Goal: Task Accomplishment & Management: Manage account settings

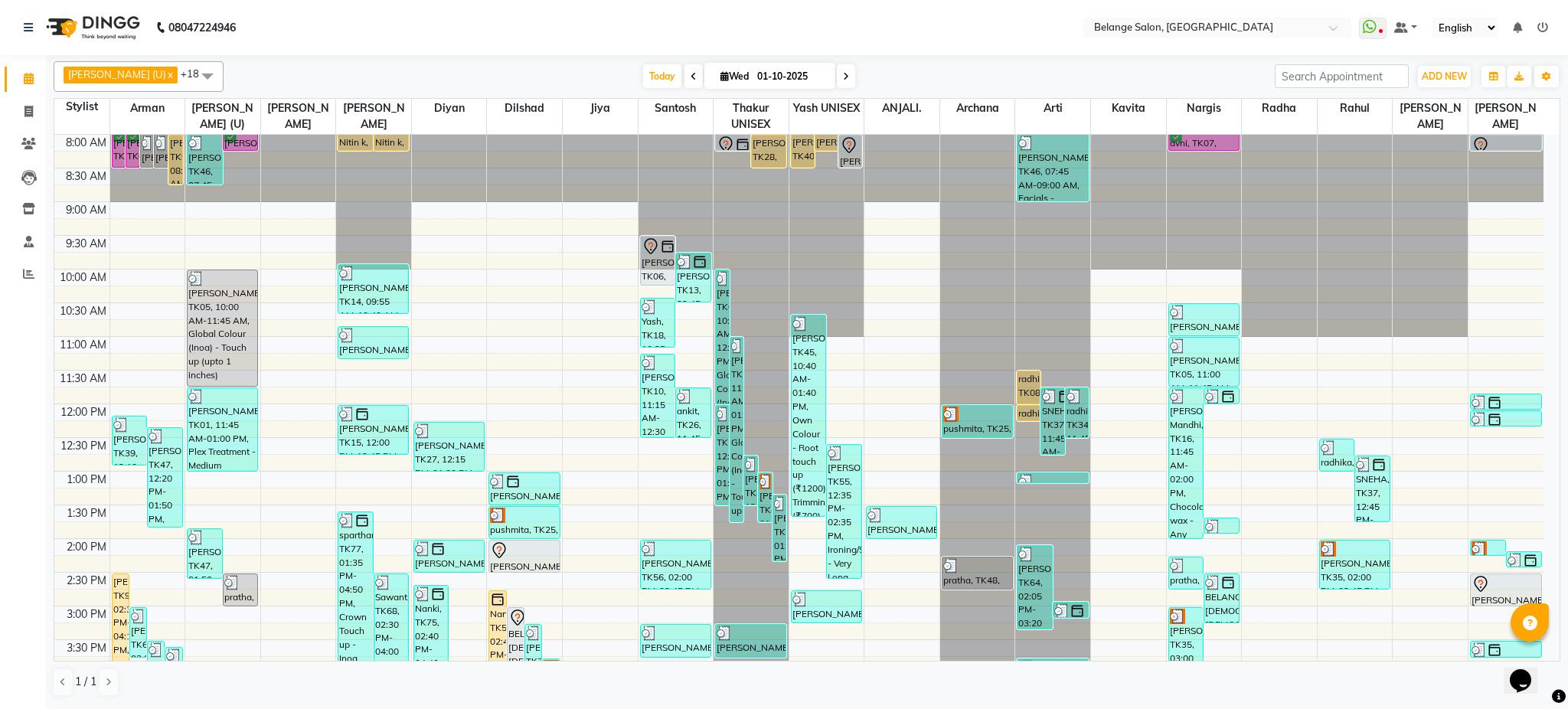
click at [837, 69] on span at bounding box center [846, 76] width 19 height 24
type input "02-10-2025"
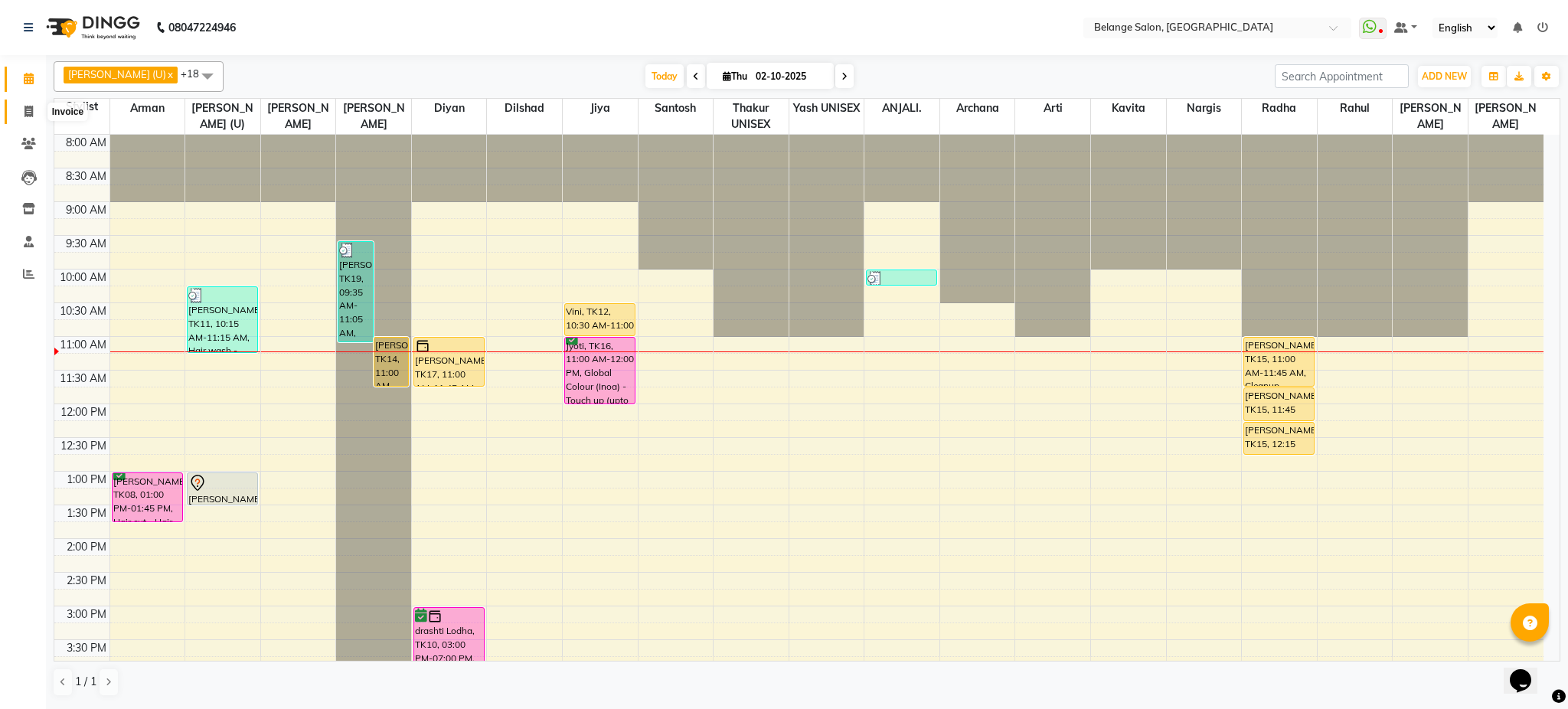
click at [31, 119] on span at bounding box center [29, 112] width 27 height 18
select select "5076"
select select "service"
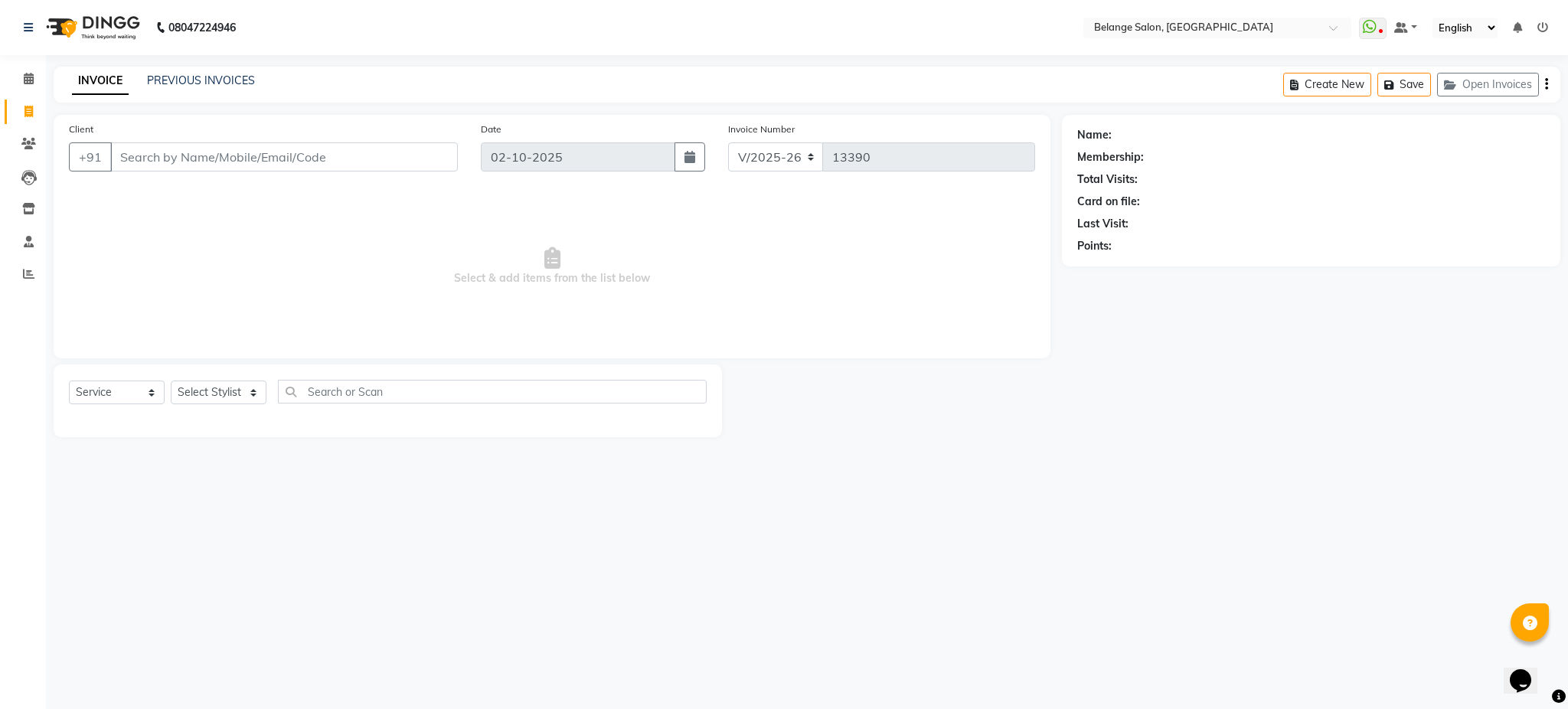
click at [191, 158] on input "Client" at bounding box center [284, 157] width 348 height 29
click at [191, 157] on input "Client" at bounding box center [284, 157] width 348 height 29
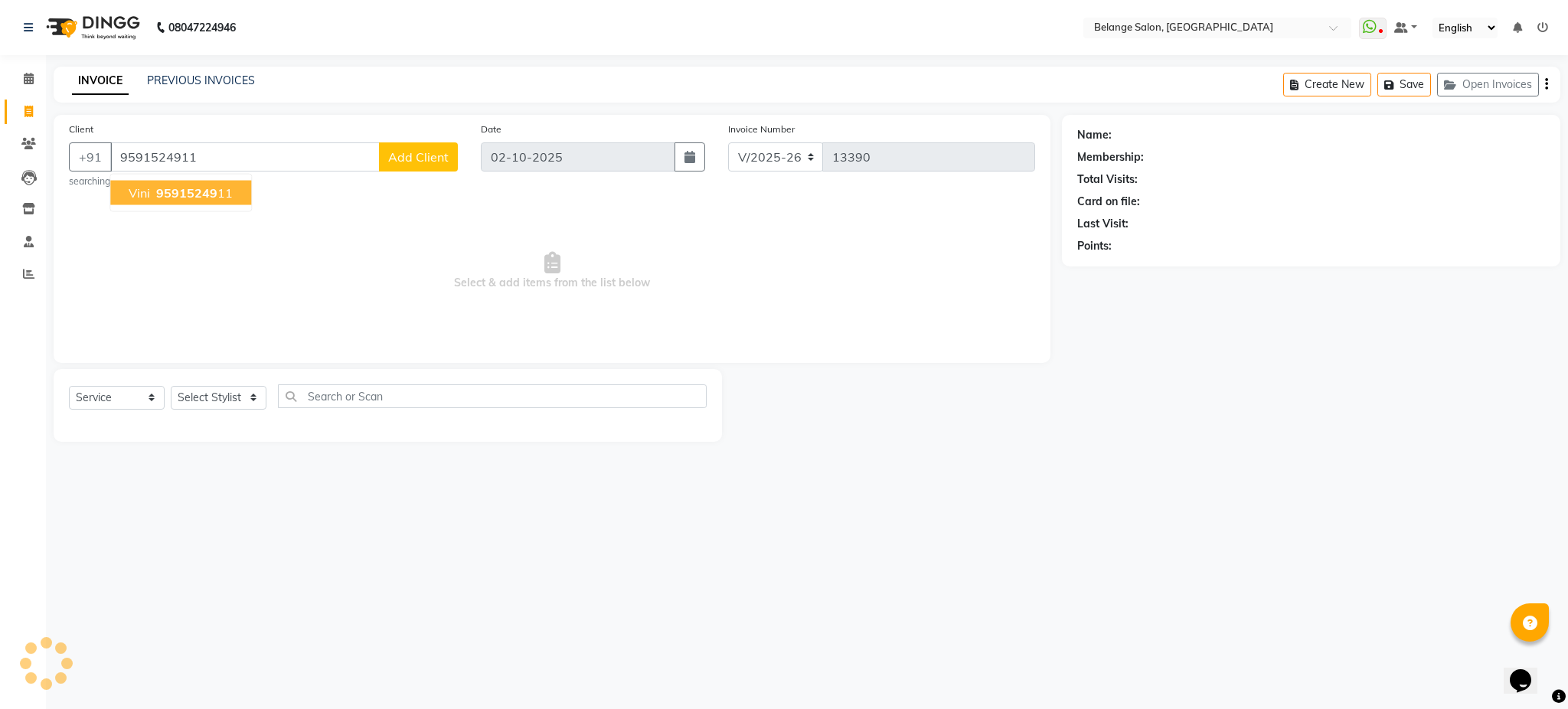
type input "9591524911"
select select "1: Object"
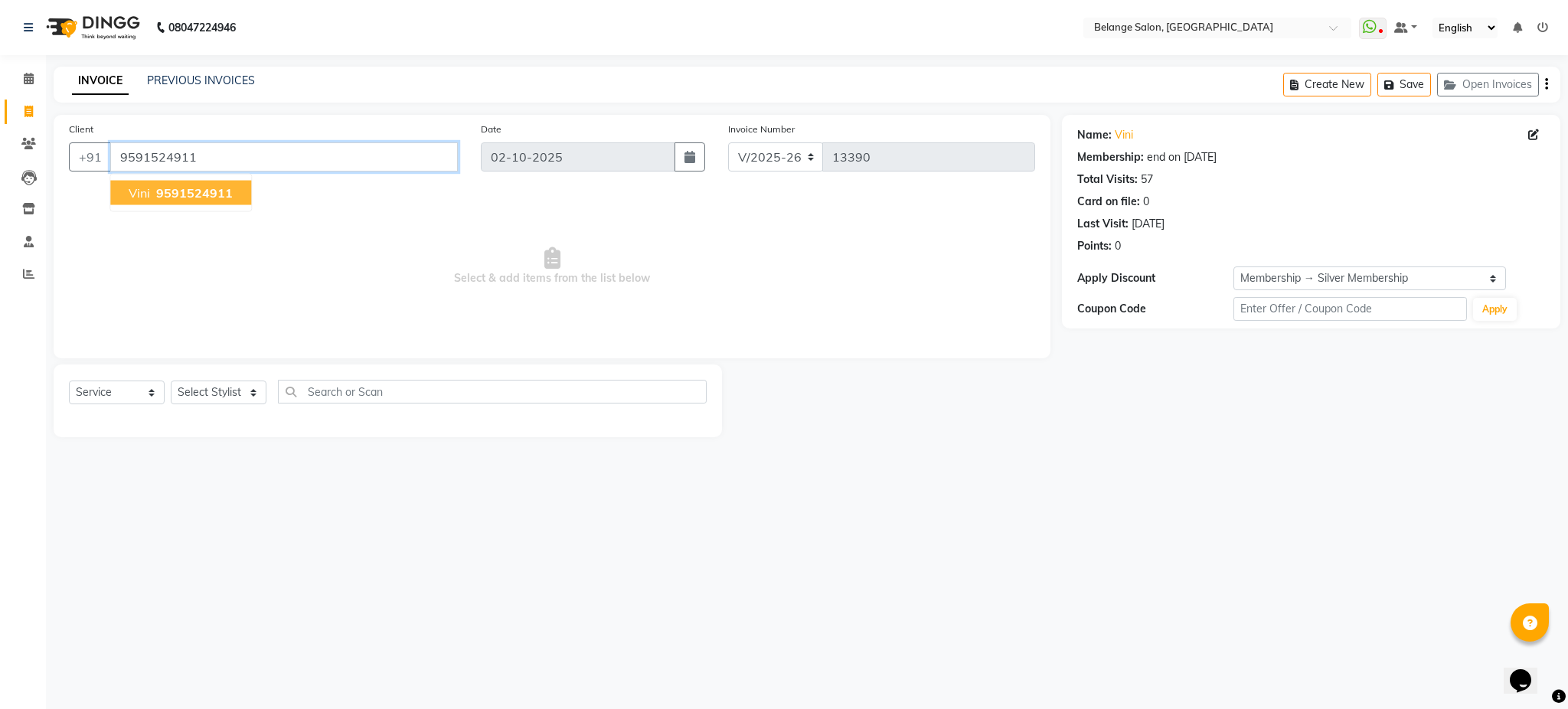
click at [222, 150] on input "9591524911" at bounding box center [284, 157] width 348 height 29
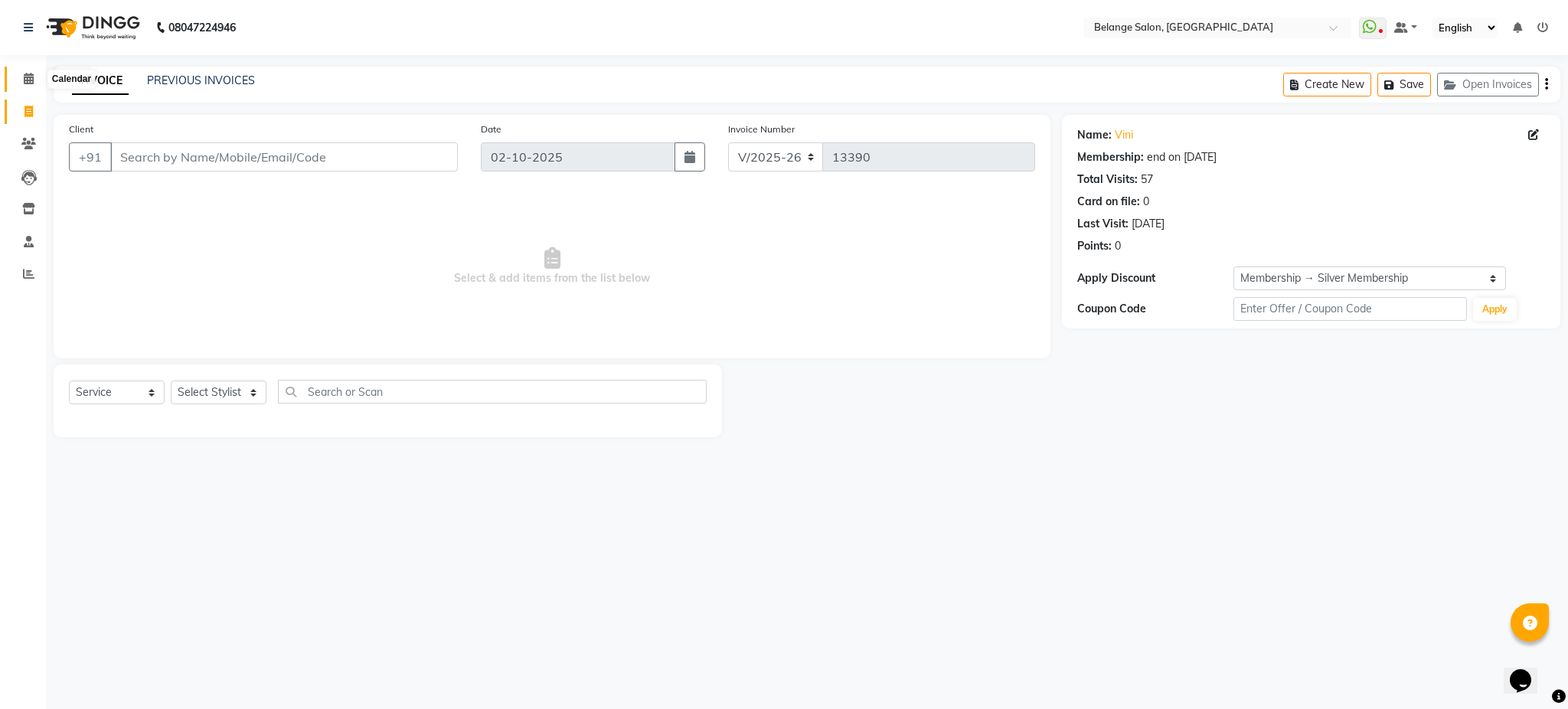
click at [29, 77] on icon at bounding box center [29, 78] width 10 height 12
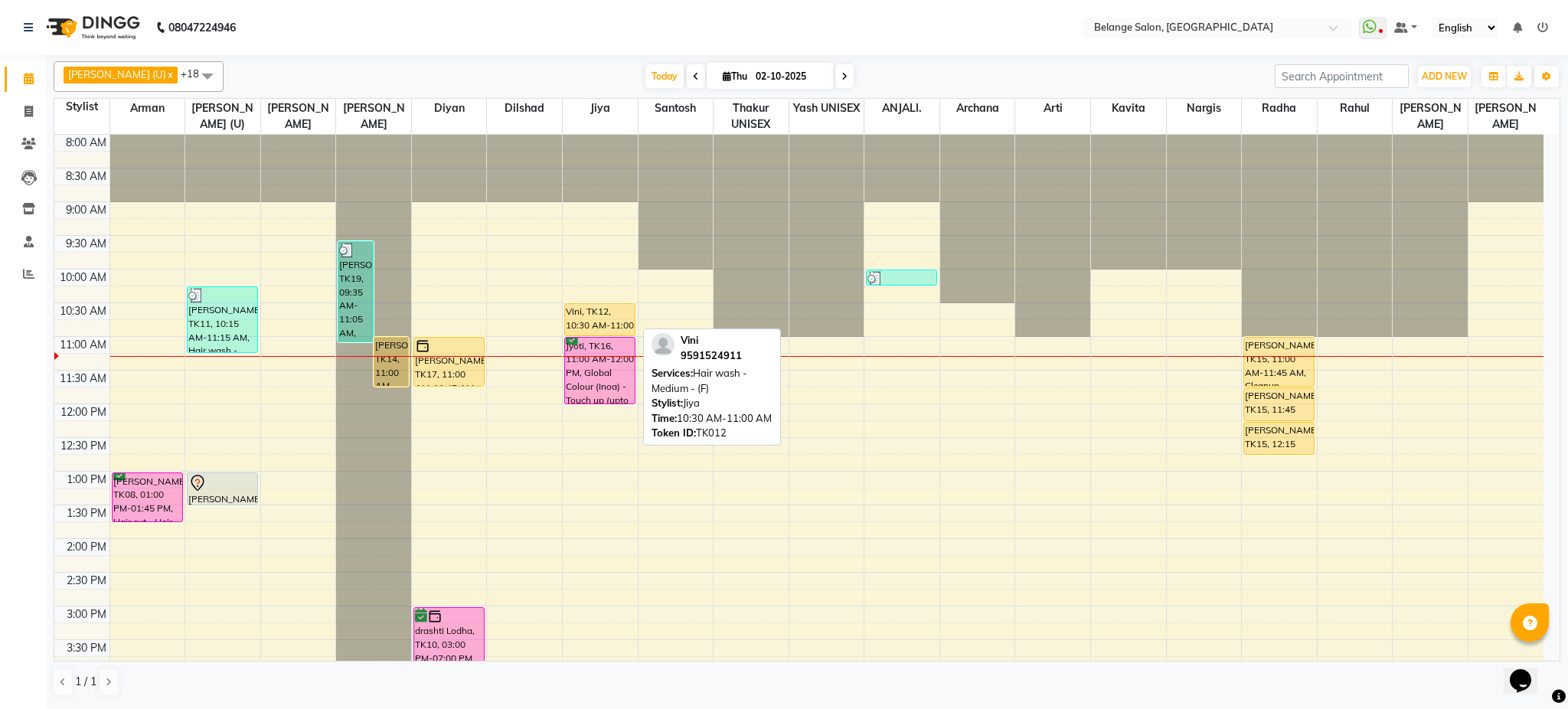
click at [598, 323] on div "Vini, TK12, 10:30 AM-11:00 AM, Hair wash - Medium - (F)" at bounding box center [600, 319] width 70 height 32
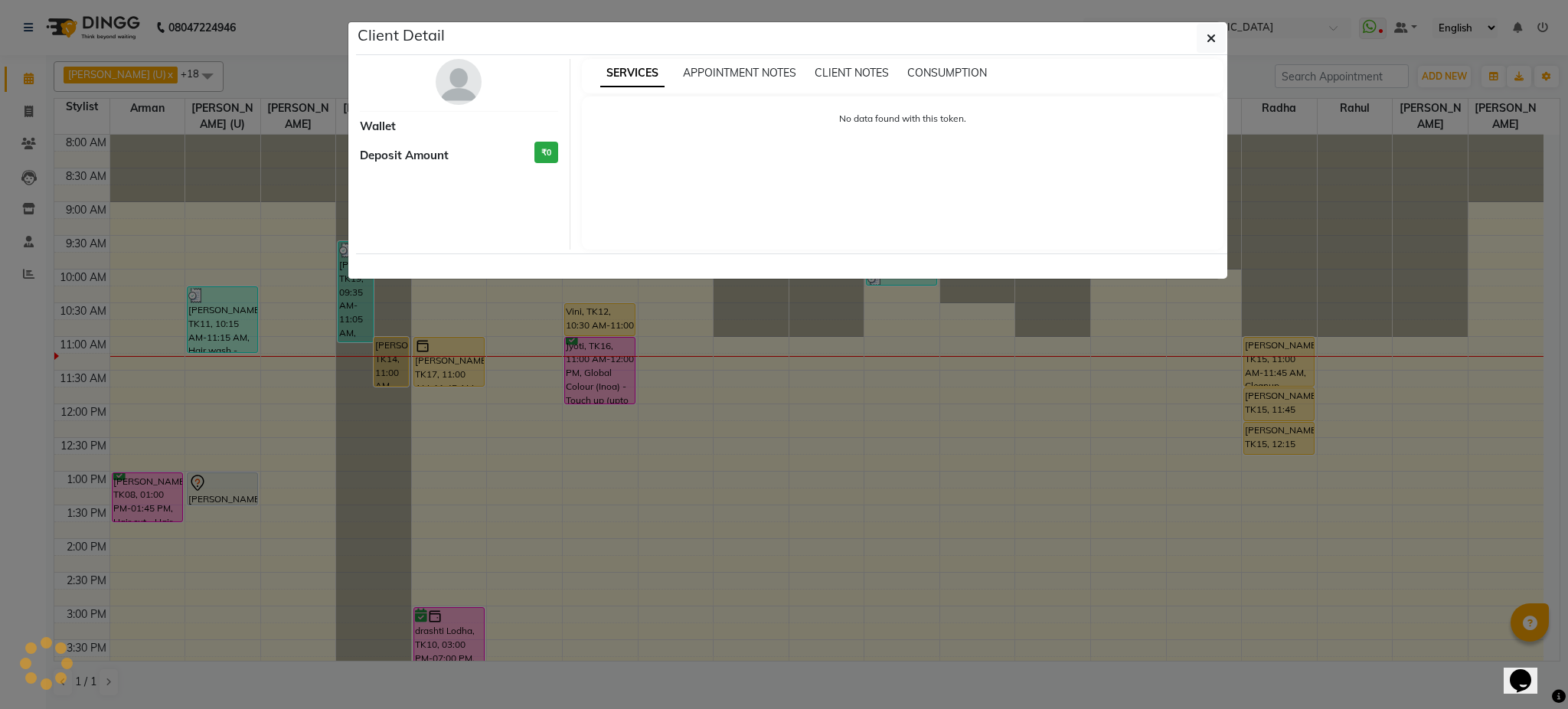
select select "1"
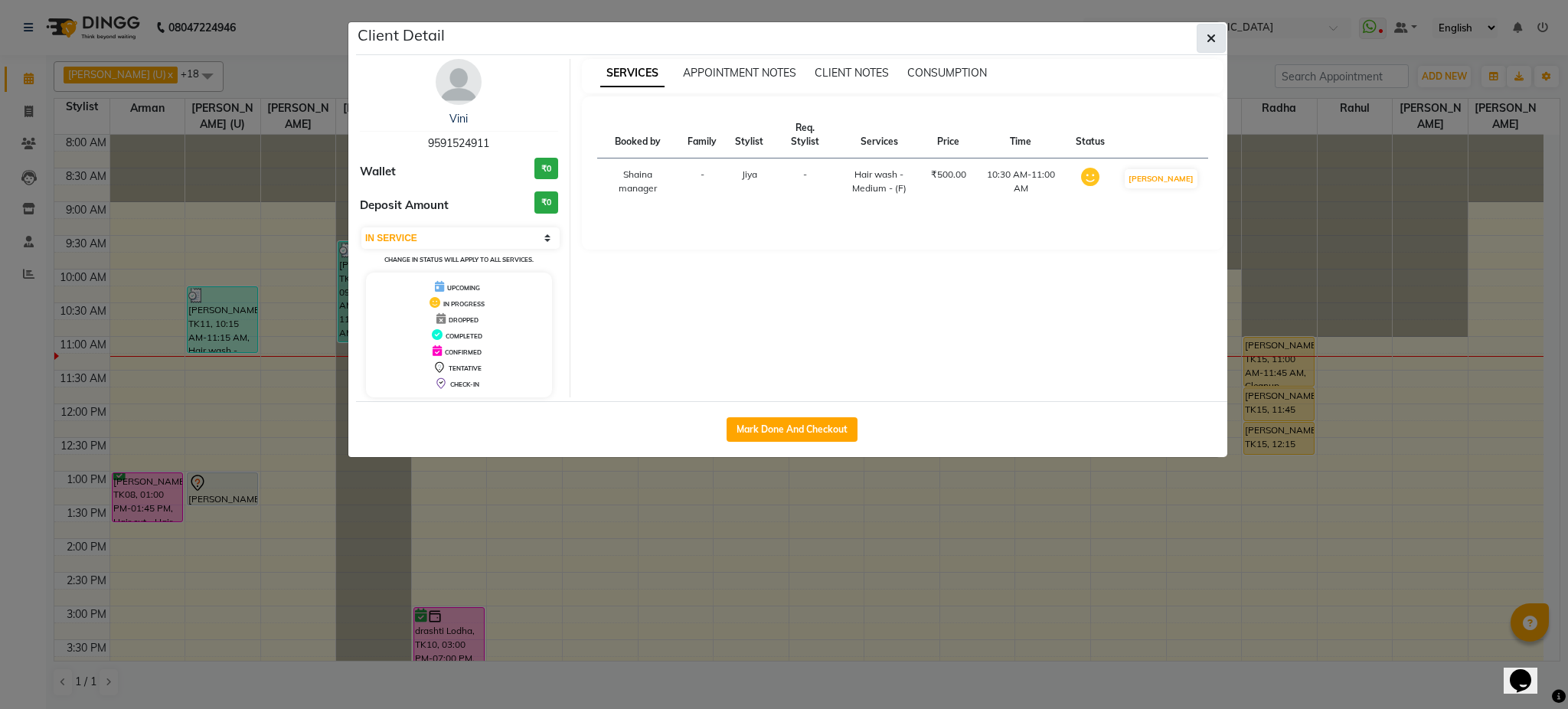
click at [1211, 38] on icon "button" at bounding box center [1211, 38] width 9 height 12
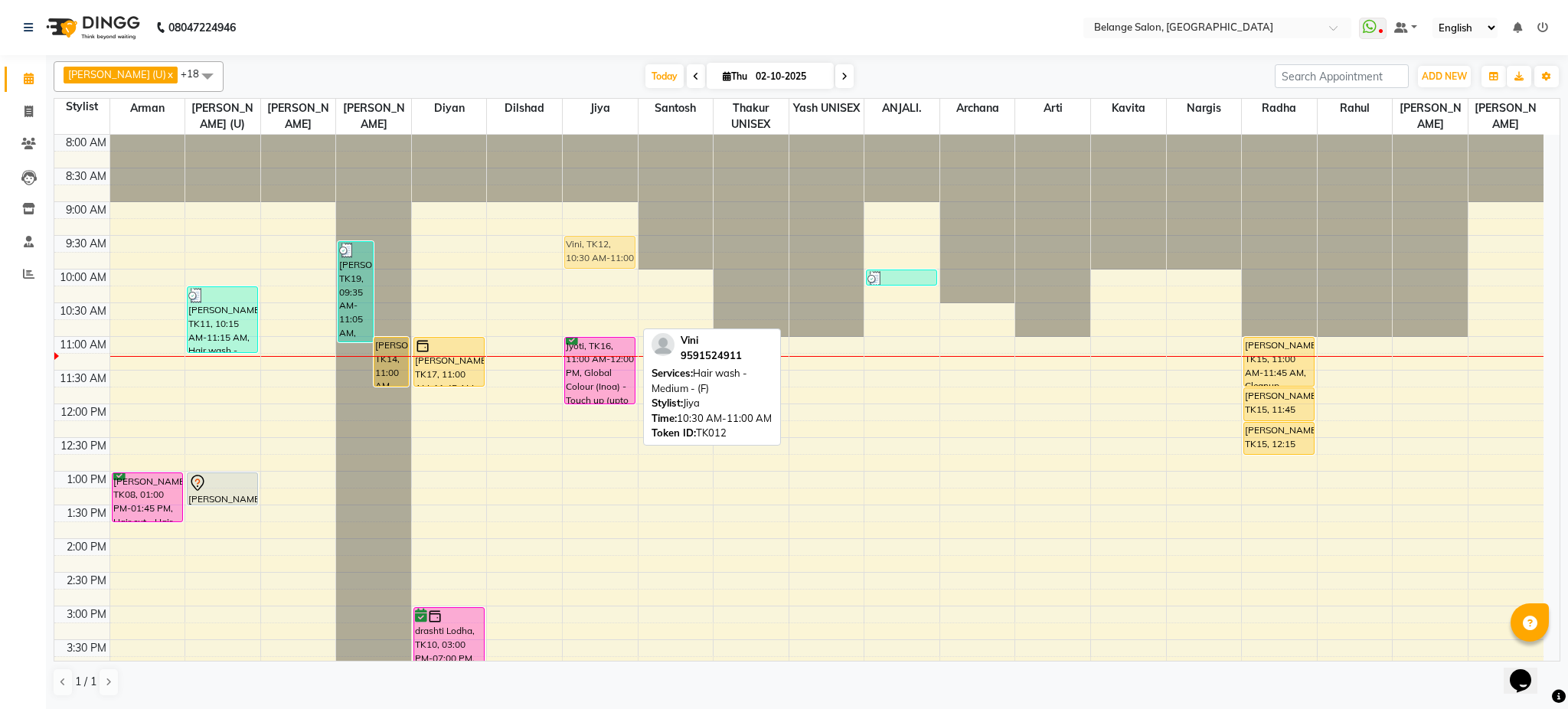
drag, startPoint x: 593, startPoint y: 331, endPoint x: 596, endPoint y: 267, distance: 64.1
click at [596, 267] on div "Vini, TK12, 10:30 AM-11:00 AM, Hair wash - Medium - (F) Jyoti, TK16, 11:00 AM-1…" at bounding box center [600, 639] width 75 height 1010
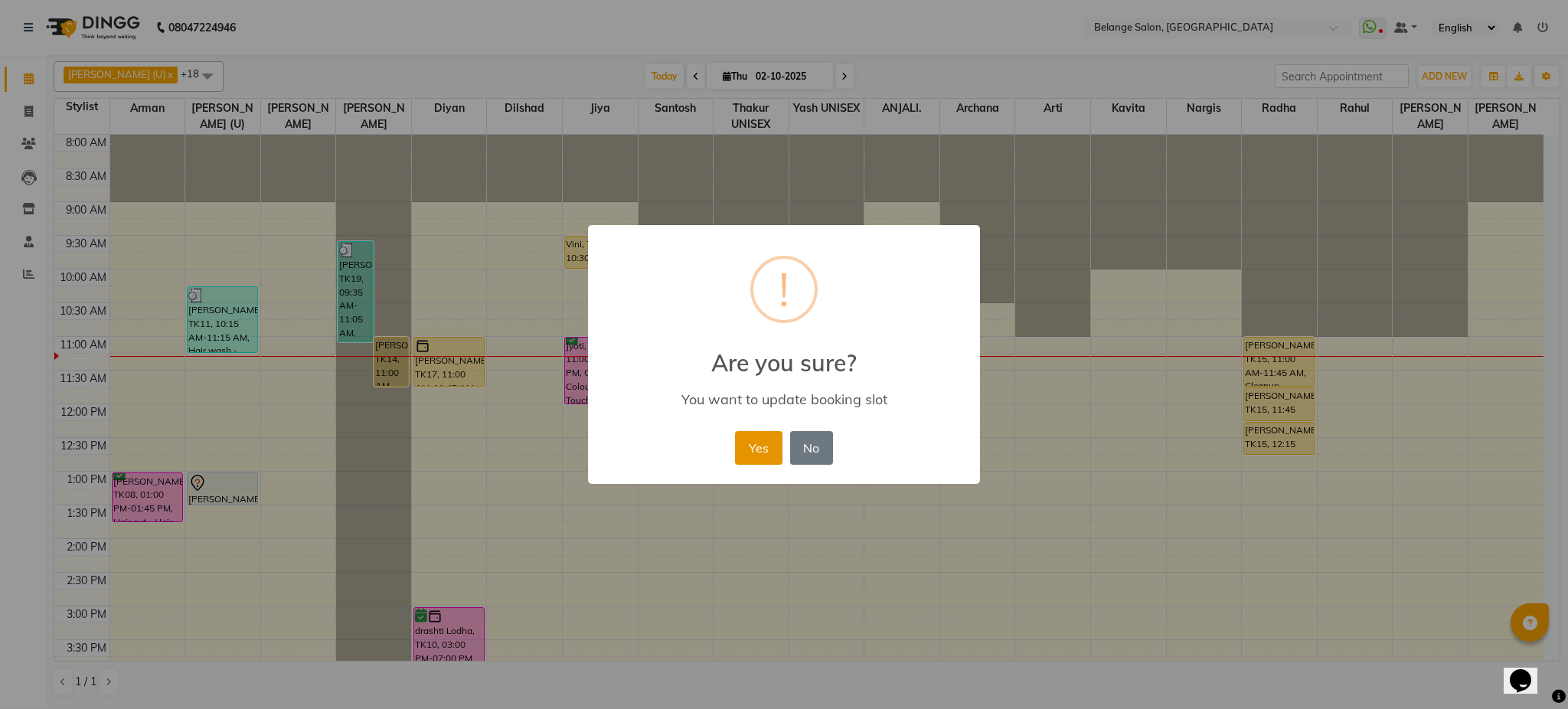
click at [756, 438] on button "Yes" at bounding box center [758, 447] width 47 height 33
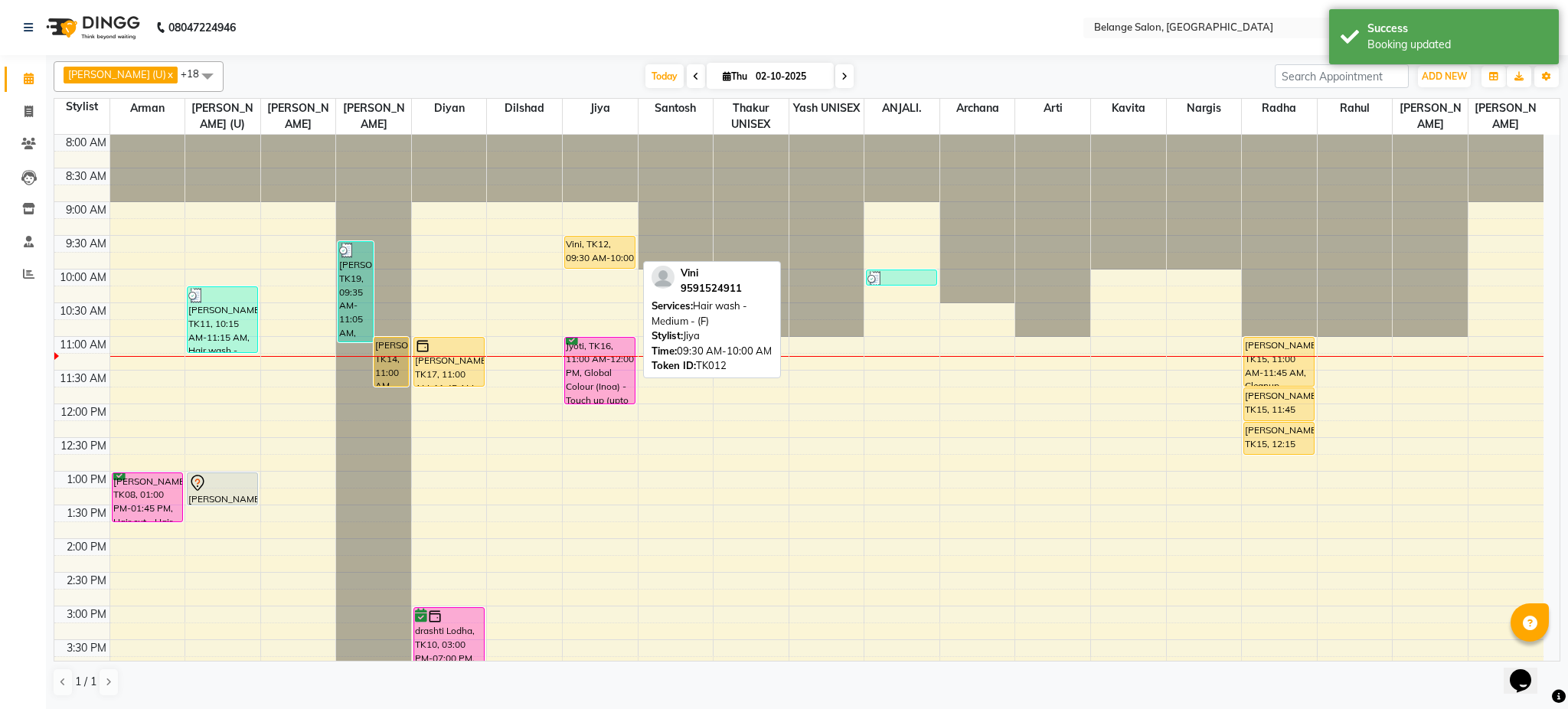
click at [591, 252] on div "Vini, TK12, 09:30 AM-10:00 AM, Hair wash - Medium - (F)" at bounding box center [600, 252] width 70 height 32
select select "1"
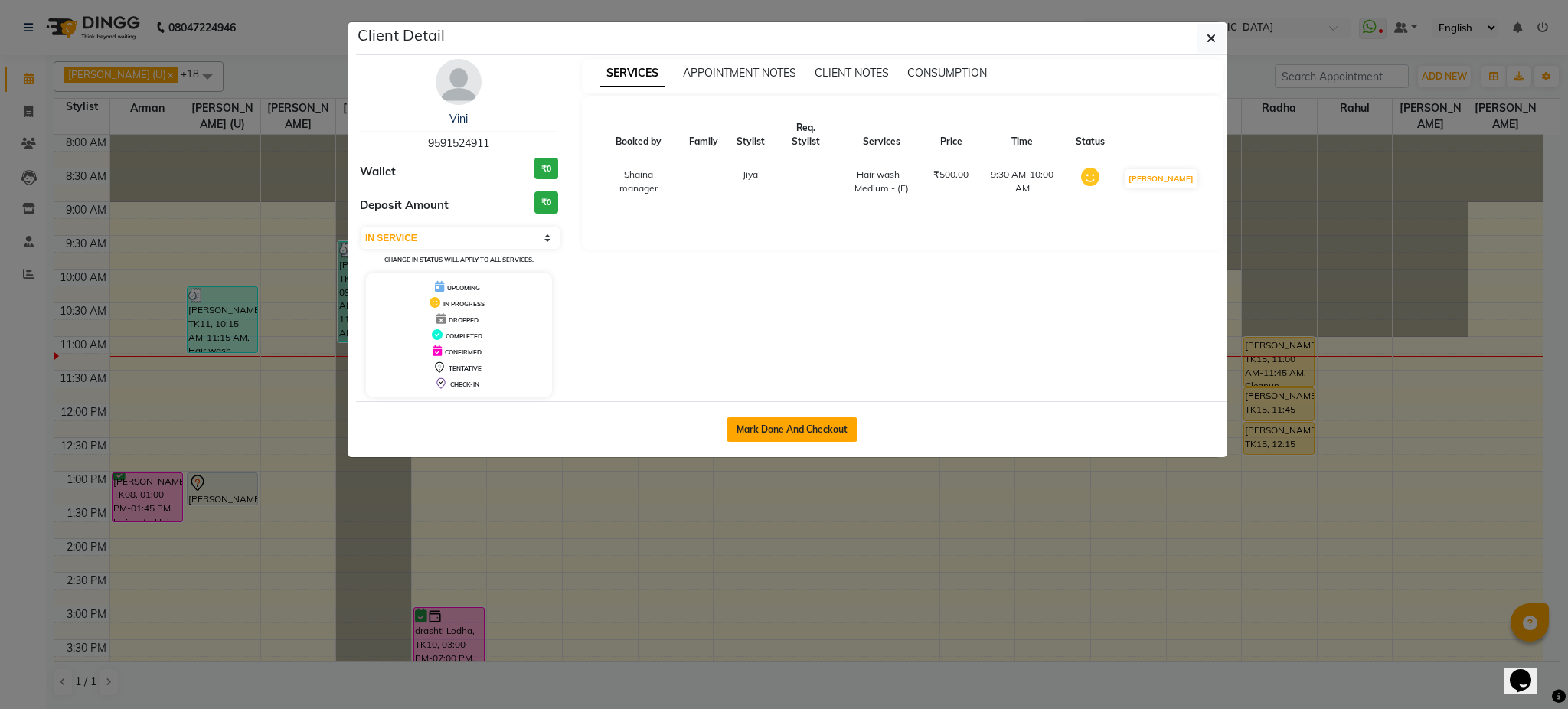
click at [779, 430] on button "Mark Done And Checkout" at bounding box center [792, 429] width 131 height 25
select select "service"
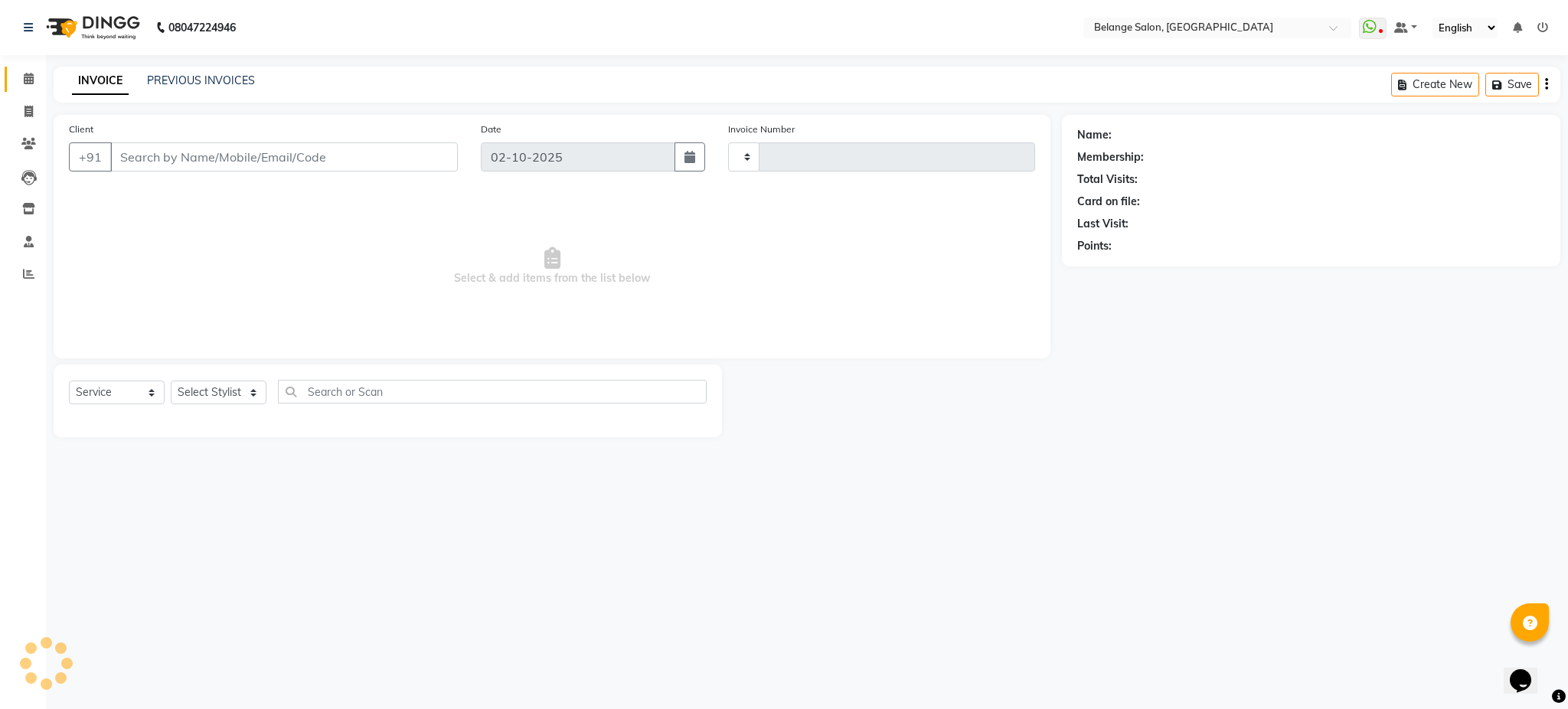
type input "13390"
select select "5076"
type input "9591524911"
select select "74454"
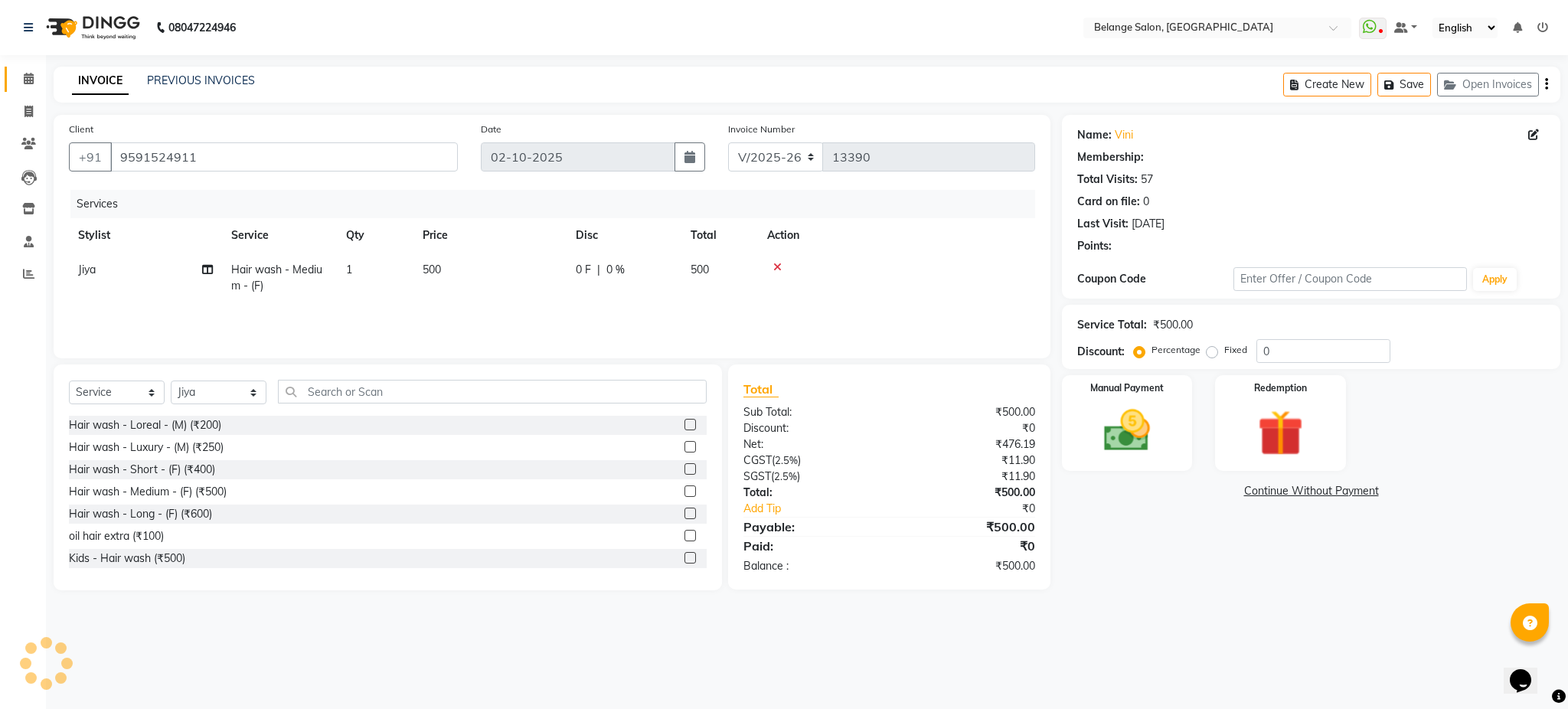
select select "1: Object"
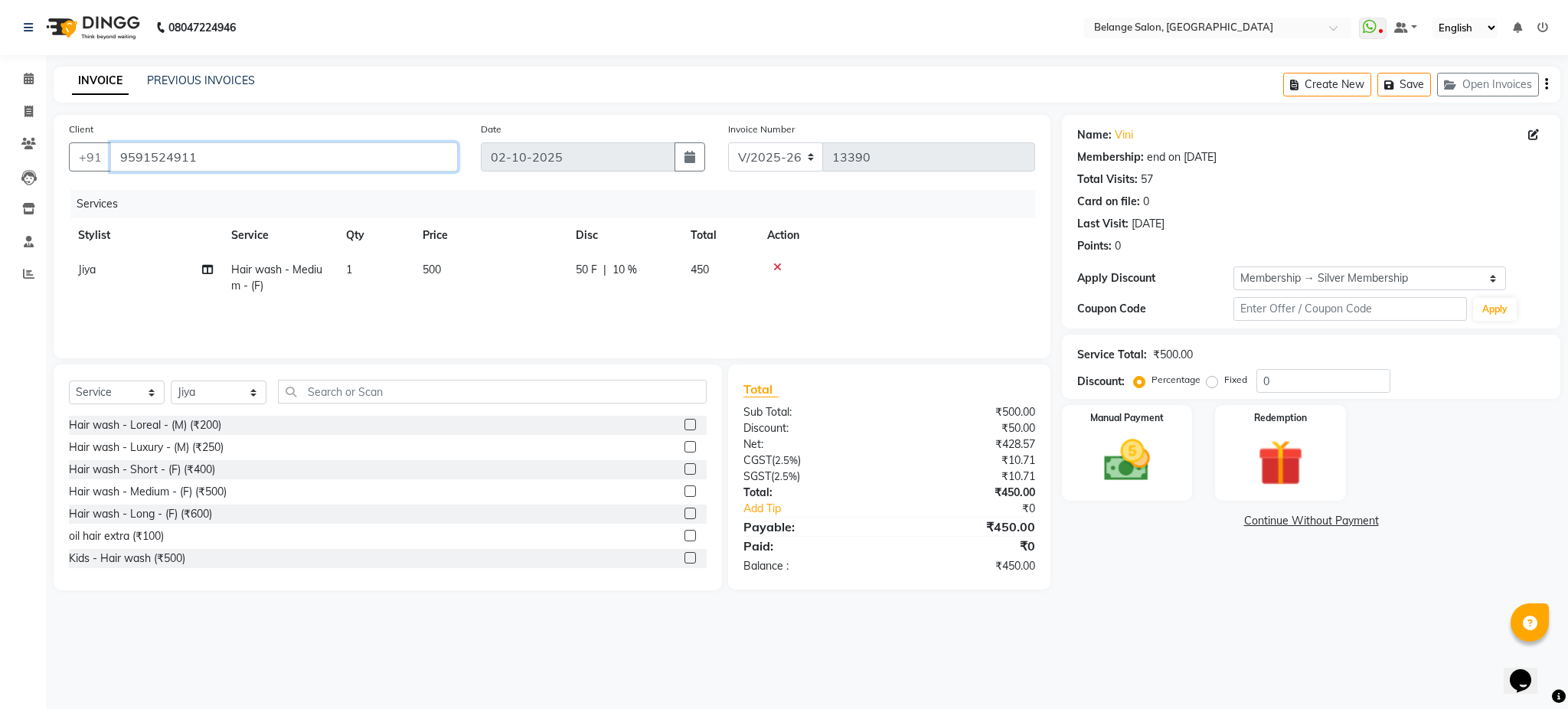
click at [248, 154] on input "9591524911" at bounding box center [284, 157] width 348 height 29
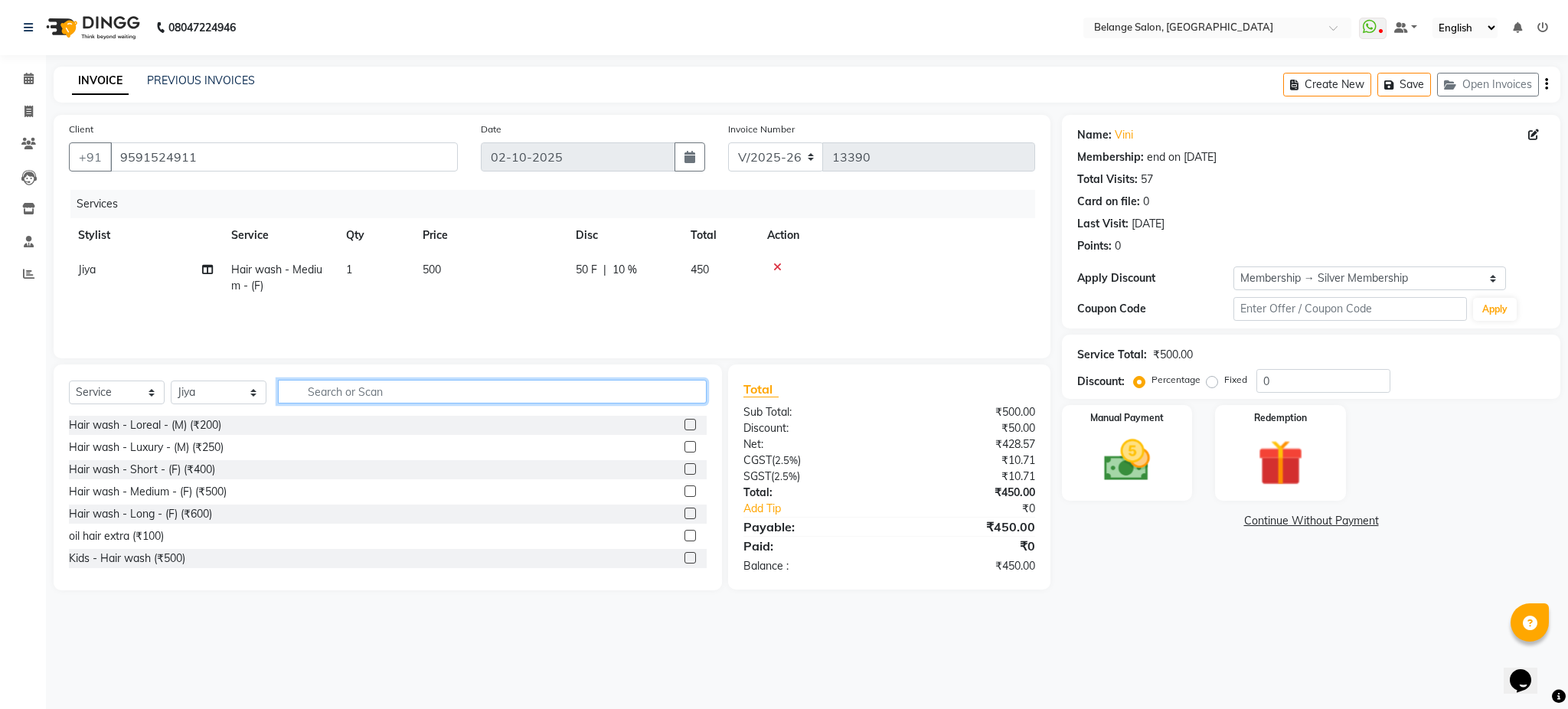
click at [510, 384] on input "text" at bounding box center [492, 391] width 429 height 24
drag, startPoint x: 397, startPoint y: 267, endPoint x: 282, endPoint y: 271, distance: 115.1
click at [282, 271] on tr "Jiya Hair wash - Medium - (F) 1 500 50 F | 10 % 450" at bounding box center [552, 277] width 967 height 50
click at [282, 271] on span "Hair wash - Medium - (F)" at bounding box center [277, 277] width 91 height 30
select select "74454"
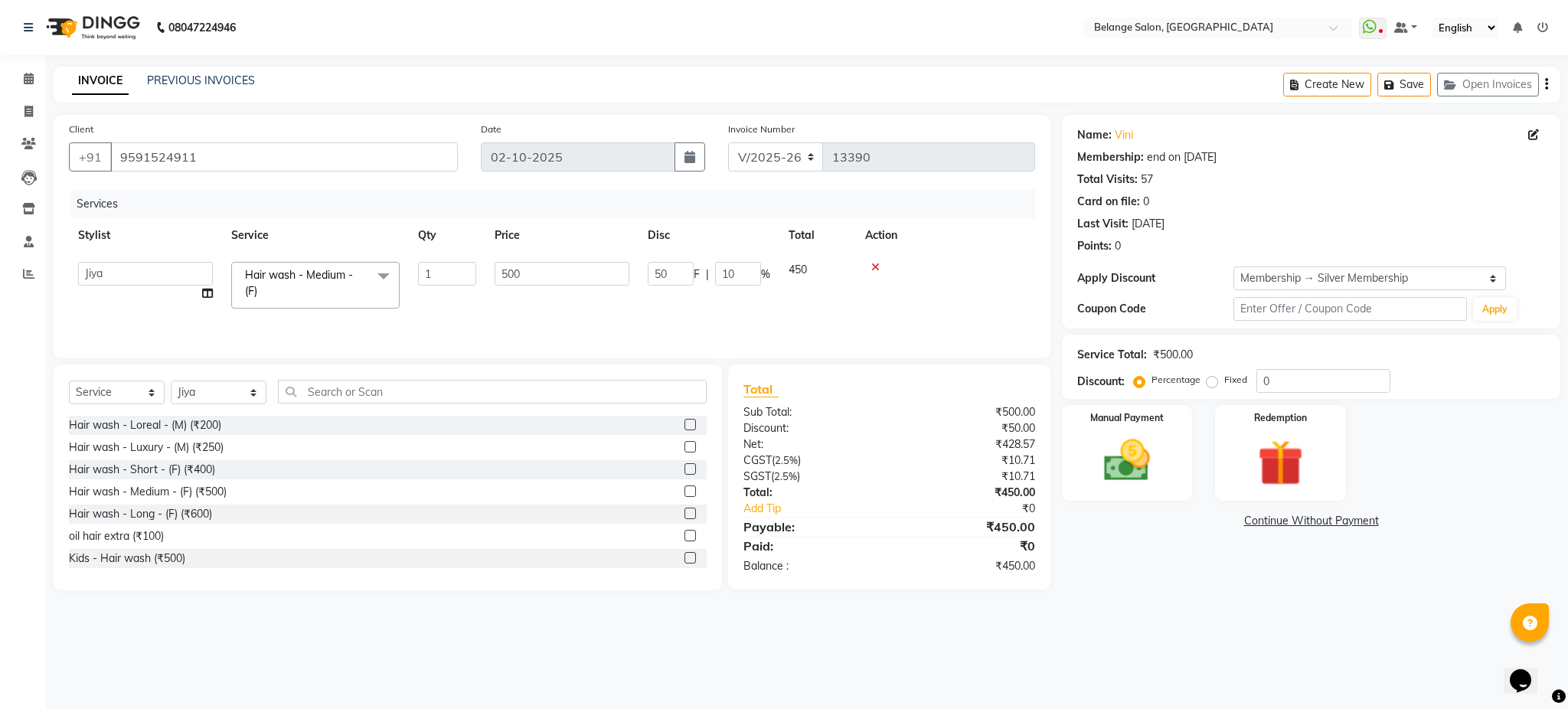
click at [299, 294] on span "Hair wash - Medium - (F) x" at bounding box center [308, 284] width 135 height 33
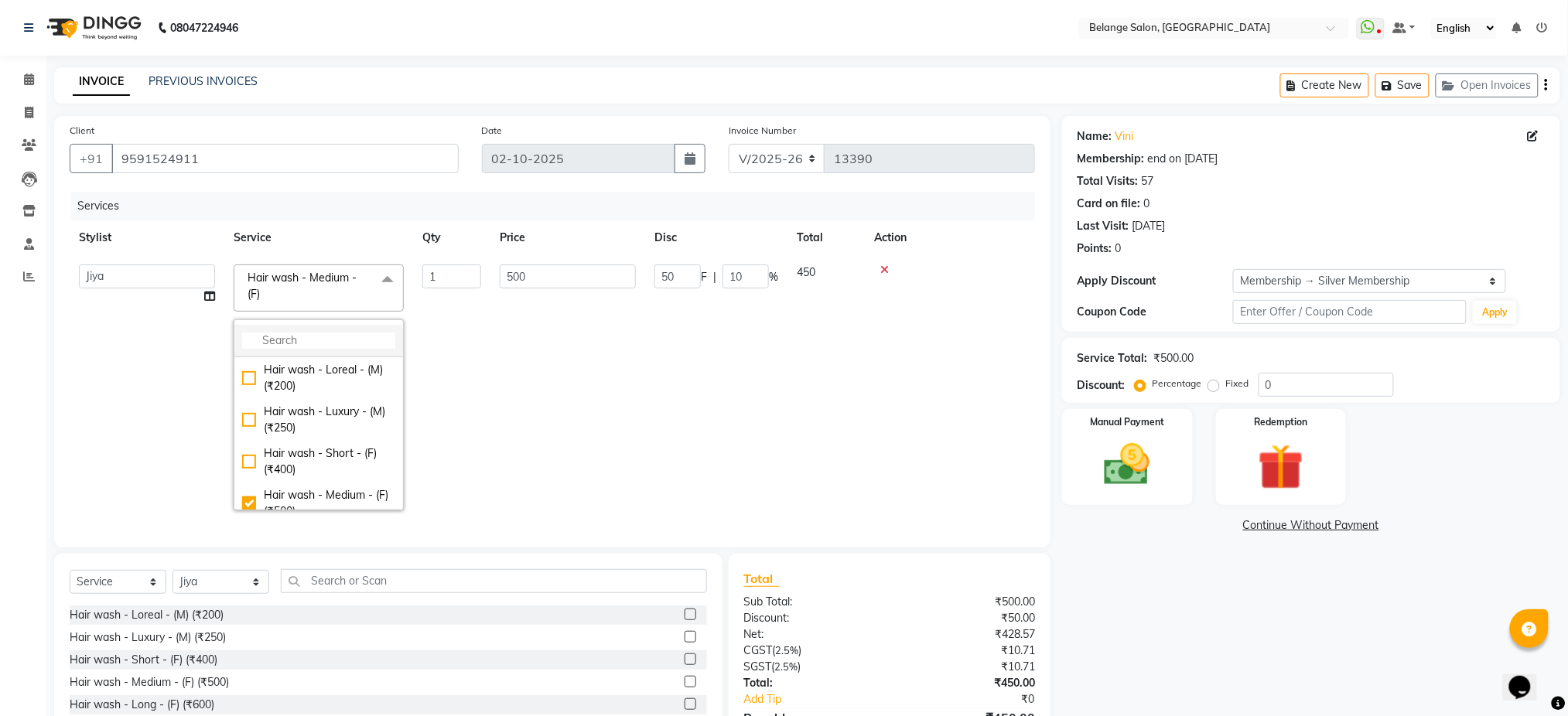
click at [311, 343] on input "multiselect-search" at bounding box center [319, 340] width 153 height 16
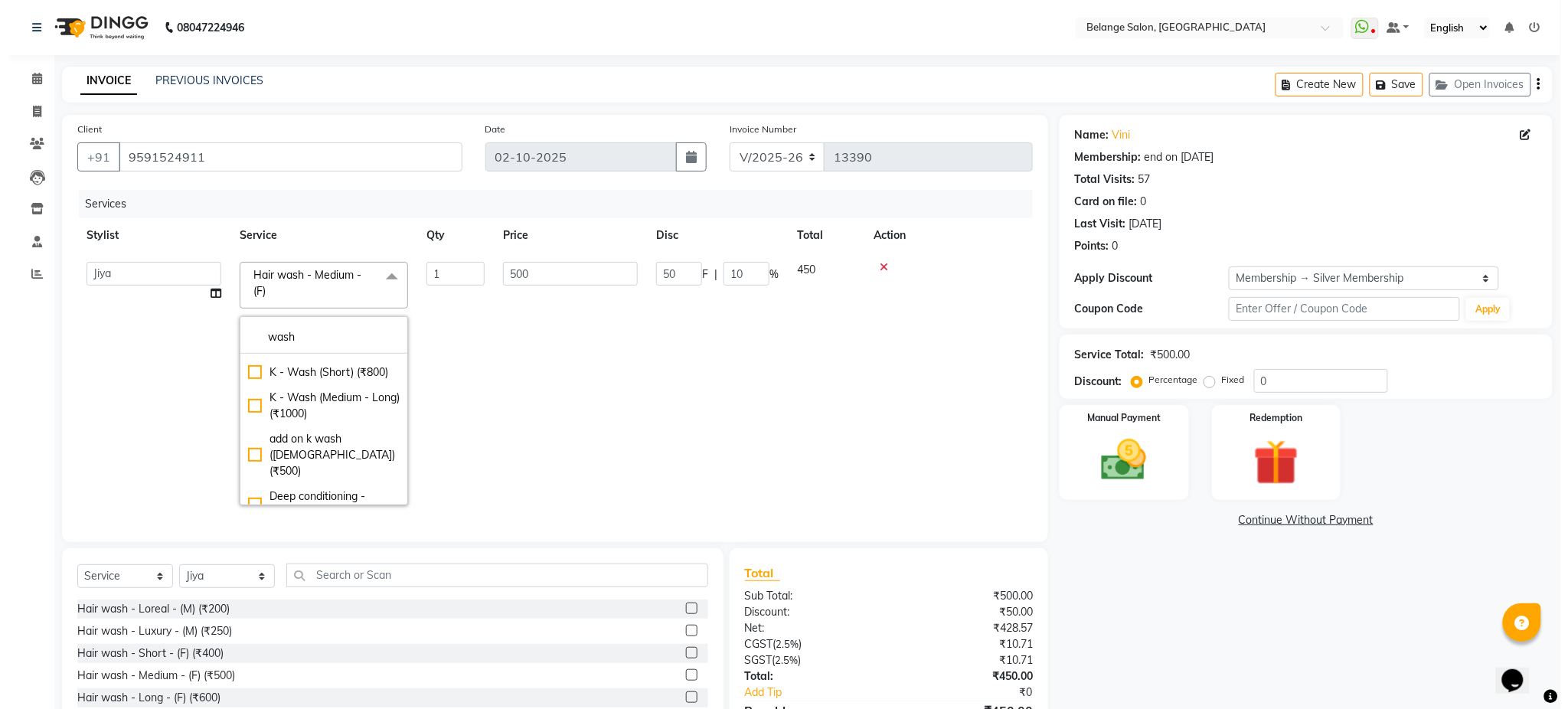
scroll to position [362, 0]
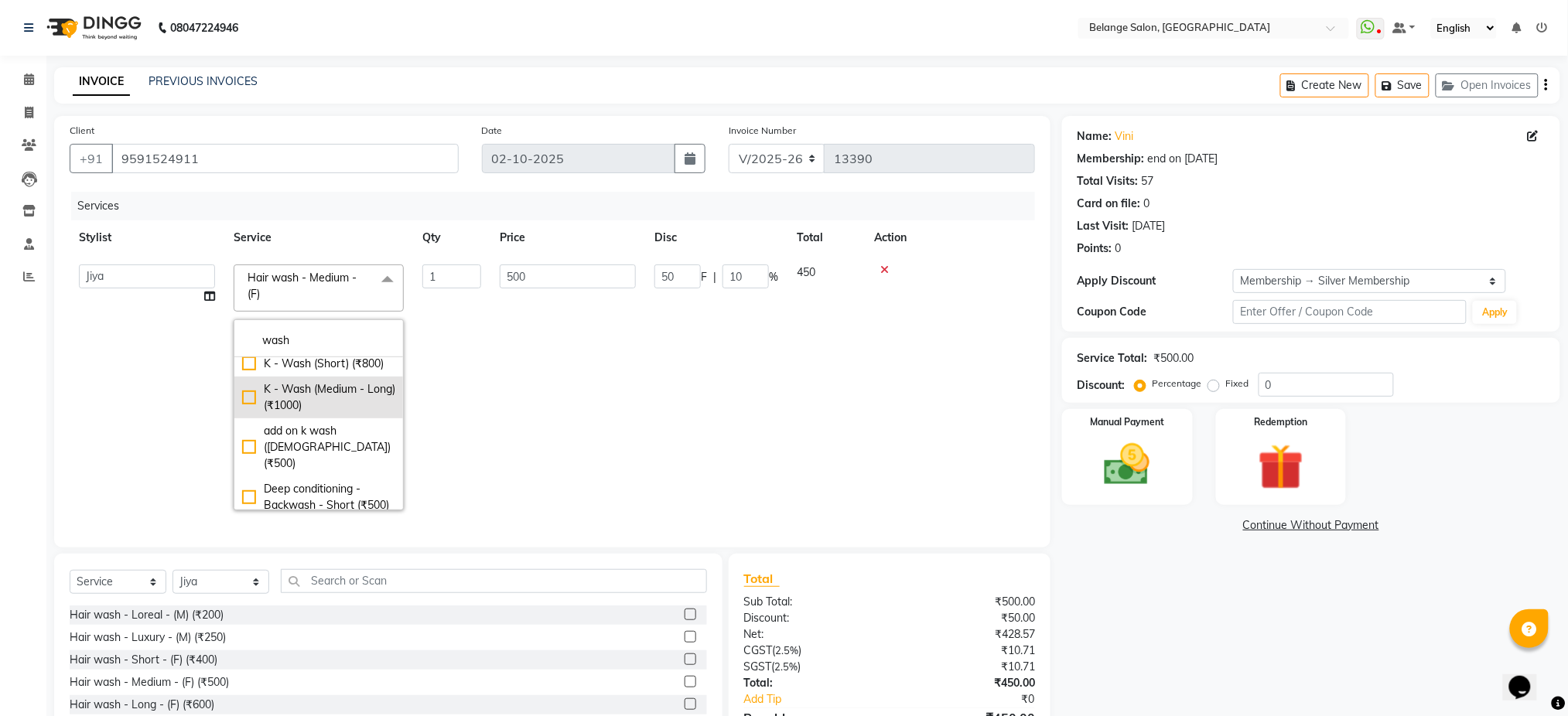
type input "wash"
click at [245, 414] on div "K - Wash (Medium - Long) (₹1000)" at bounding box center [319, 397] width 153 height 32
checkbox input "false"
checkbox input "true"
type input "1000"
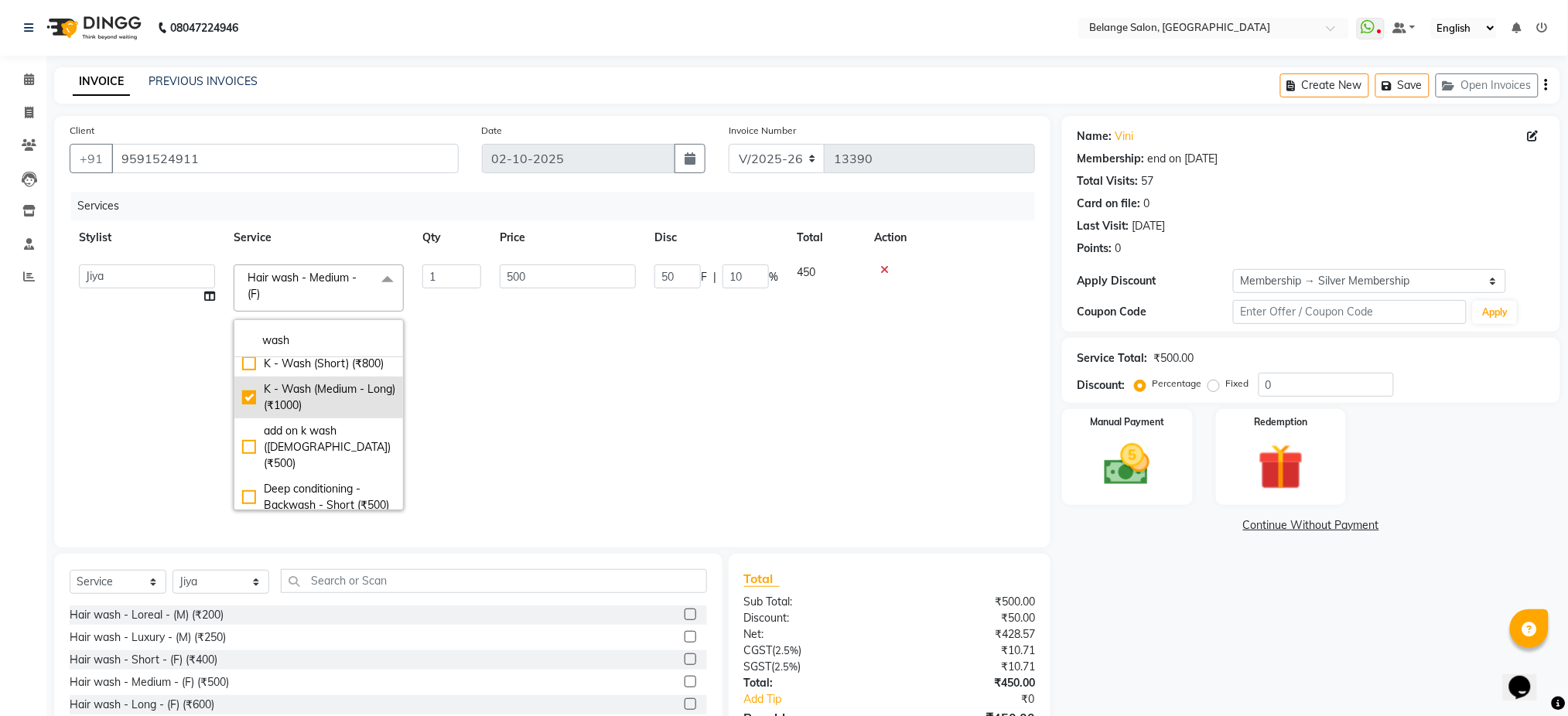
type input "100"
click at [496, 447] on td "1000" at bounding box center [568, 387] width 155 height 264
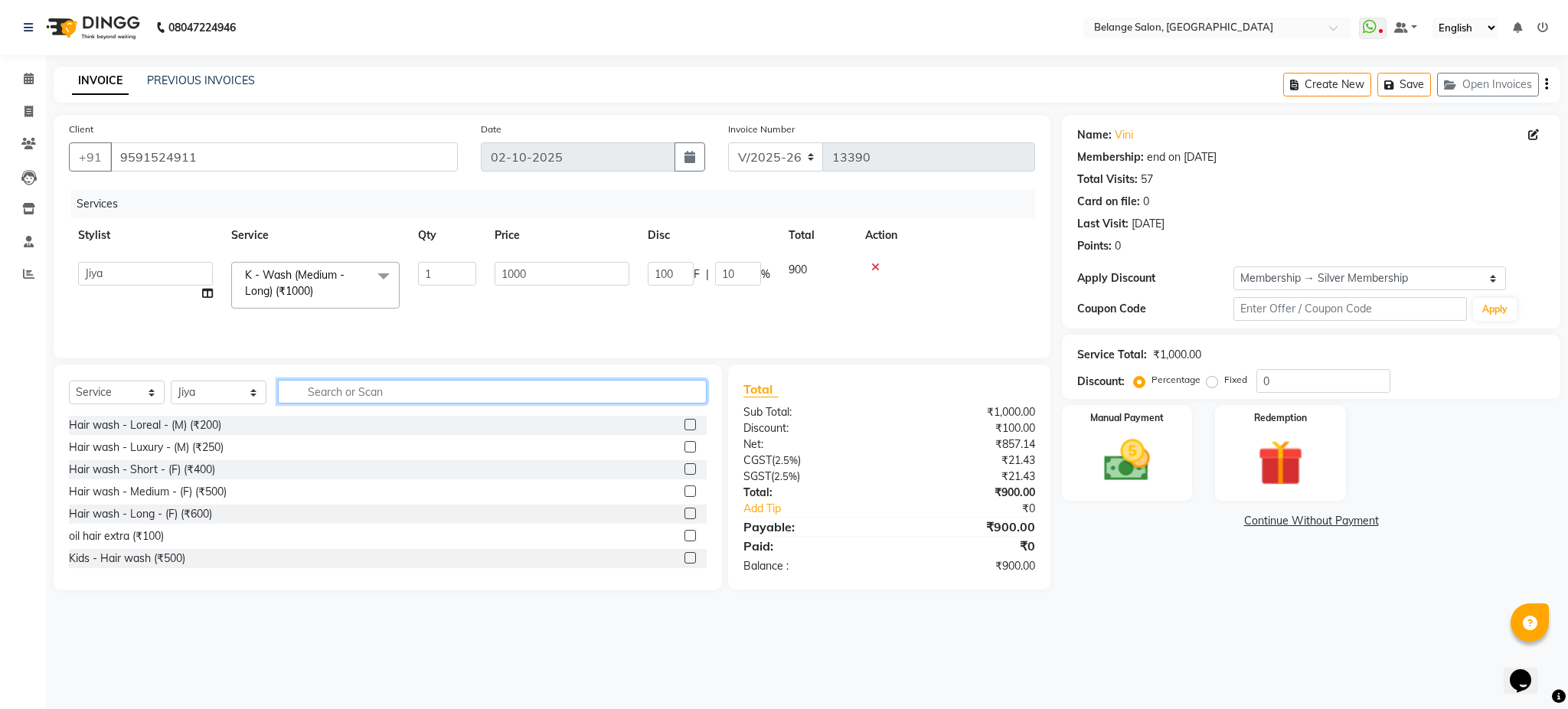
click at [380, 393] on input "text" at bounding box center [492, 391] width 429 height 24
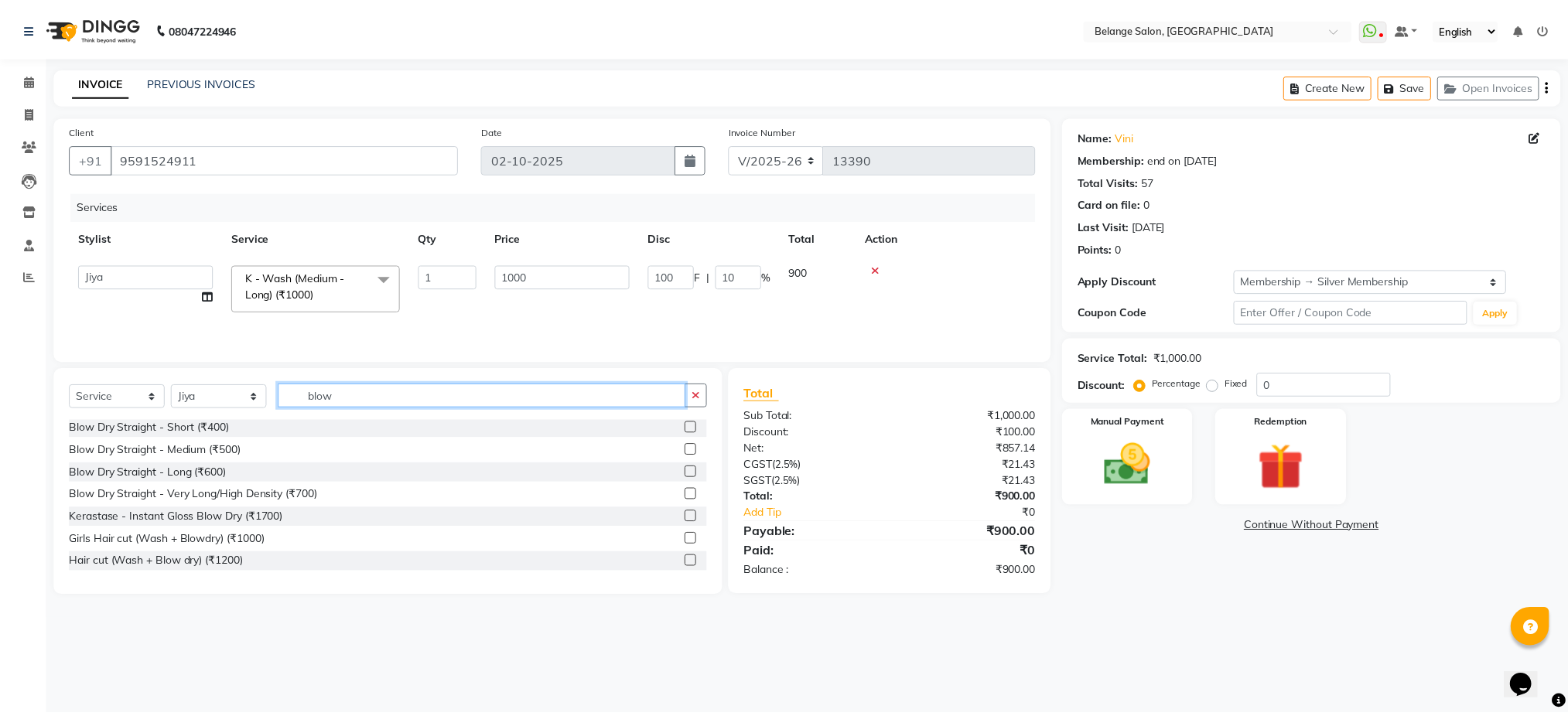
scroll to position [0, 0]
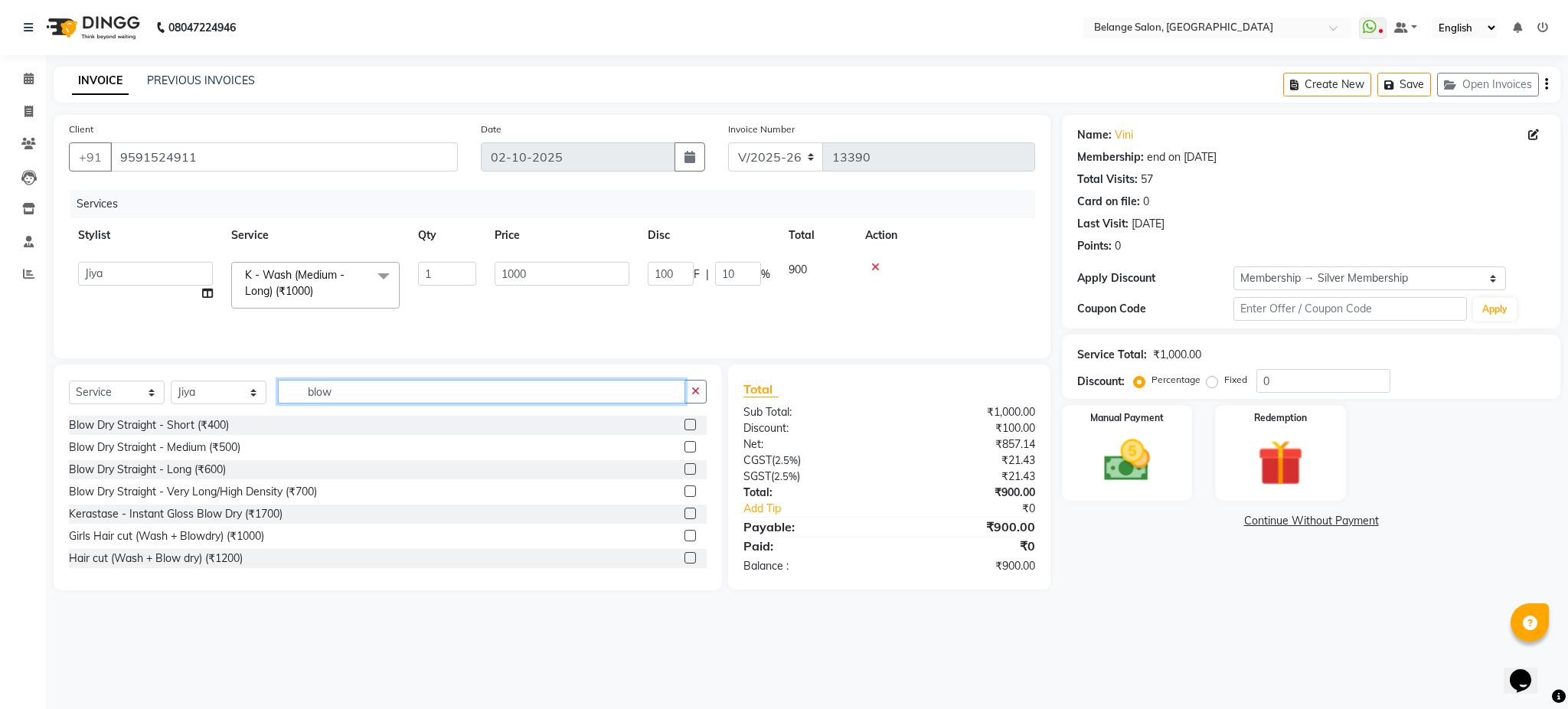
click at [333, 397] on input "blow" at bounding box center [482, 391] width 408 height 24
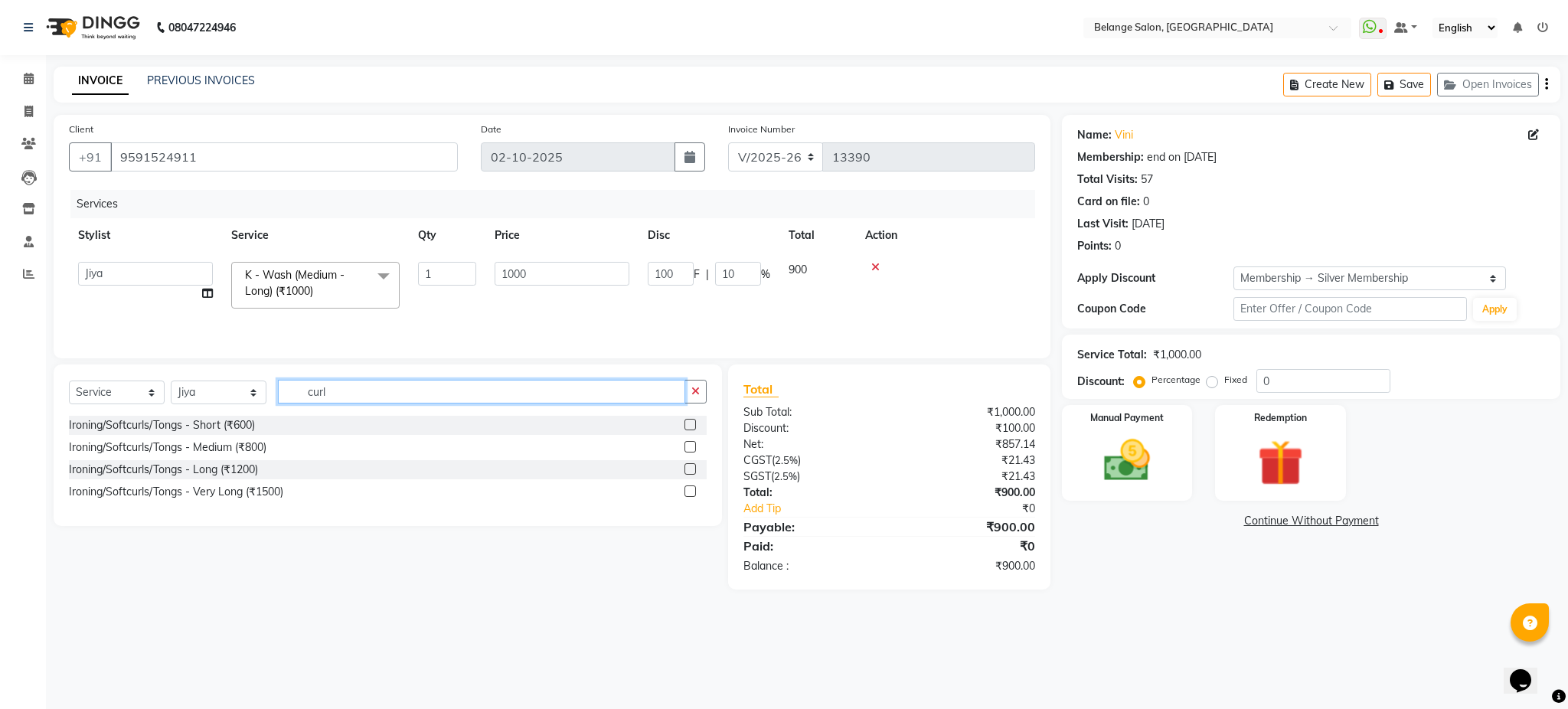
type input "curl"
click at [689, 449] on label at bounding box center [690, 446] width 12 height 12
click at [689, 449] on input "checkbox" at bounding box center [689, 447] width 10 height 10
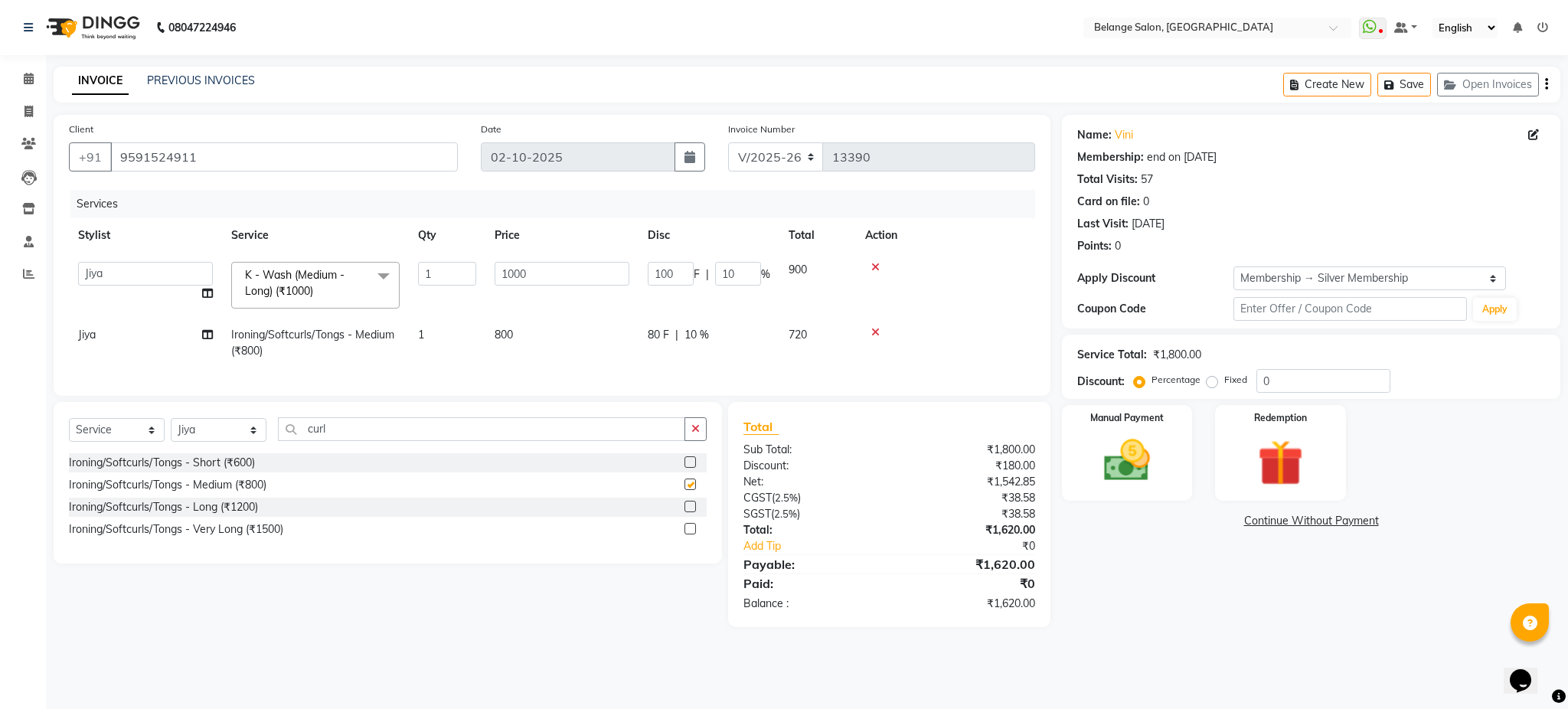
checkbox input "false"
click at [1118, 467] on img at bounding box center [1127, 460] width 78 height 55
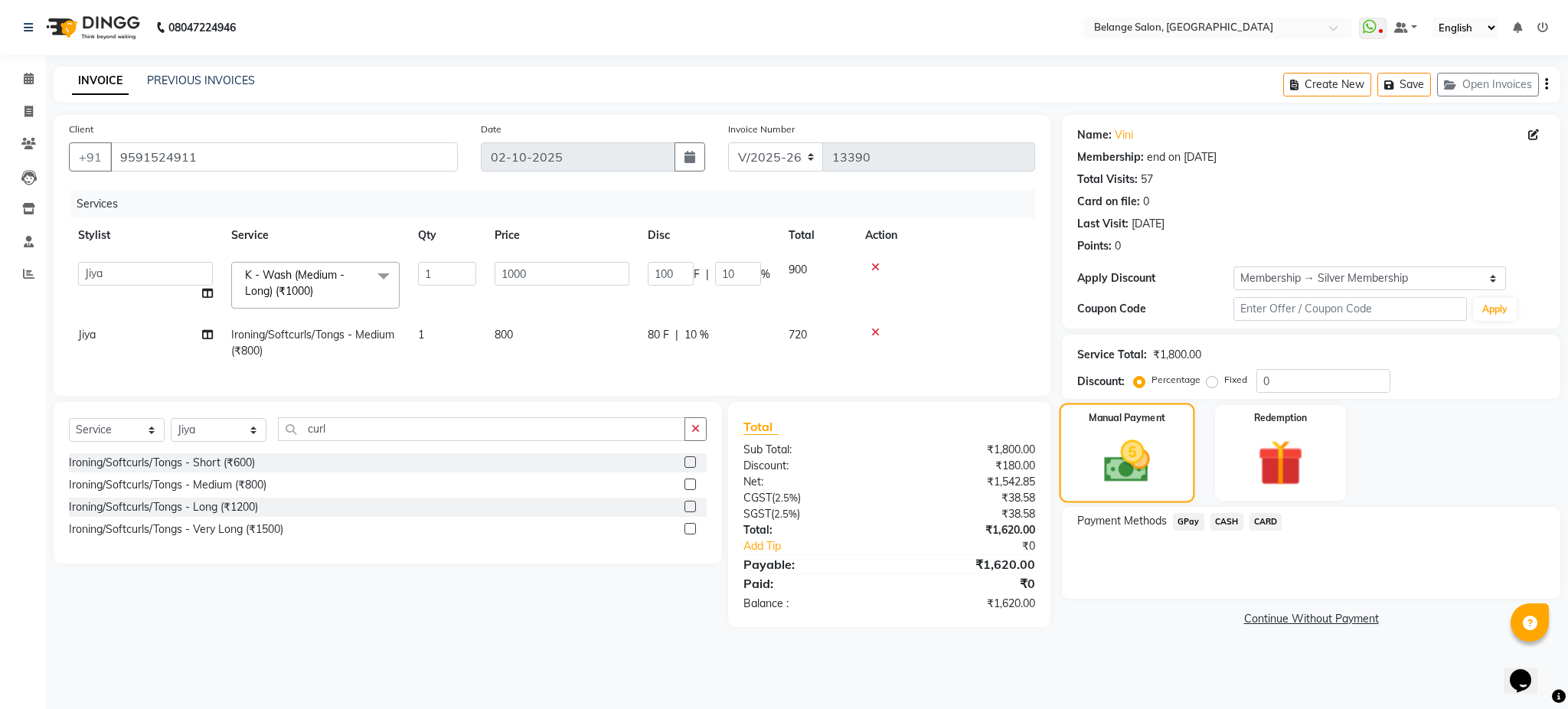
click at [1144, 459] on img at bounding box center [1127, 461] width 75 height 53
click at [1191, 523] on span "GPay" at bounding box center [1189, 521] width 32 height 18
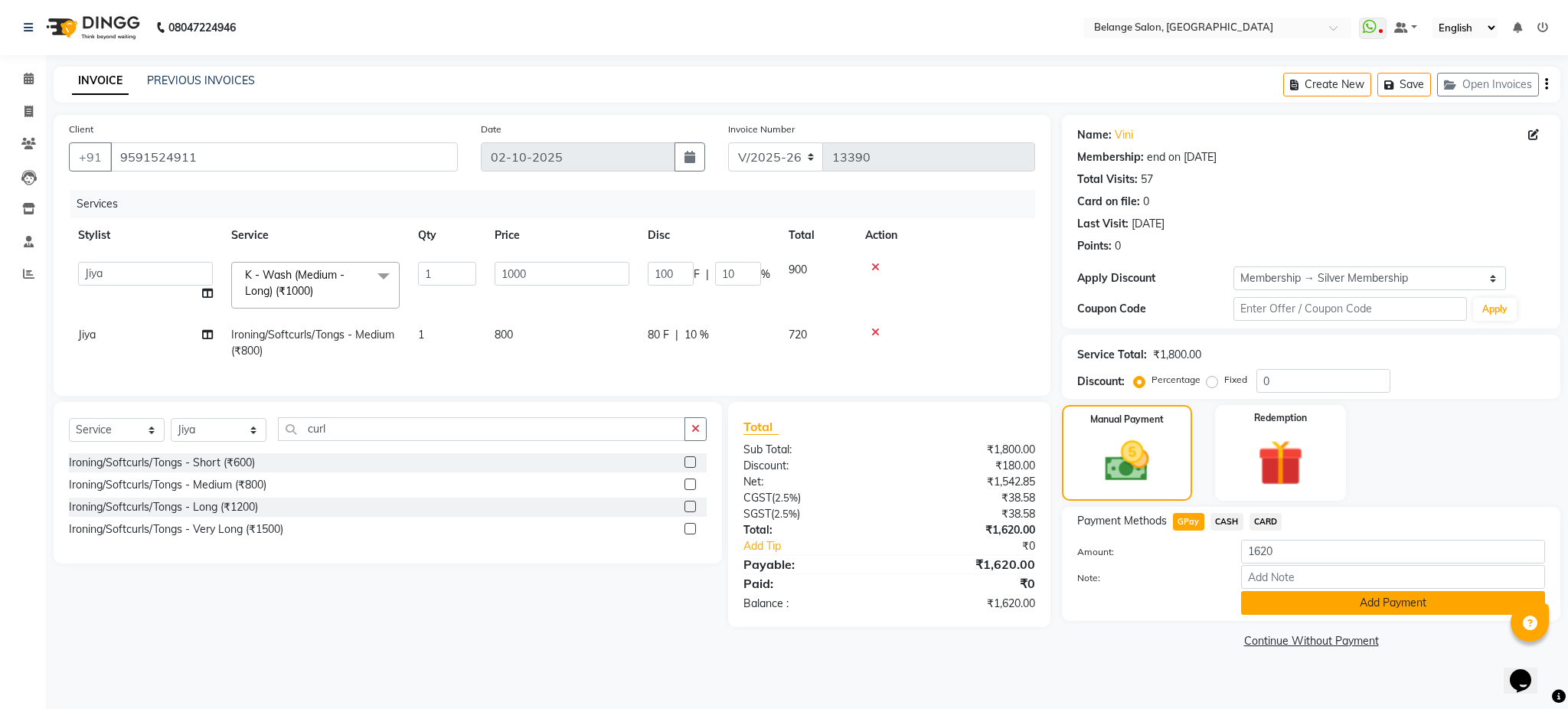
click at [1337, 609] on button "Add Payment" at bounding box center [1394, 603] width 304 height 24
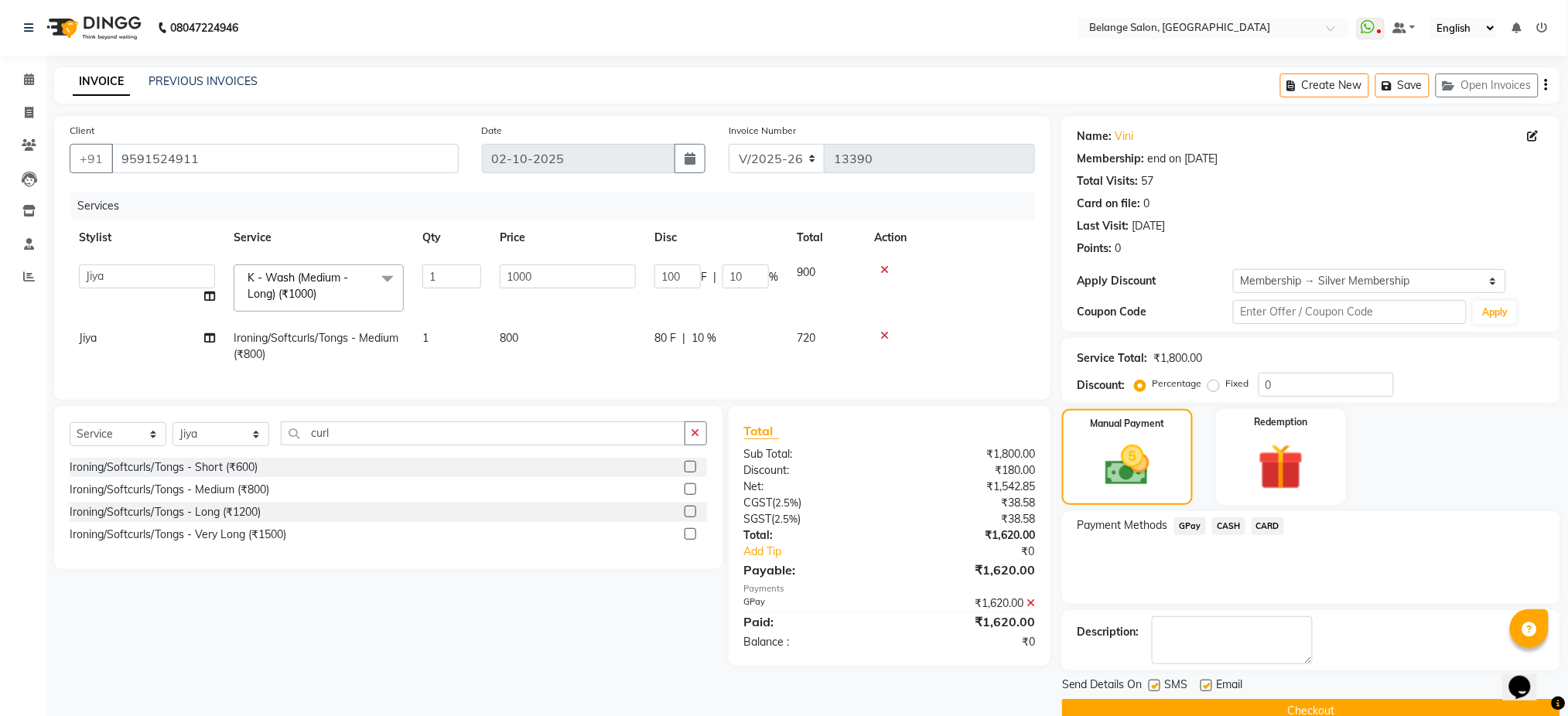
scroll to position [30, 0]
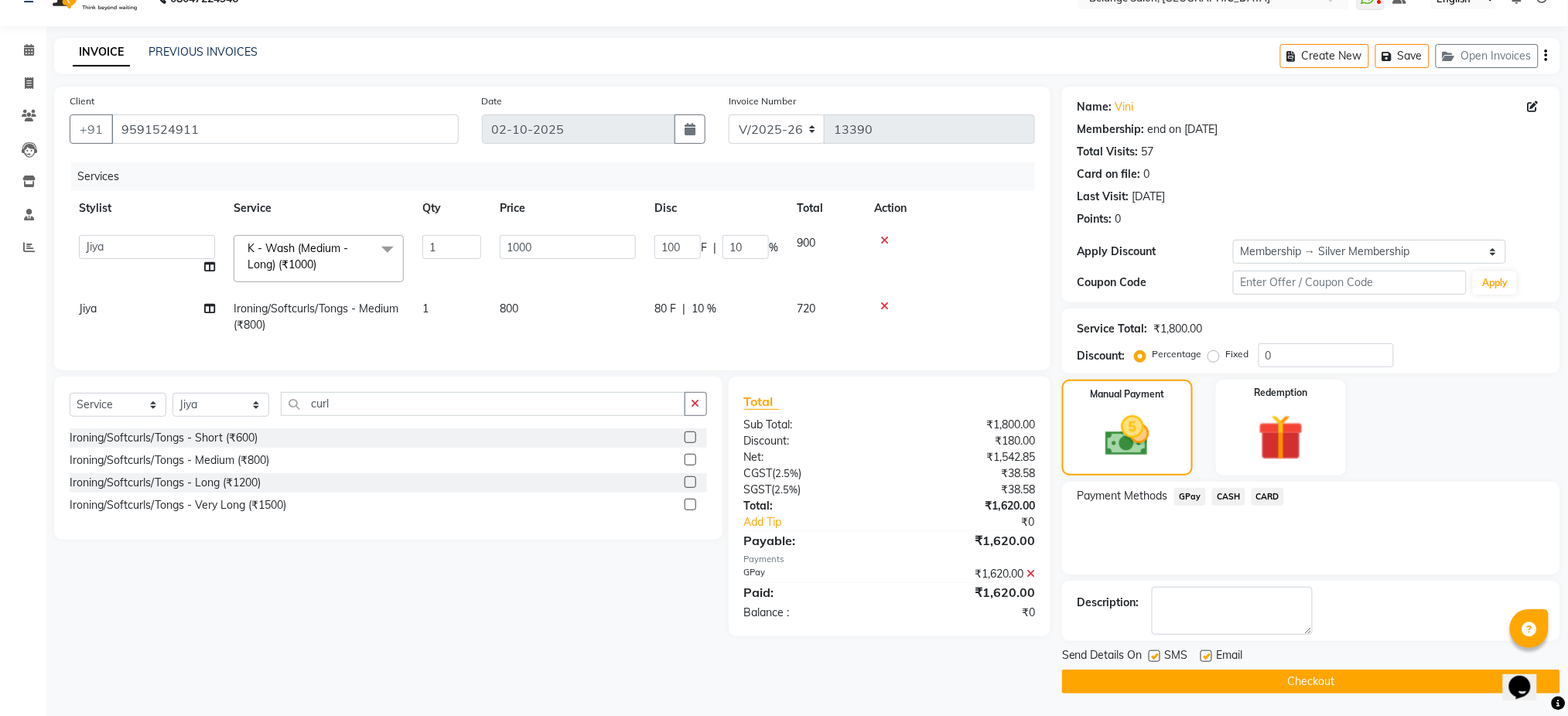
click at [1296, 688] on button "Checkout" at bounding box center [1311, 682] width 498 height 24
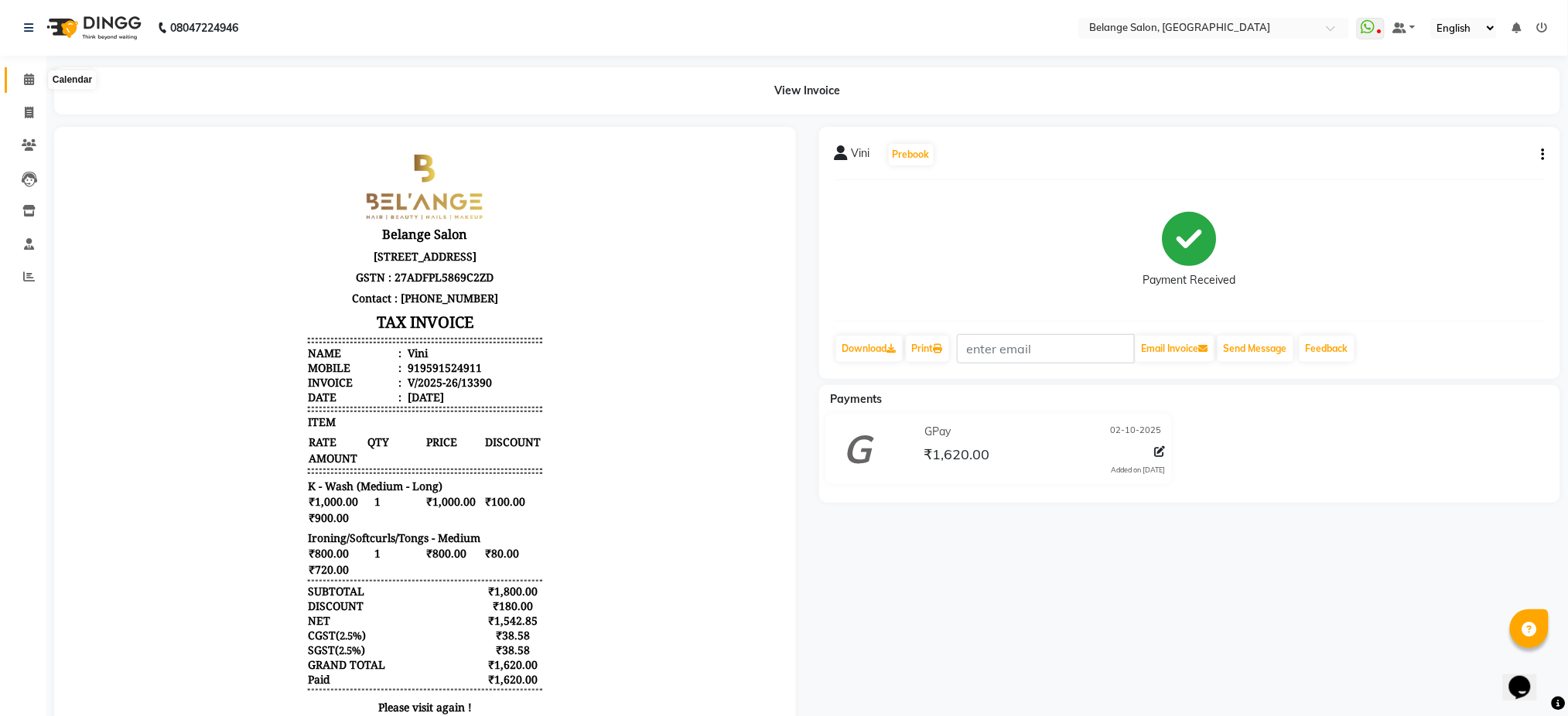
click at [29, 87] on span at bounding box center [29, 80] width 27 height 18
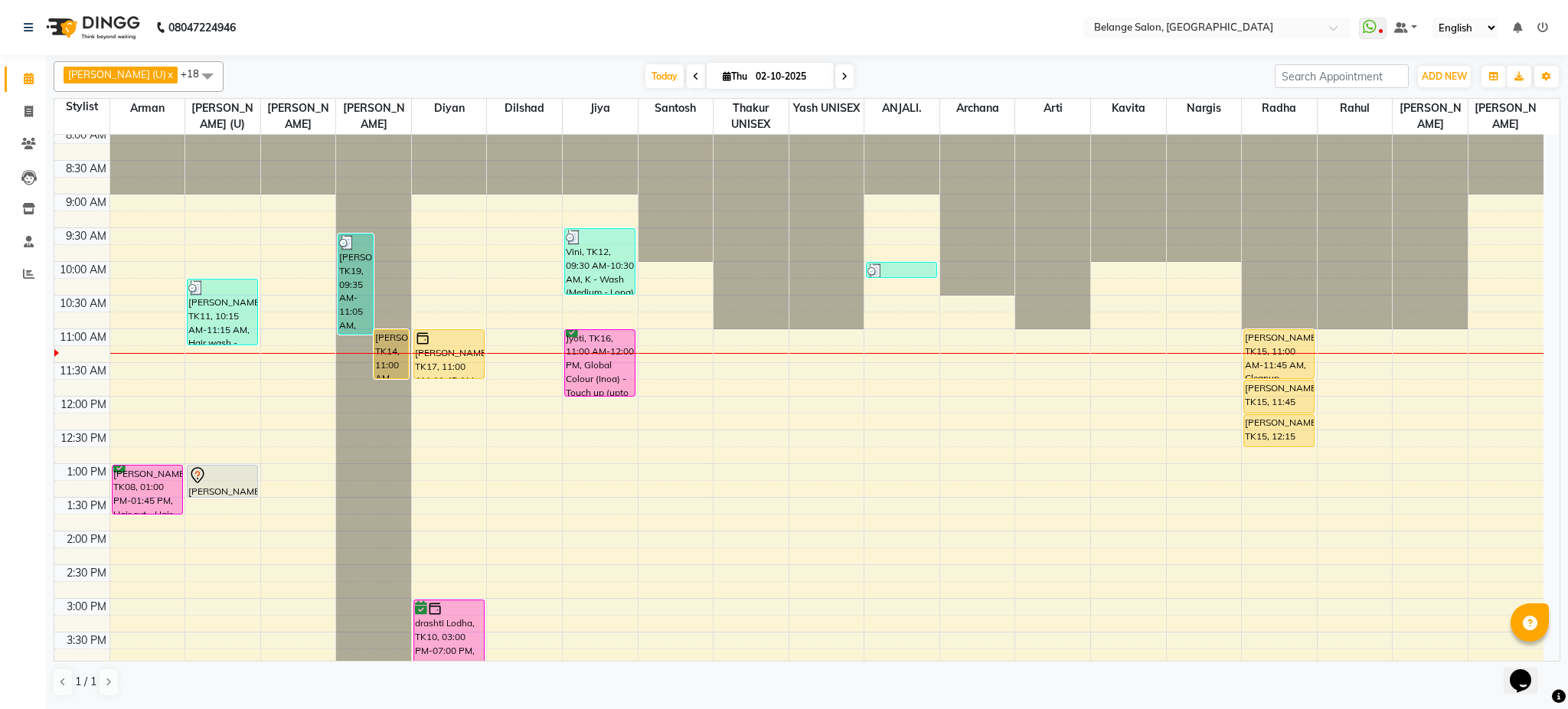
scroll to position [3, 0]
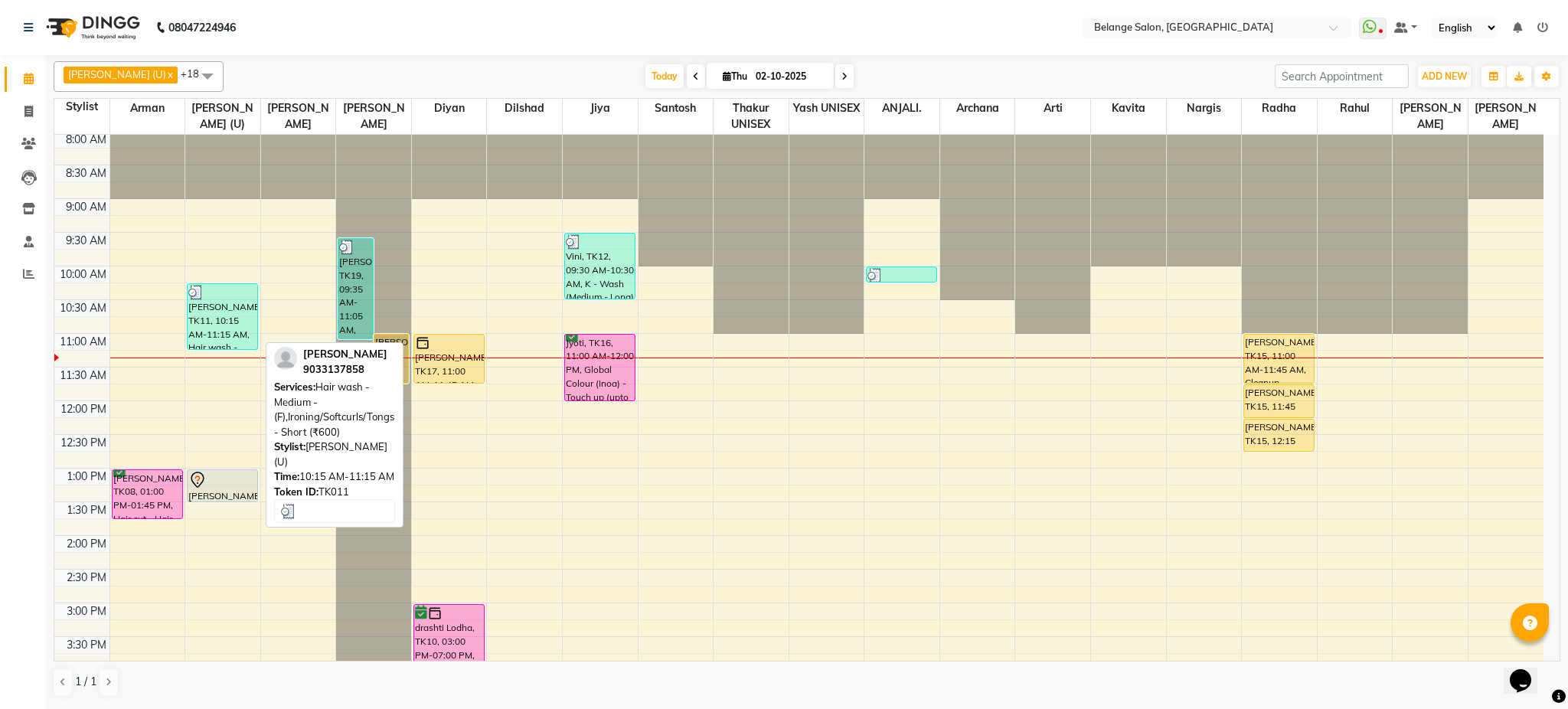
click at [222, 311] on div "[PERSON_NAME], TK11, 10:15 AM-11:15 AM, Hair wash - Medium - (F),Ironing/Softcu…" at bounding box center [222, 317] width 70 height 65
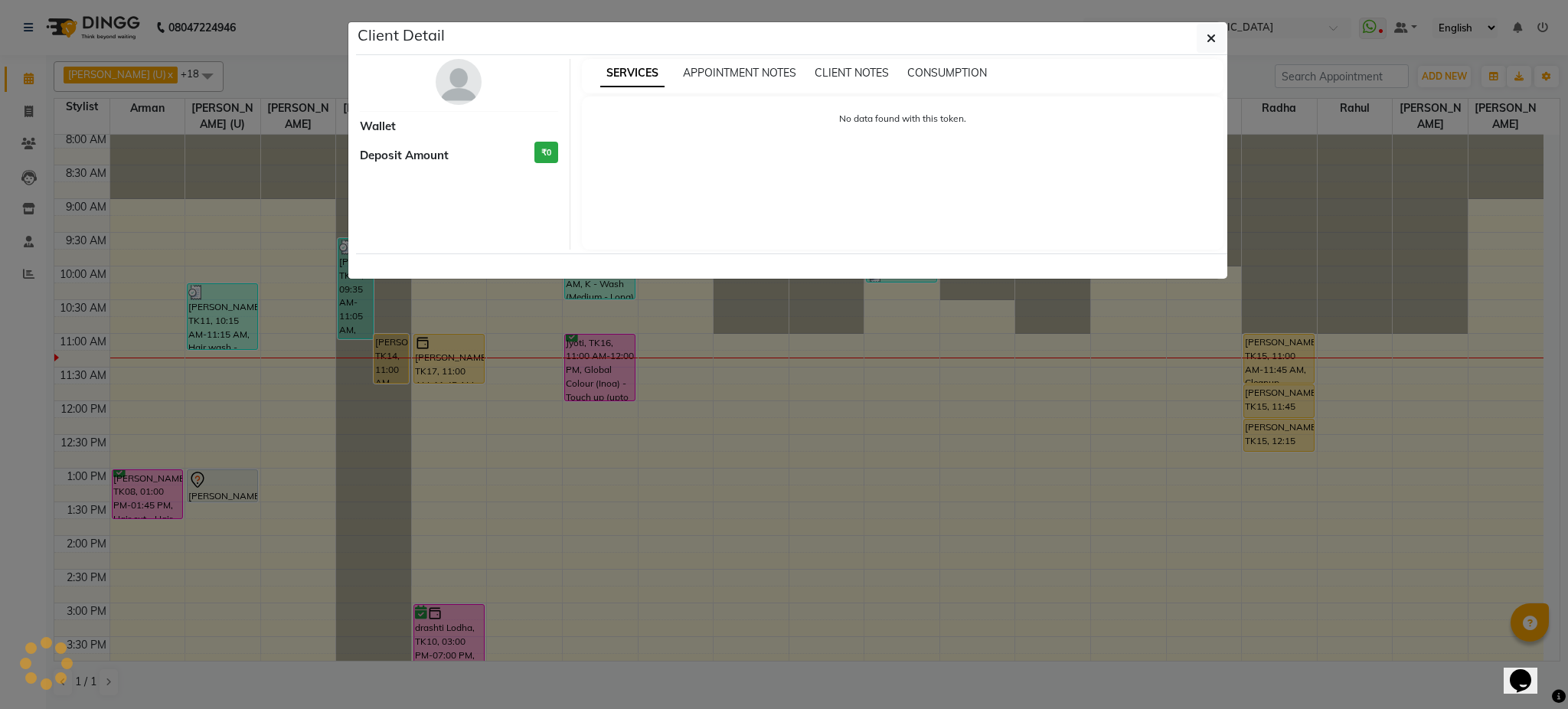
select select "3"
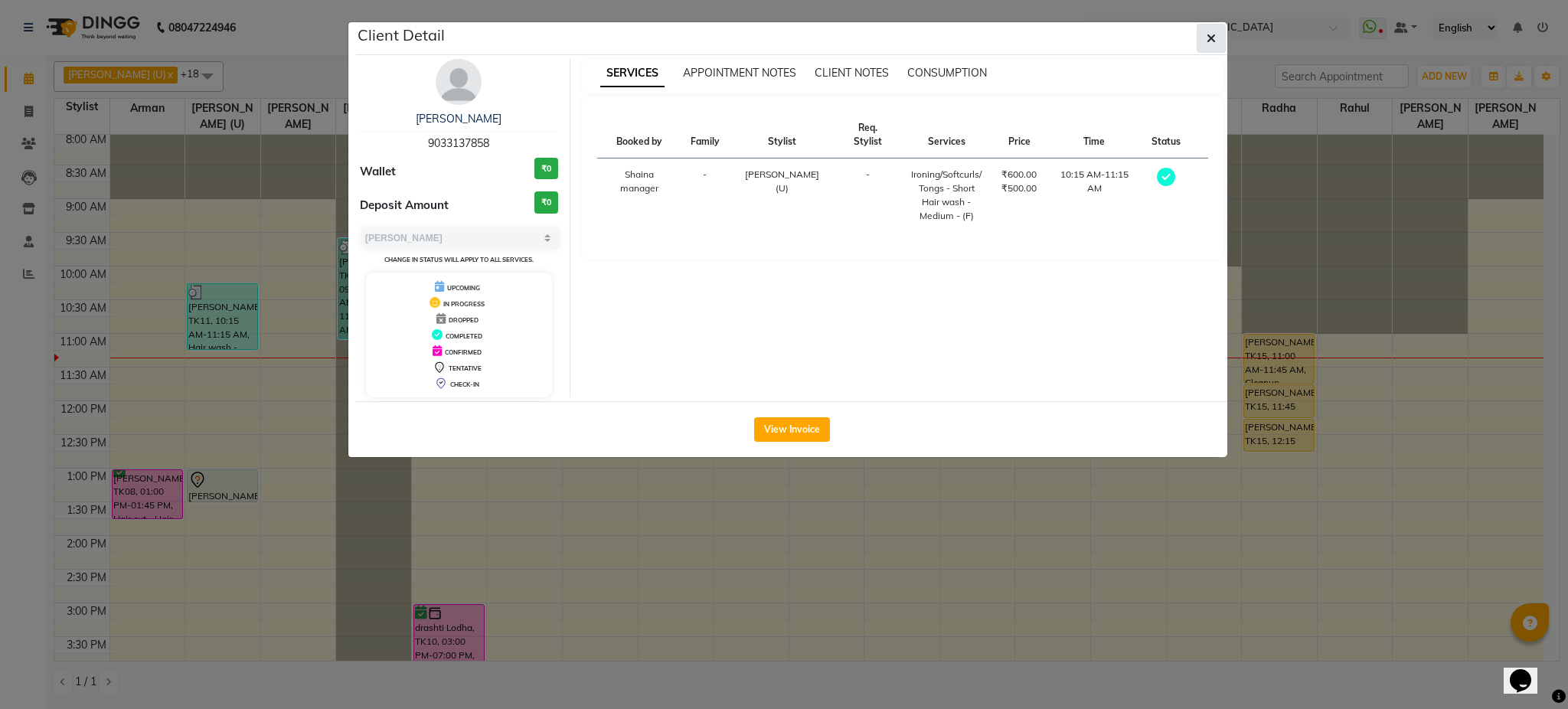
click at [1224, 35] on button "button" at bounding box center [1211, 39] width 29 height 29
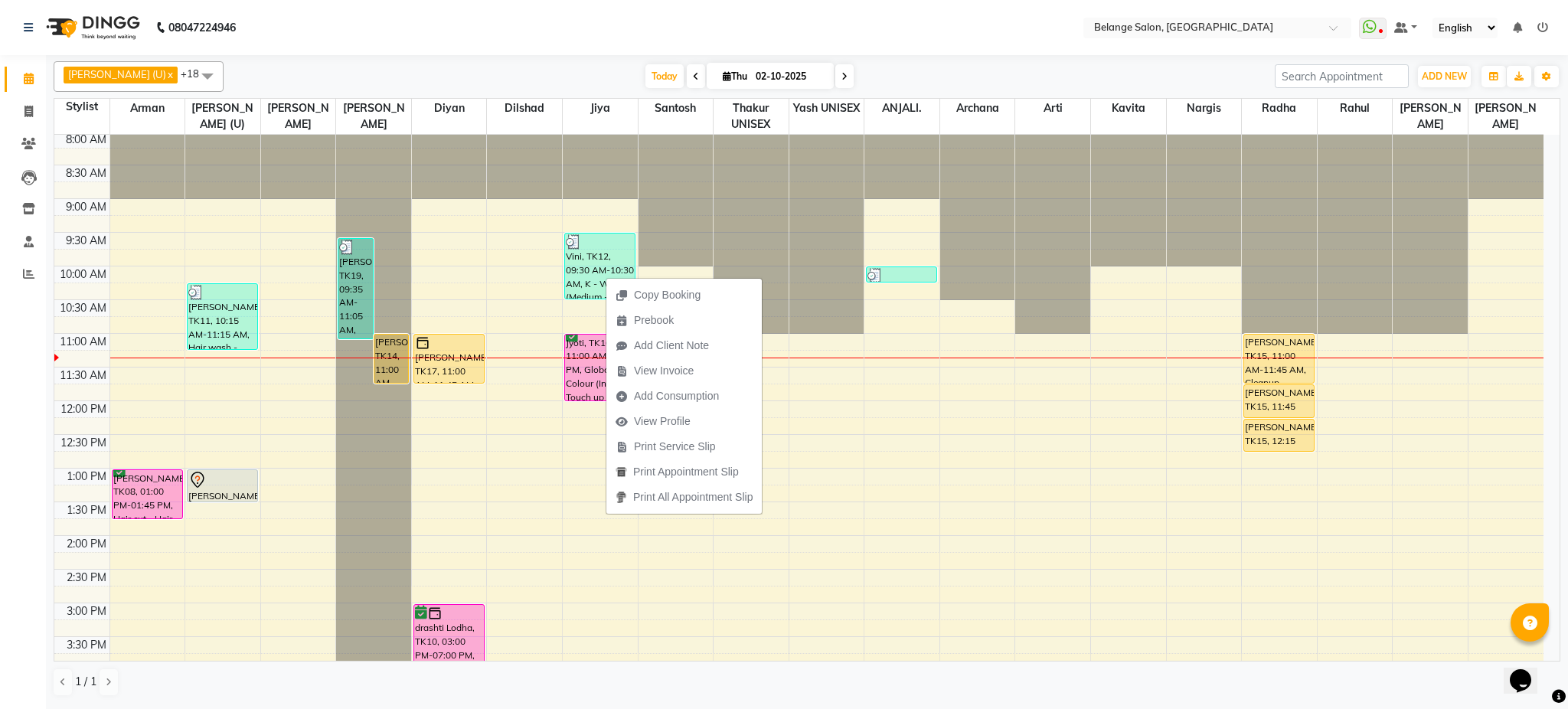
drag, startPoint x: 606, startPoint y: 277, endPoint x: 201, endPoint y: 354, distance: 412.3
click at [201, 354] on div "8:00 AM 8:30 AM 9:00 AM 9:30 AM 10:00 AM 10:30 AM 11:00 AM 11:30 AM 12:00 PM 12…" at bounding box center [799, 636] width 1490 height 1010
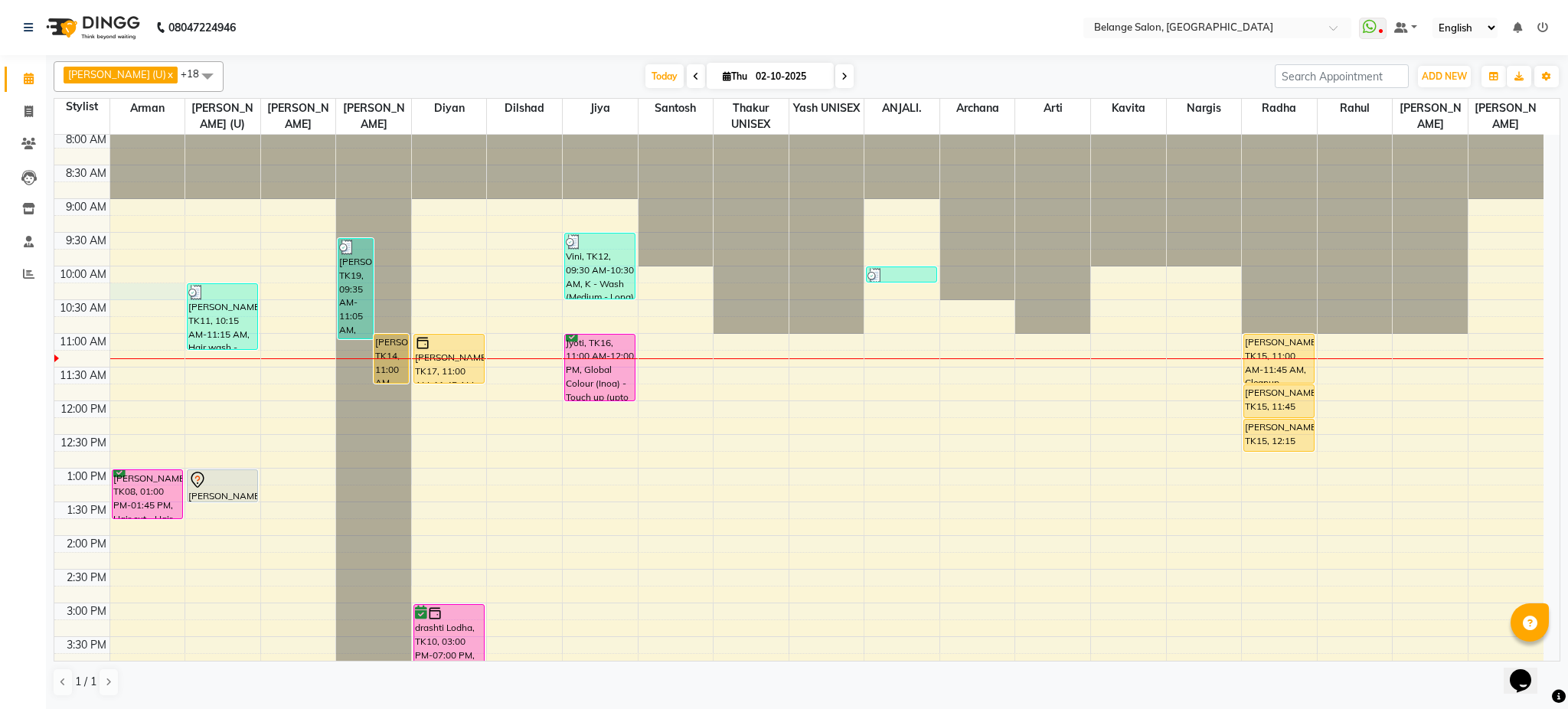
click at [147, 291] on div "8:00 AM 8:30 AM 9:00 AM 9:30 AM 10:00 AM 10:30 AM 11:00 AM 11:30 AM 12:00 PM 12…" at bounding box center [799, 636] width 1490 height 1010
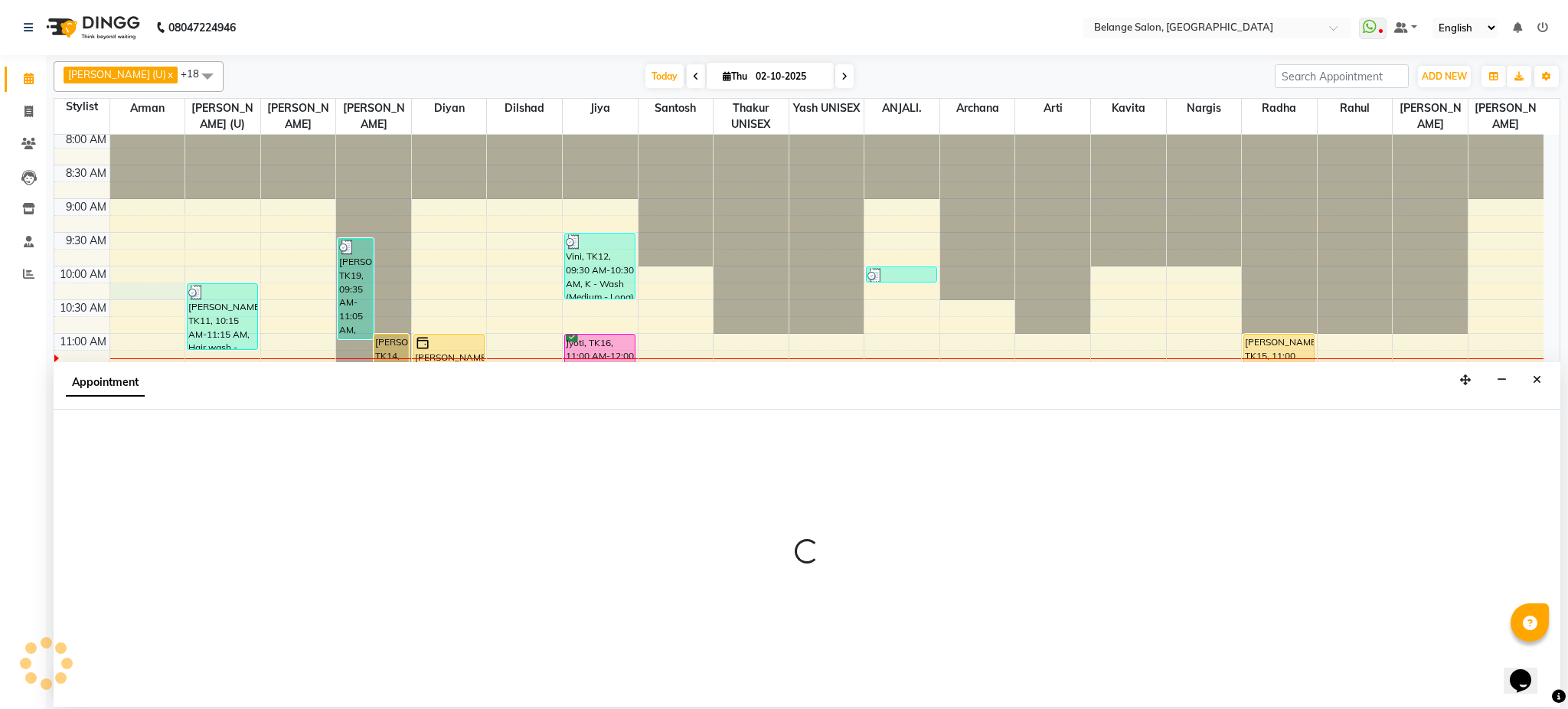
select select "78262"
select select "615"
select select "tentative"
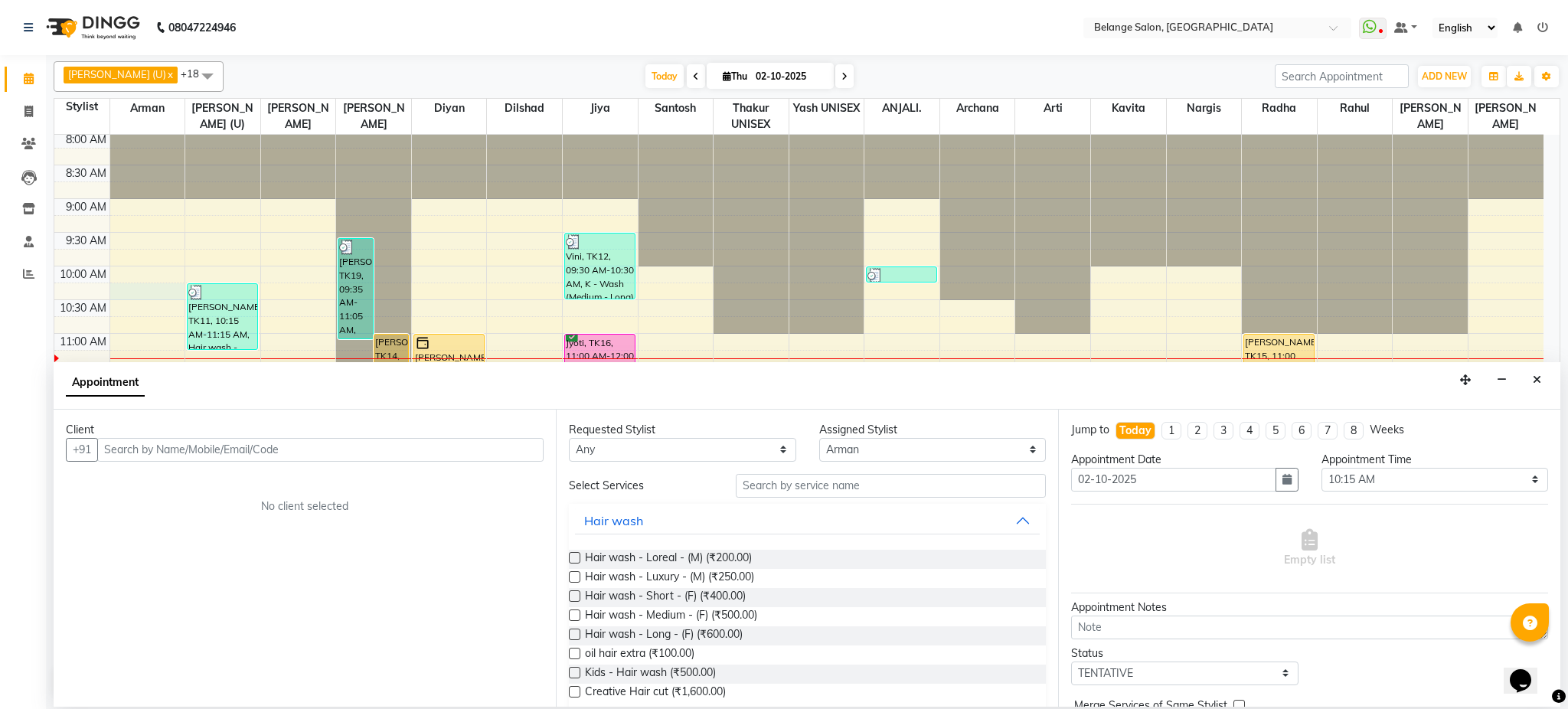
click at [151, 442] on input "text" at bounding box center [320, 449] width 446 height 24
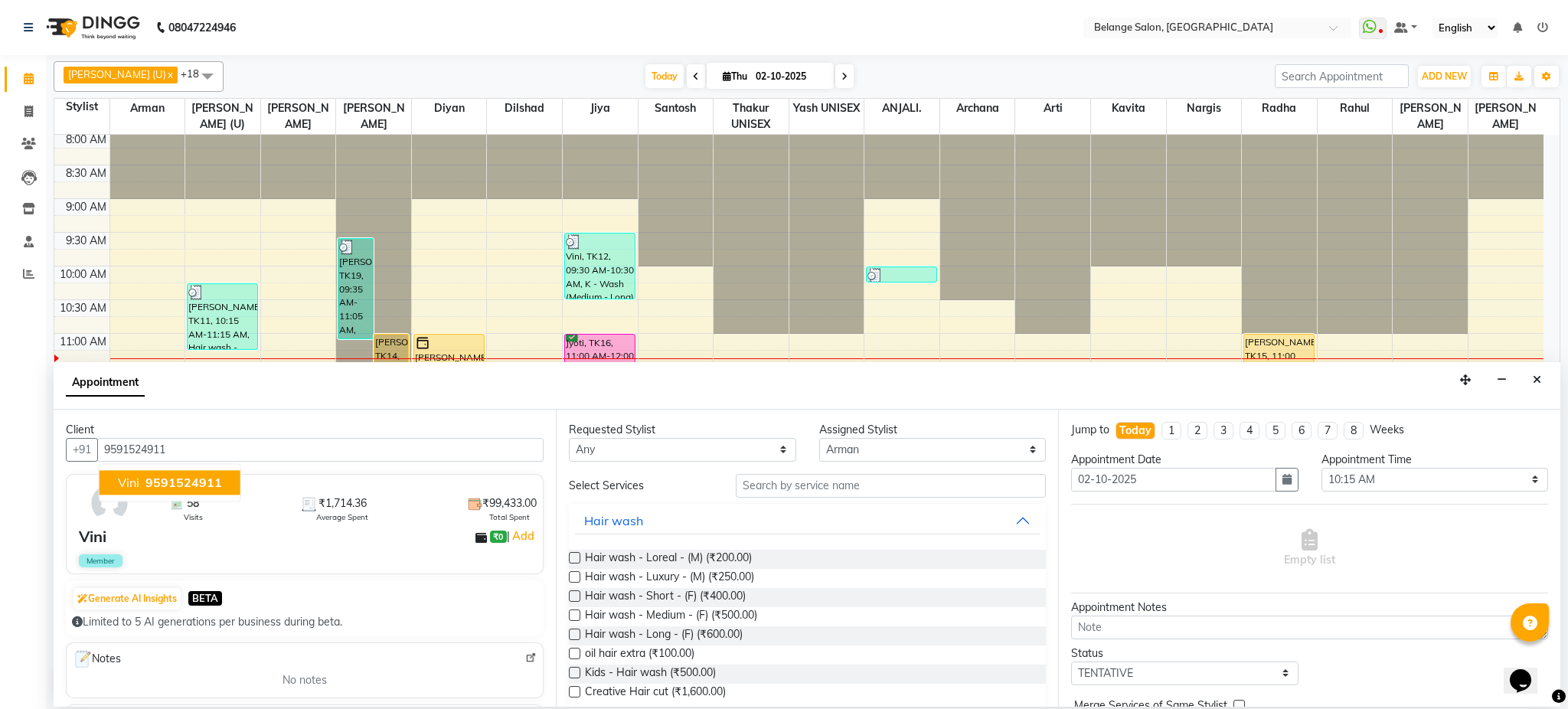
click at [167, 475] on span "9591524911" at bounding box center [184, 483] width 77 height 15
type input "9591524911"
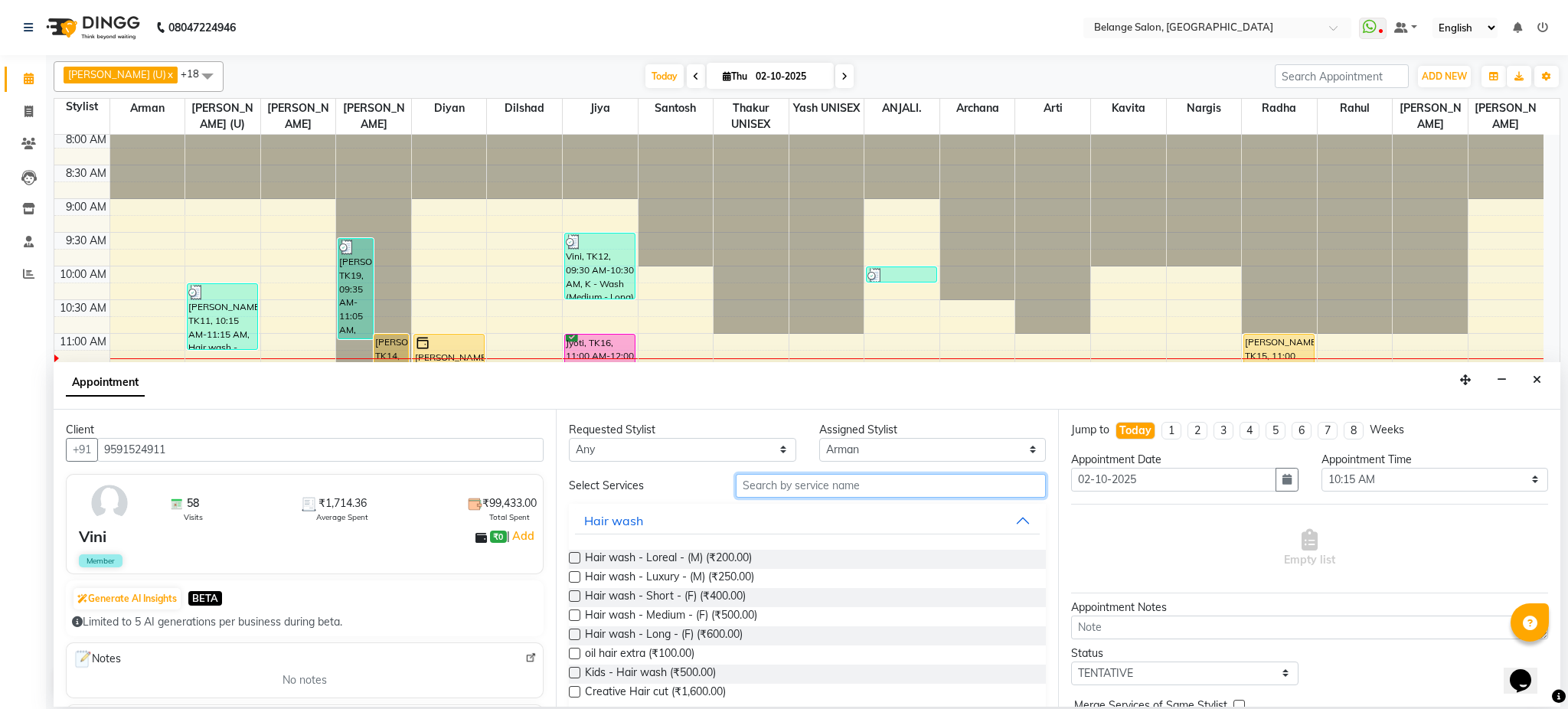
click at [849, 483] on input "text" at bounding box center [891, 486] width 310 height 24
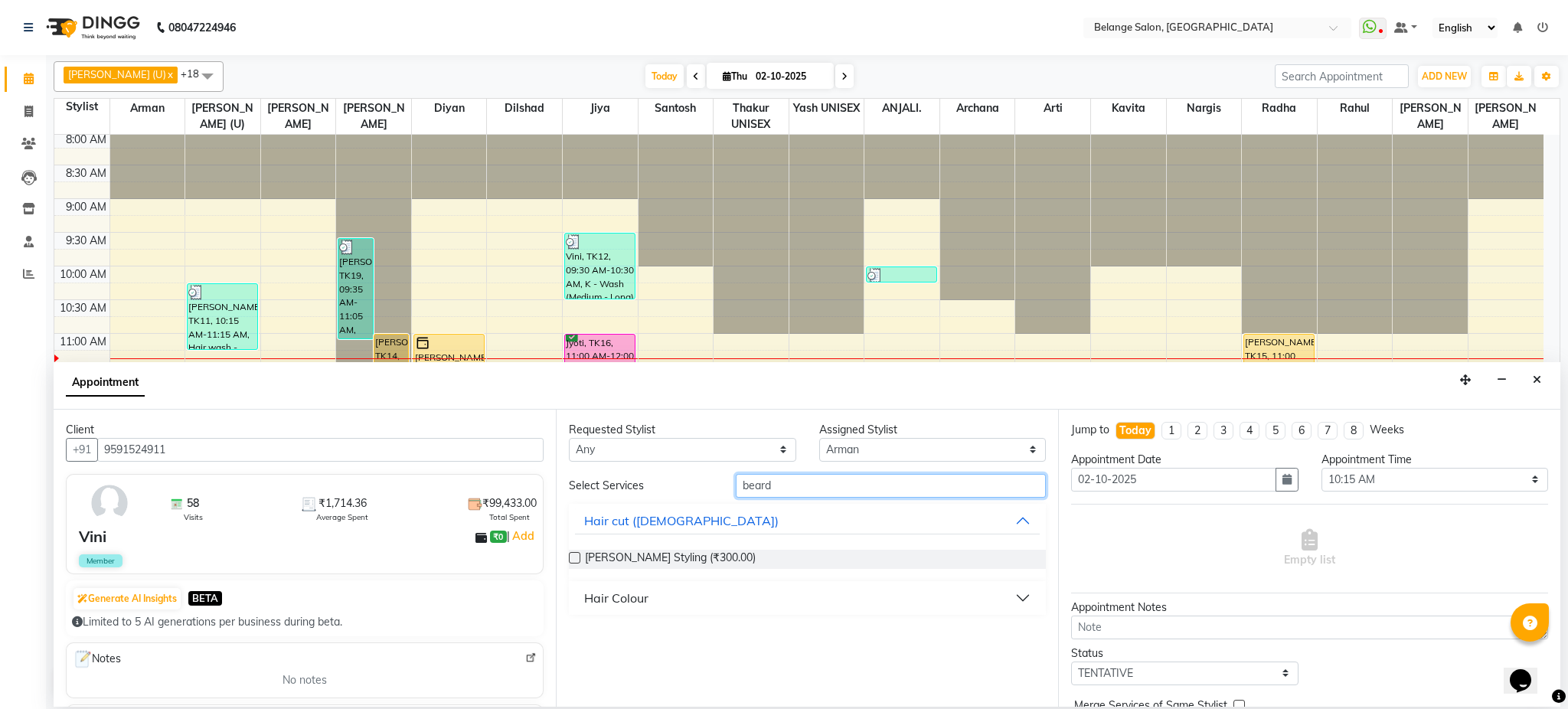
click at [836, 487] on input "beard" at bounding box center [891, 486] width 310 height 24
type input "cut"
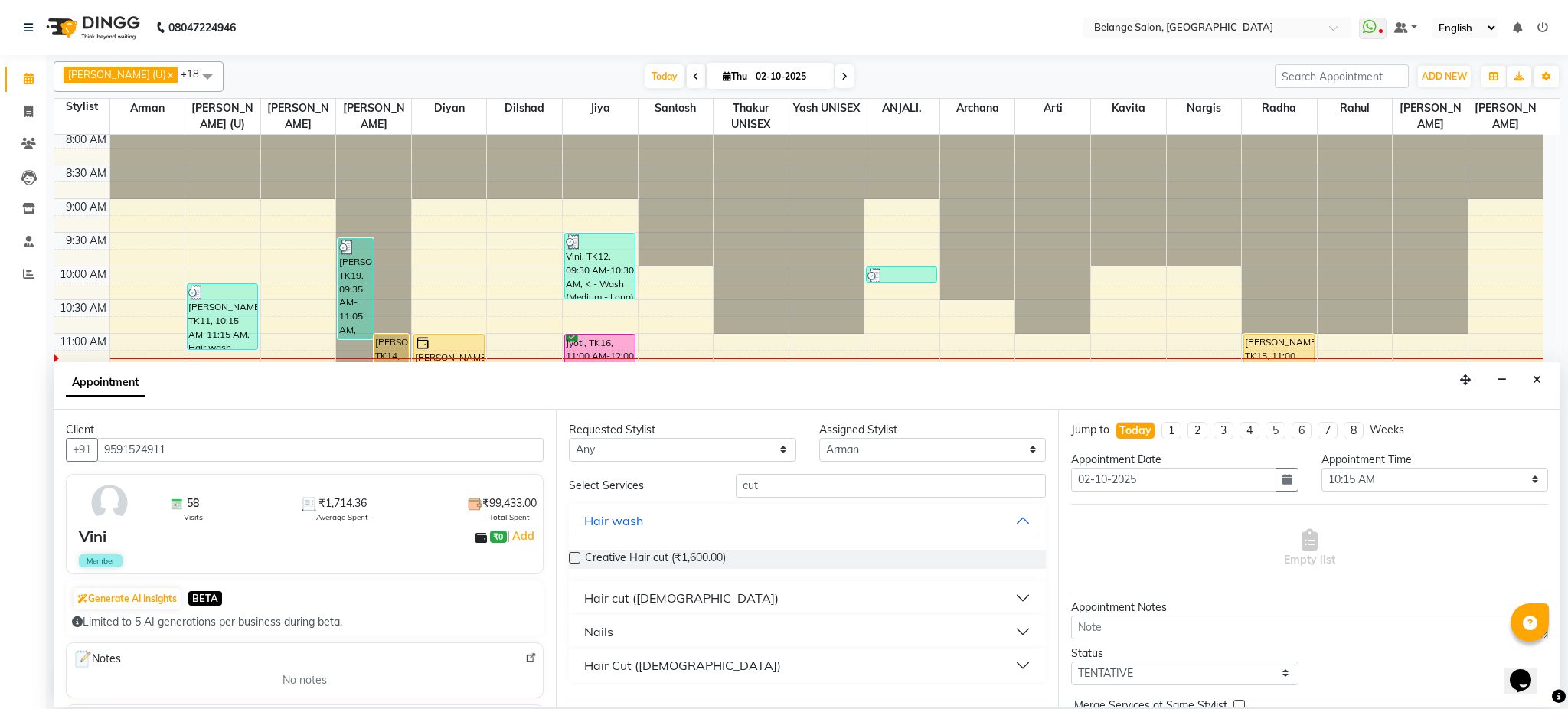
click at [620, 601] on div "Hair cut ([DEMOGRAPHIC_DATA])" at bounding box center [681, 598] width 195 height 19
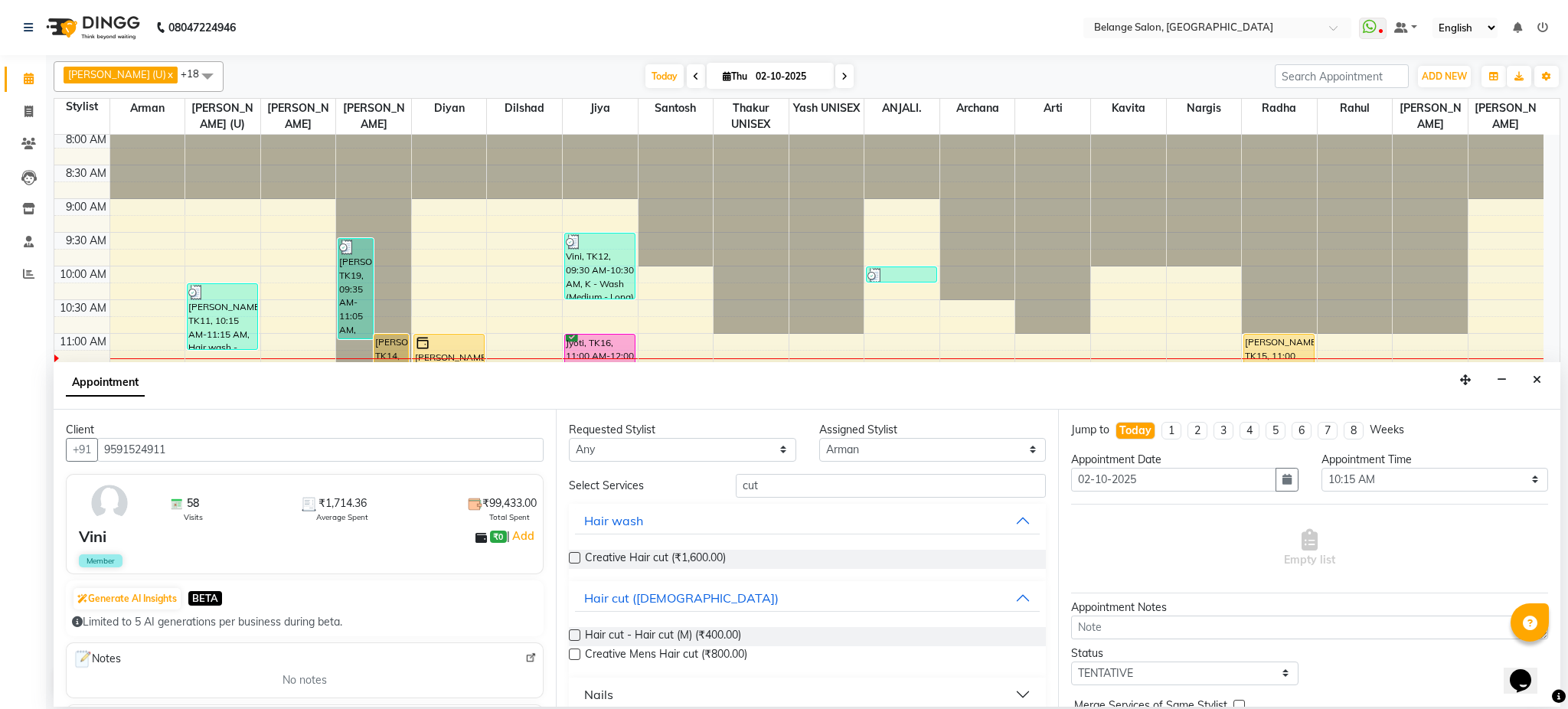
click at [570, 632] on label at bounding box center [574, 635] width 12 height 12
click at [570, 632] on input "checkbox" at bounding box center [574, 636] width 10 height 10
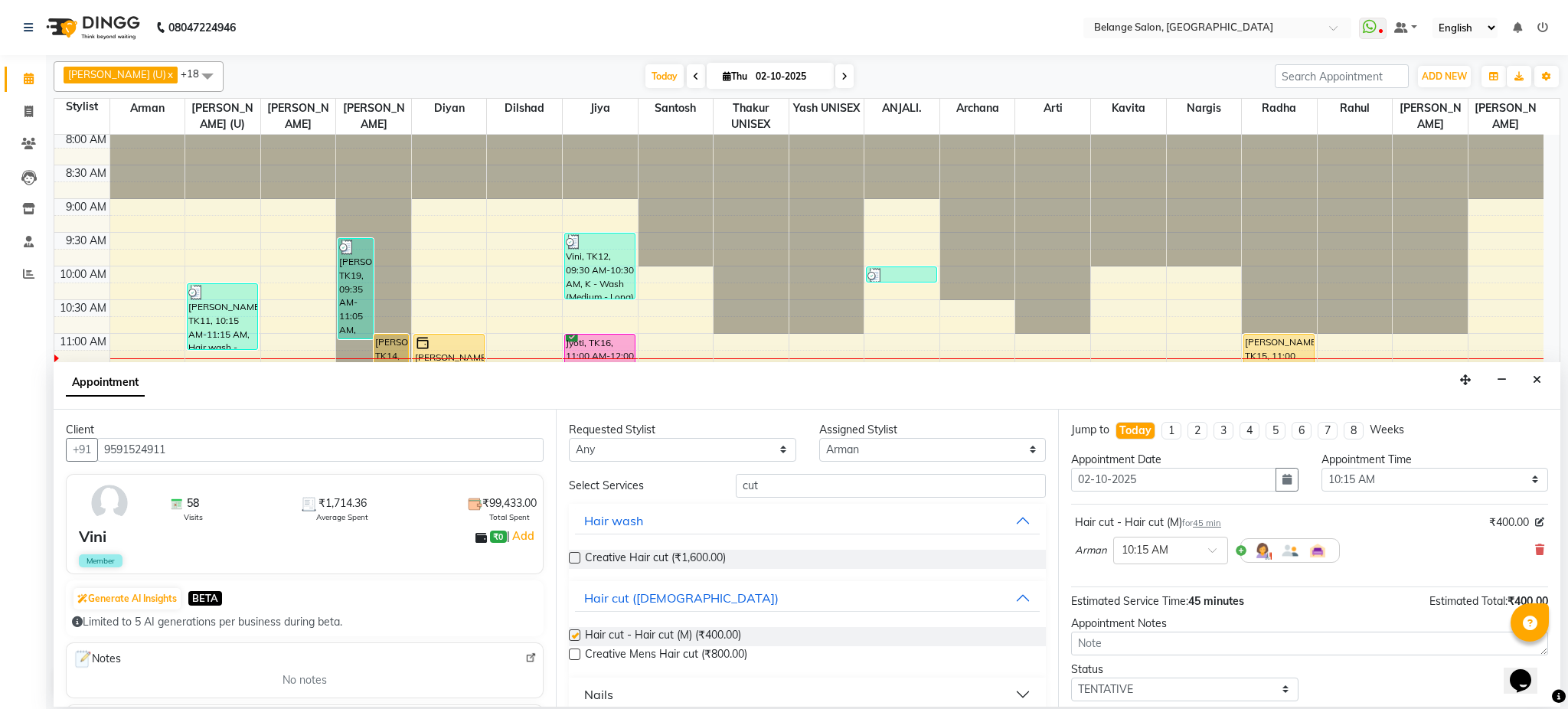
checkbox input "false"
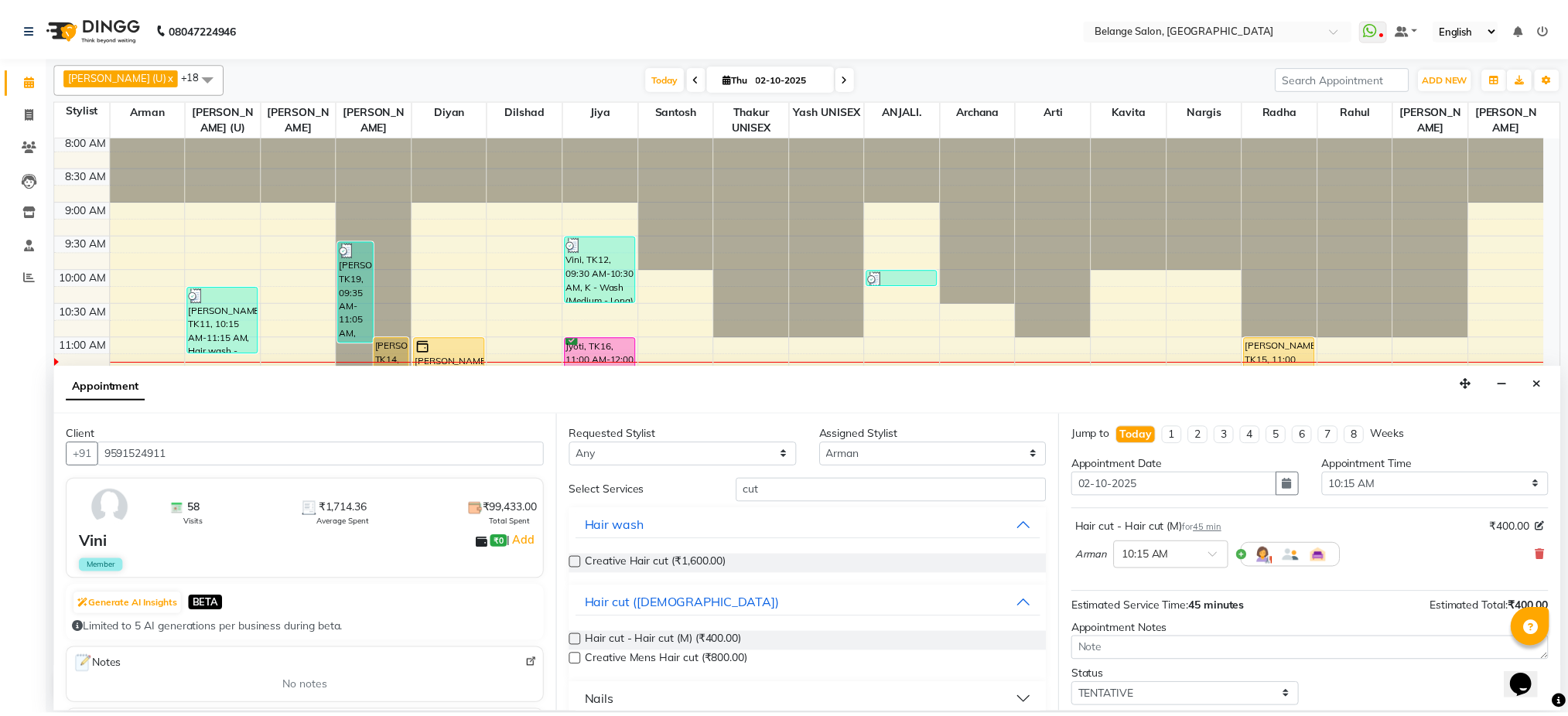
scroll to position [92, 0]
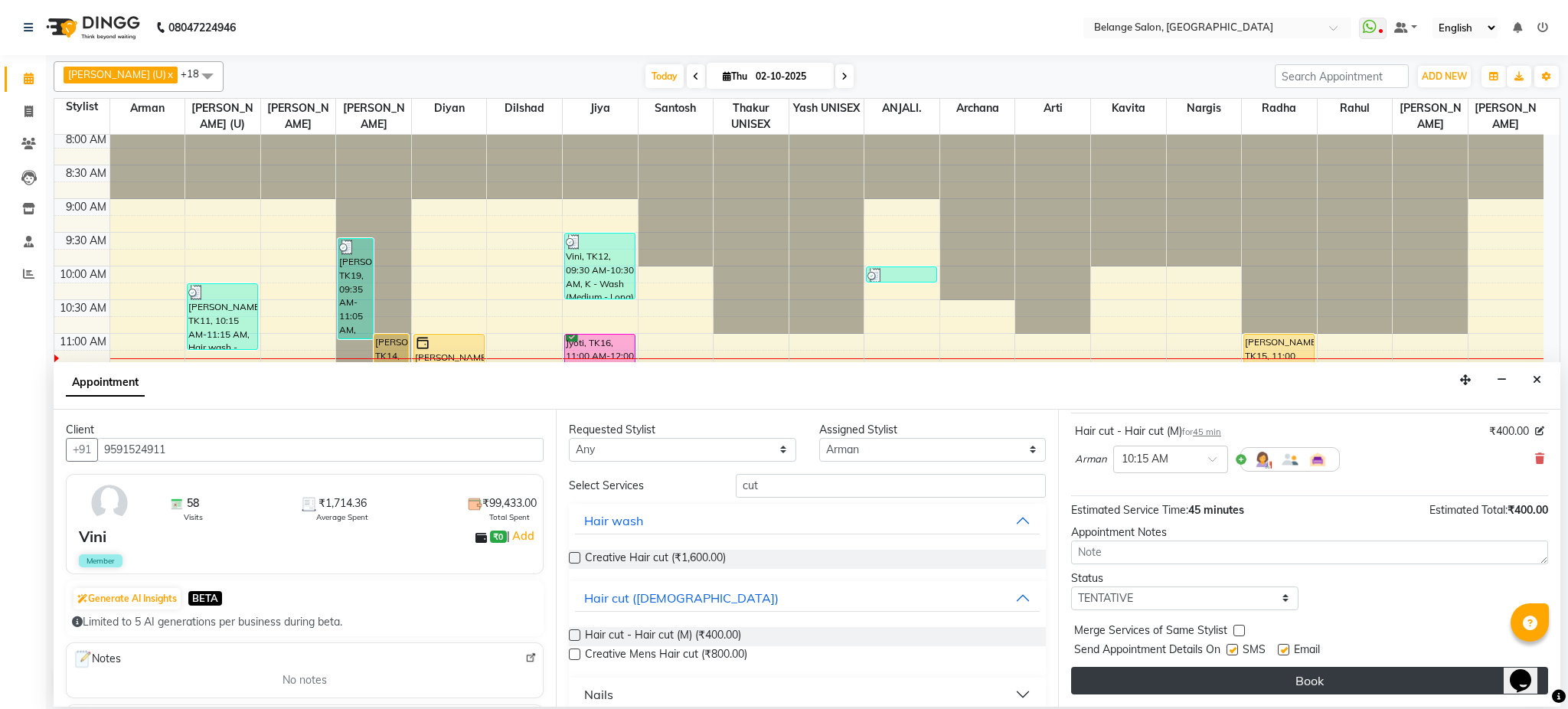
click at [1191, 683] on button "Book" at bounding box center [1310, 681] width 477 height 28
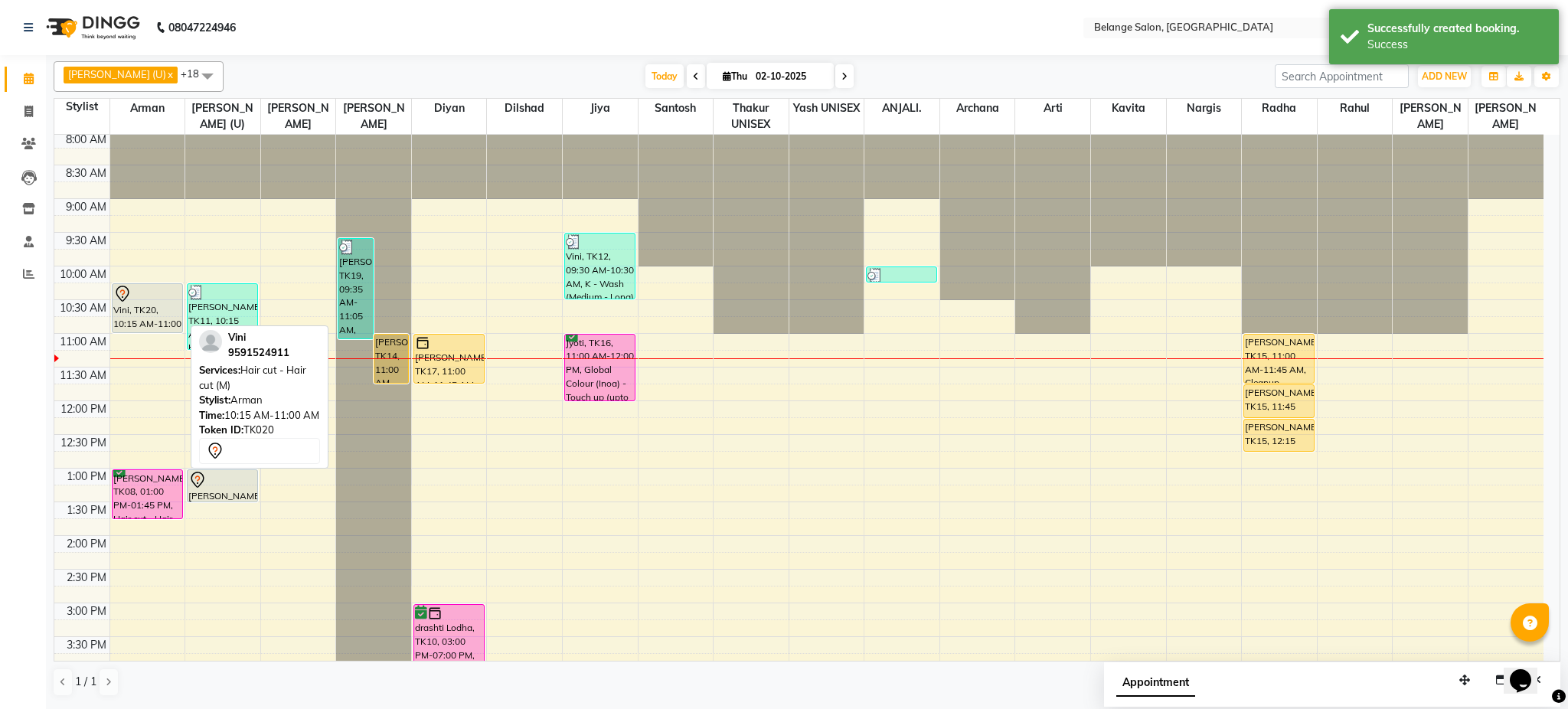
click at [133, 298] on div at bounding box center [147, 294] width 68 height 19
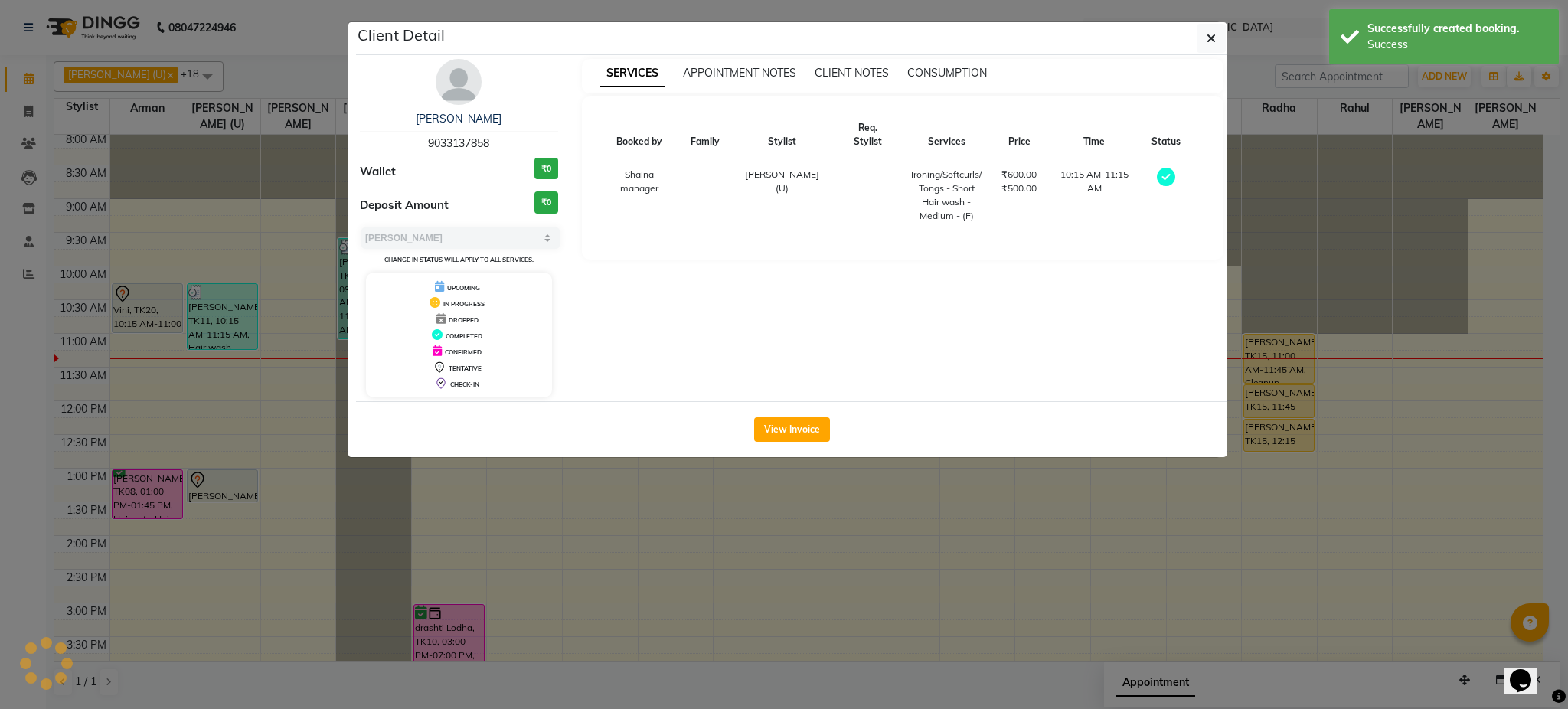
select select "7"
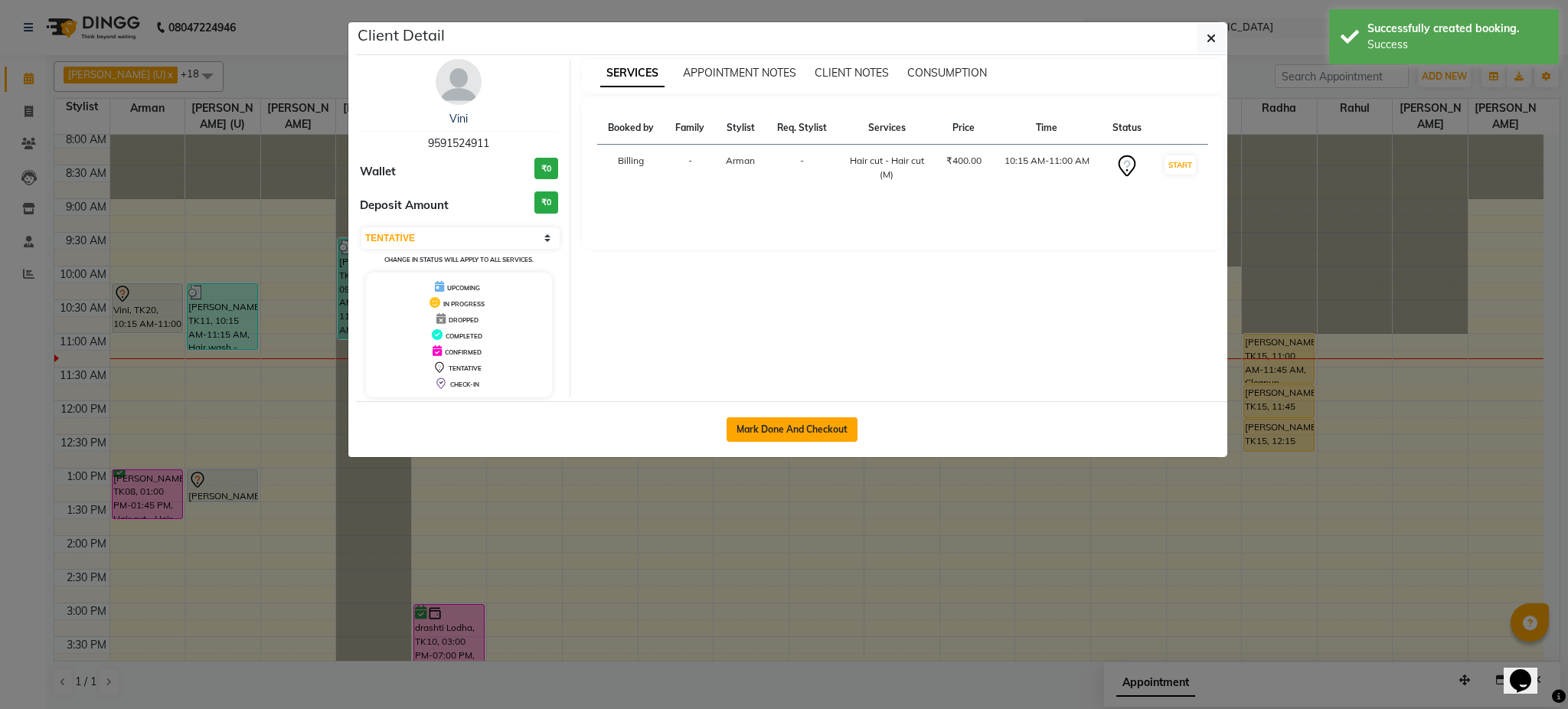
click at [817, 420] on button "Mark Done And Checkout" at bounding box center [792, 429] width 131 height 25
select select "service"
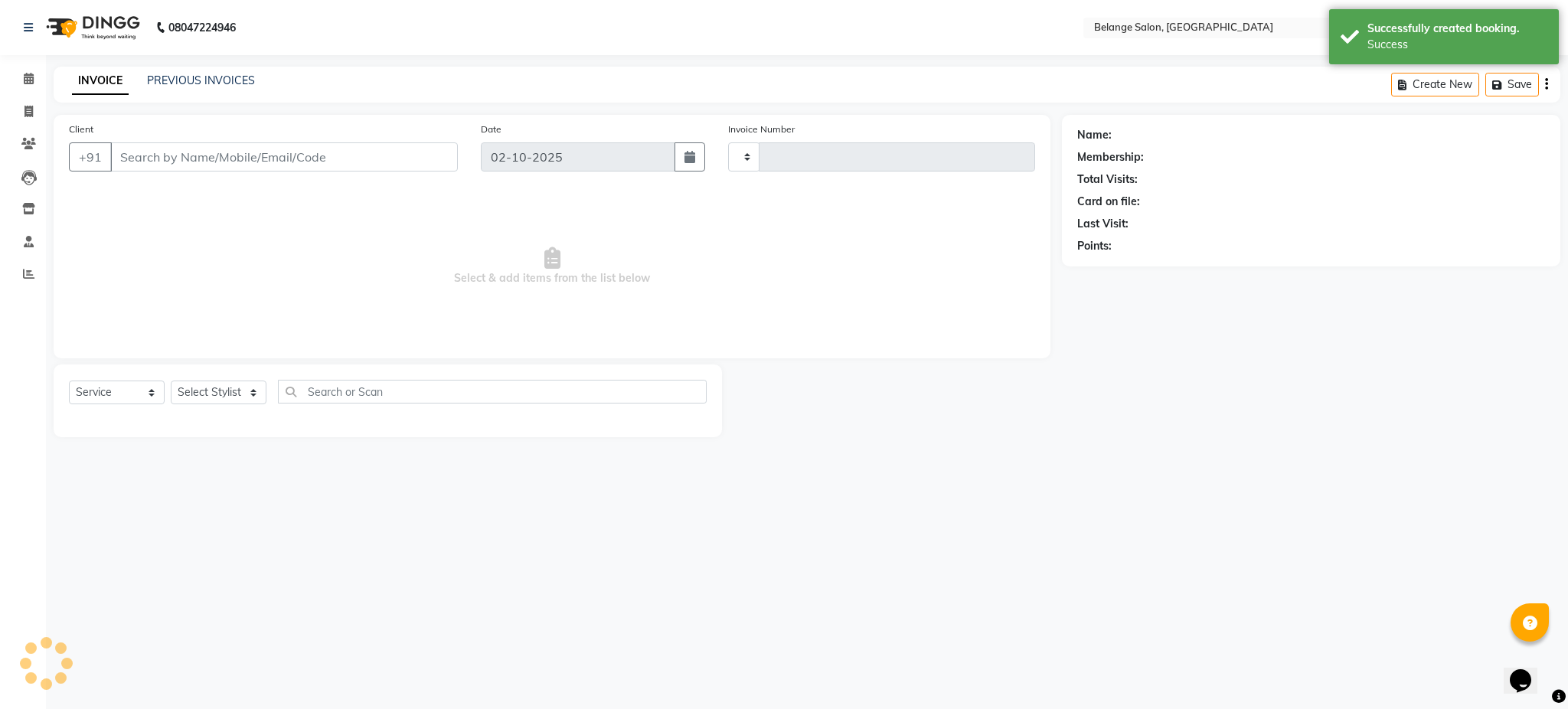
type input "13391"
select select "5076"
type input "9591524911"
select select "78262"
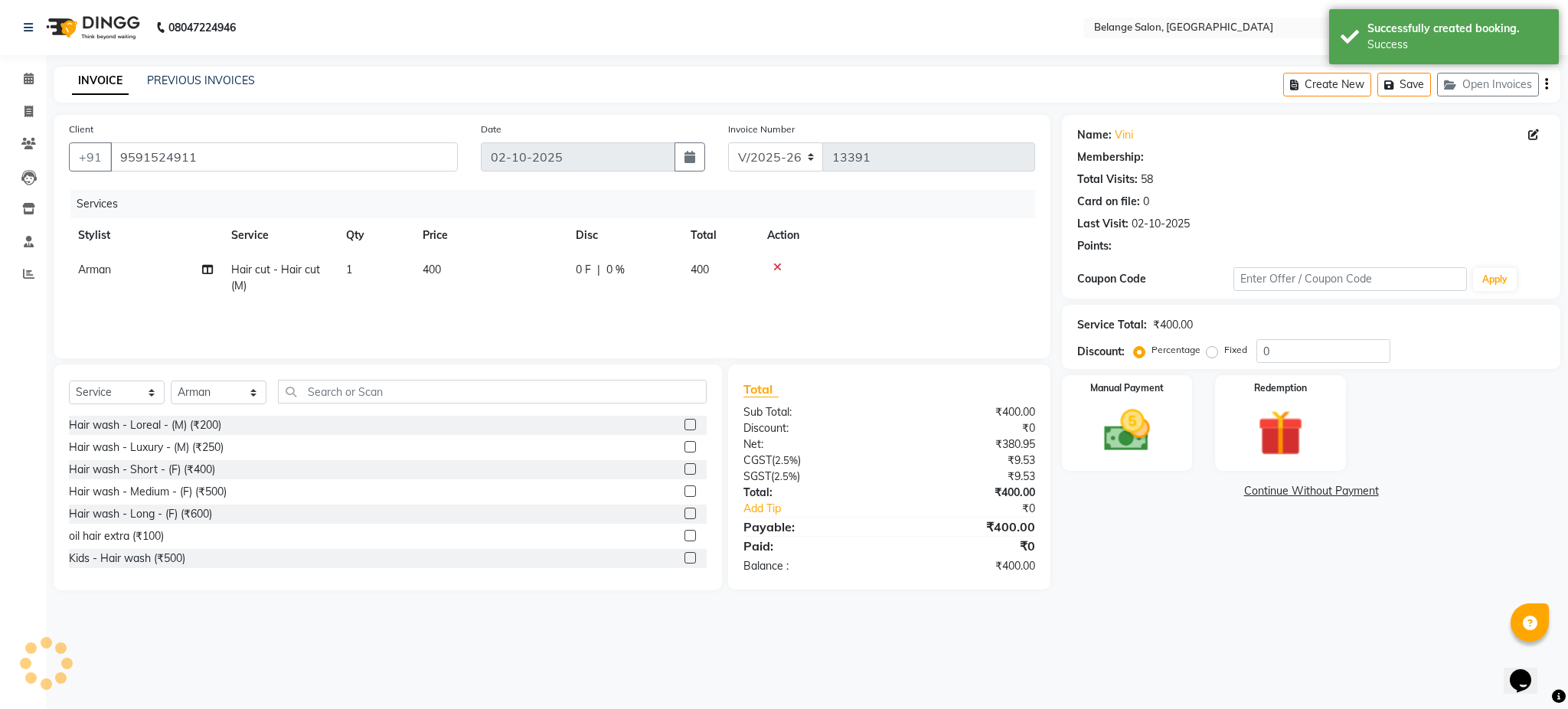
select select "1: Object"
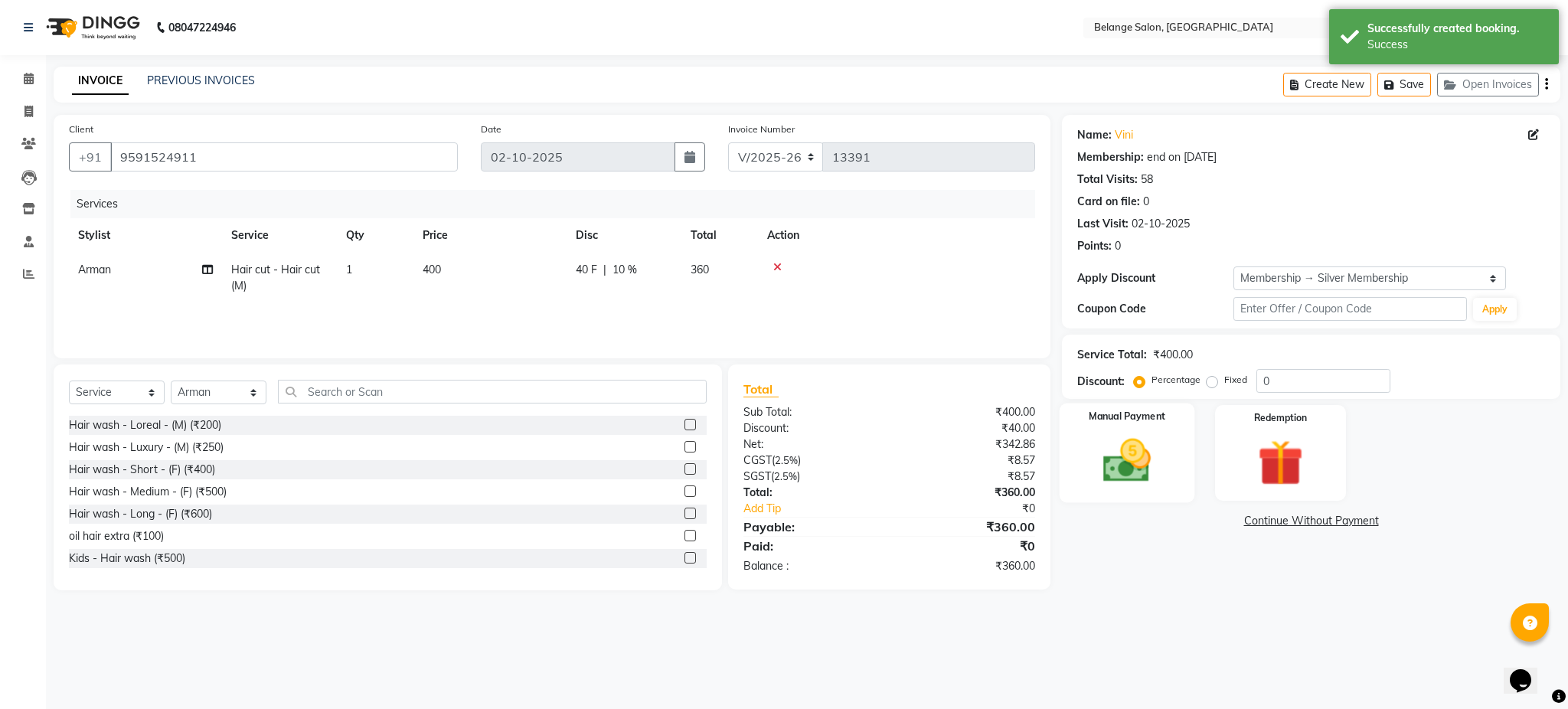
click at [1134, 458] on img at bounding box center [1127, 460] width 78 height 55
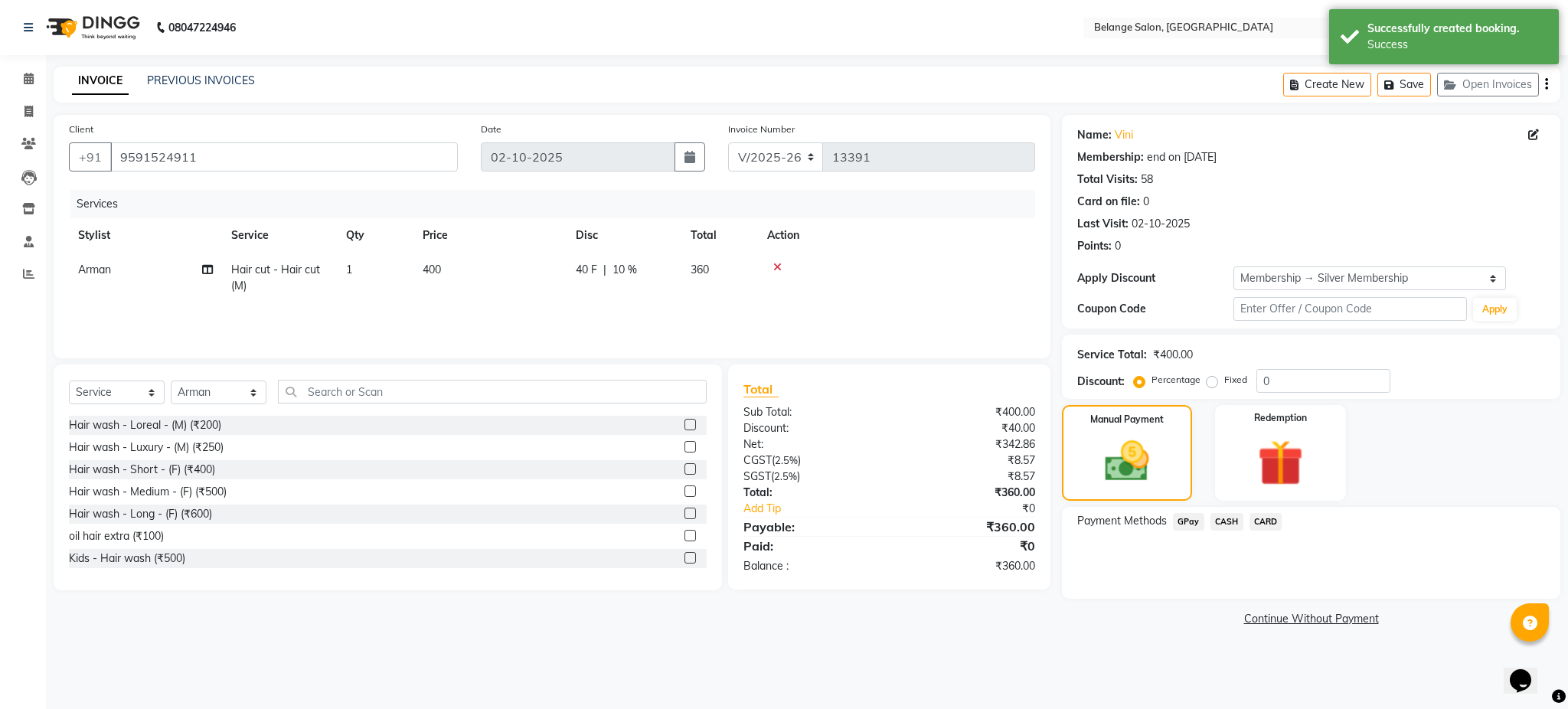
click at [1198, 516] on span "GPay" at bounding box center [1189, 521] width 32 height 18
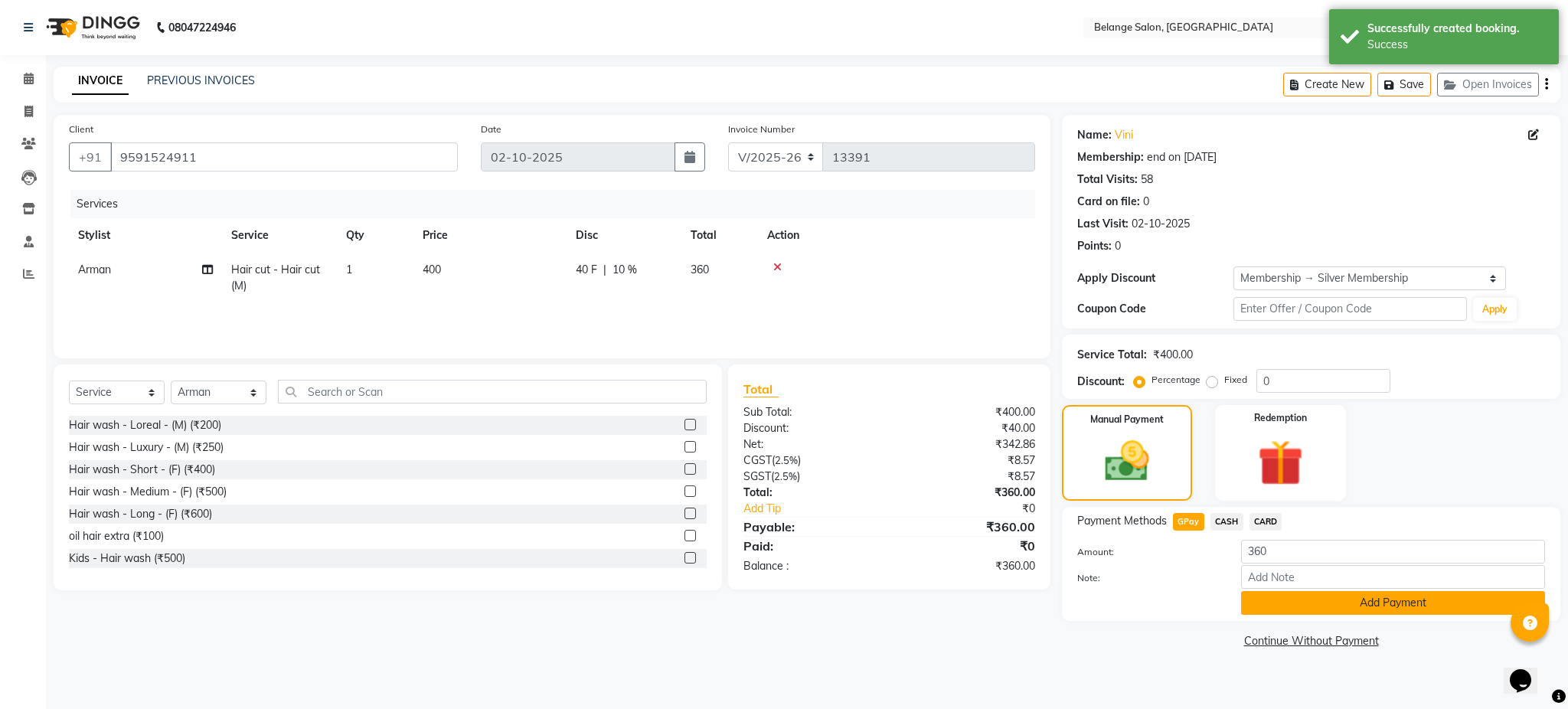
click at [1307, 611] on button "Add Payment" at bounding box center [1394, 603] width 304 height 24
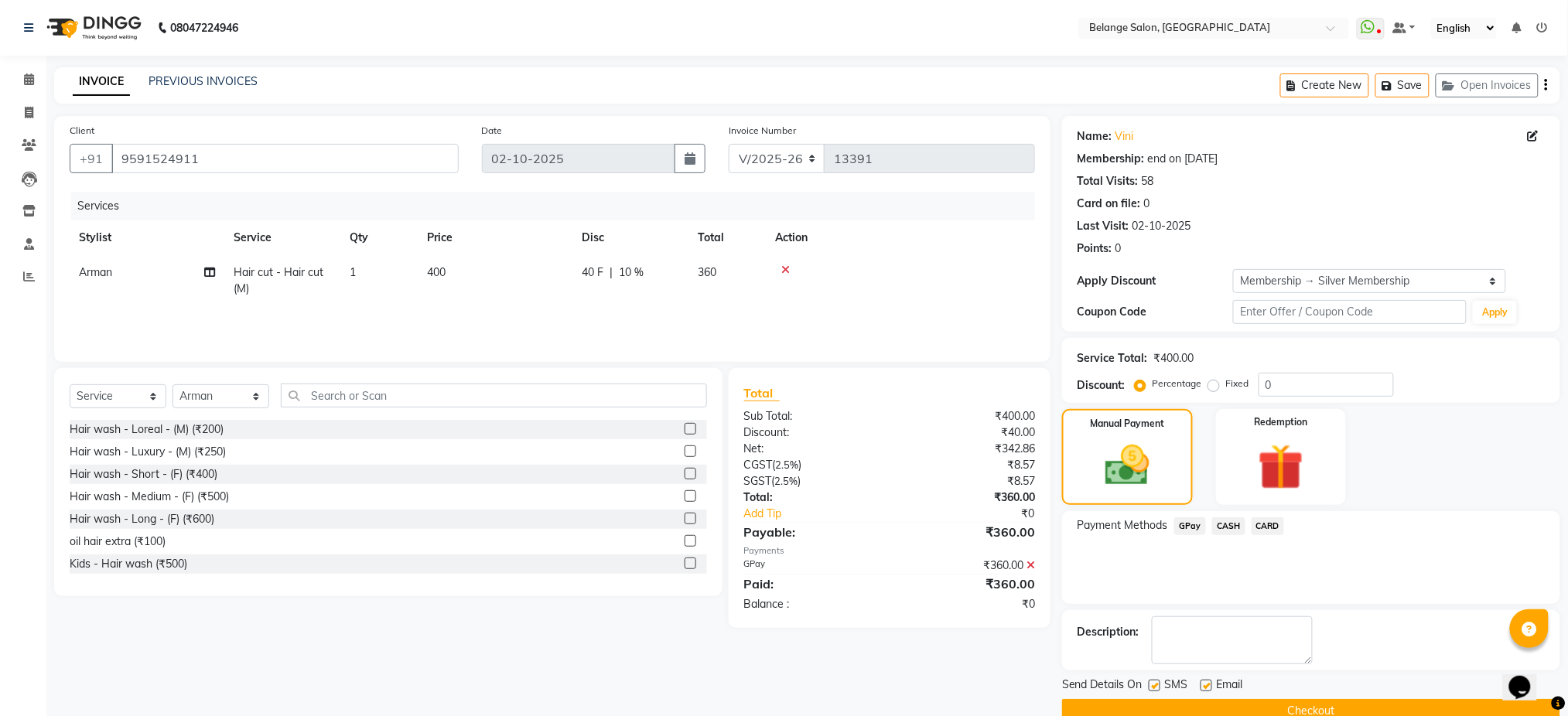
click at [1338, 703] on button "Checkout" at bounding box center [1311, 711] width 498 height 24
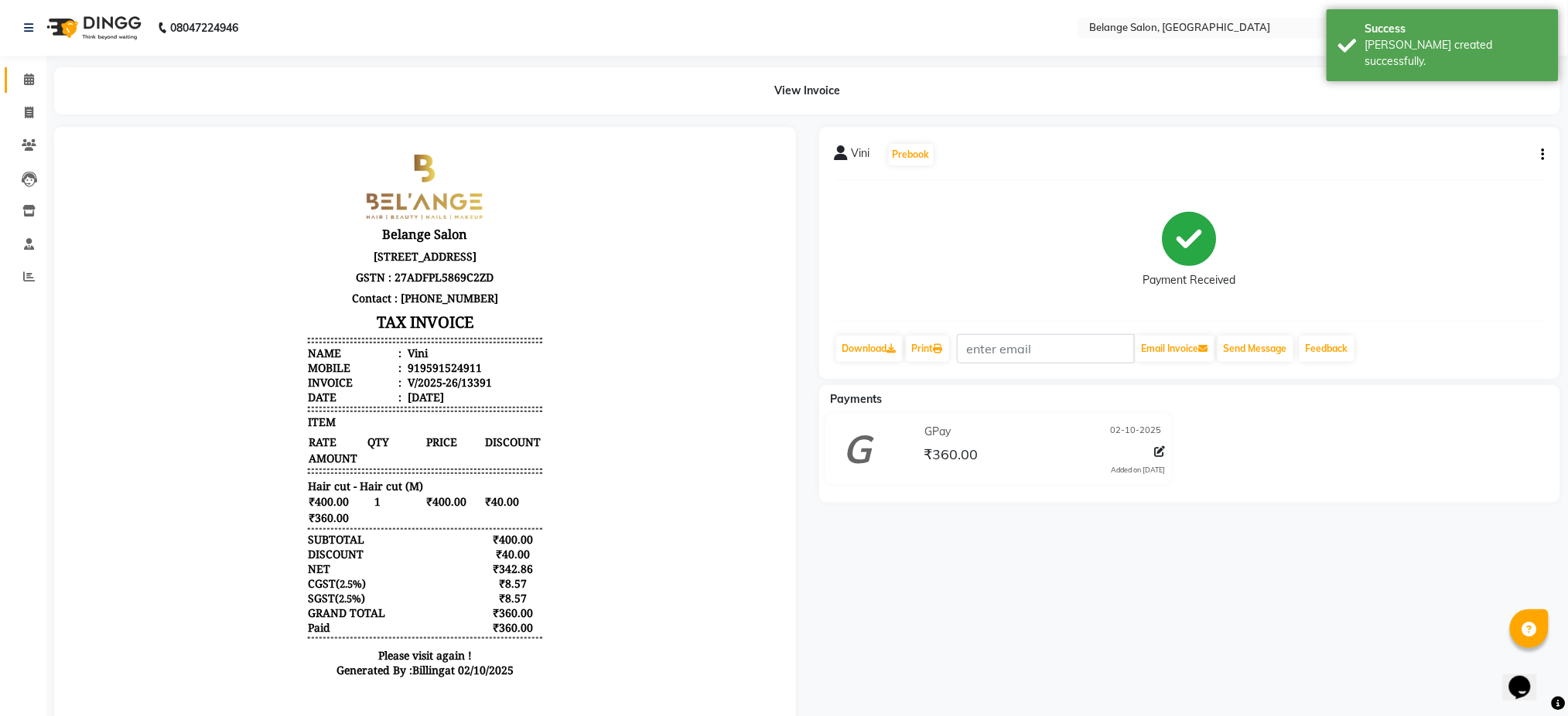
click at [34, 69] on link "Calendar" at bounding box center [23, 80] width 37 height 26
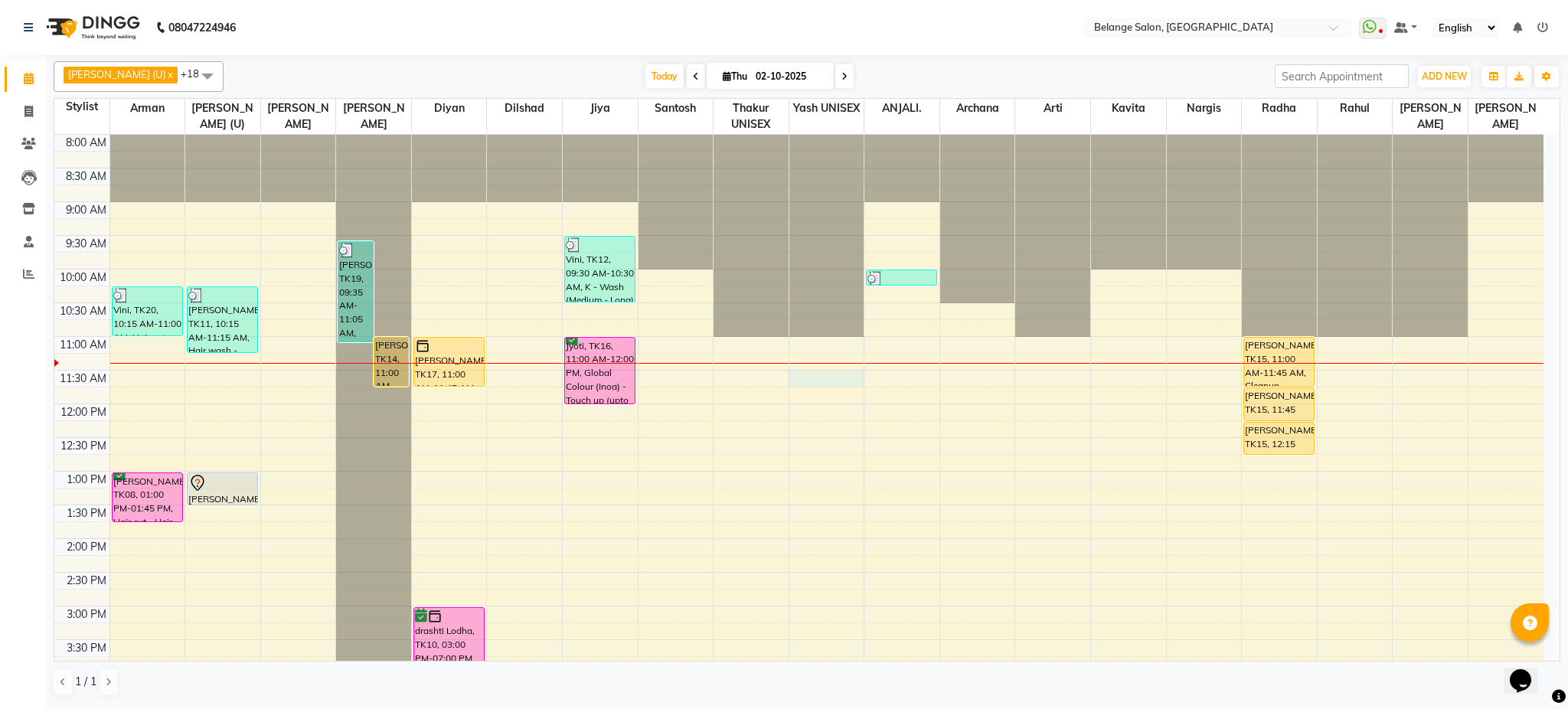
click at [811, 385] on div "8:00 AM 8:30 AM 9:00 AM 9:30 AM 10:00 AM 10:30 AM 11:00 AM 11:30 AM 12:00 PM 12…" at bounding box center [799, 639] width 1490 height 1010
select select "66547"
select select "690"
select select "tentative"
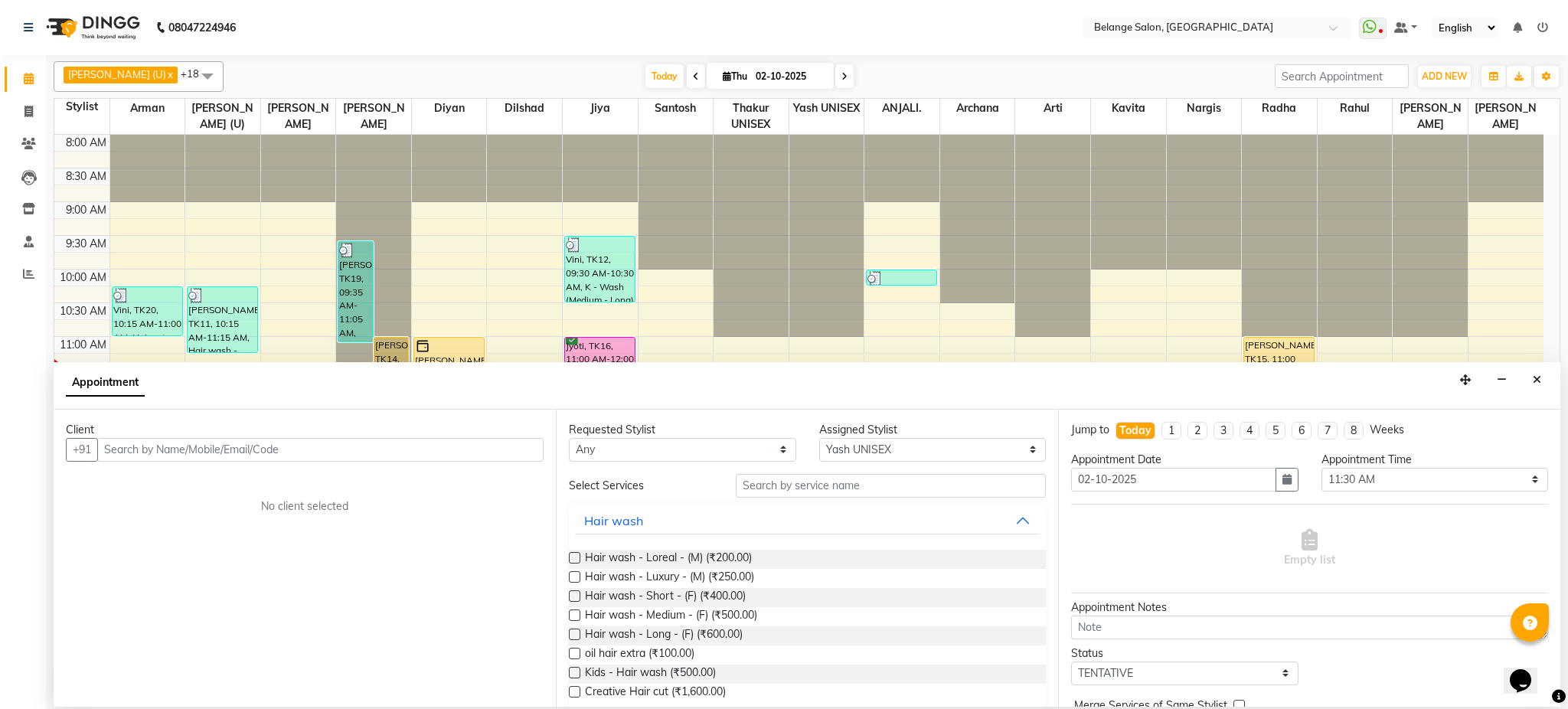
click at [333, 460] on input "text" at bounding box center [320, 449] width 446 height 24
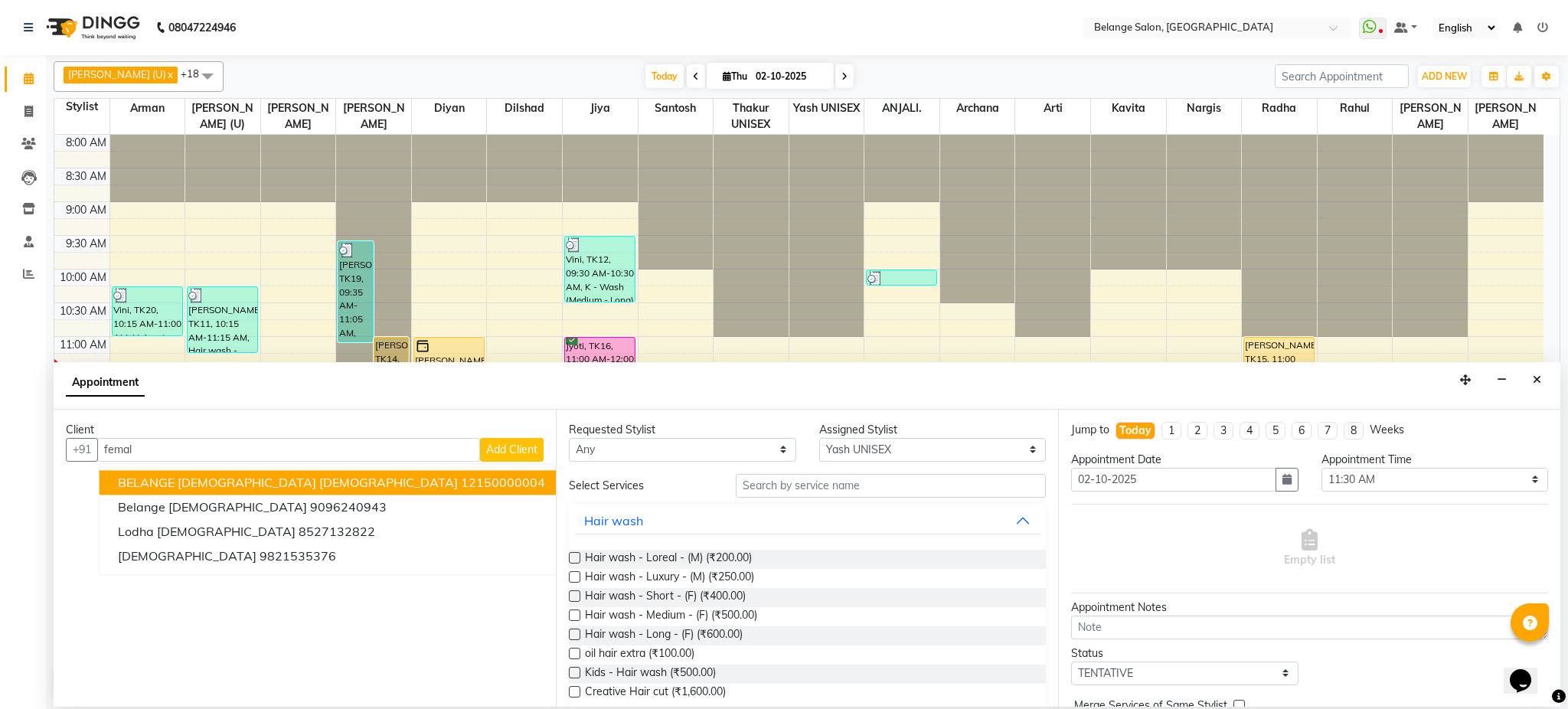
click at [461, 477] on ngb-highlight "12150000004" at bounding box center [503, 483] width 84 height 15
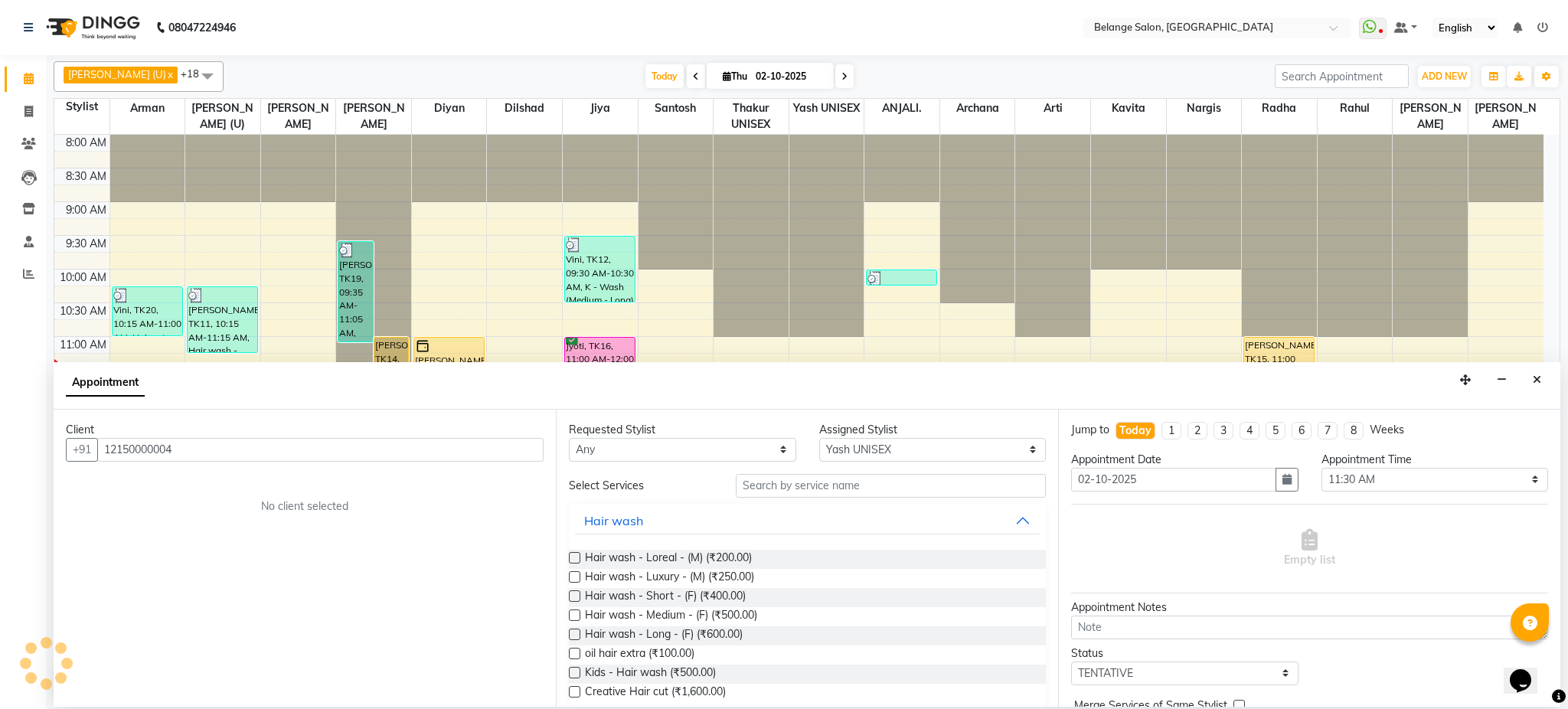
type input "12150000004"
click at [805, 482] on input "text" at bounding box center [891, 486] width 310 height 24
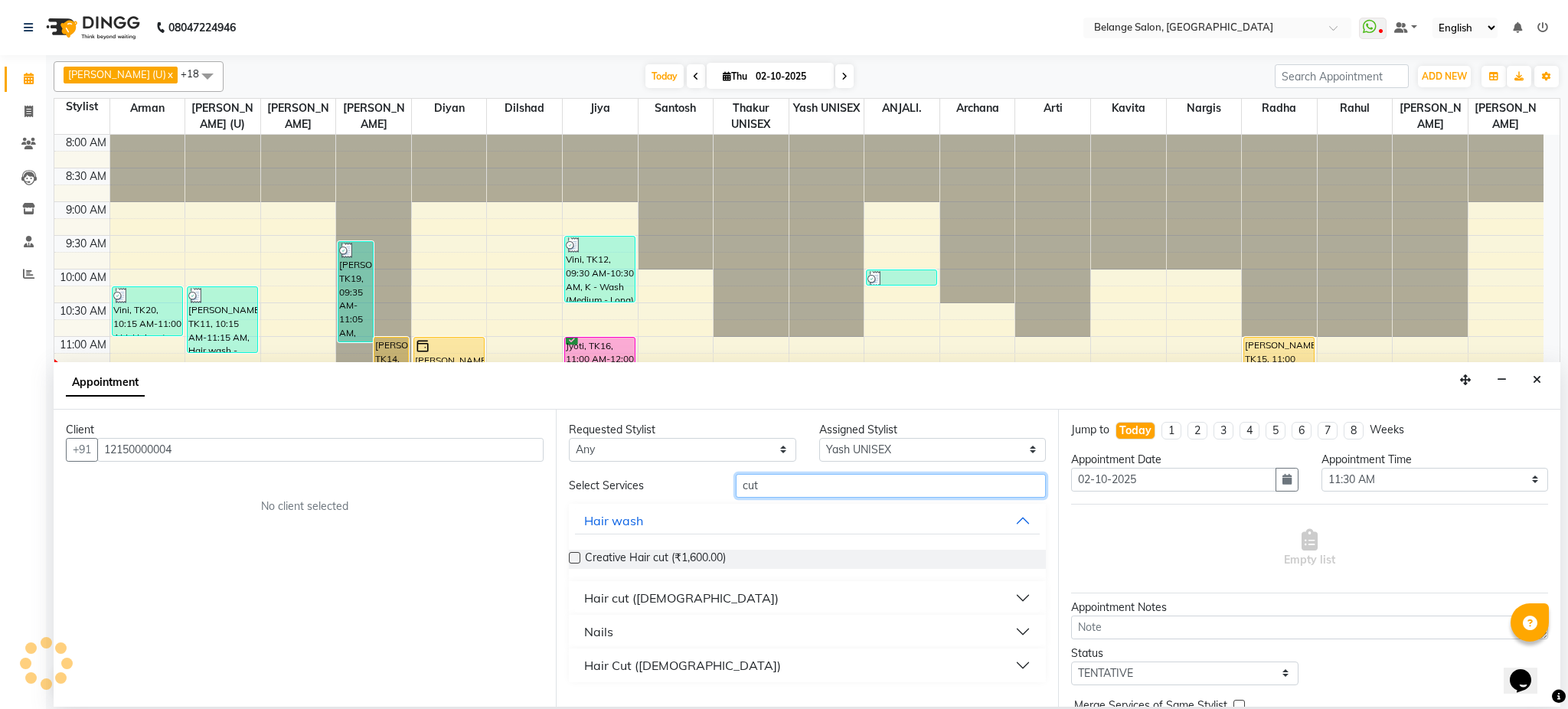
type input "cut"
click at [595, 594] on div "Hair cut ([DEMOGRAPHIC_DATA])" at bounding box center [681, 598] width 195 height 19
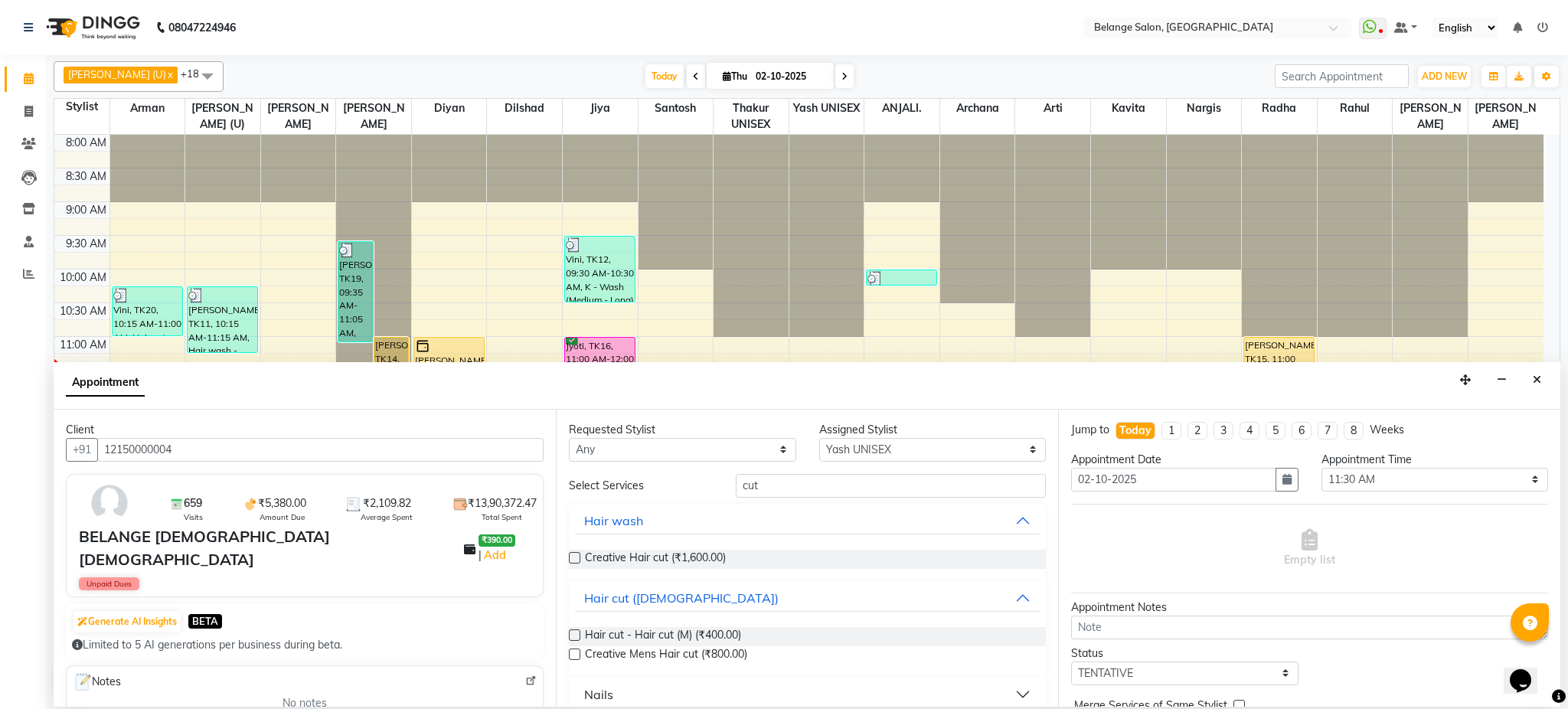
click at [573, 635] on label at bounding box center [574, 635] width 12 height 12
click at [573, 635] on input "checkbox" at bounding box center [574, 636] width 10 height 10
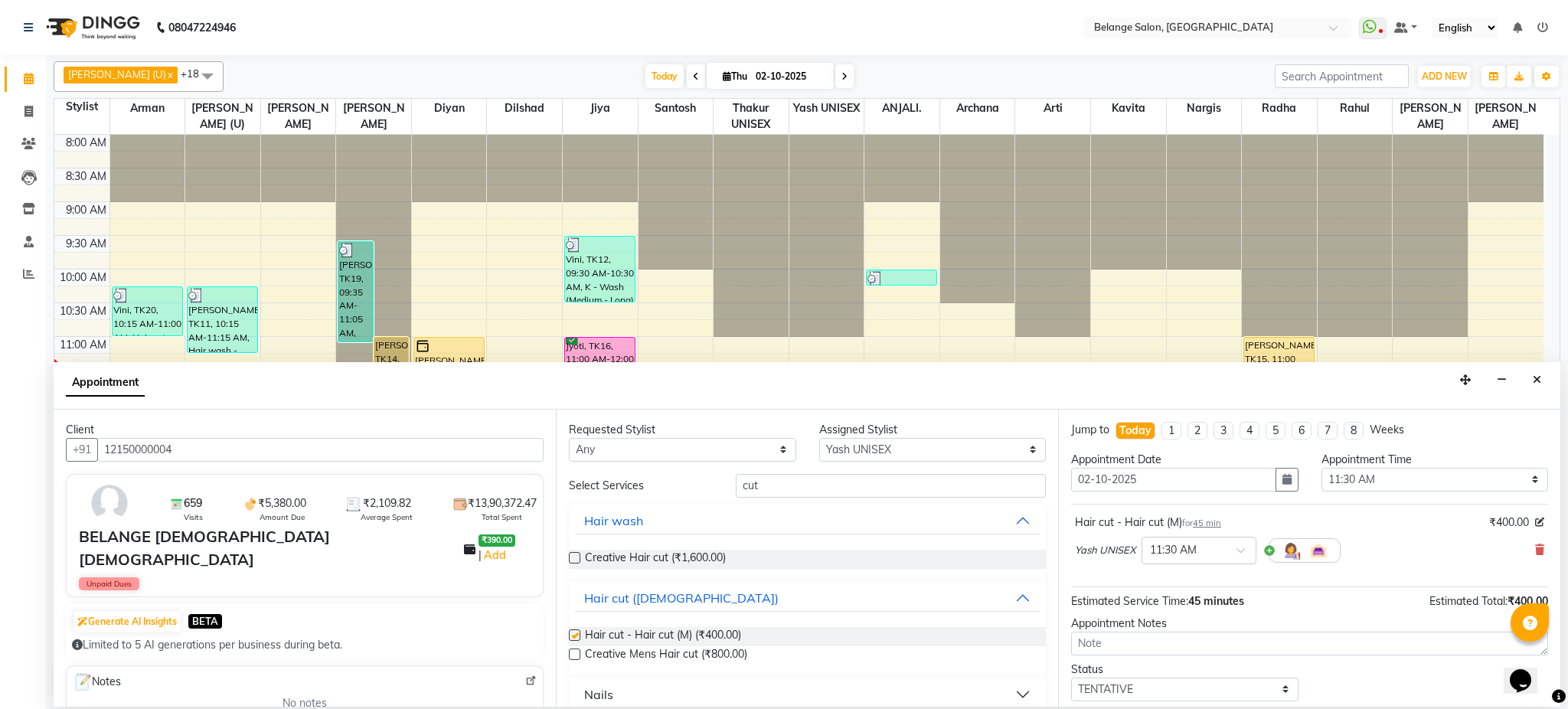
checkbox input "false"
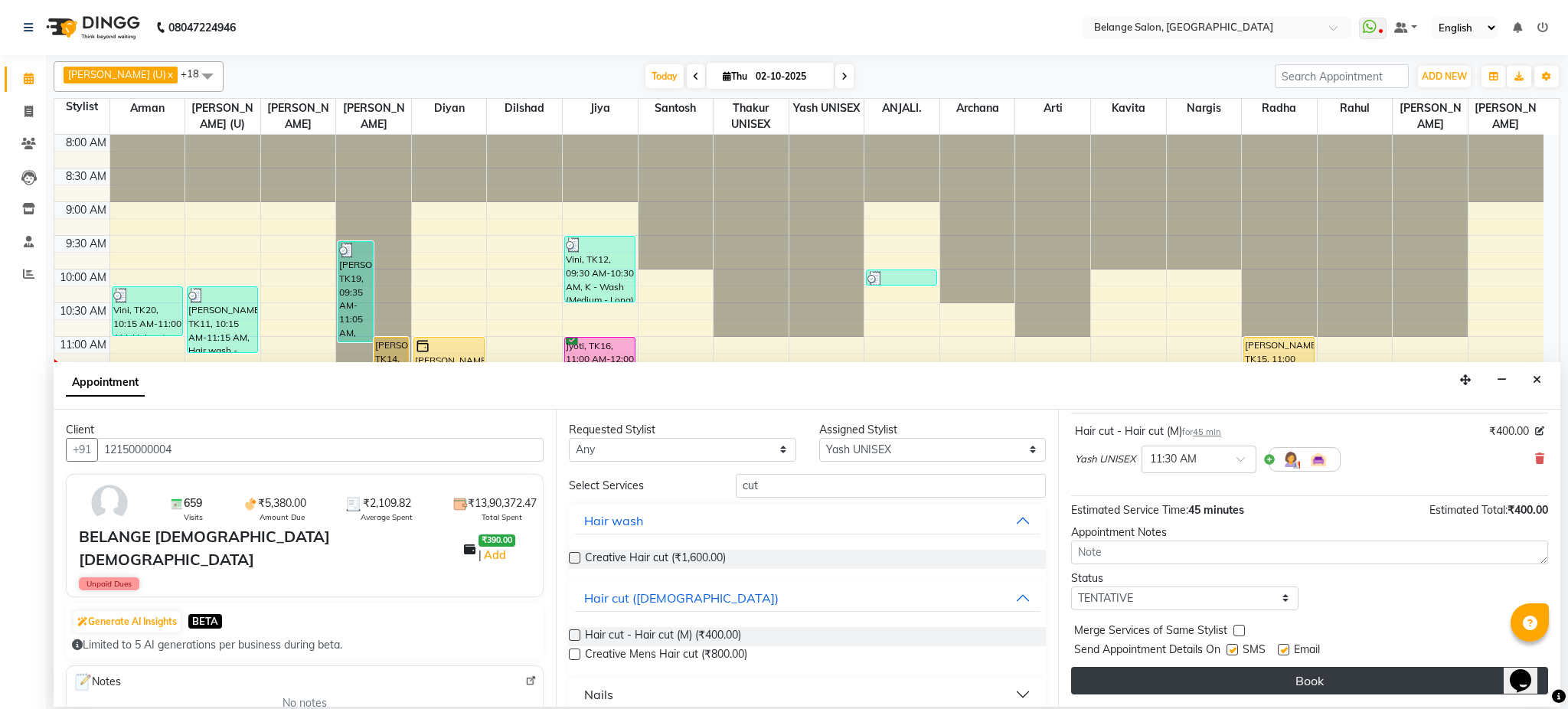
click at [1428, 683] on button "Book" at bounding box center [1310, 681] width 477 height 28
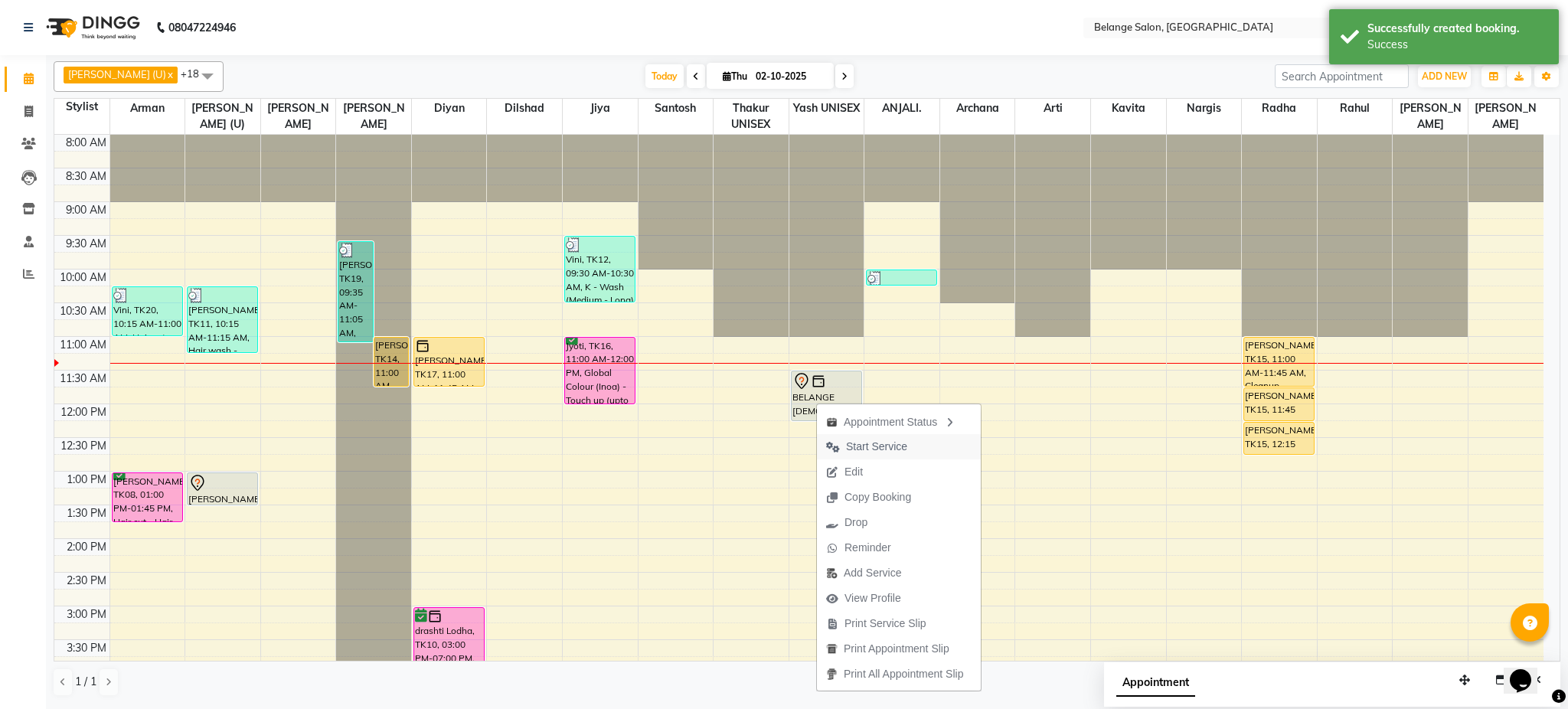
click at [905, 444] on span "Start Service" at bounding box center [877, 446] width 61 height 16
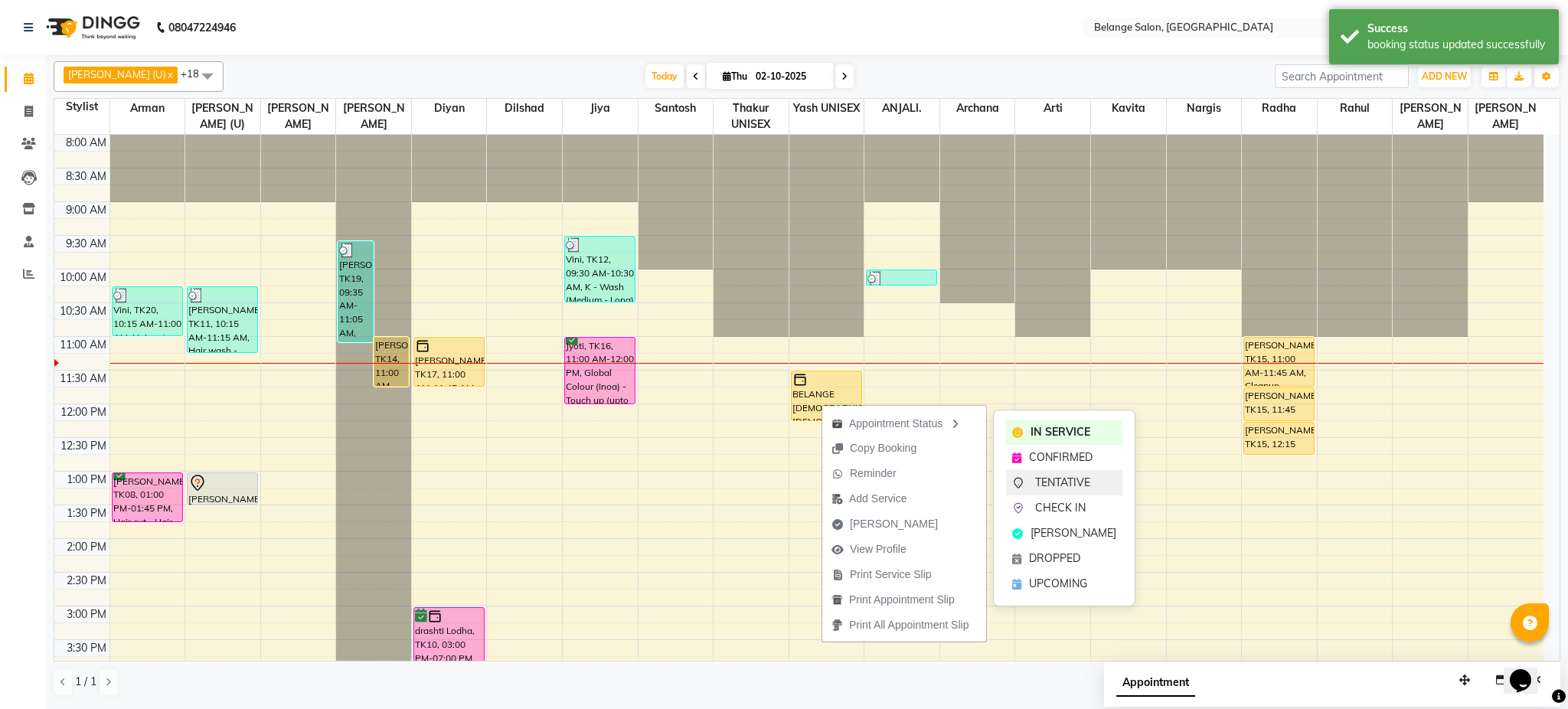
click at [1059, 483] on span "TENTATIVE" at bounding box center [1063, 483] width 55 height 16
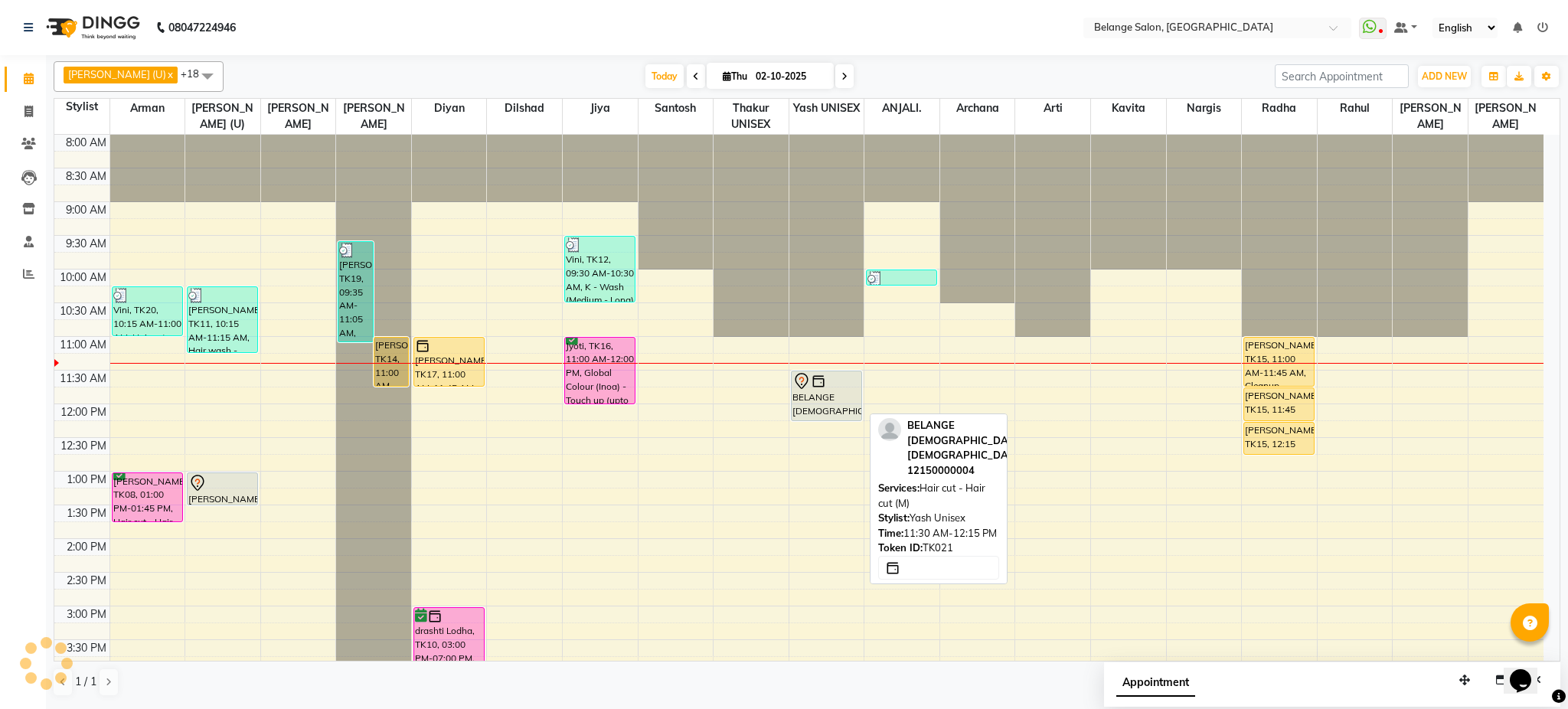
click at [834, 392] on div "BELANGE [DEMOGRAPHIC_DATA] [DEMOGRAPHIC_DATA], TK21, 11:30 AM-12:15 PM, Hair cu…" at bounding box center [827, 395] width 70 height 49
select select "7"
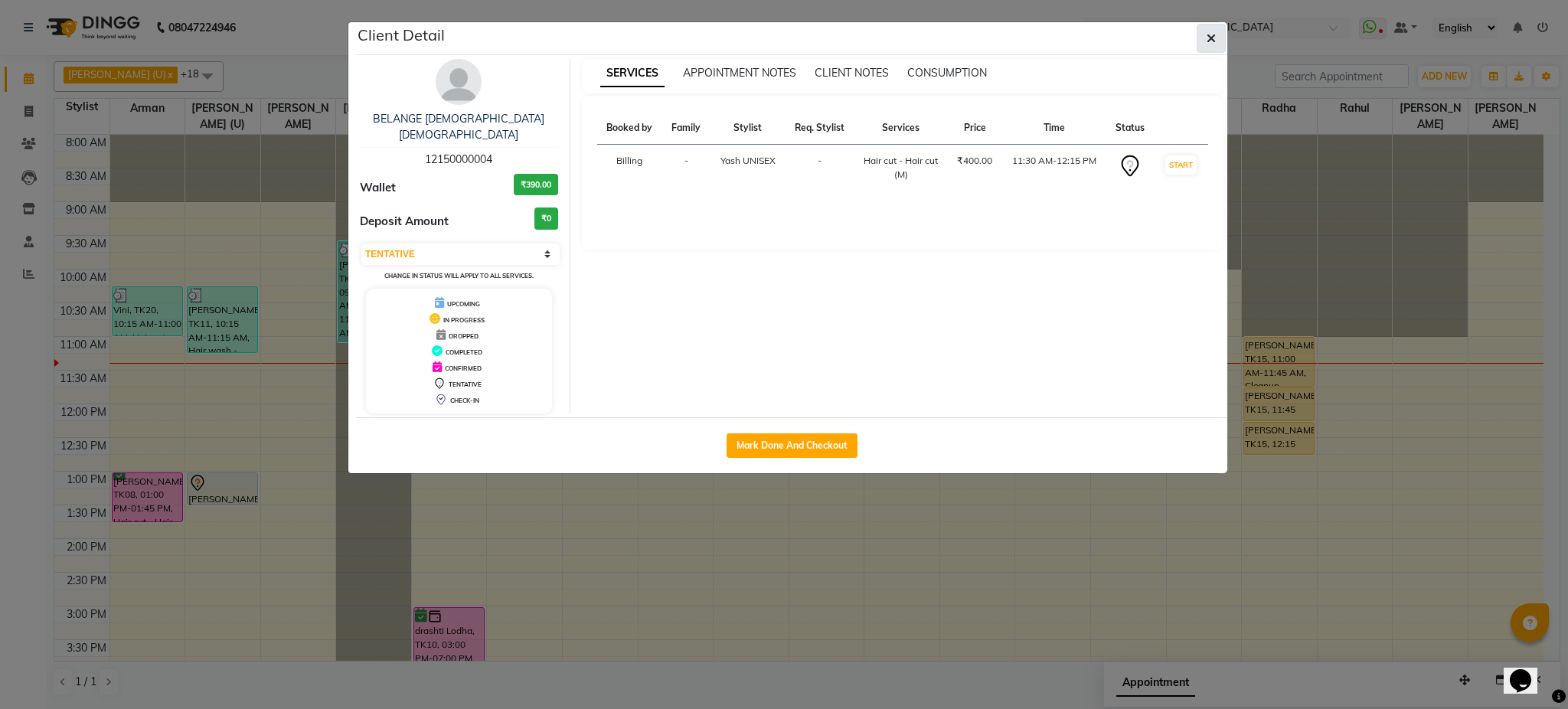
click at [1204, 32] on button "button" at bounding box center [1211, 39] width 29 height 29
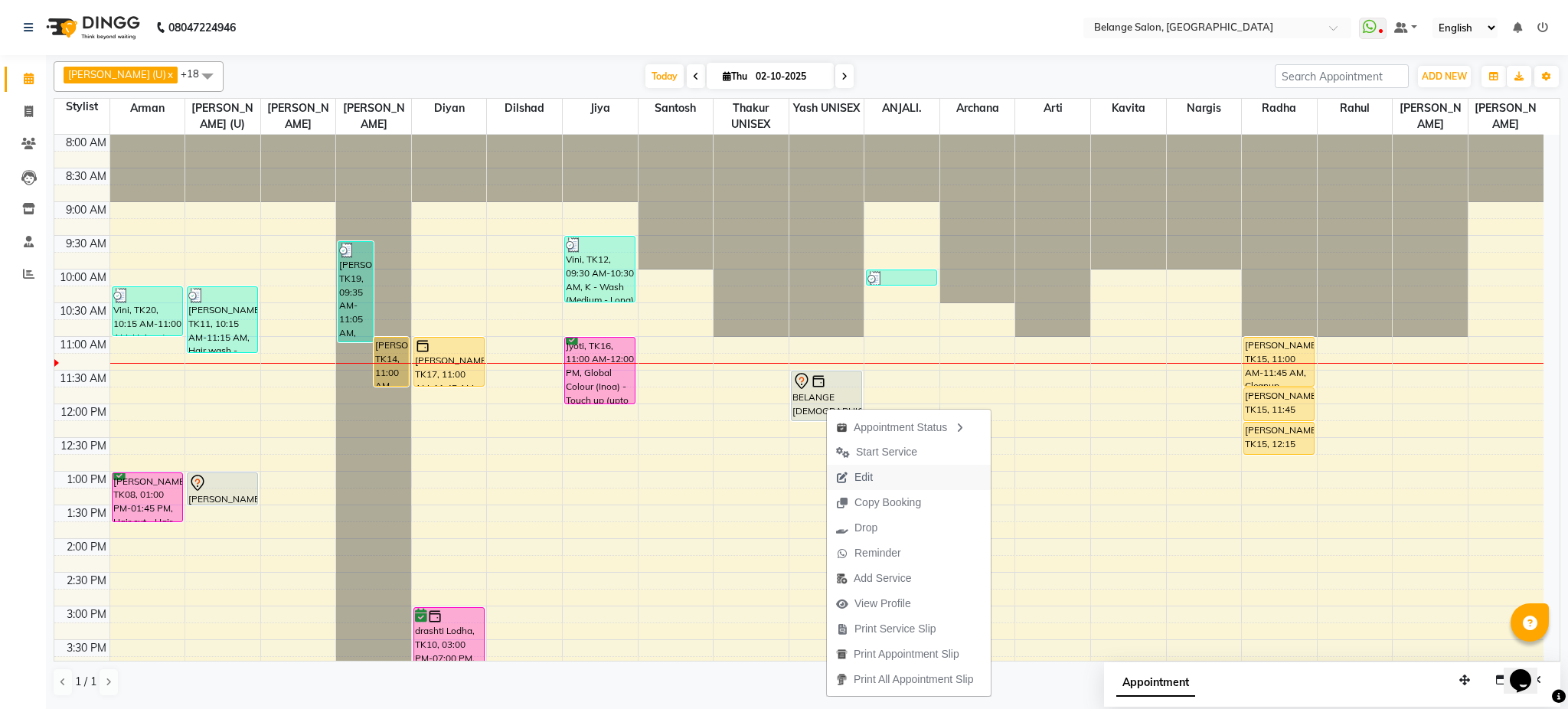
click at [875, 484] on span "Edit" at bounding box center [854, 477] width 55 height 26
select select "tentative"
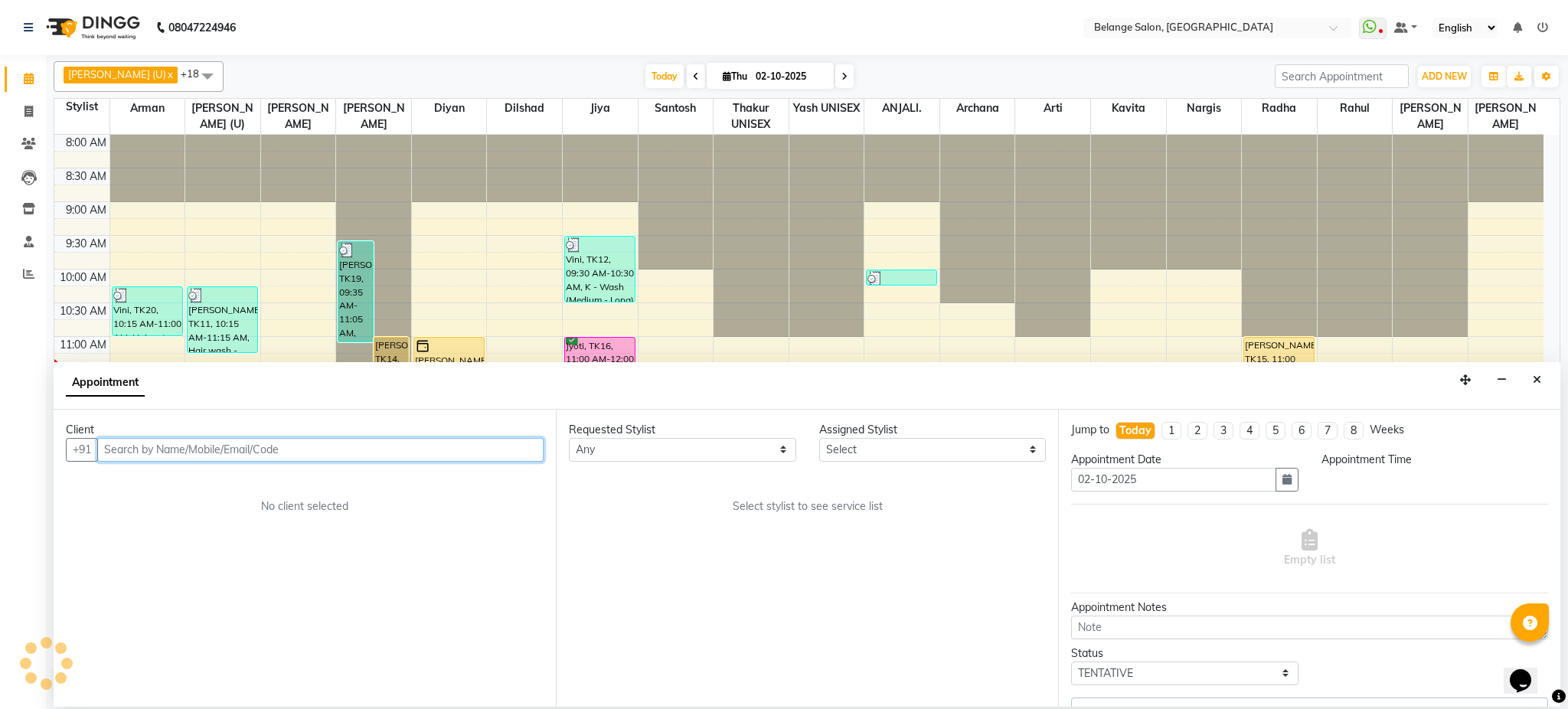
scroll to position [203, 0]
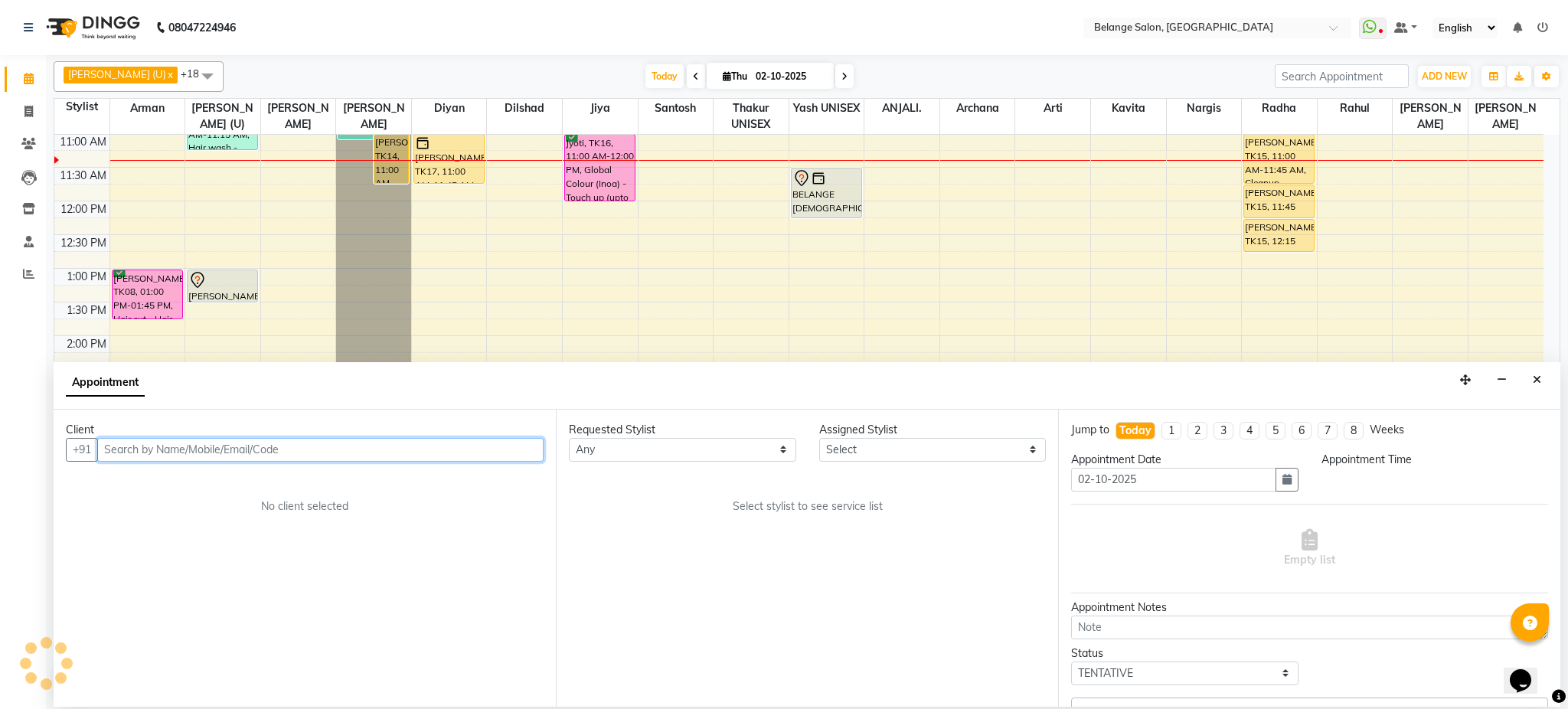
select select "690"
select select "66547"
select select "2821"
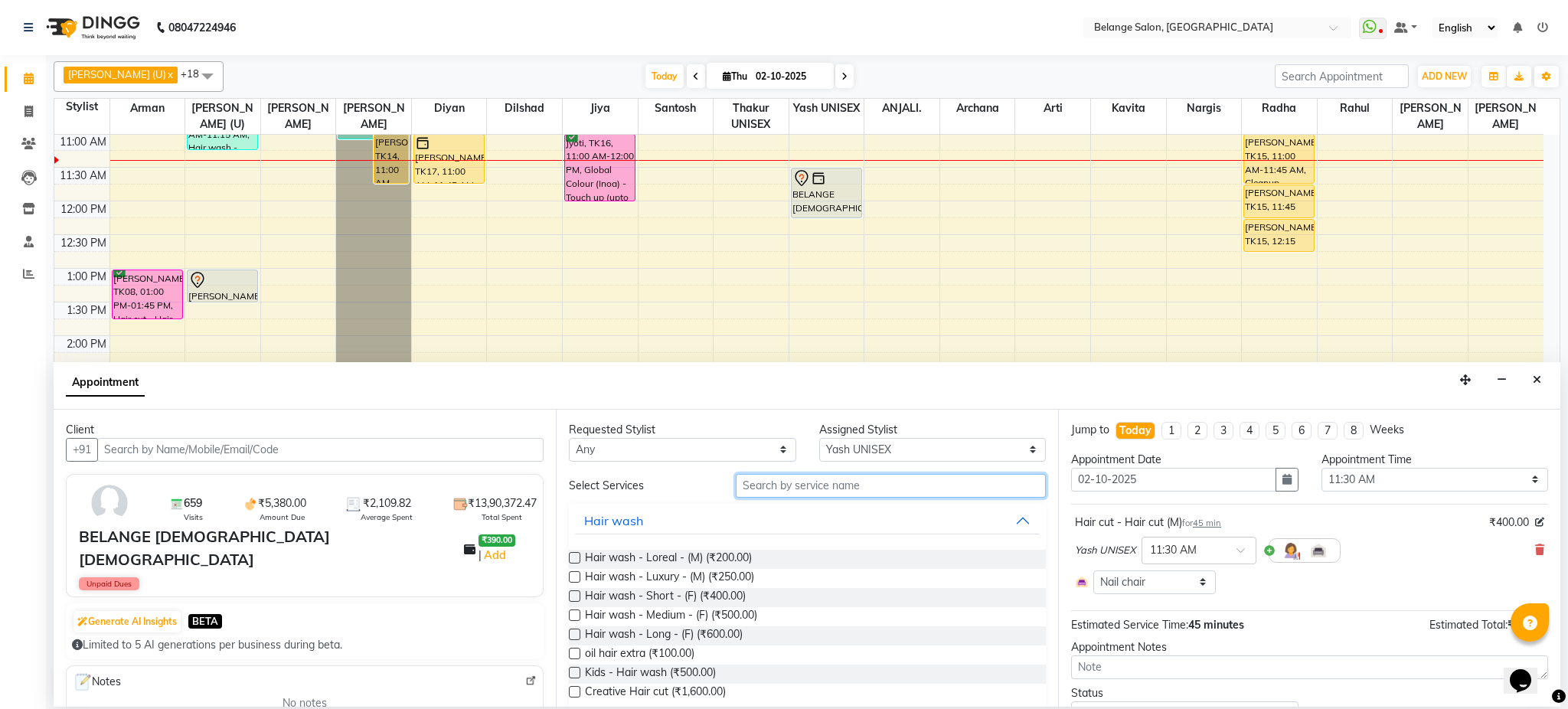
click at [925, 487] on input "text" at bounding box center [891, 486] width 310 height 24
click at [925, 447] on select "Select aftab (U) Ali amit ANJALI. Archana Arman Arti Belange Billing deepali di…" at bounding box center [932, 449] width 227 height 24
select select "78262"
click at [819, 438] on select "Select aftab (U) Ali amit ANJALI. Archana Arman Arti Belange Billing deepali di…" at bounding box center [932, 449] width 227 height 24
click at [880, 490] on input "text" at bounding box center [891, 486] width 310 height 24
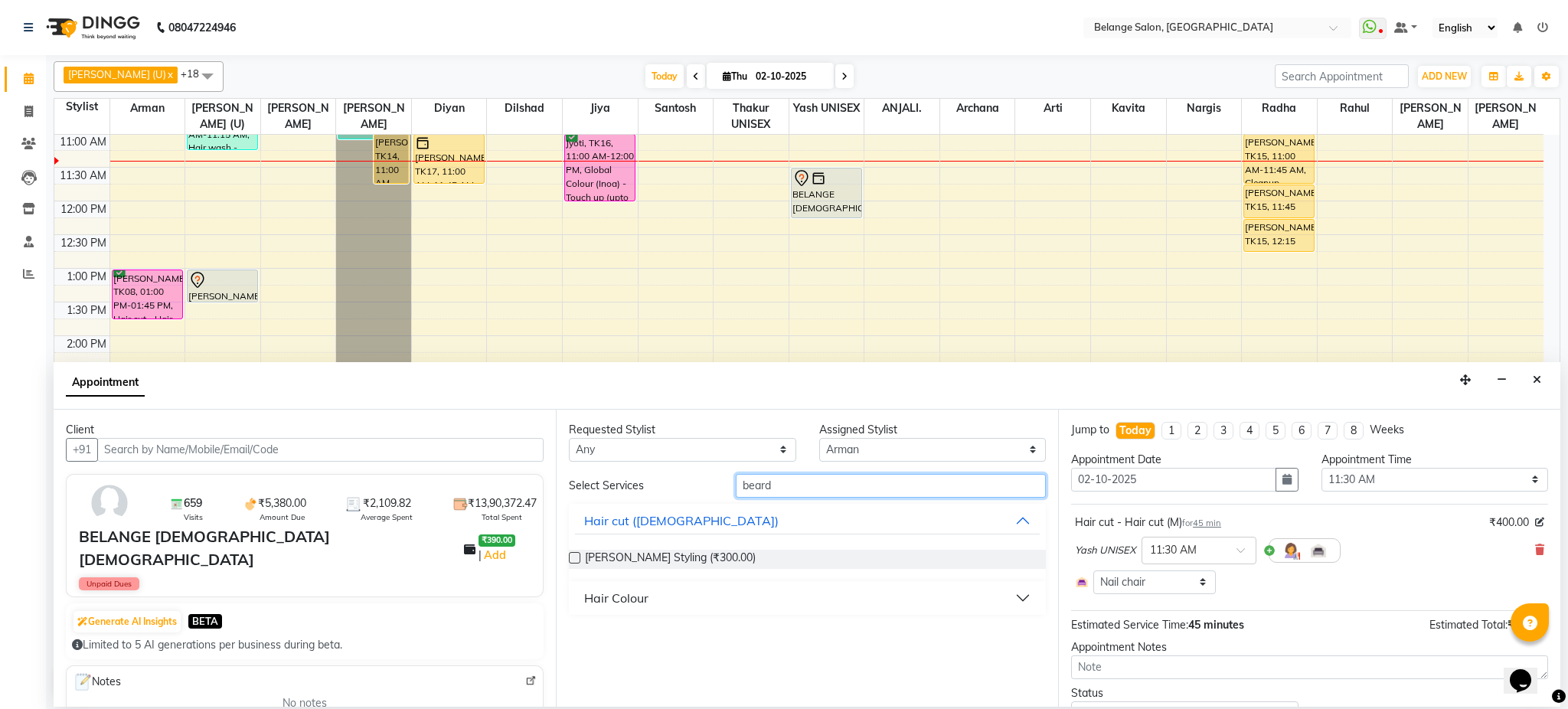
type input "beard"
click at [570, 557] on label at bounding box center [574, 557] width 12 height 12
click at [570, 557] on input "checkbox" at bounding box center [574, 559] width 10 height 10
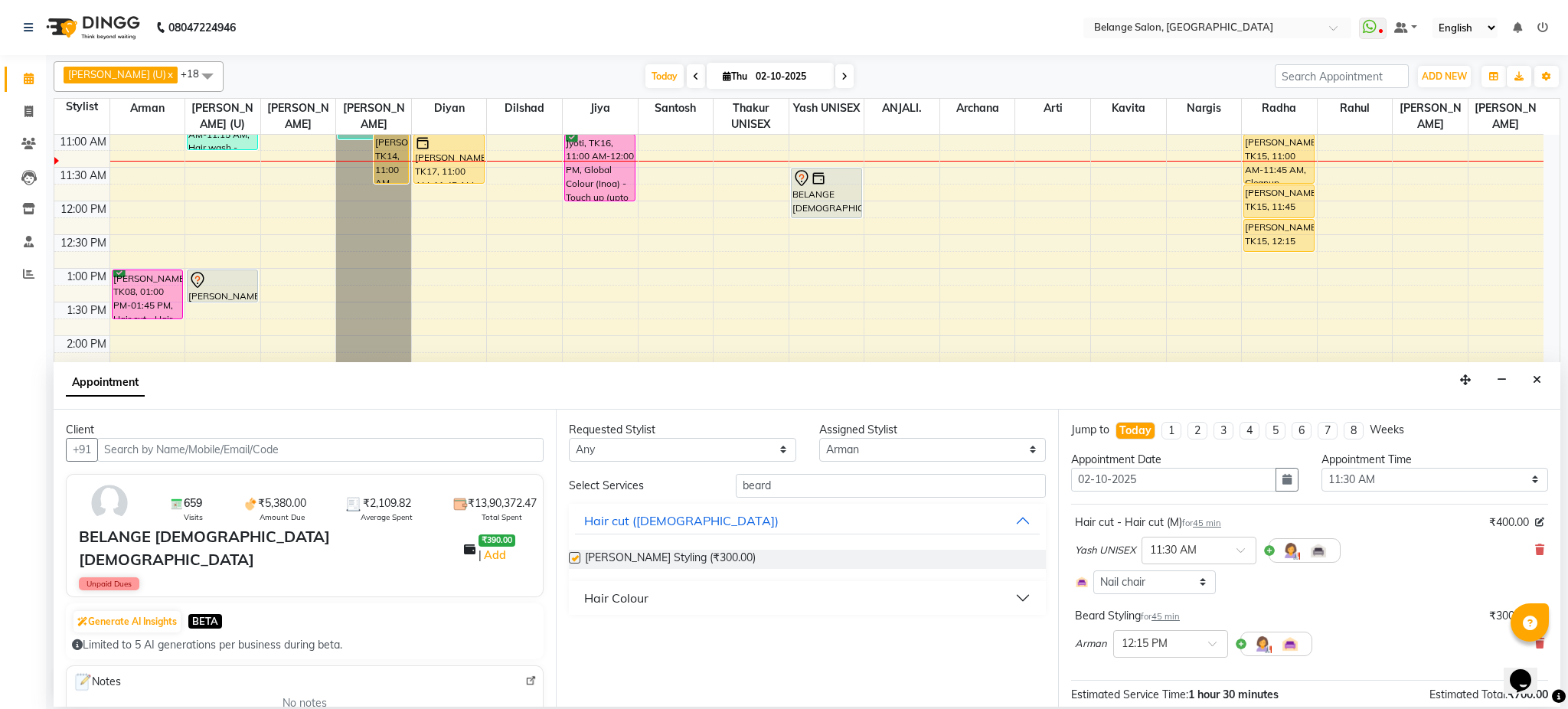
checkbox input "false"
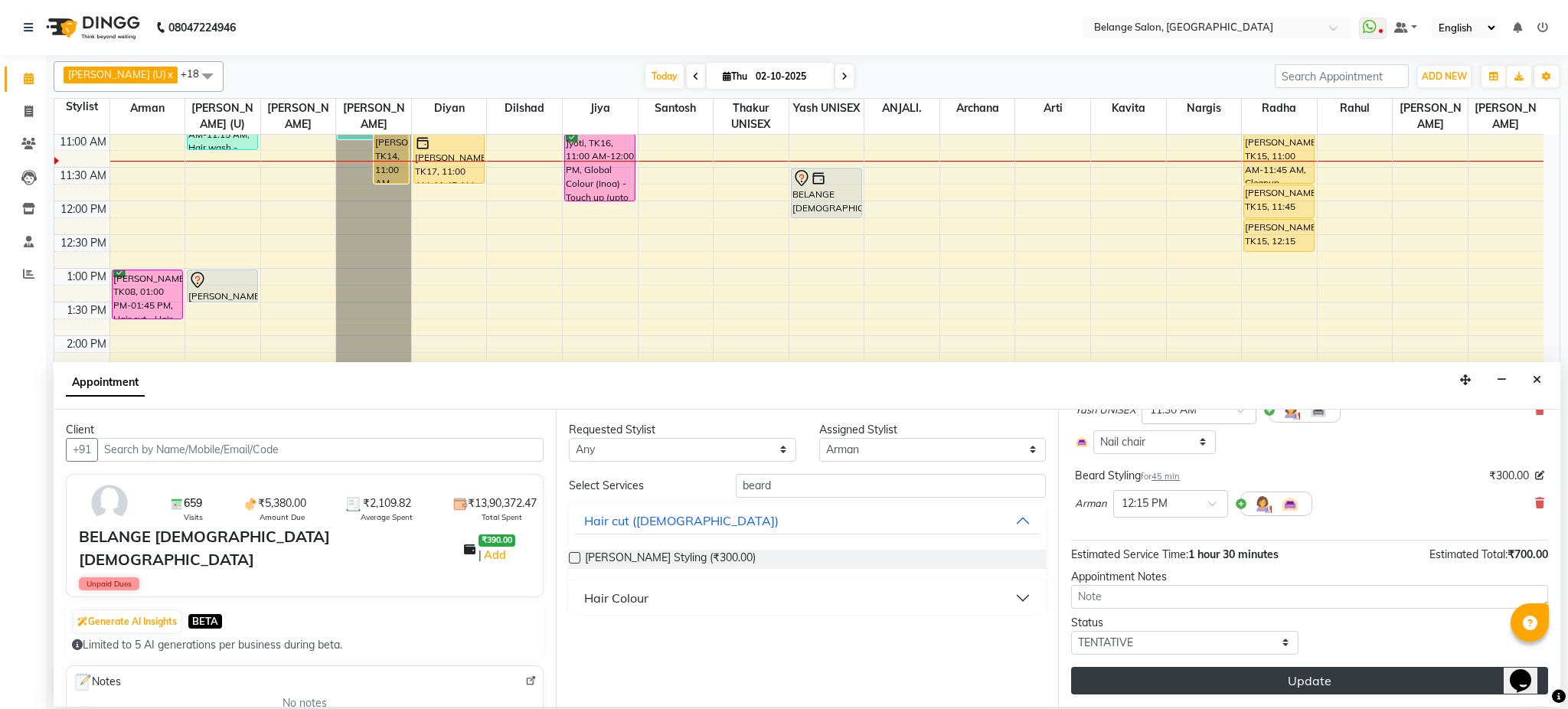
click at [1185, 682] on button "Update" at bounding box center [1310, 681] width 477 height 28
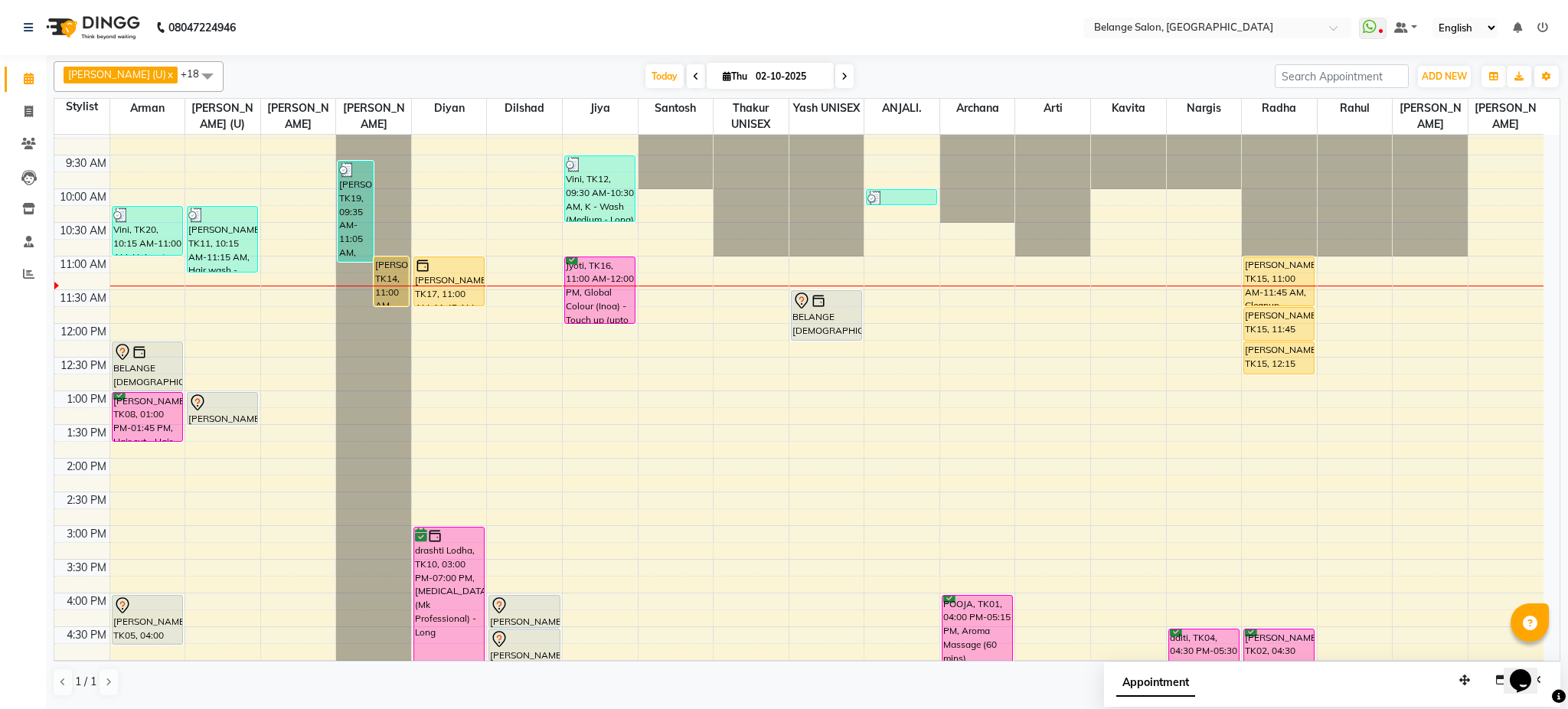
scroll to position [79, 0]
click at [222, 294] on div "8:00 AM 8:30 AM 9:00 AM 9:30 AM 10:00 AM 10:30 AM 11:00 AM 11:30 AM 12:00 PM 12…" at bounding box center [799, 560] width 1490 height 1010
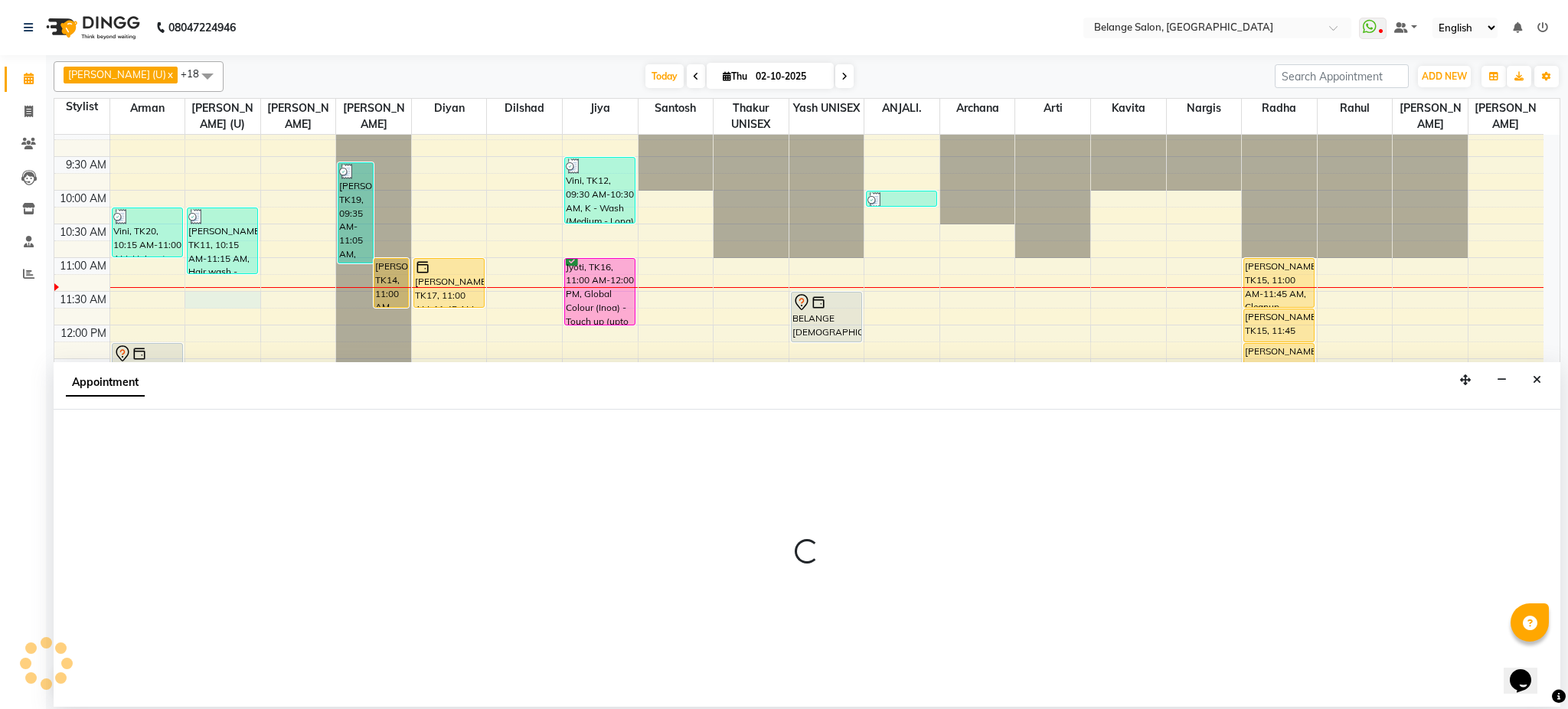
select select "61784"
select select "690"
select select "tentative"
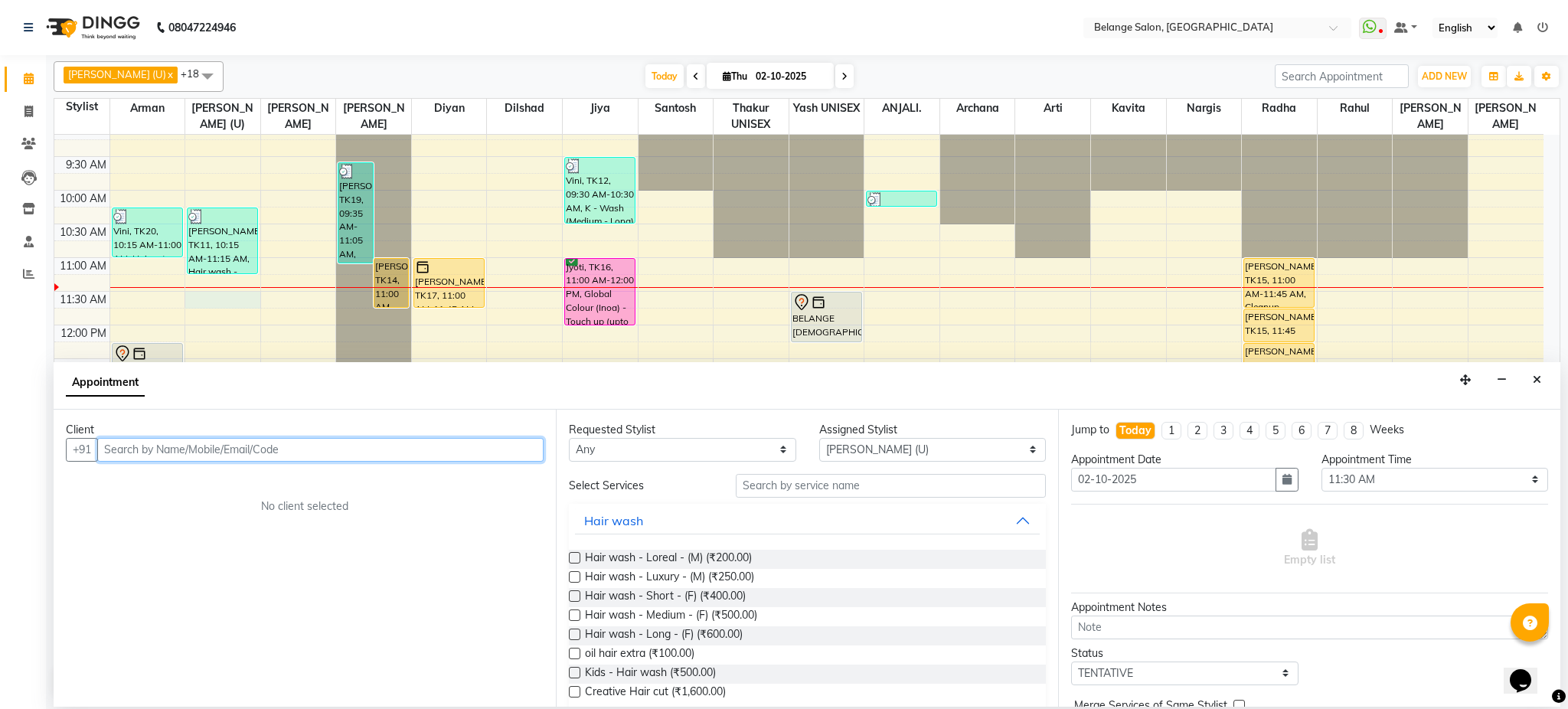
click at [157, 454] on input "text" at bounding box center [320, 449] width 446 height 24
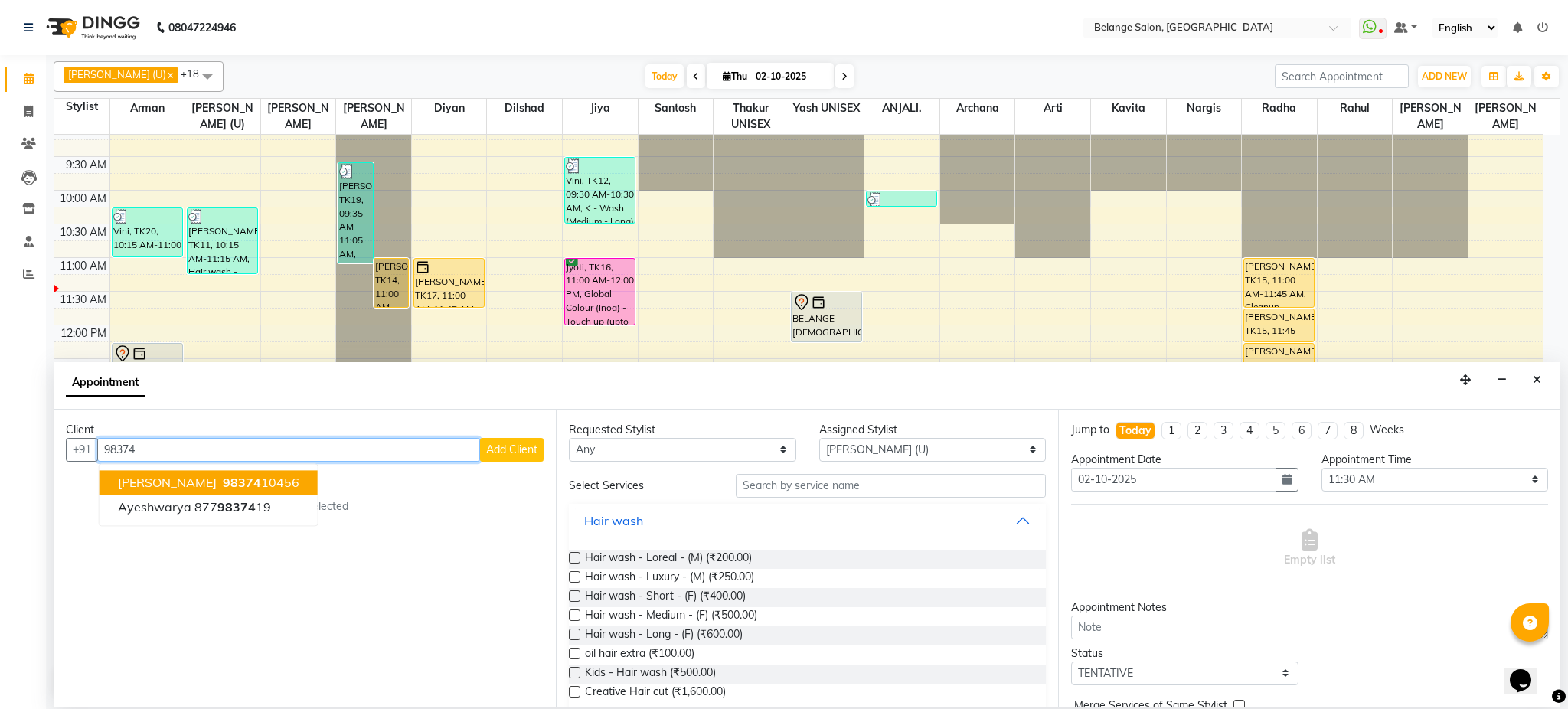
click at [207, 490] on button "ishita 98374 10456" at bounding box center [208, 483] width 219 height 25
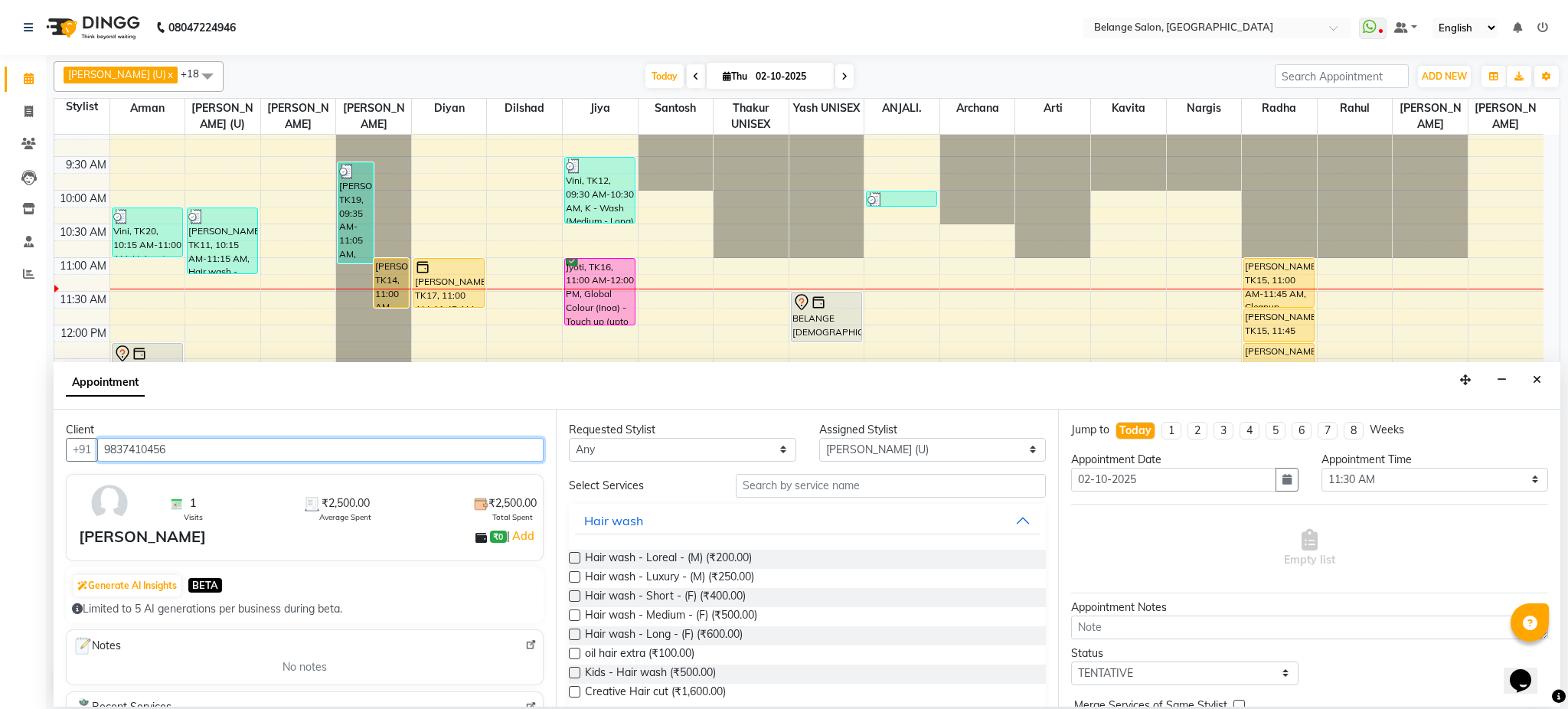
type input "9837410456"
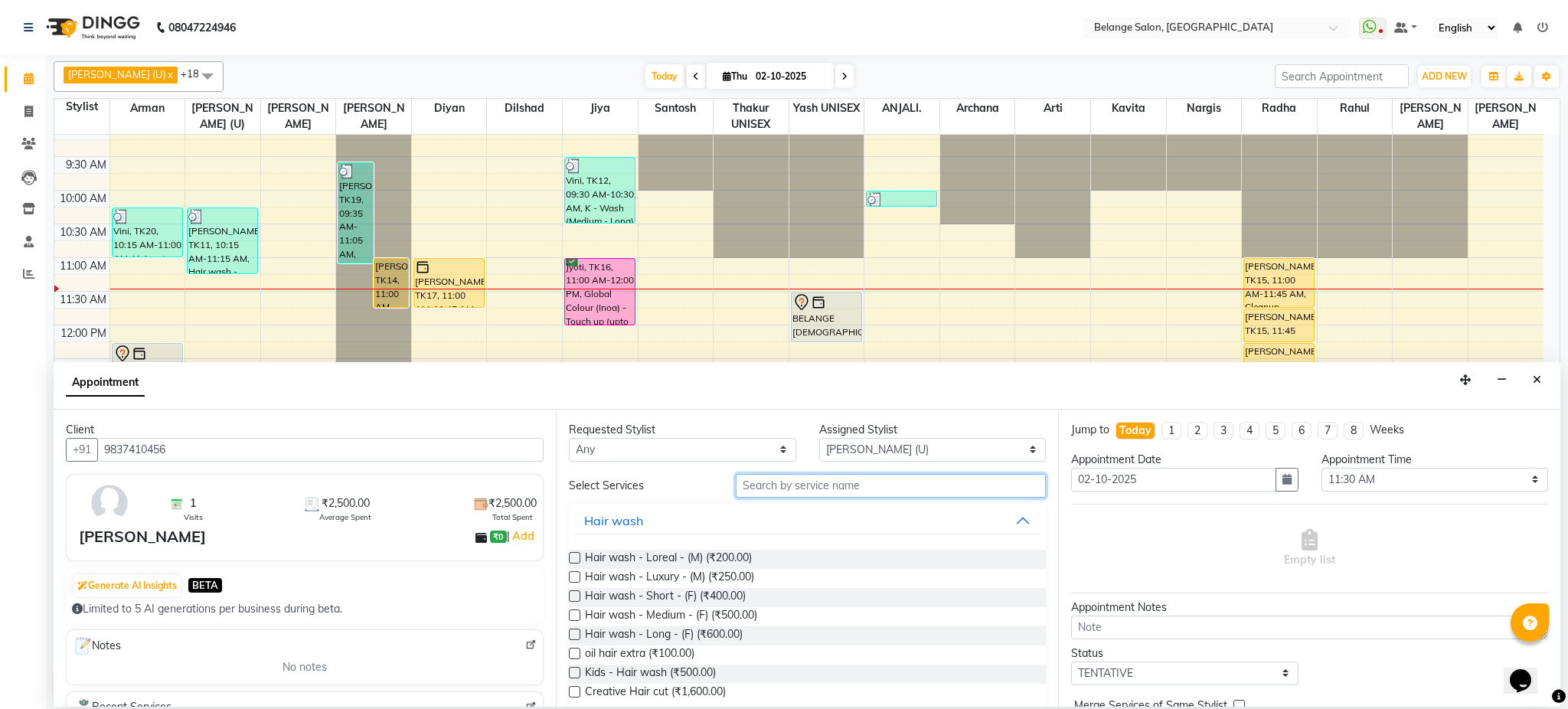
click at [856, 480] on input "text" at bounding box center [891, 486] width 310 height 24
type input "was"
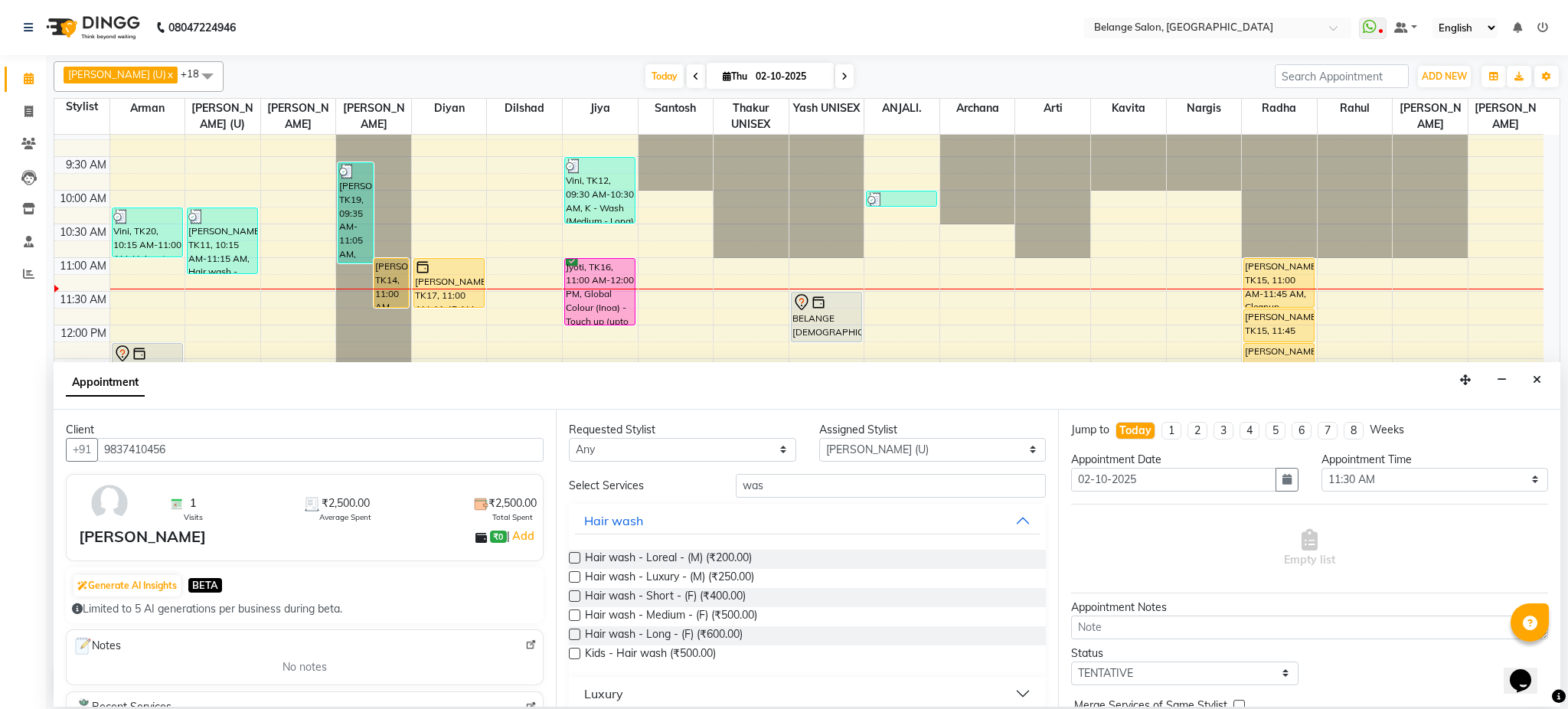
click at [574, 635] on label at bounding box center [574, 634] width 12 height 12
click at [574, 635] on input "checkbox" at bounding box center [574, 635] width 10 height 10
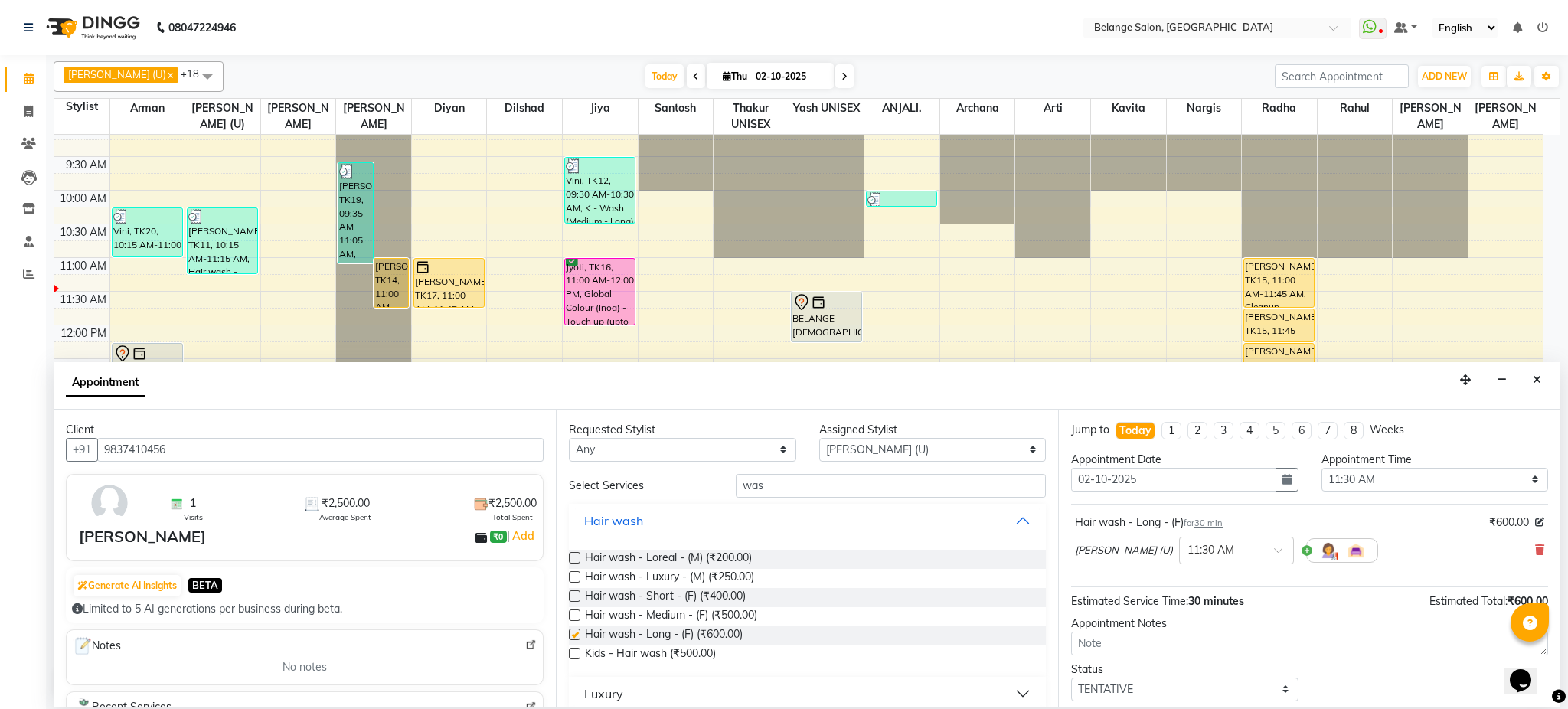
checkbox input "false"
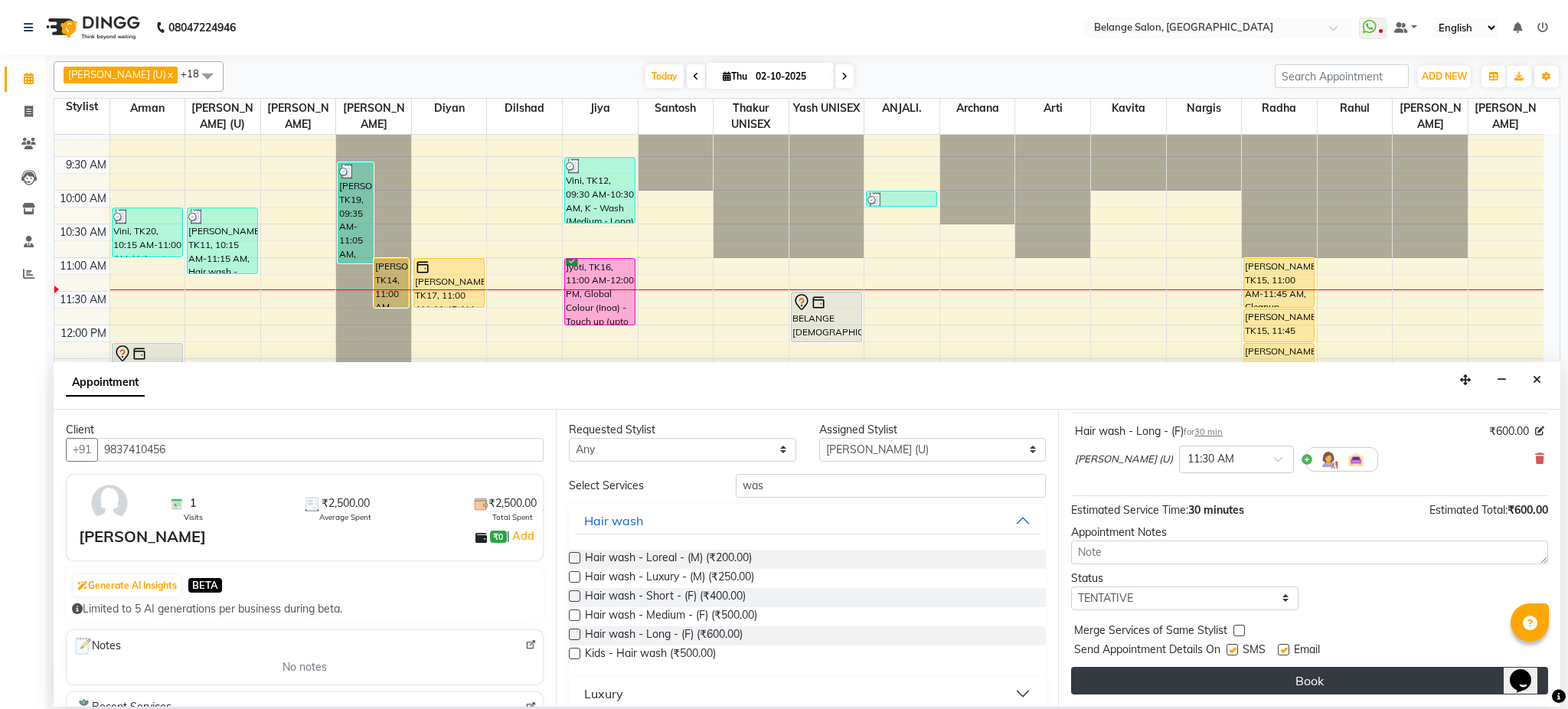
click at [1208, 687] on button "Book" at bounding box center [1310, 681] width 477 height 28
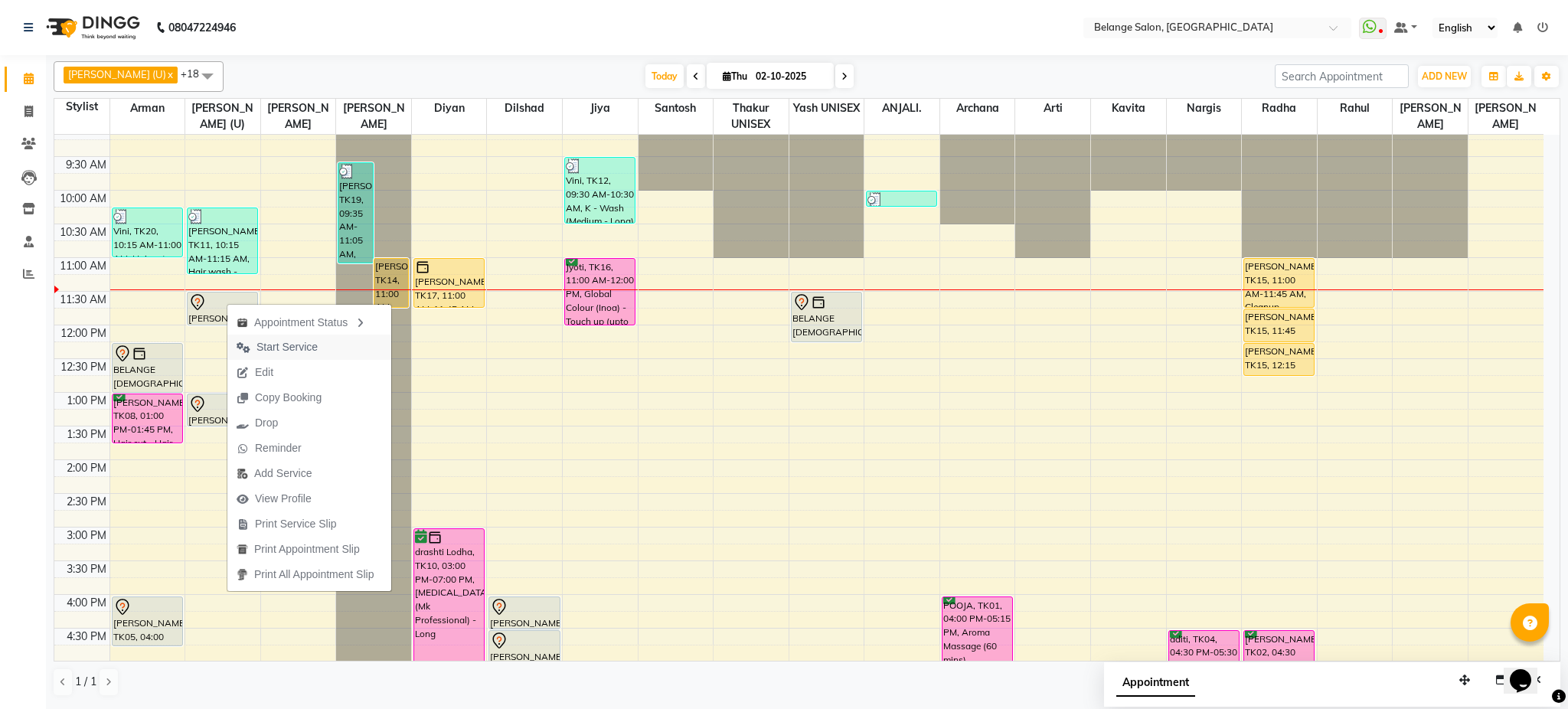
click at [298, 352] on span "Start Service" at bounding box center [287, 347] width 61 height 16
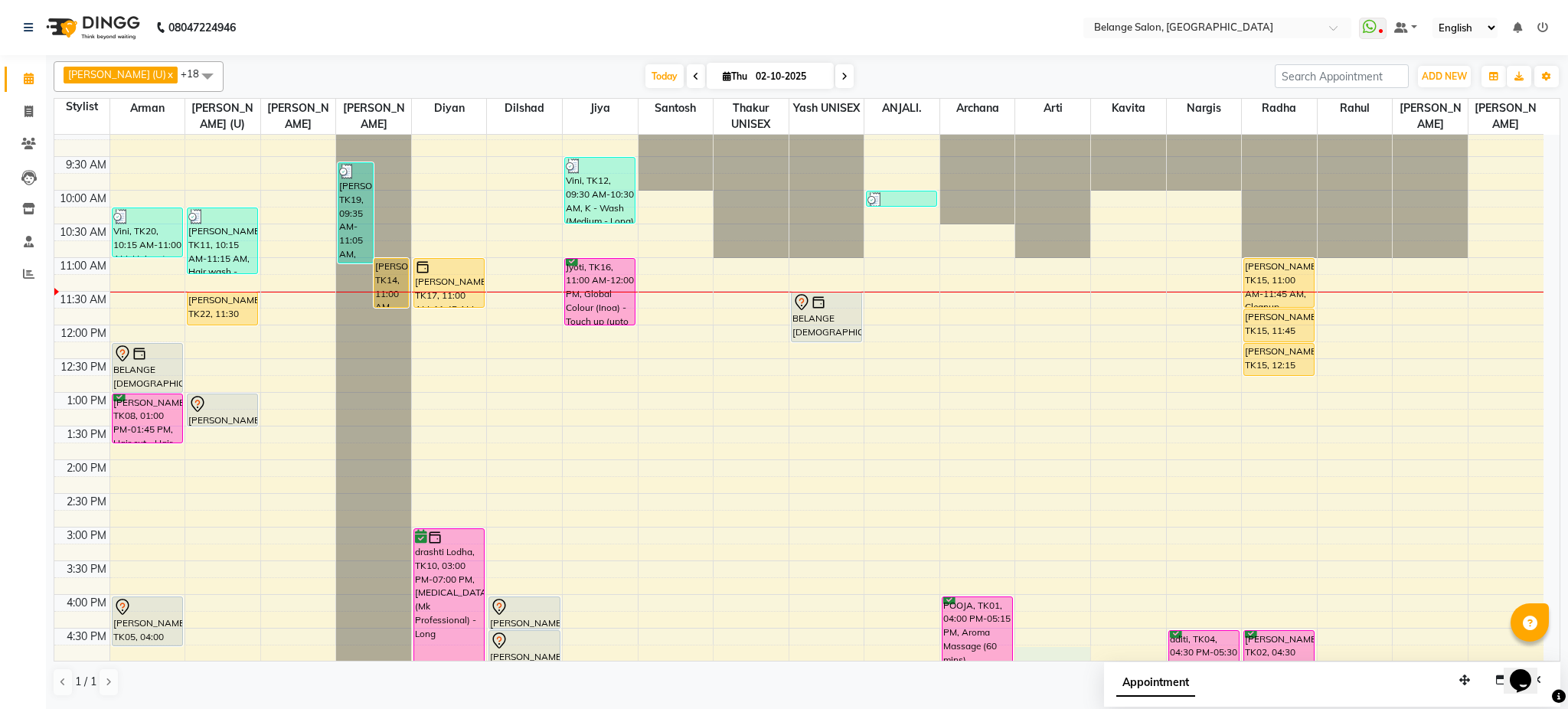
click at [1043, 659] on div "8:00 AM 8:30 AM 9:00 AM 9:30 AM 10:00 AM 10:30 AM 11:00 AM 11:30 AM 12:00 PM 12…" at bounding box center [799, 560] width 1490 height 1010
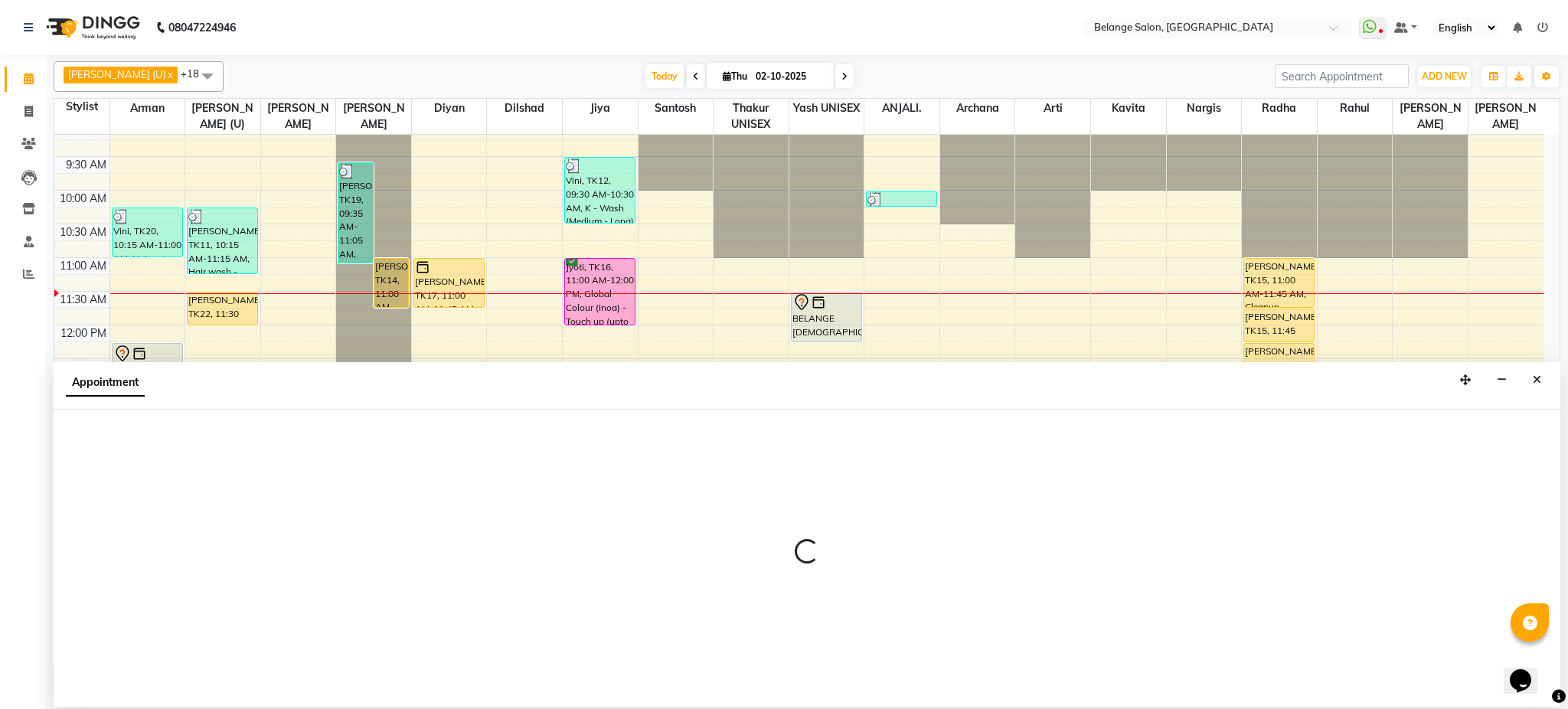
select select "52812"
select select "1005"
select select "tentative"
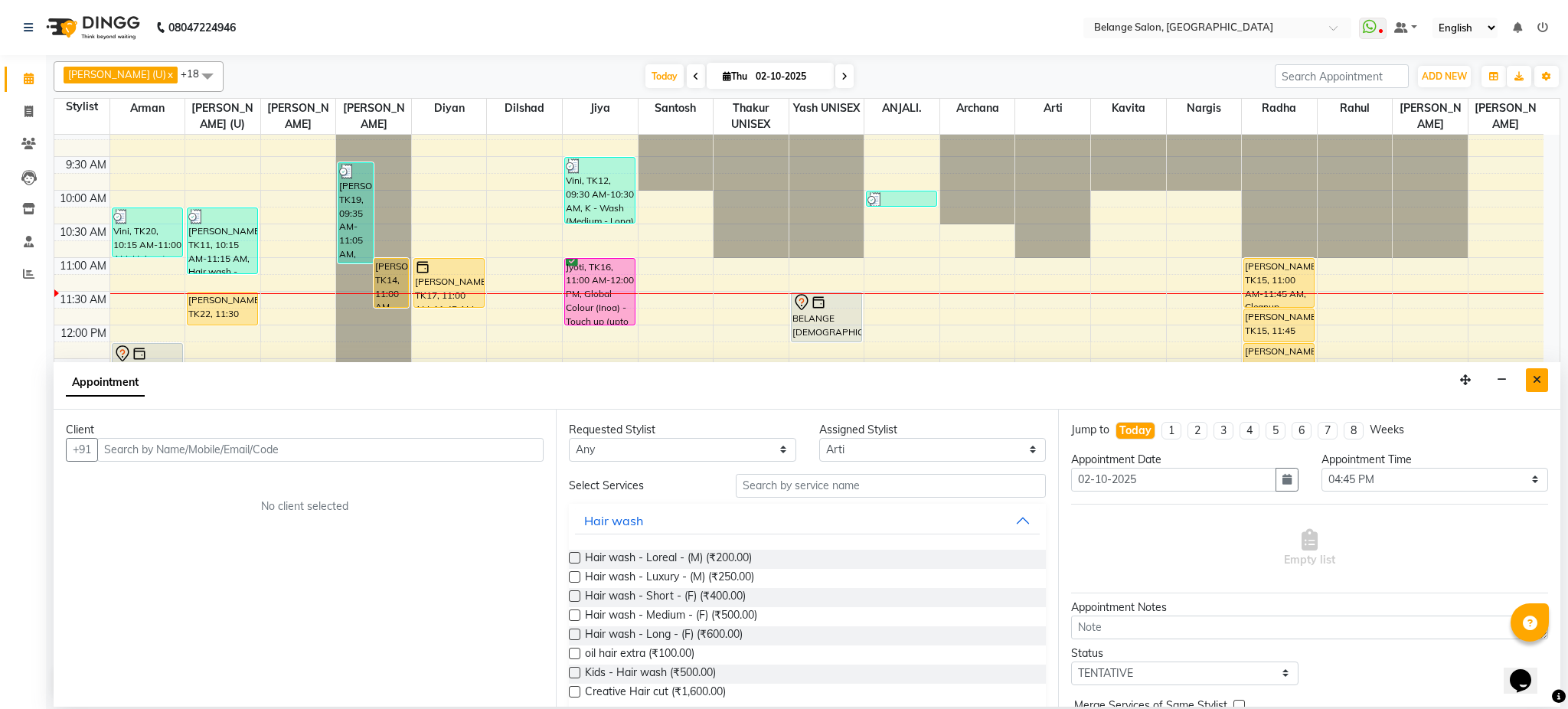
click at [1542, 376] on button "Close" at bounding box center [1537, 380] width 22 height 24
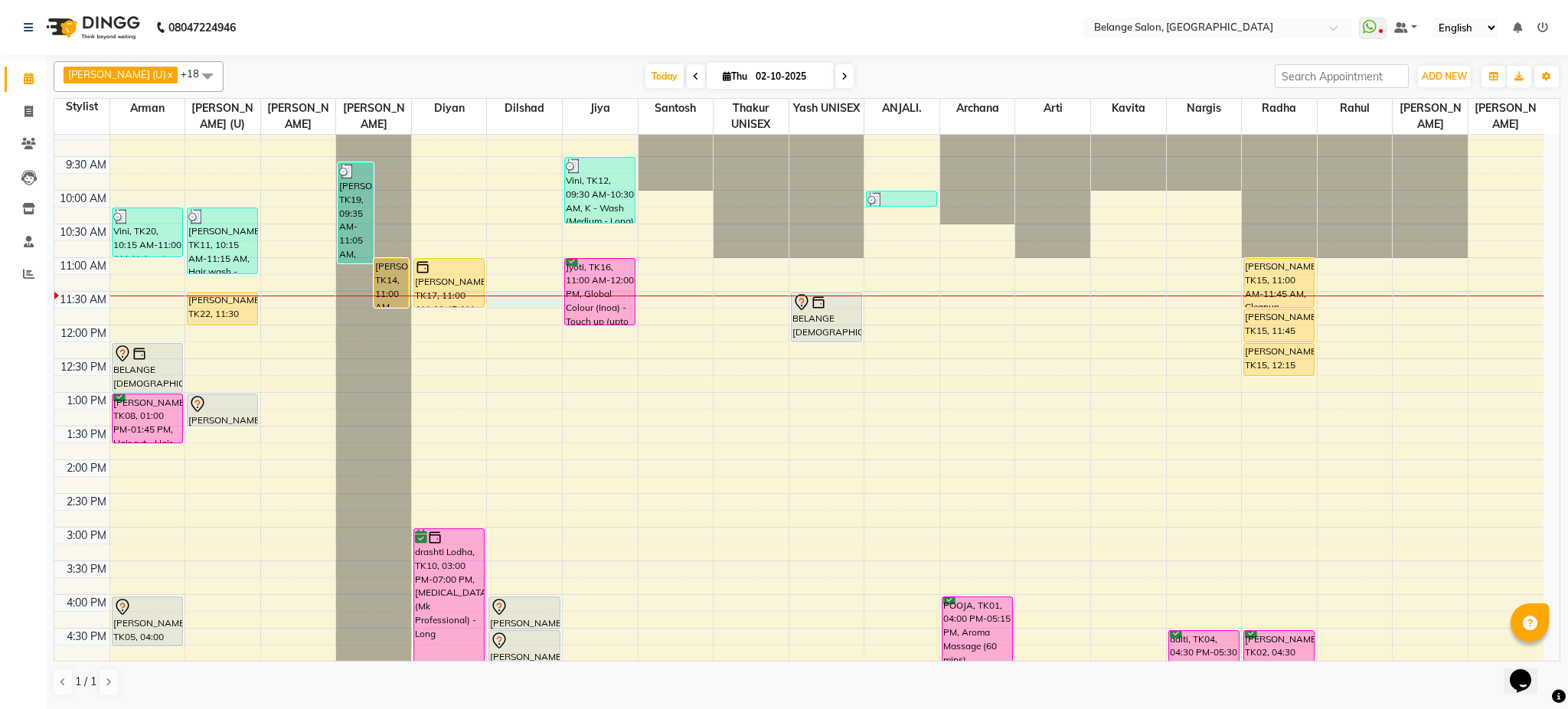
click at [522, 308] on td at bounding box center [826, 316] width 1435 height 17
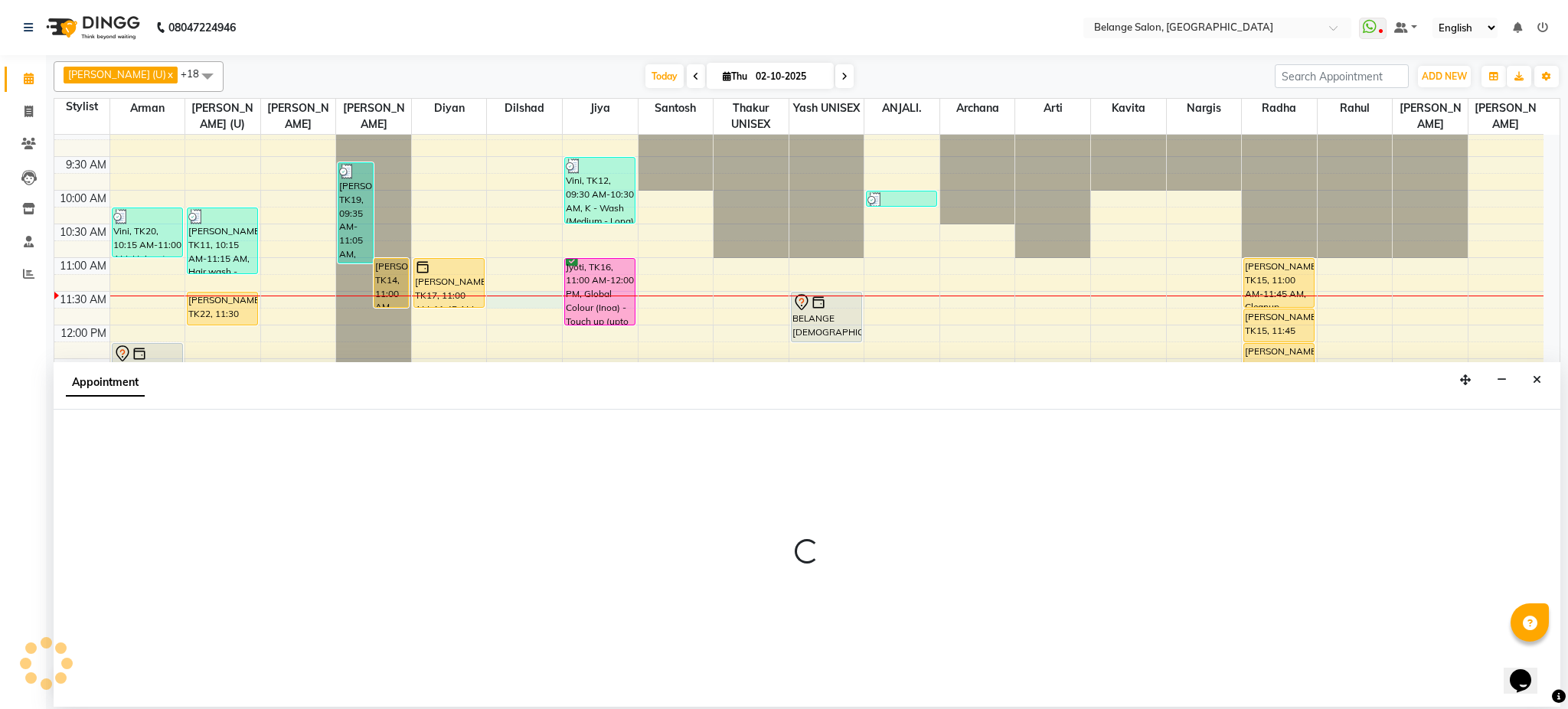
select select "87927"
select select "690"
select select "tentative"
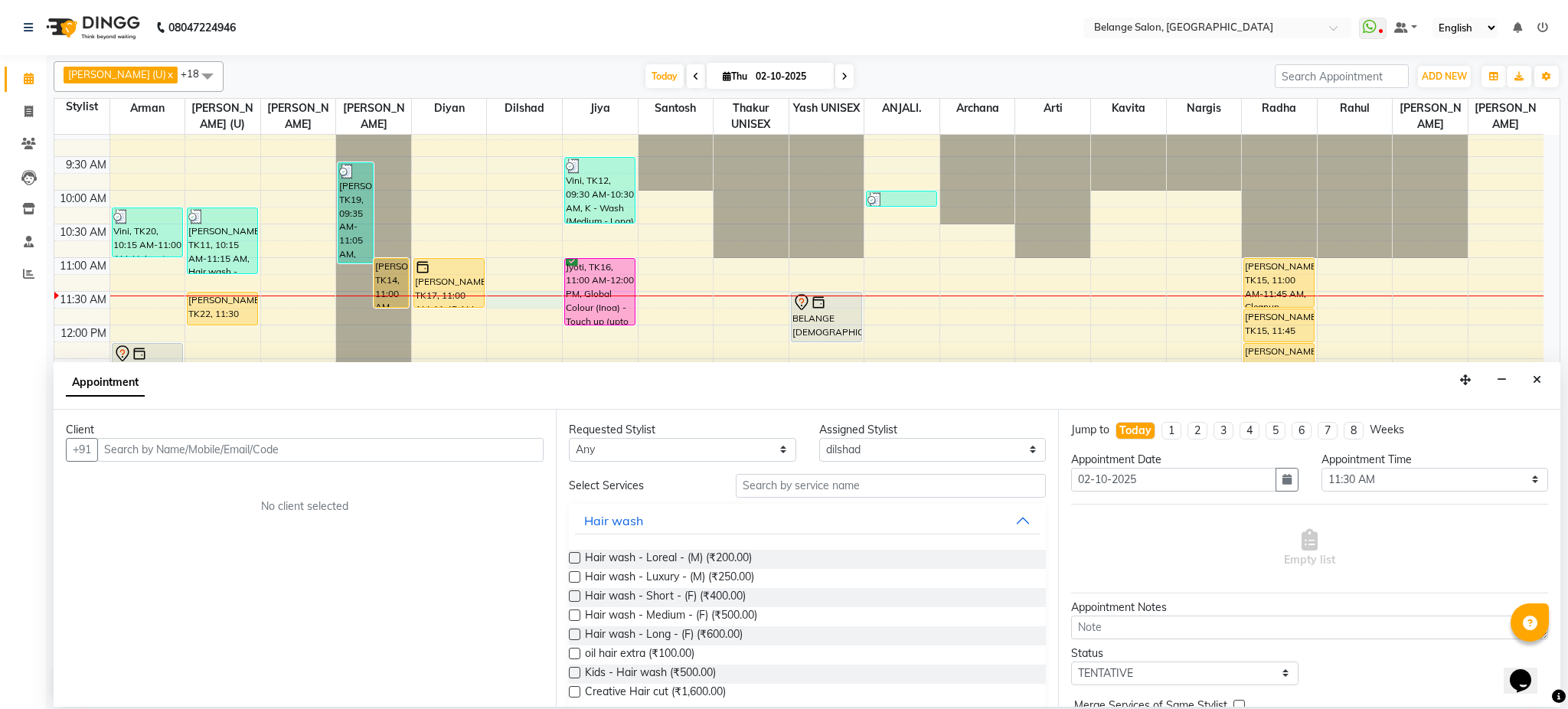
click at [230, 454] on input "text" at bounding box center [320, 449] width 446 height 24
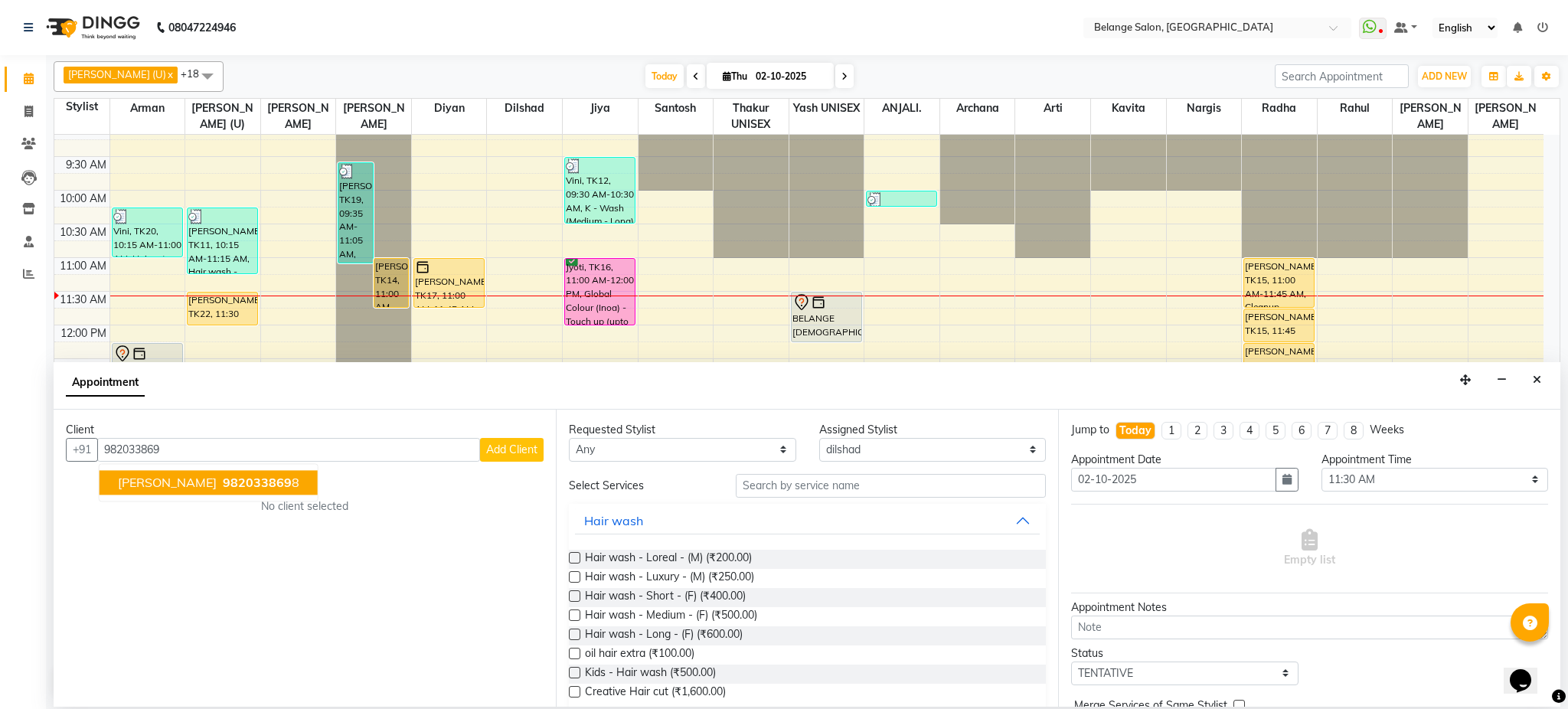
click at [223, 486] on span "982033869" at bounding box center [257, 483] width 69 height 15
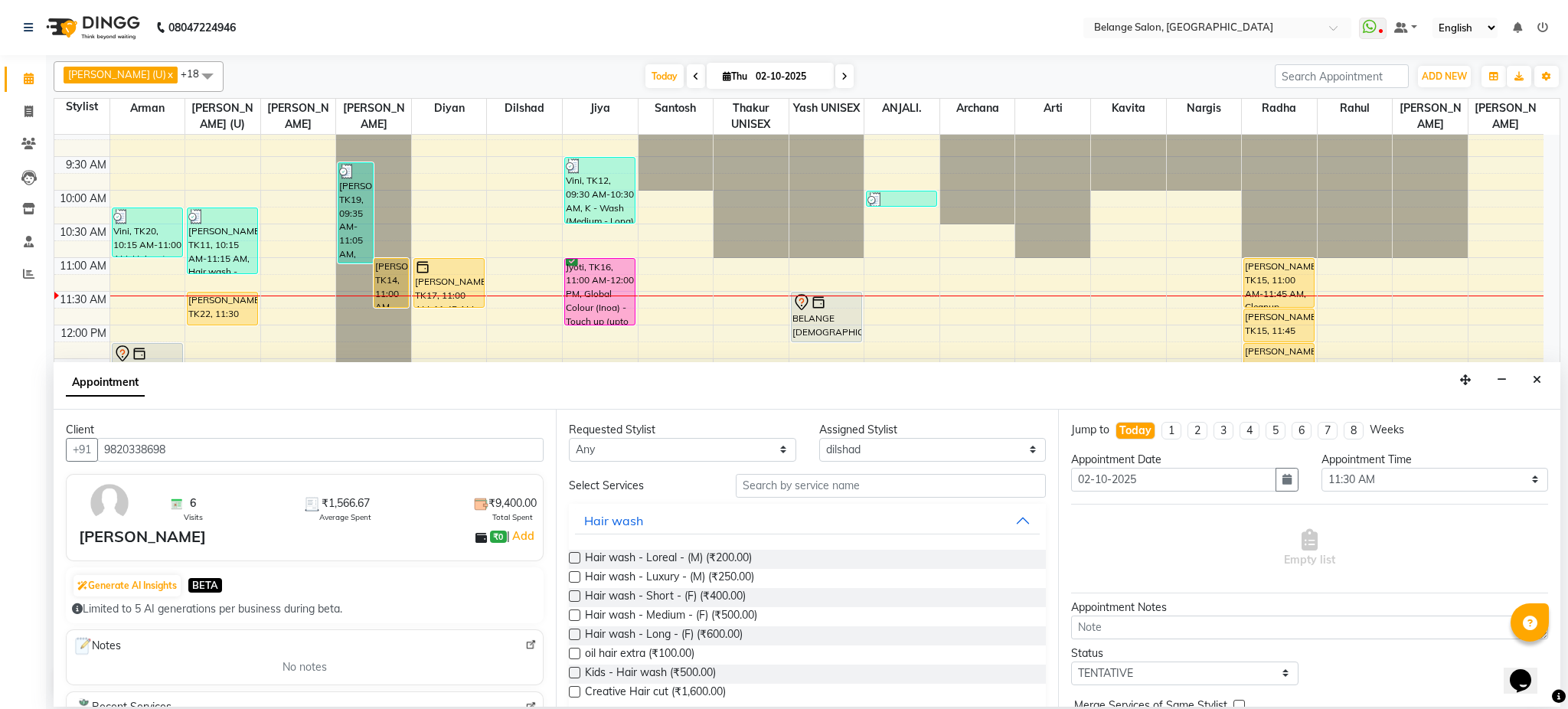
type input "9820338698"
click at [763, 488] on input "text" at bounding box center [891, 486] width 310 height 24
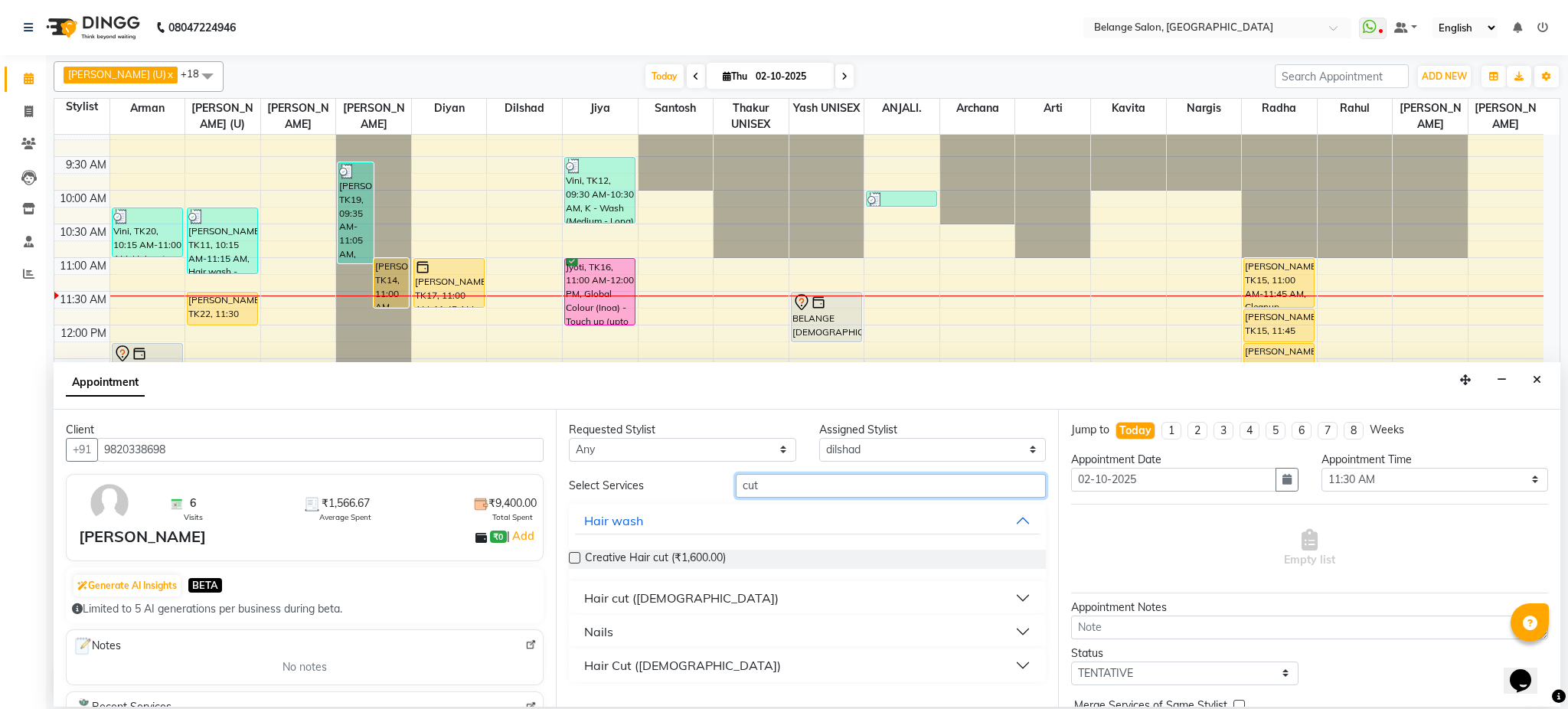
type input "cut"
click at [622, 601] on div "Hair cut ([DEMOGRAPHIC_DATA])" at bounding box center [681, 598] width 195 height 19
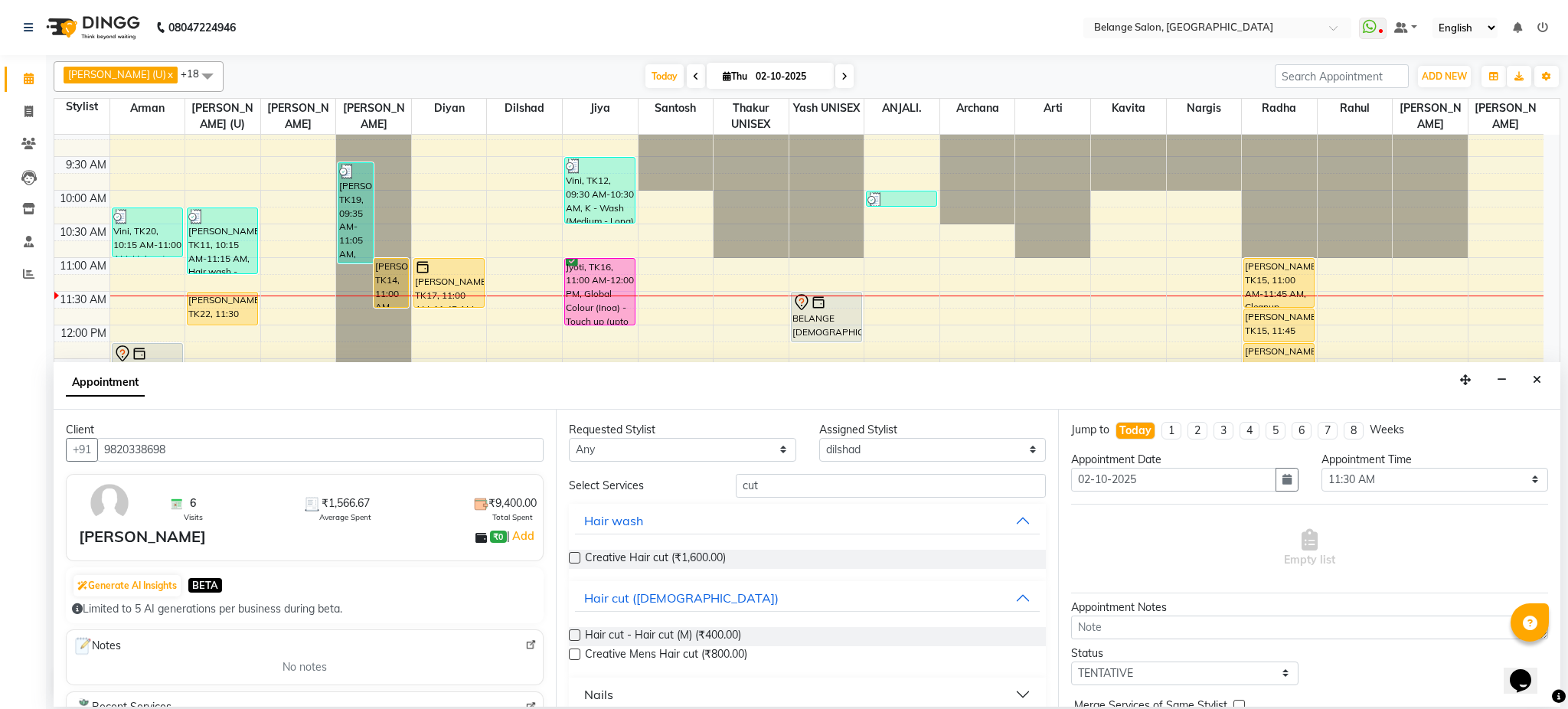
click at [572, 634] on label at bounding box center [574, 635] width 12 height 12
click at [572, 634] on input "checkbox" at bounding box center [574, 636] width 10 height 10
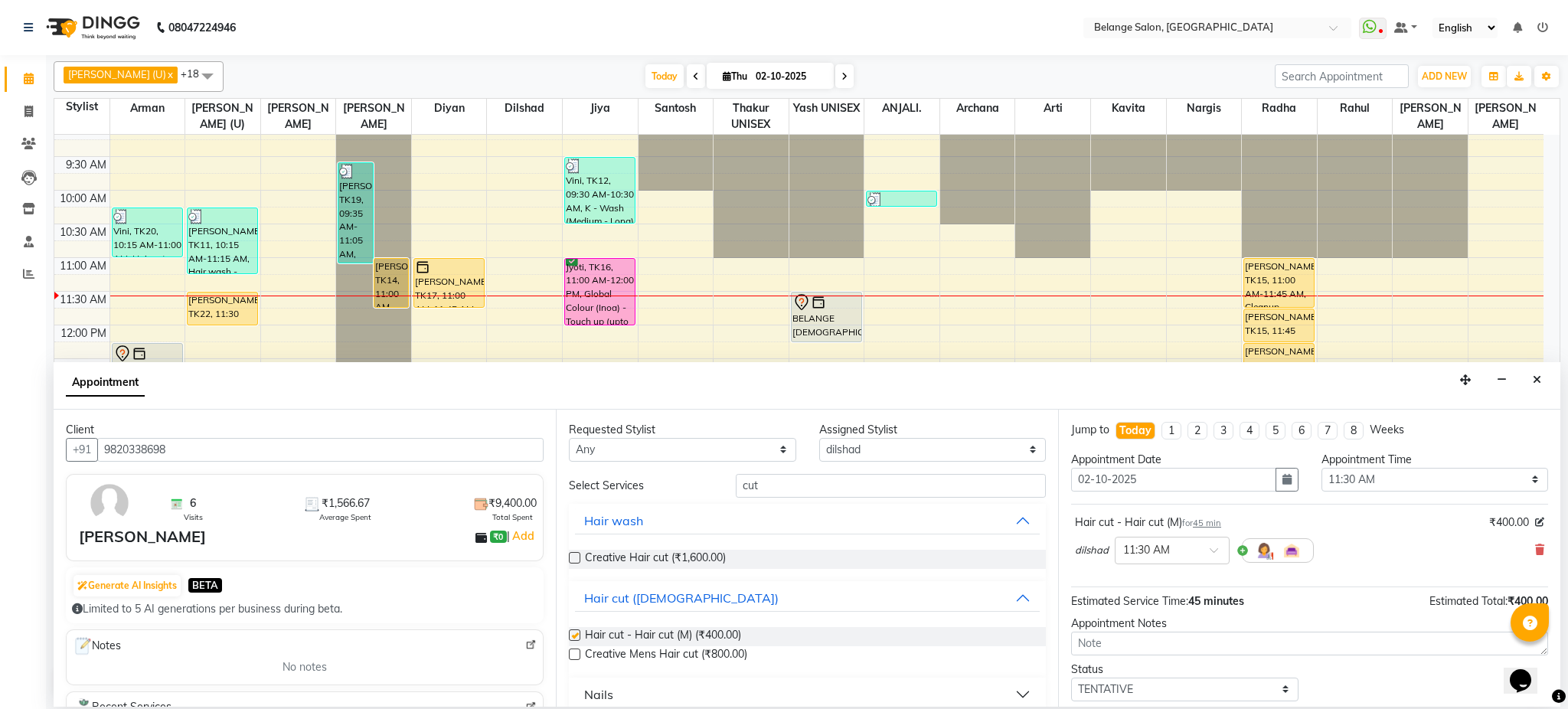
checkbox input "false"
click at [849, 483] on input "cut" at bounding box center [891, 486] width 310 height 24
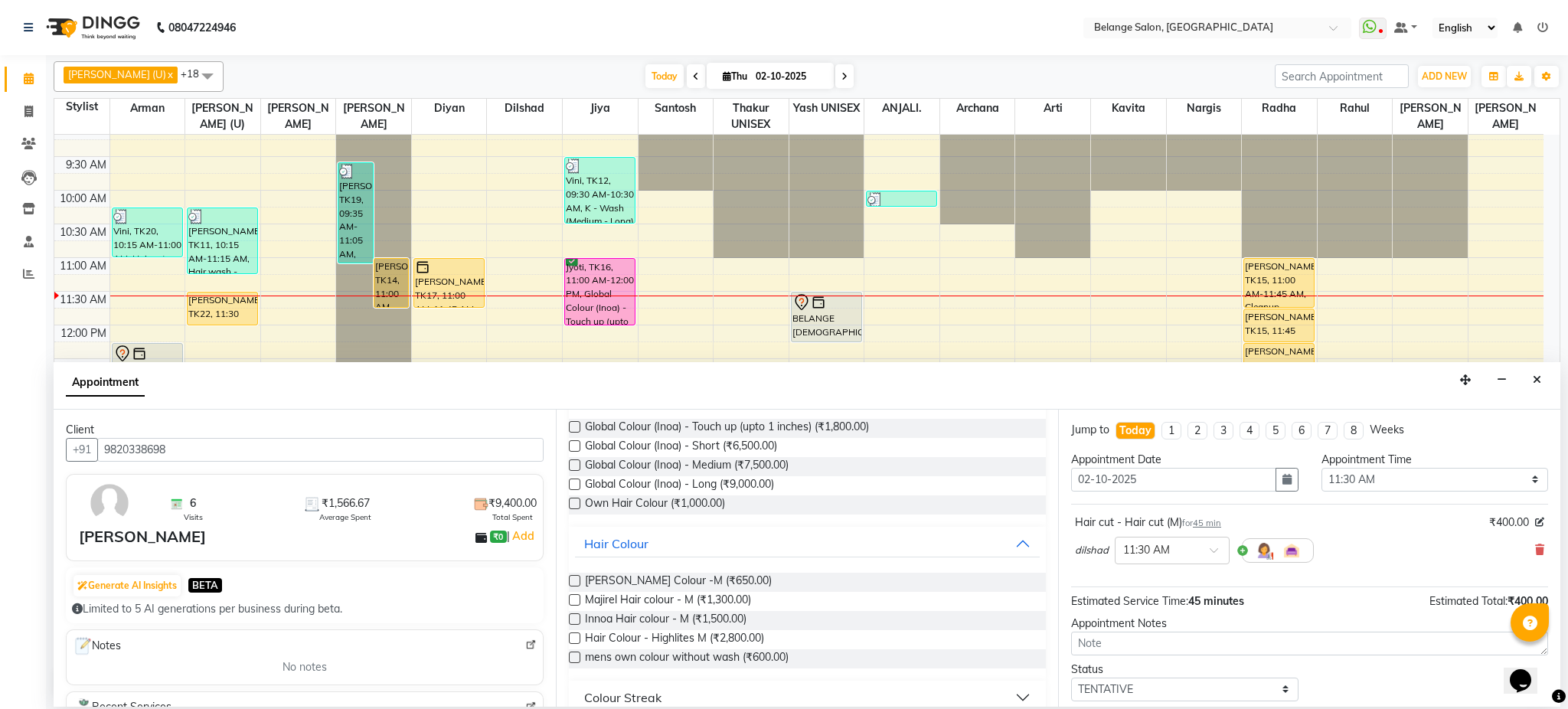
scroll to position [133, 0]
type input "colo"
click at [574, 616] on label at bounding box center [574, 616] width 12 height 12
click at [574, 616] on input "checkbox" at bounding box center [574, 618] width 10 height 10
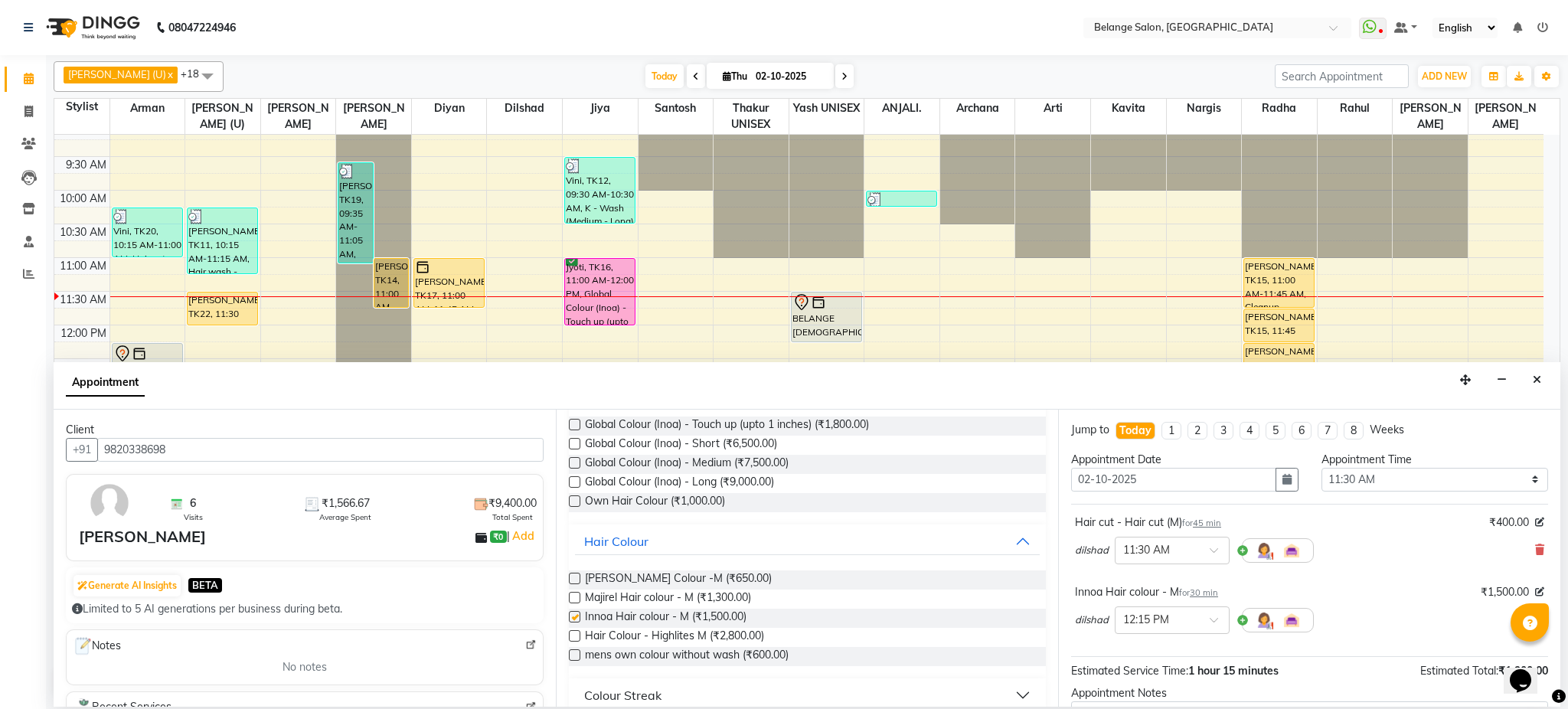
checkbox input "false"
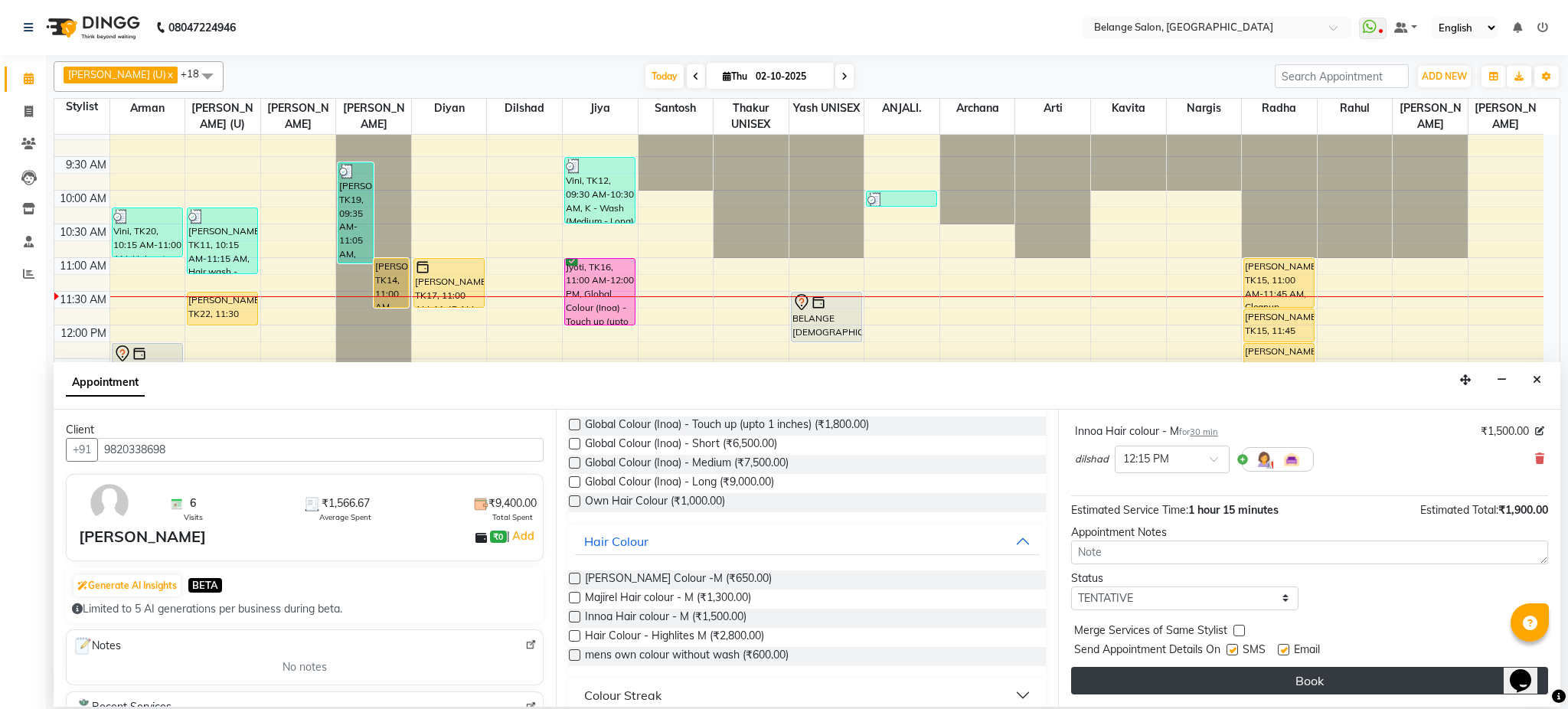
click at [1179, 675] on button "Book" at bounding box center [1310, 681] width 477 height 28
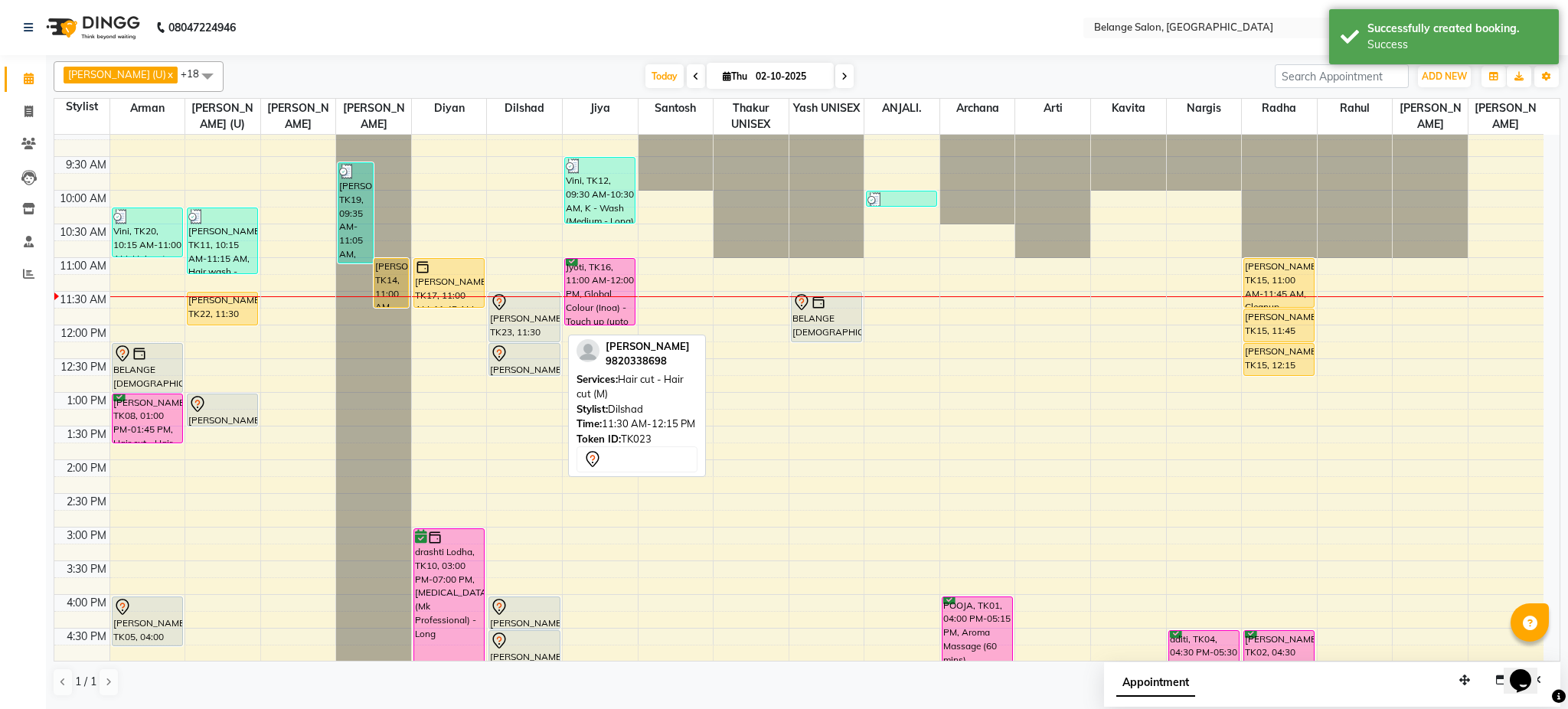
click at [546, 327] on div "yogindra singh, TK23, 11:30 AM-12:15 PM, Hair cut - Hair cut (M)" at bounding box center [524, 316] width 70 height 49
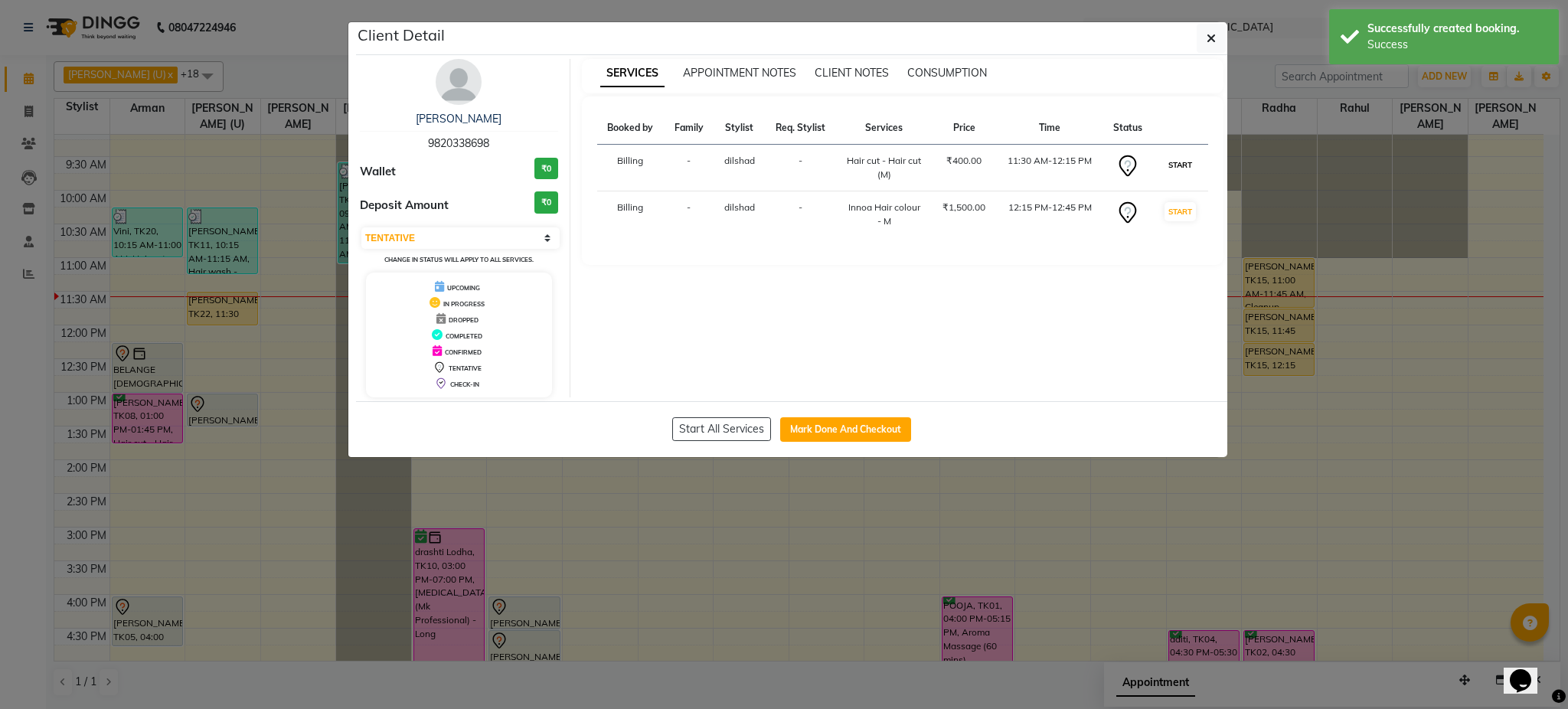
click at [1171, 163] on button "START" at bounding box center [1180, 165] width 32 height 19
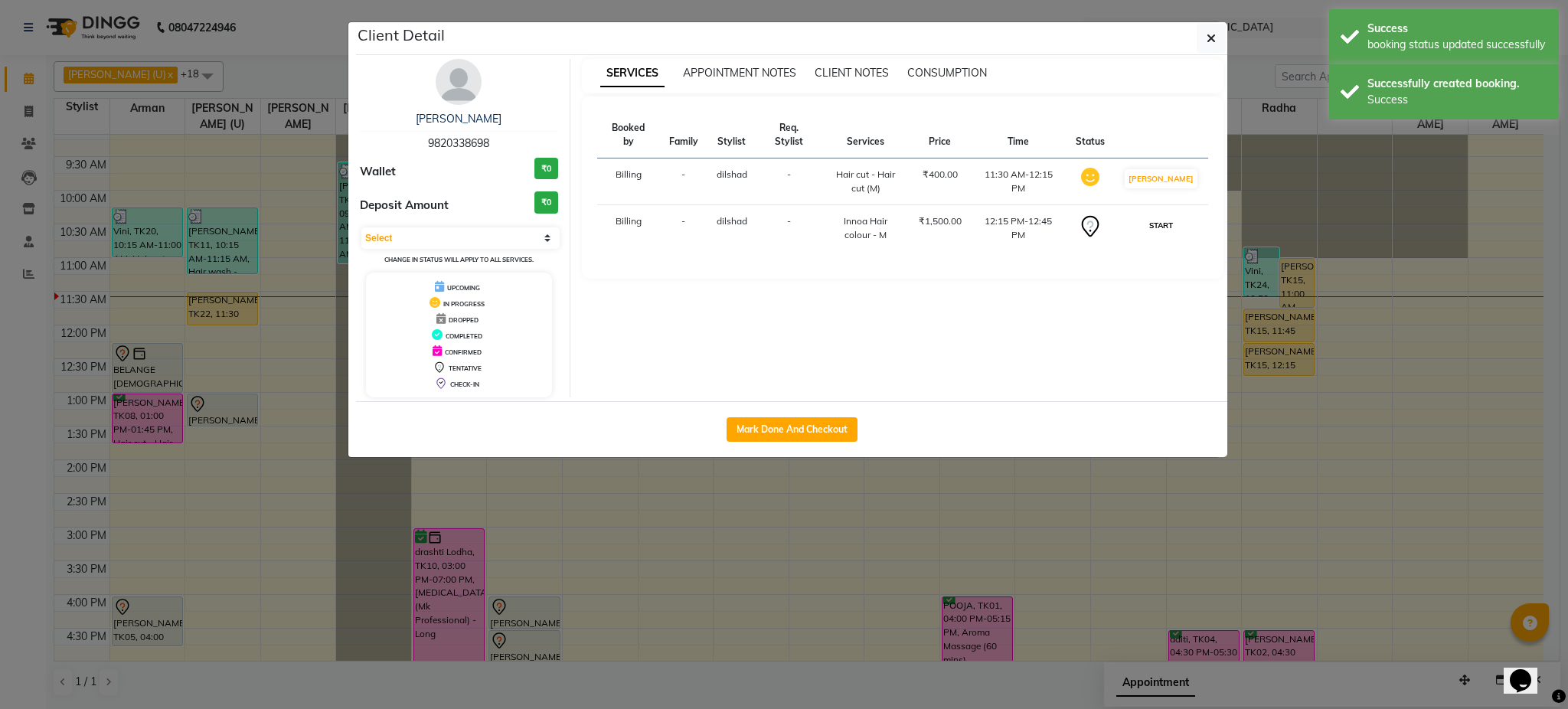
click at [1173, 216] on button "START" at bounding box center [1161, 225] width 32 height 19
select select "1"
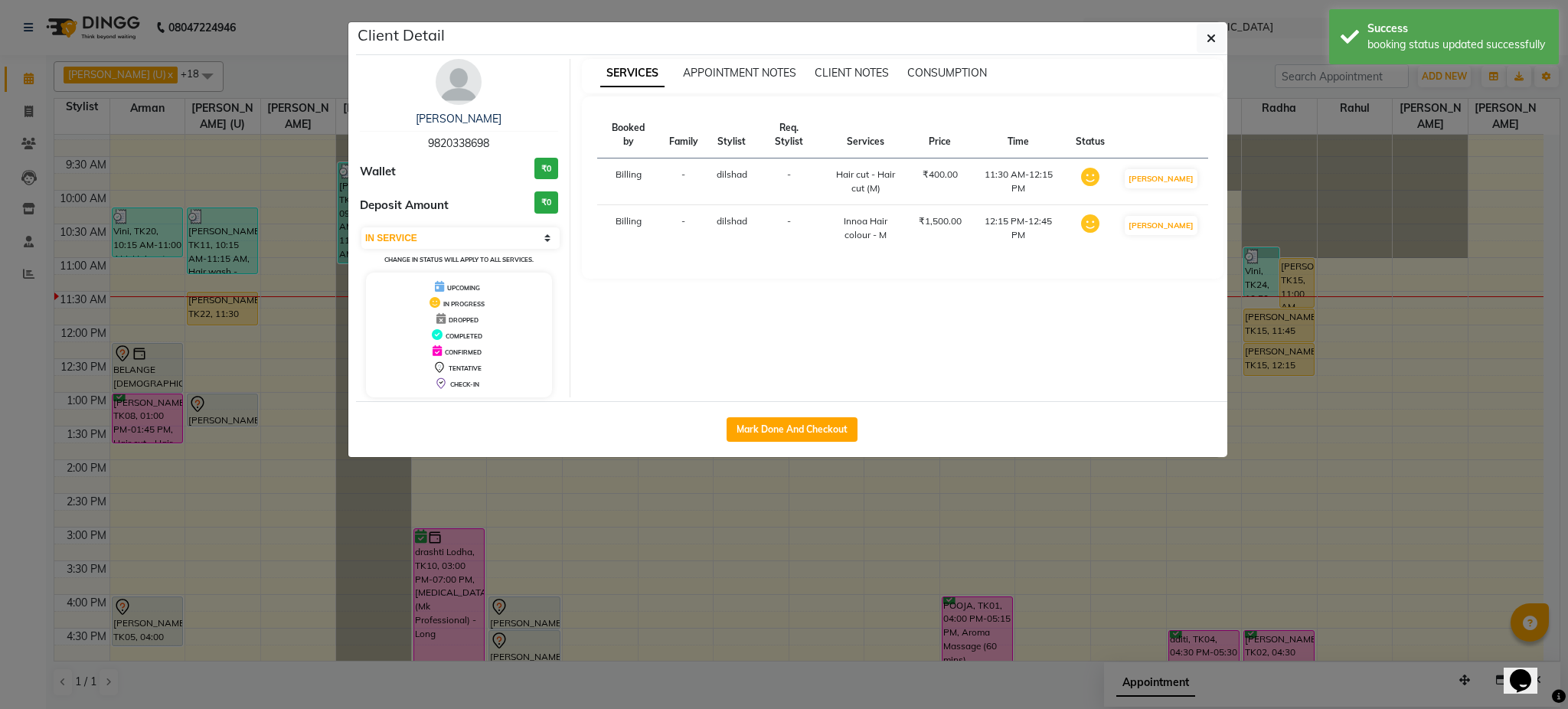
click at [1549, 253] on ngb-modal-window "Client Detail yogindra singh 9820338698 Wallet ₹0 Deposit Amount ₹0 Select IN S…" at bounding box center [784, 354] width 1568 height 709
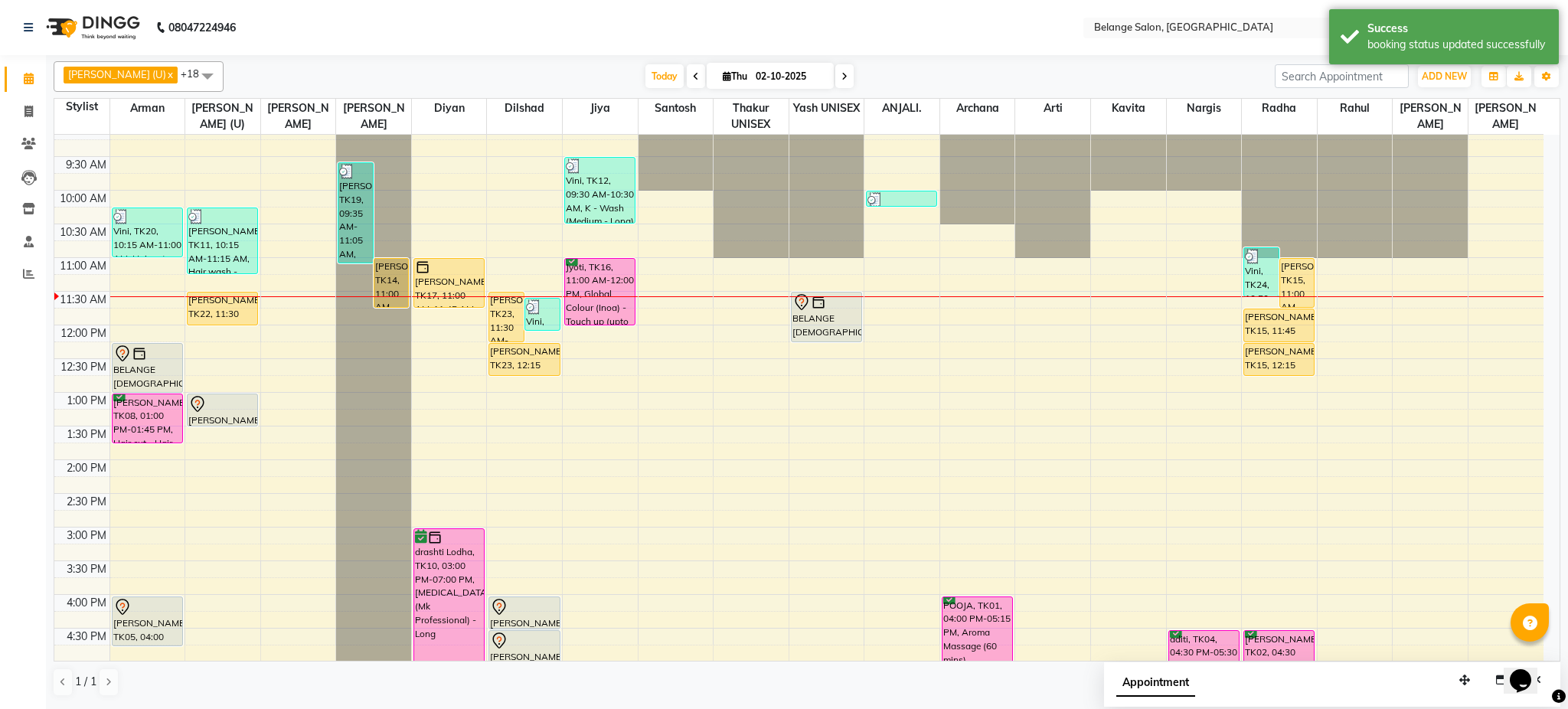
click at [1549, 253] on ngb-modal-window "Client Detail yogindra singh 9820338698 Wallet ₹0 Deposit Amount ₹0 Select IN S…" at bounding box center [784, 354] width 1568 height 709
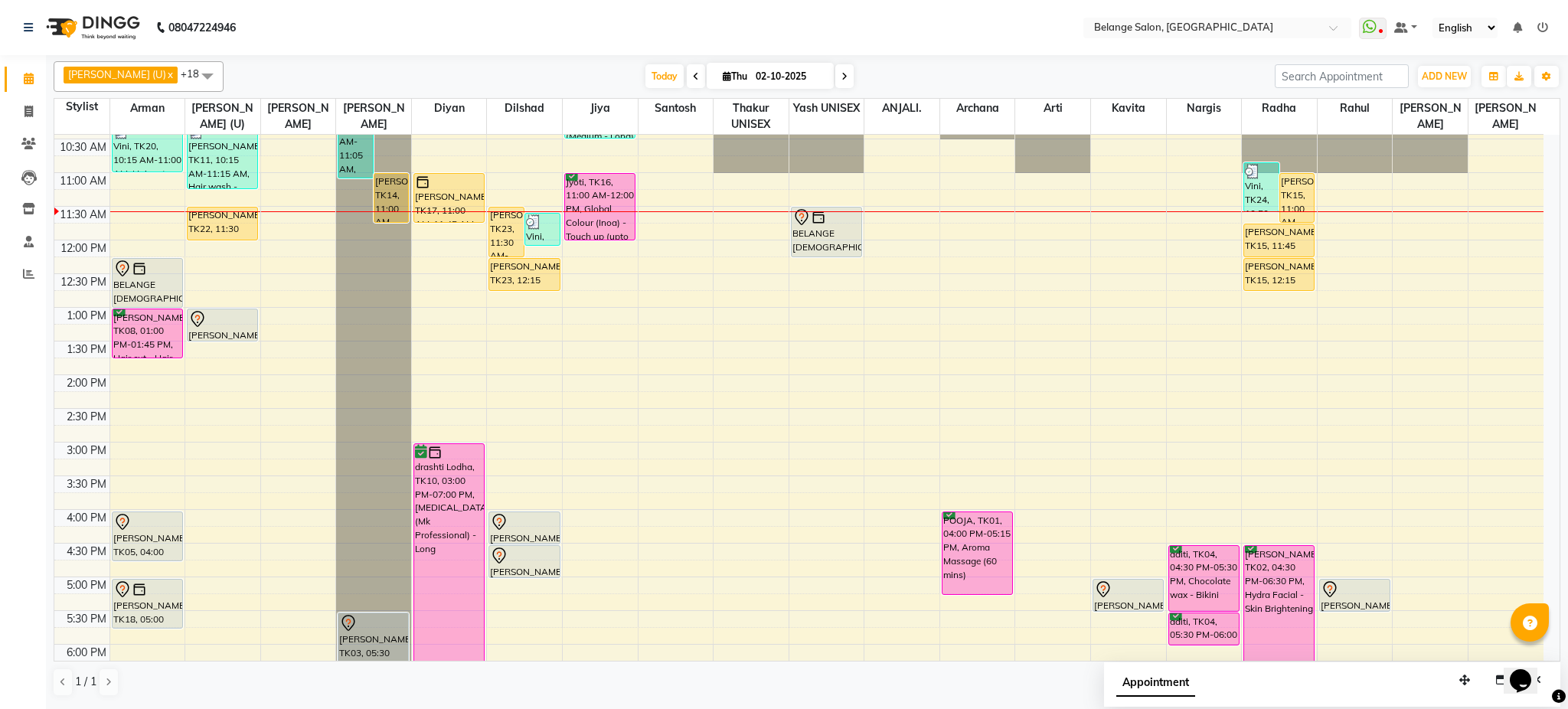
scroll to position [140, 0]
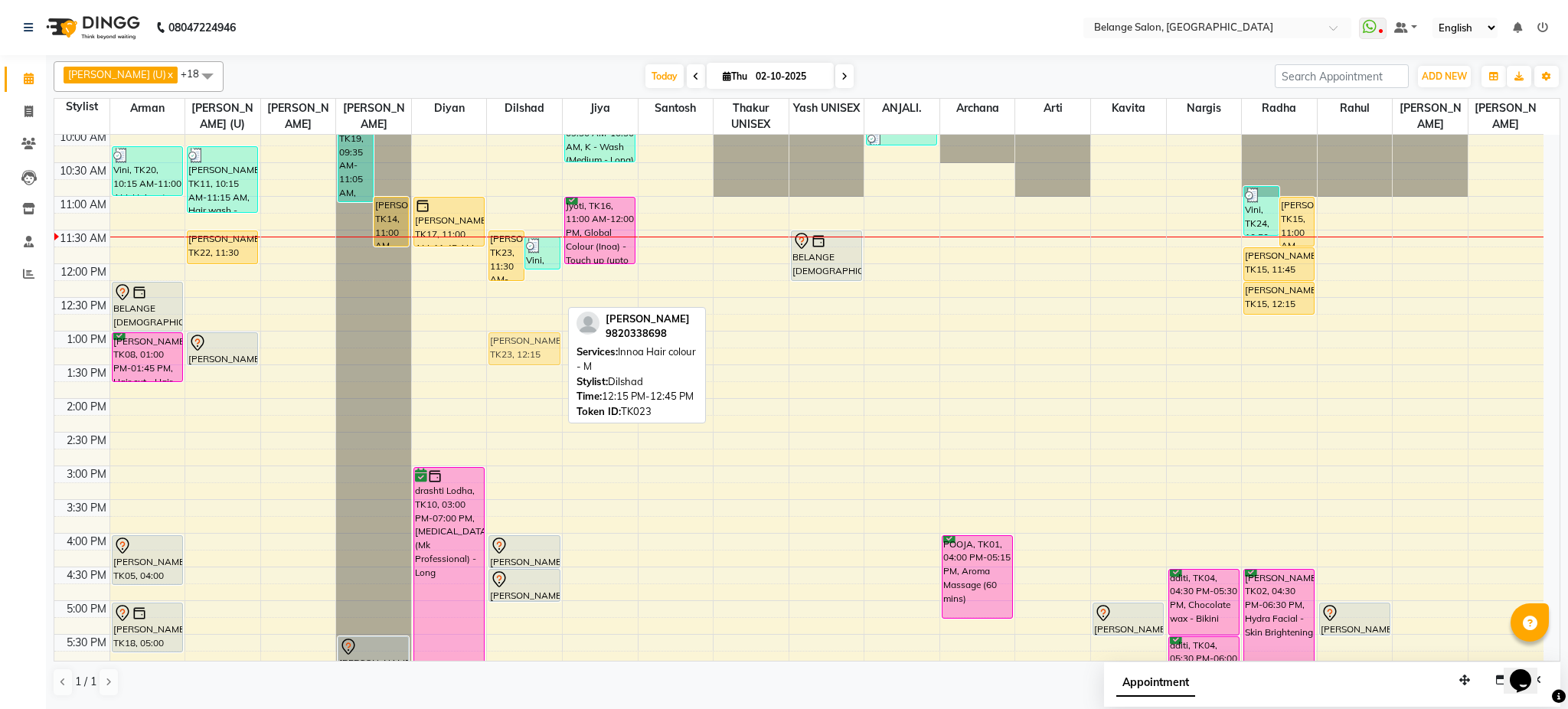
drag, startPoint x: 533, startPoint y: 299, endPoint x: 543, endPoint y: 356, distance: 57.9
click at [543, 356] on div "yogindra singh, TK23, 11:30 AM-12:15 PM, Hair cut - Hair cut (M) Vini, TK24, 11…" at bounding box center [524, 499] width 75 height 1010
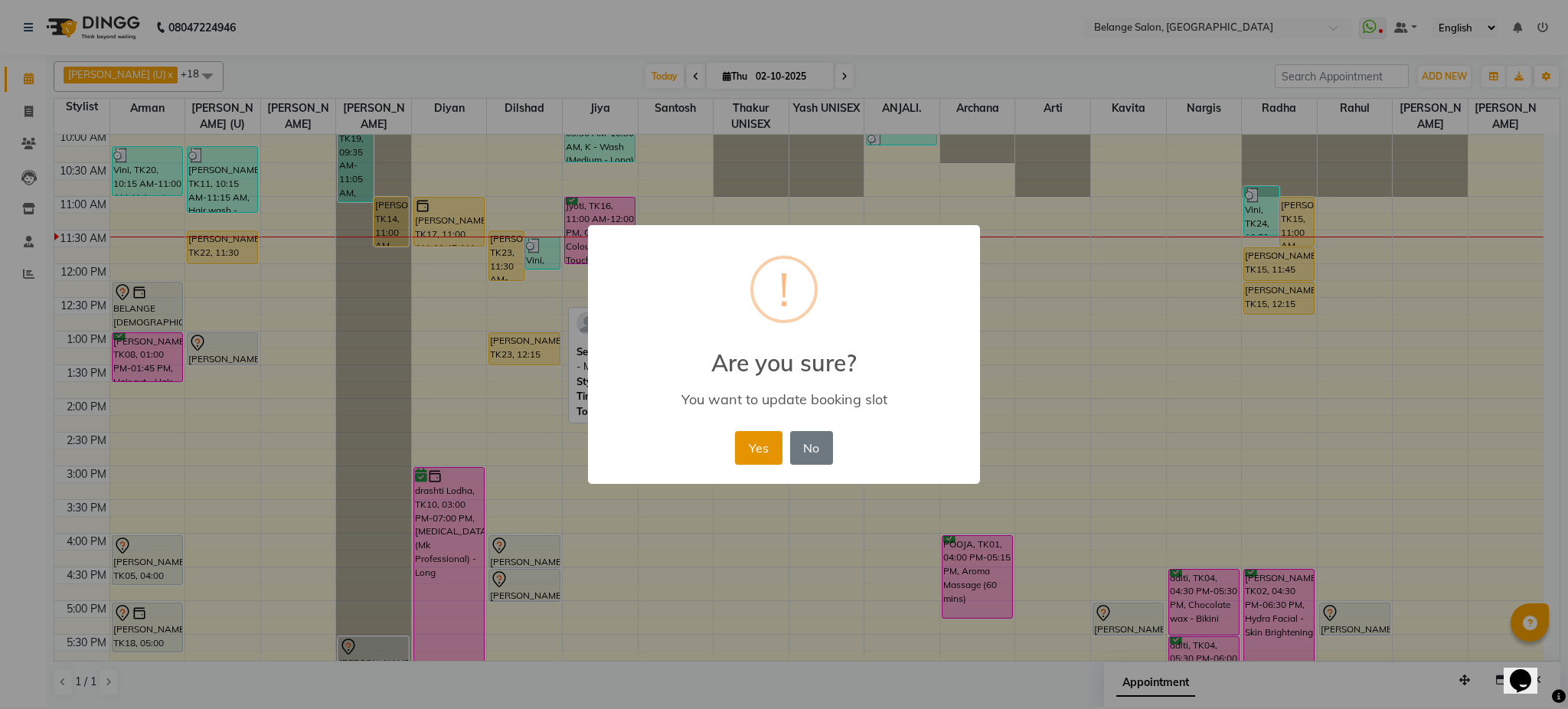
click at [763, 446] on button "Yes" at bounding box center [758, 447] width 47 height 33
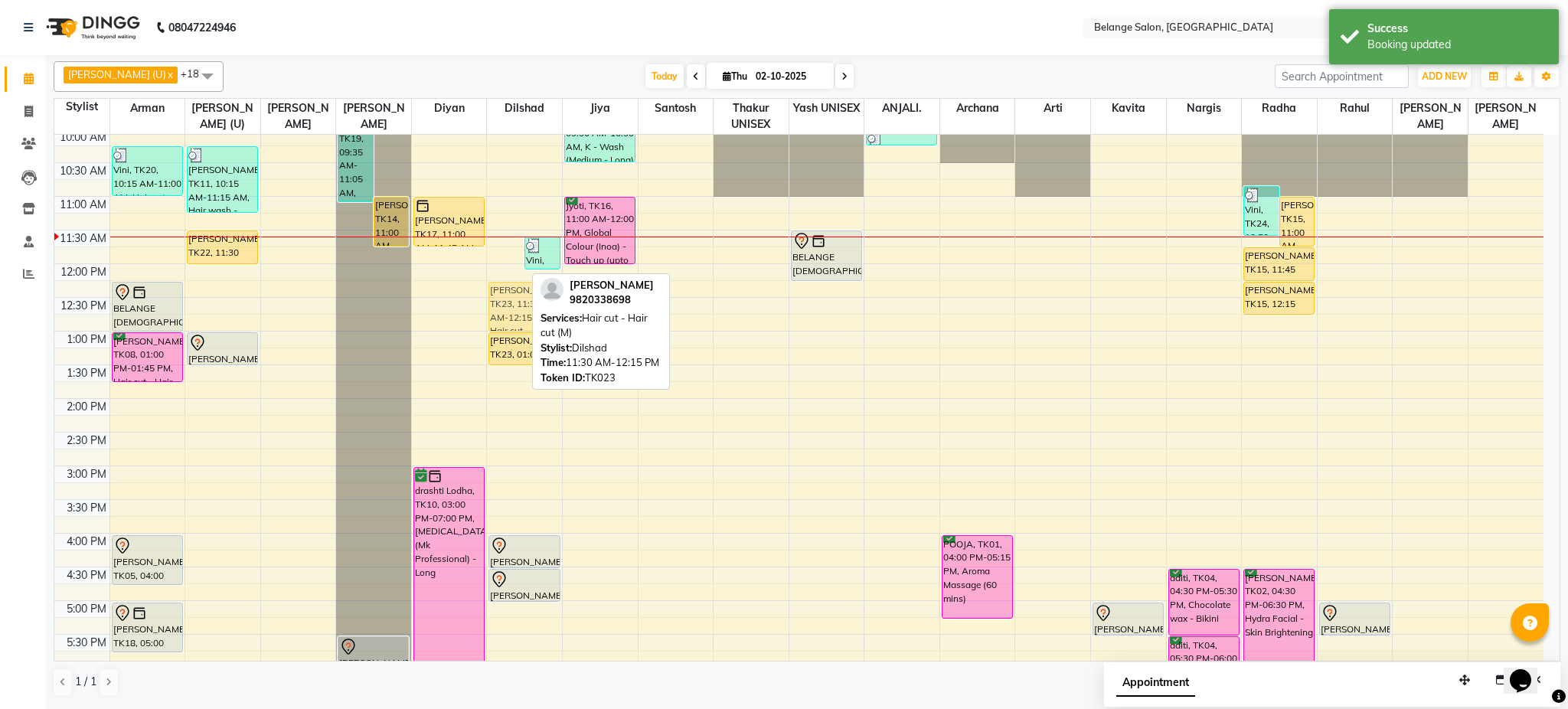
drag, startPoint x: 497, startPoint y: 266, endPoint x: 518, endPoint y: 311, distance: 49.7
click at [518, 311] on div "yogindra singh, TK23, 11:30 AM-12:15 PM, Hair cut - Hair cut (M) Vini, TK24, 11…" at bounding box center [524, 499] width 75 height 1010
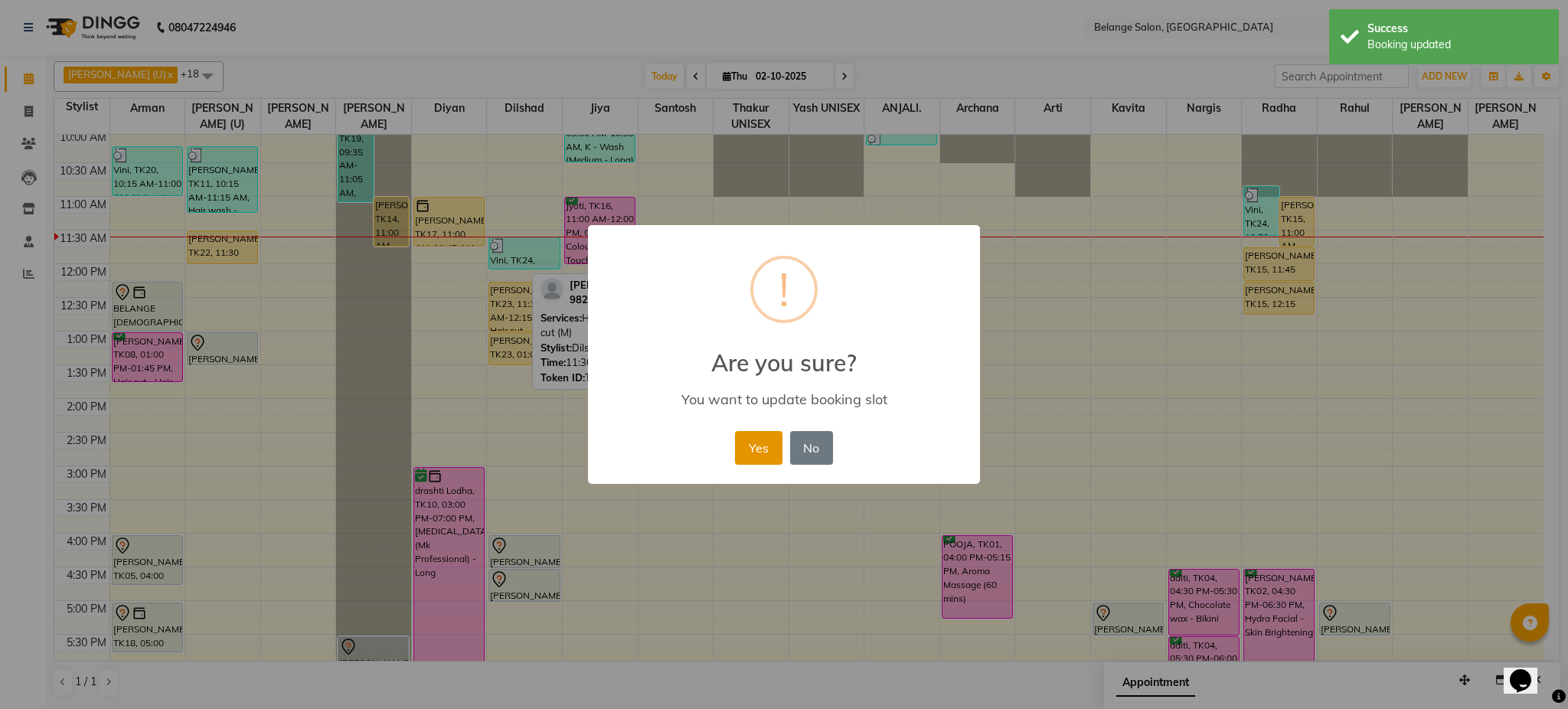
click at [763, 462] on button "Yes" at bounding box center [758, 447] width 47 height 33
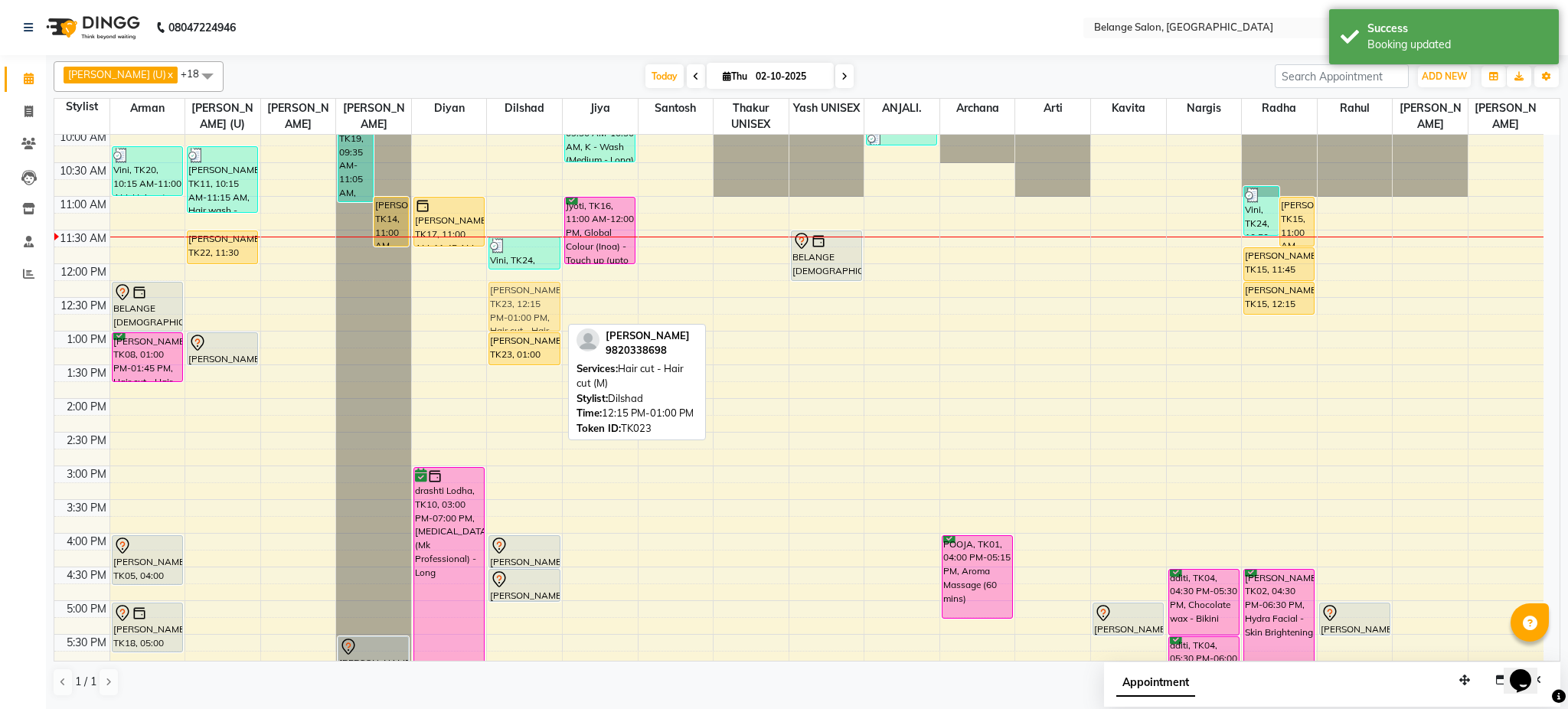
click at [522, 288] on div "Vini, TK24, 11:35 AM-12:05 PM, Blow Dry Straight - Medium (₹500) yogindra singh…" at bounding box center [524, 499] width 75 height 1010
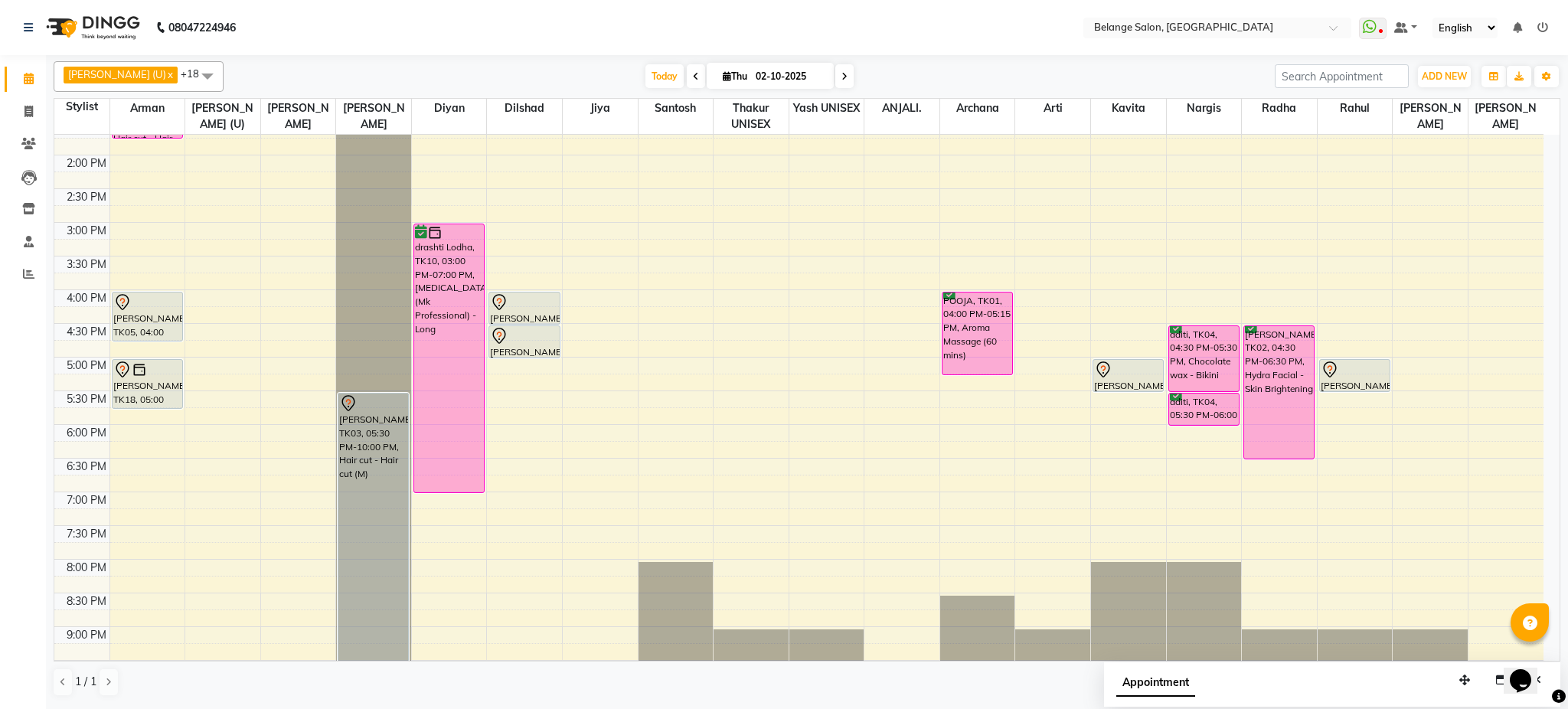
scroll to position [385, 0]
click at [756, 432] on div "8:00 AM 8:30 AM 9:00 AM 9:30 AM 10:00 AM 10:30 AM 11:00 AM 11:30 AM 12:00 PM 12…" at bounding box center [799, 254] width 1490 height 1010
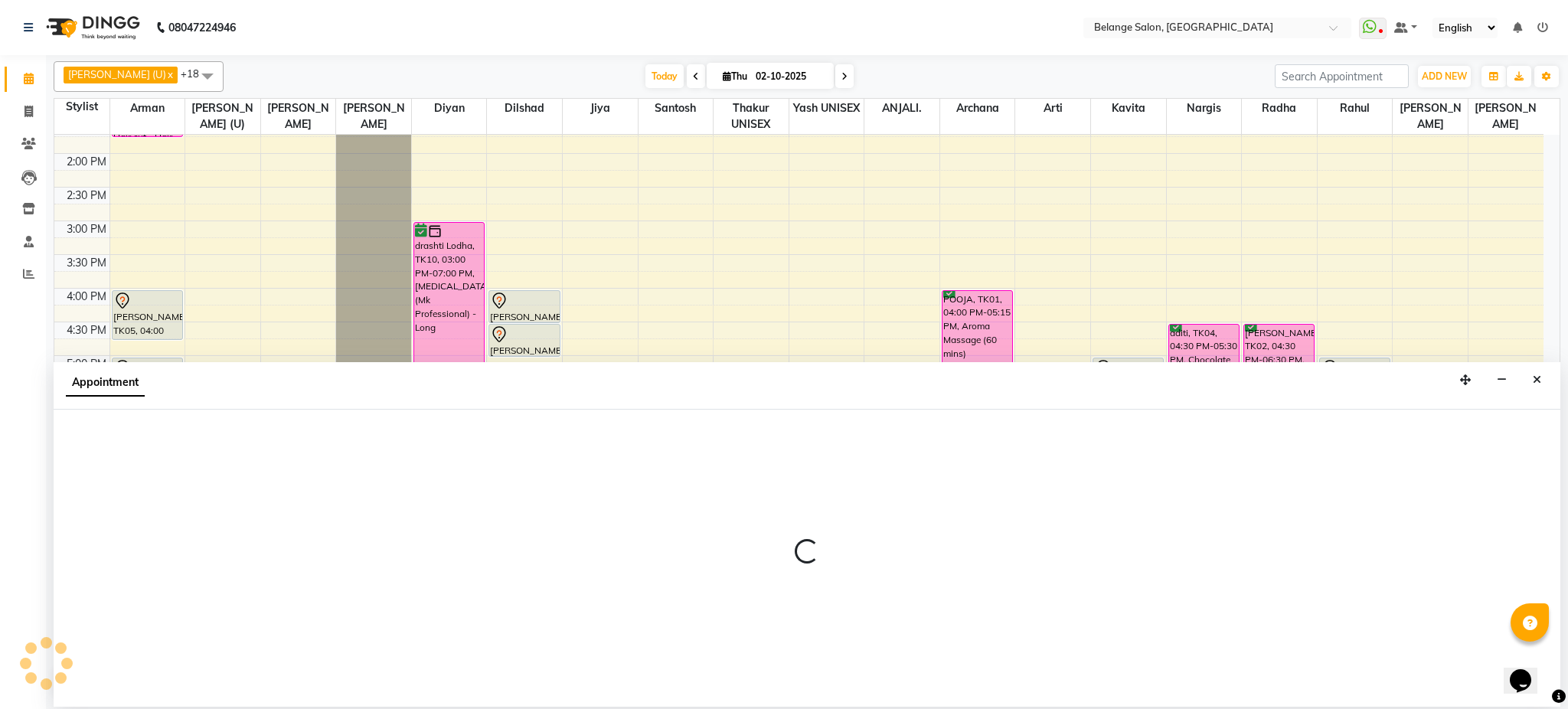
select select "63887"
select select "1080"
select select "tentative"
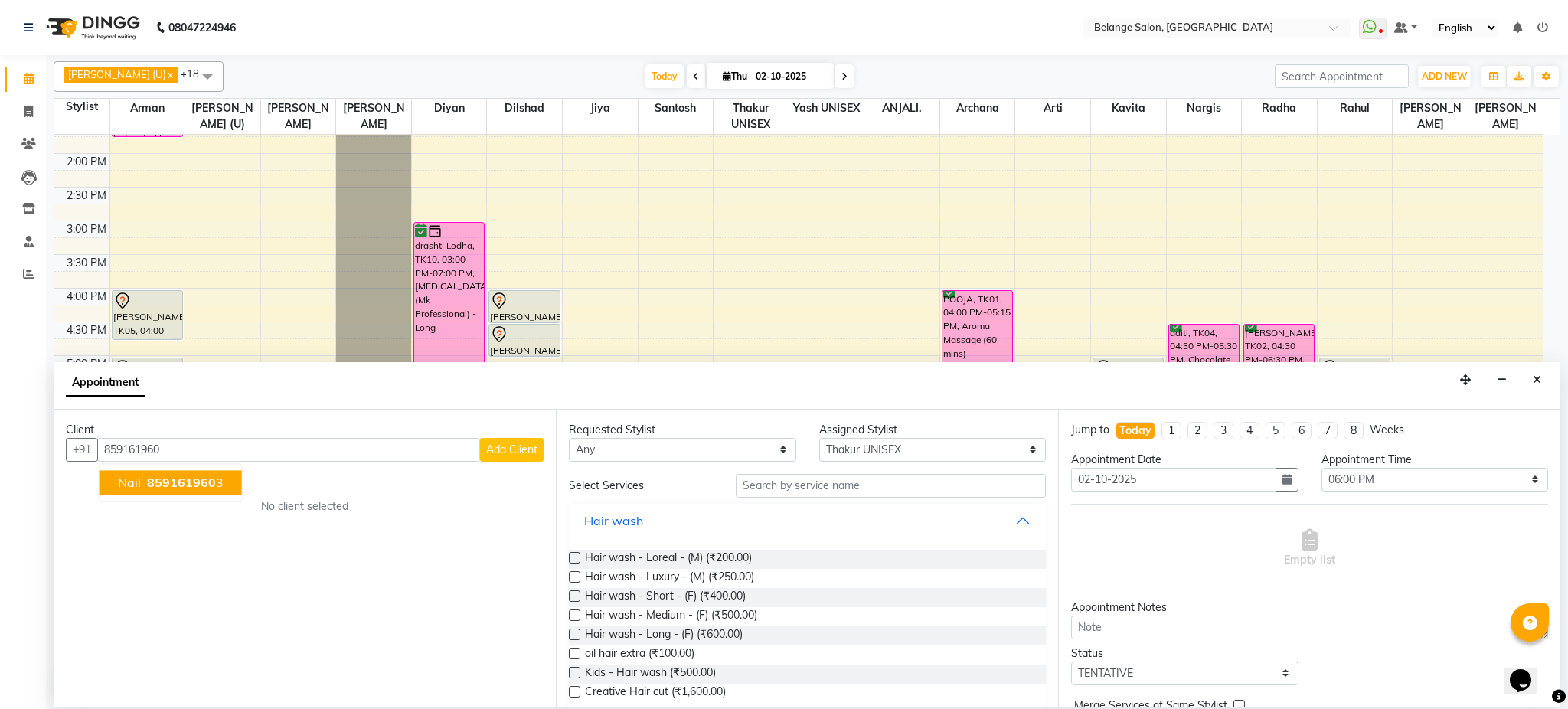
click at [213, 490] on button "nail 859161960 3" at bounding box center [171, 483] width 143 height 25
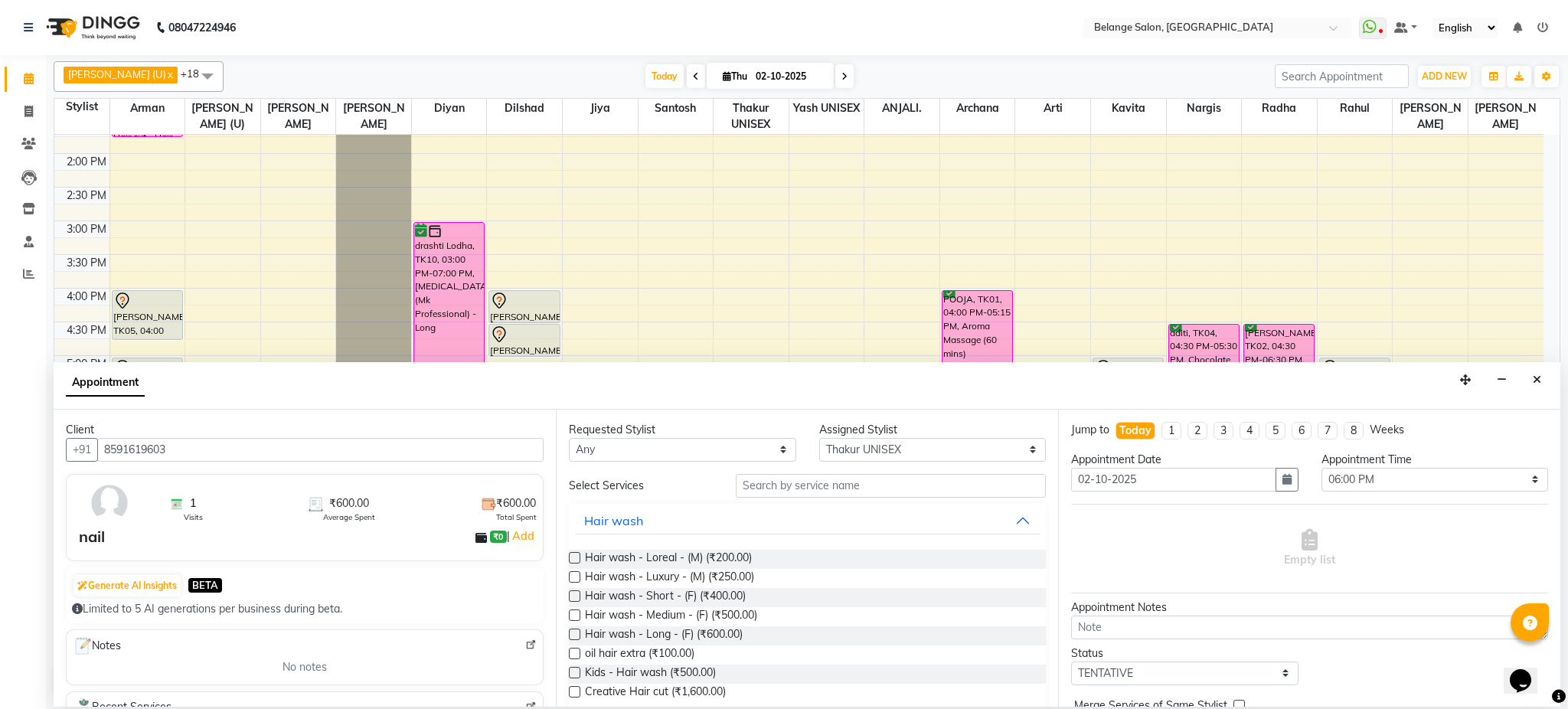
type input "8591619603"
click at [819, 461] on div "Select aftab (U) Ali amit ANJALI. Archana Arman Arti Belange Billing deepali di…" at bounding box center [932, 449] width 227 height 24
click at [846, 485] on input "text" at bounding box center [891, 486] width 310 height 24
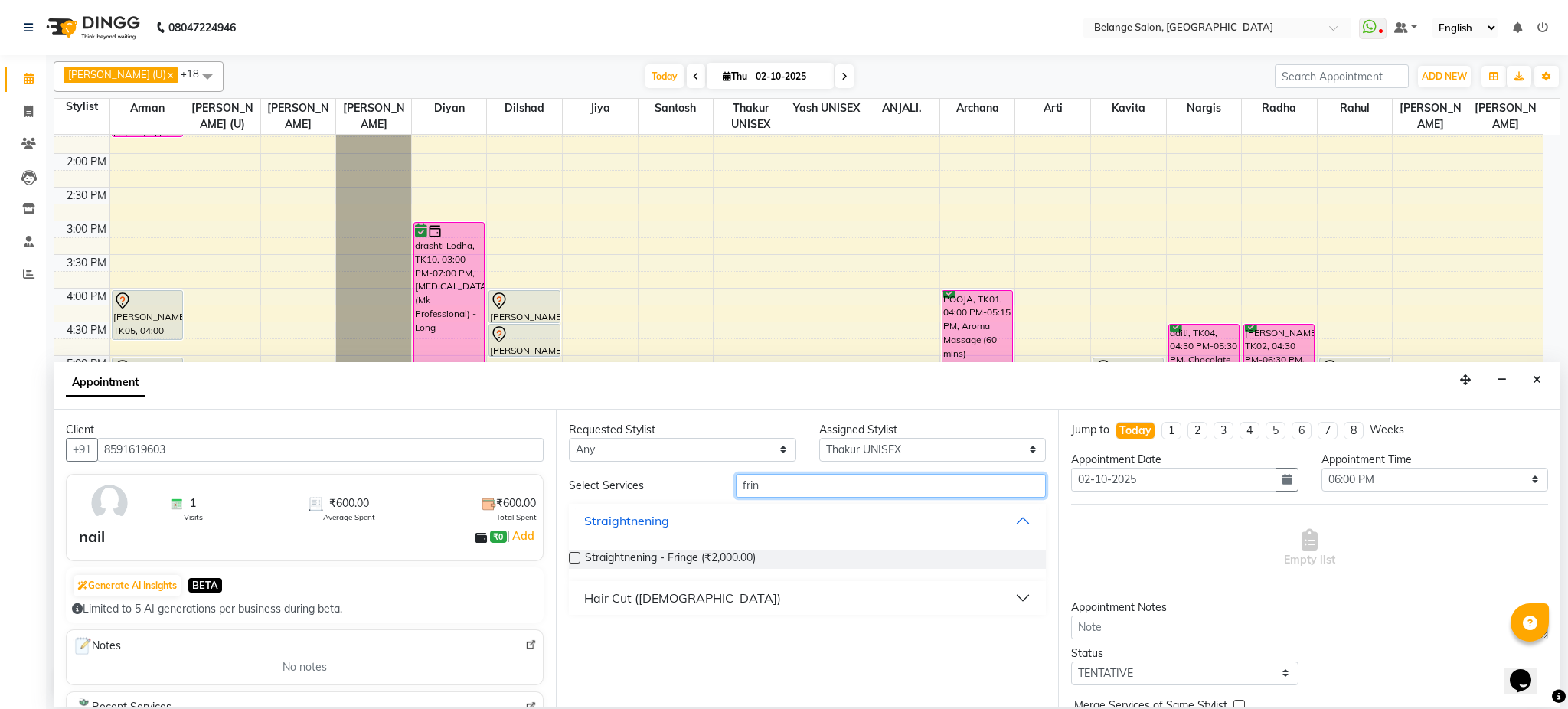
type input "frin"
click at [607, 604] on div "Hair Cut ([DEMOGRAPHIC_DATA])" at bounding box center [683, 598] width 197 height 19
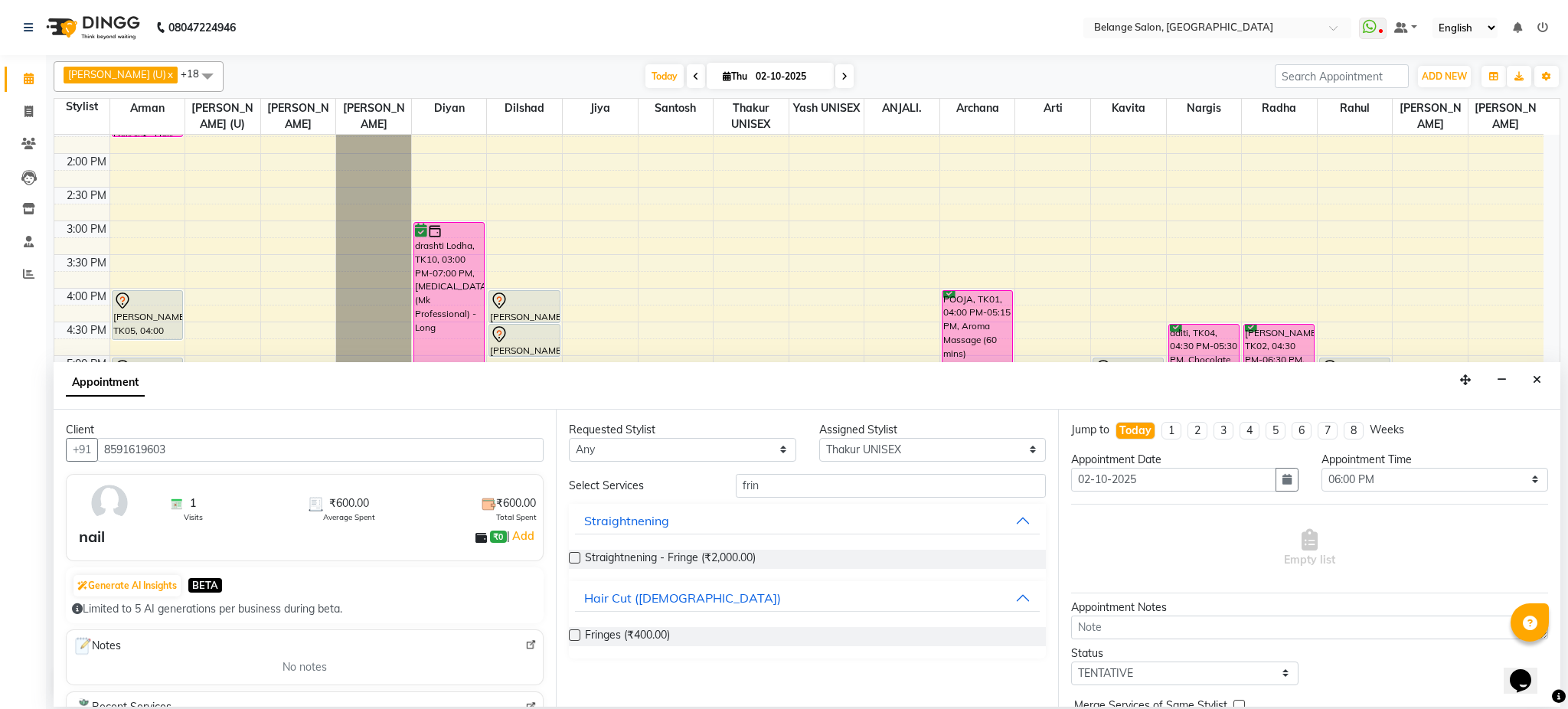
click at [577, 632] on label at bounding box center [574, 635] width 12 height 12
click at [577, 632] on input "checkbox" at bounding box center [574, 636] width 10 height 10
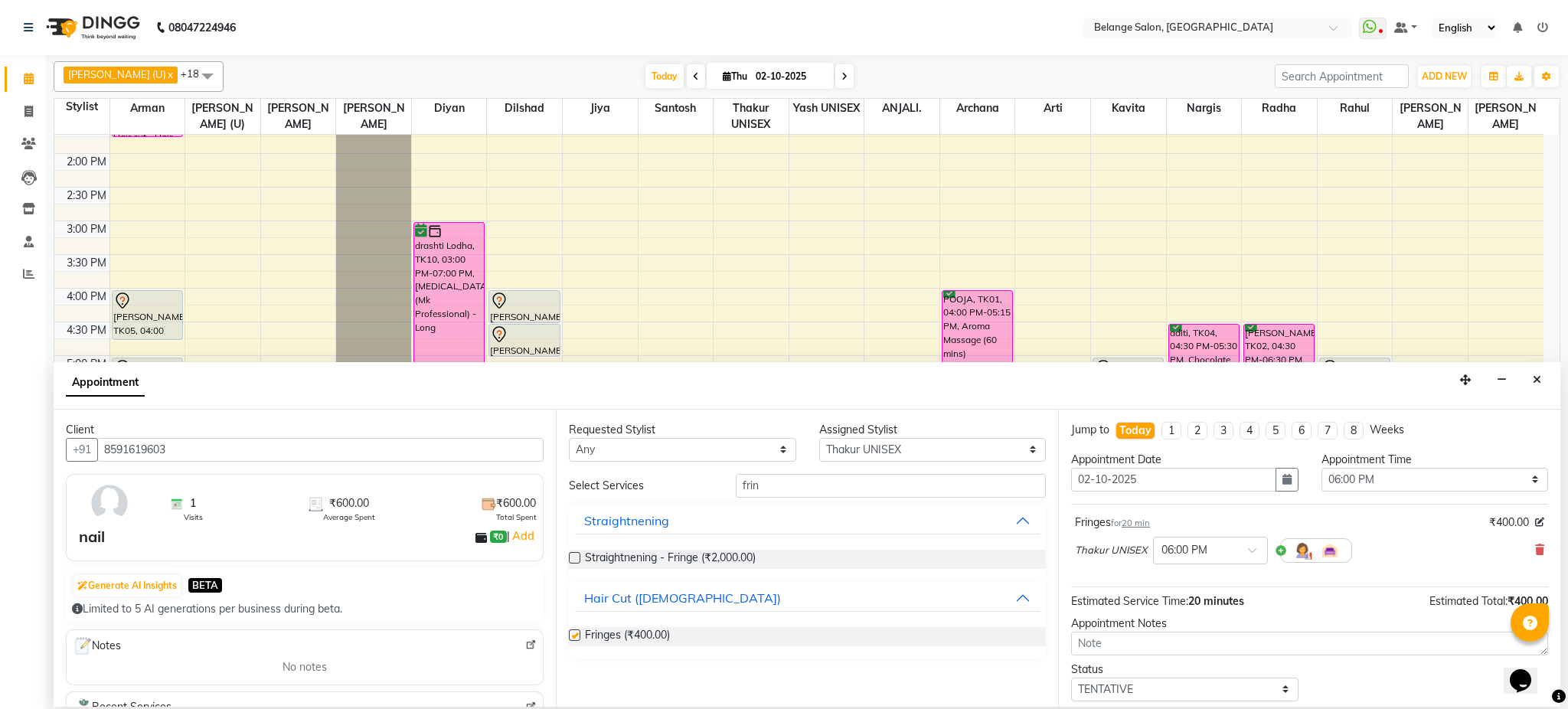
checkbox input "false"
click at [852, 494] on input "frin" at bounding box center [891, 486] width 310 height 24
click at [885, 446] on select "Select aftab (U) Ali amit ANJALI. Archana Arman Arti Belange Billing deepali di…" at bounding box center [932, 449] width 227 height 24
select select "47452"
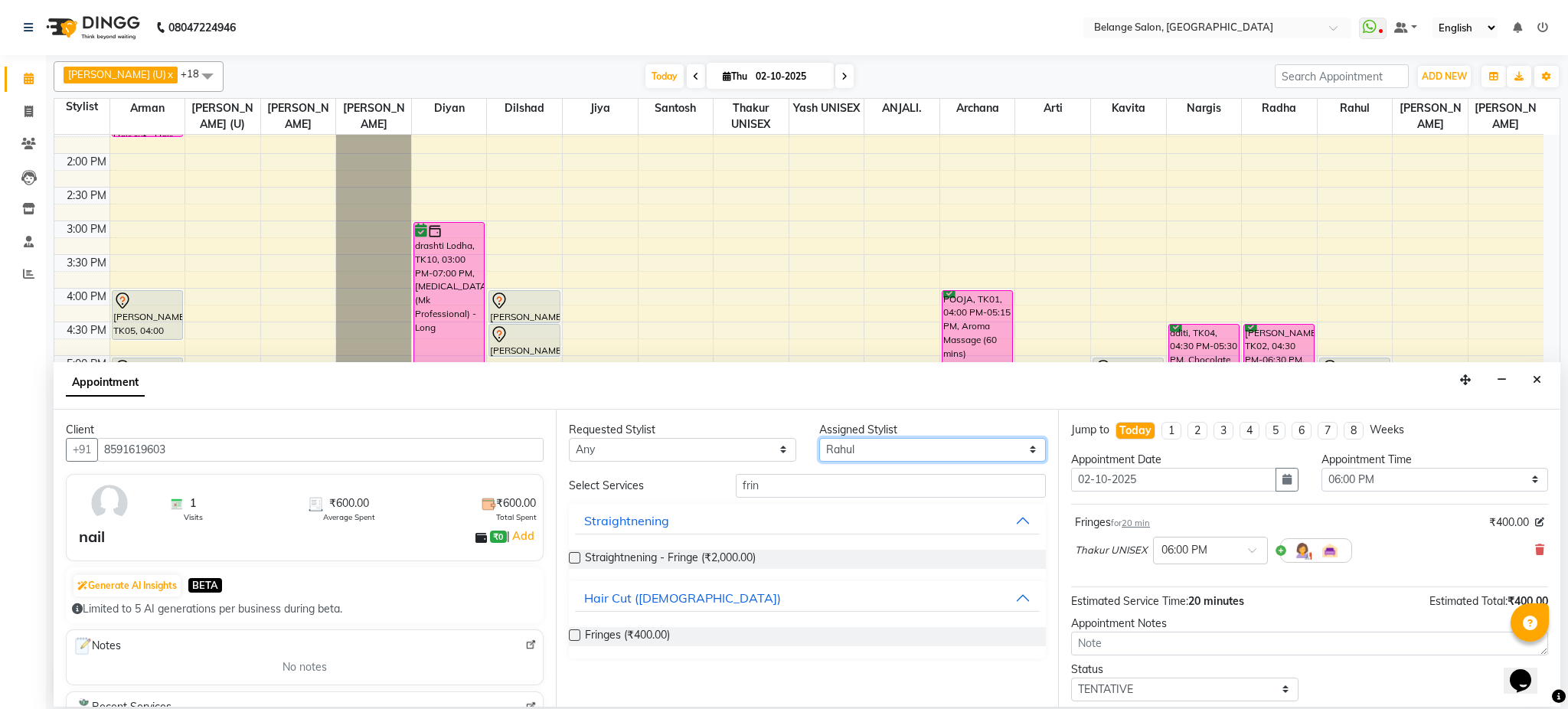
click at [819, 438] on select "Select aftab (U) Ali amit ANJALI. Archana Arman Arti Belange Billing deepali di…" at bounding box center [932, 449] width 227 height 24
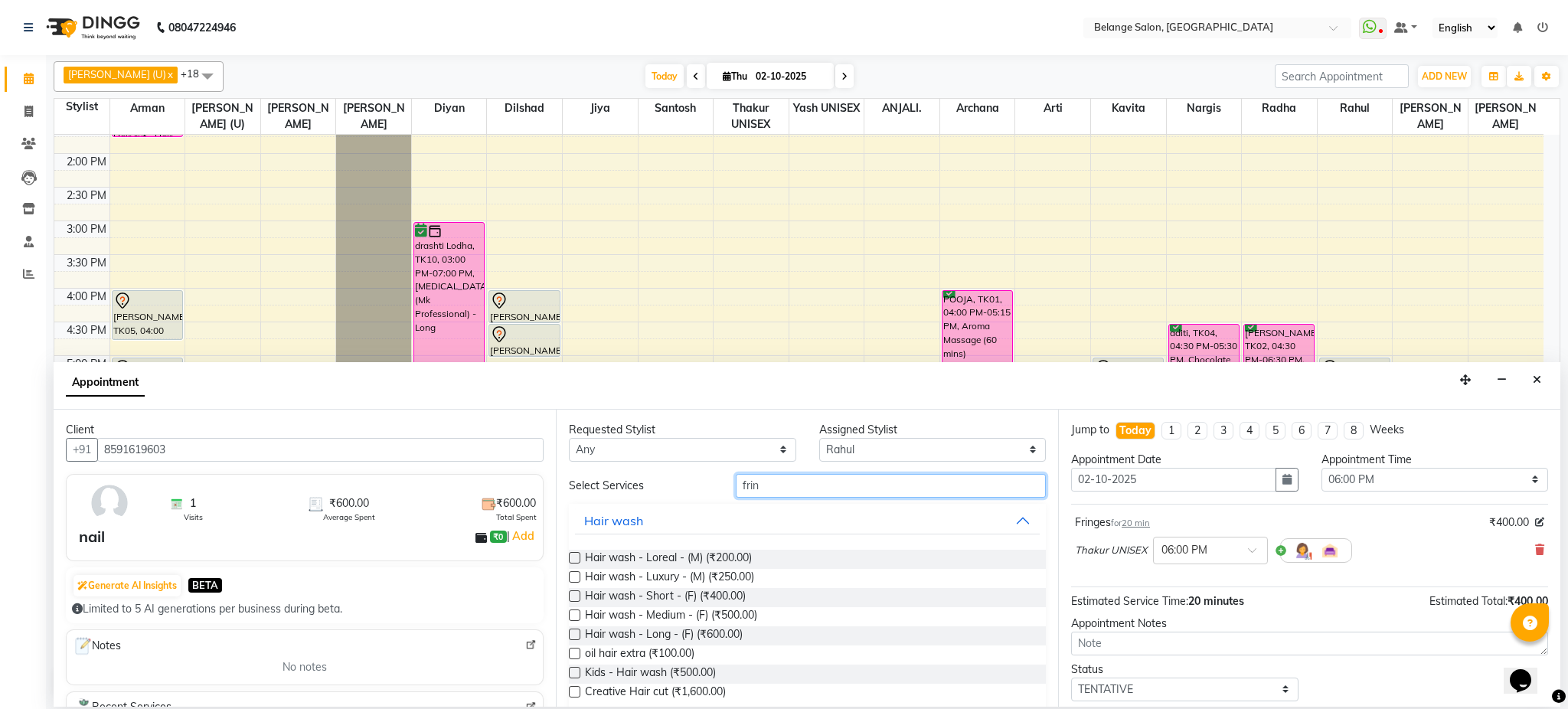
click at [822, 491] on input "frin" at bounding box center [891, 486] width 310 height 24
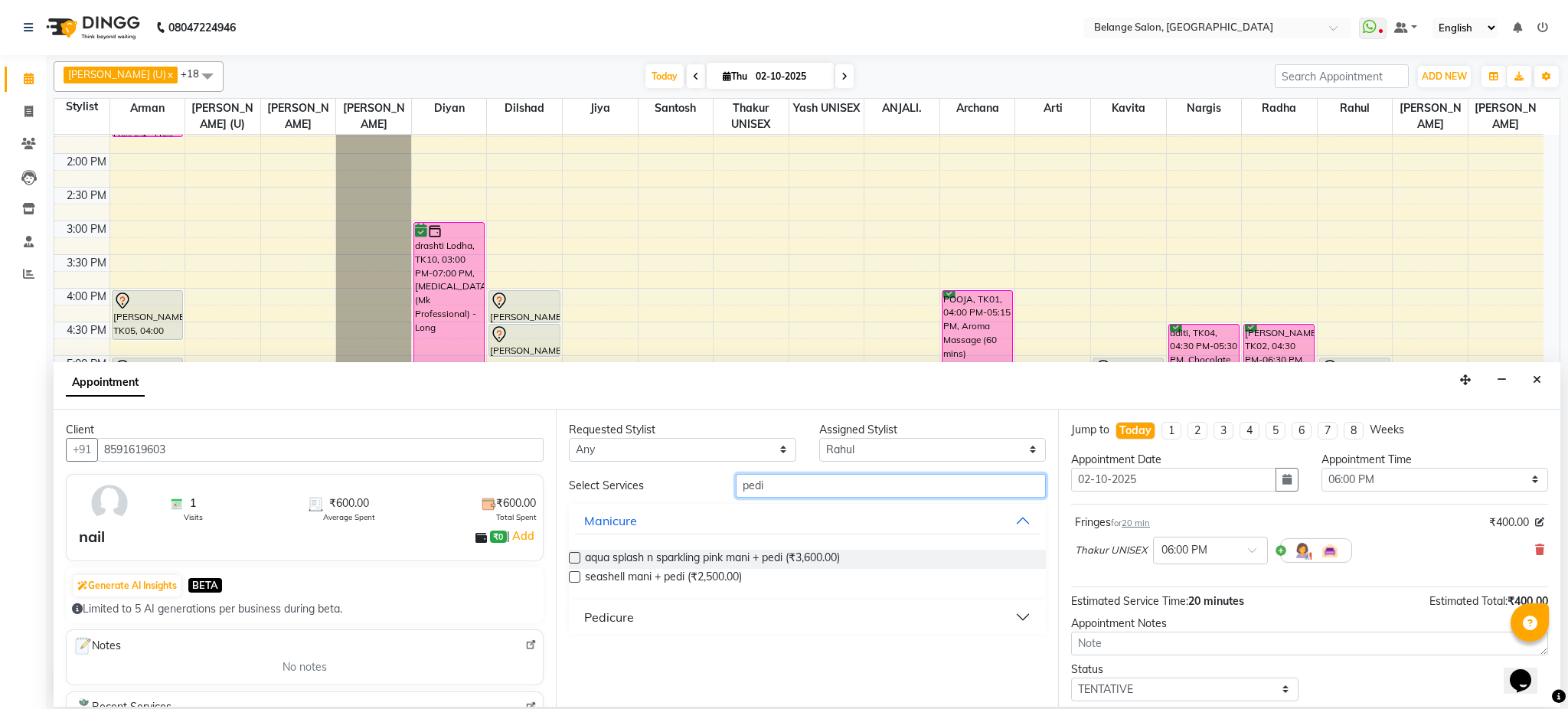
type input "pedi"
click at [581, 616] on button "Pedicure" at bounding box center [808, 618] width 465 height 28
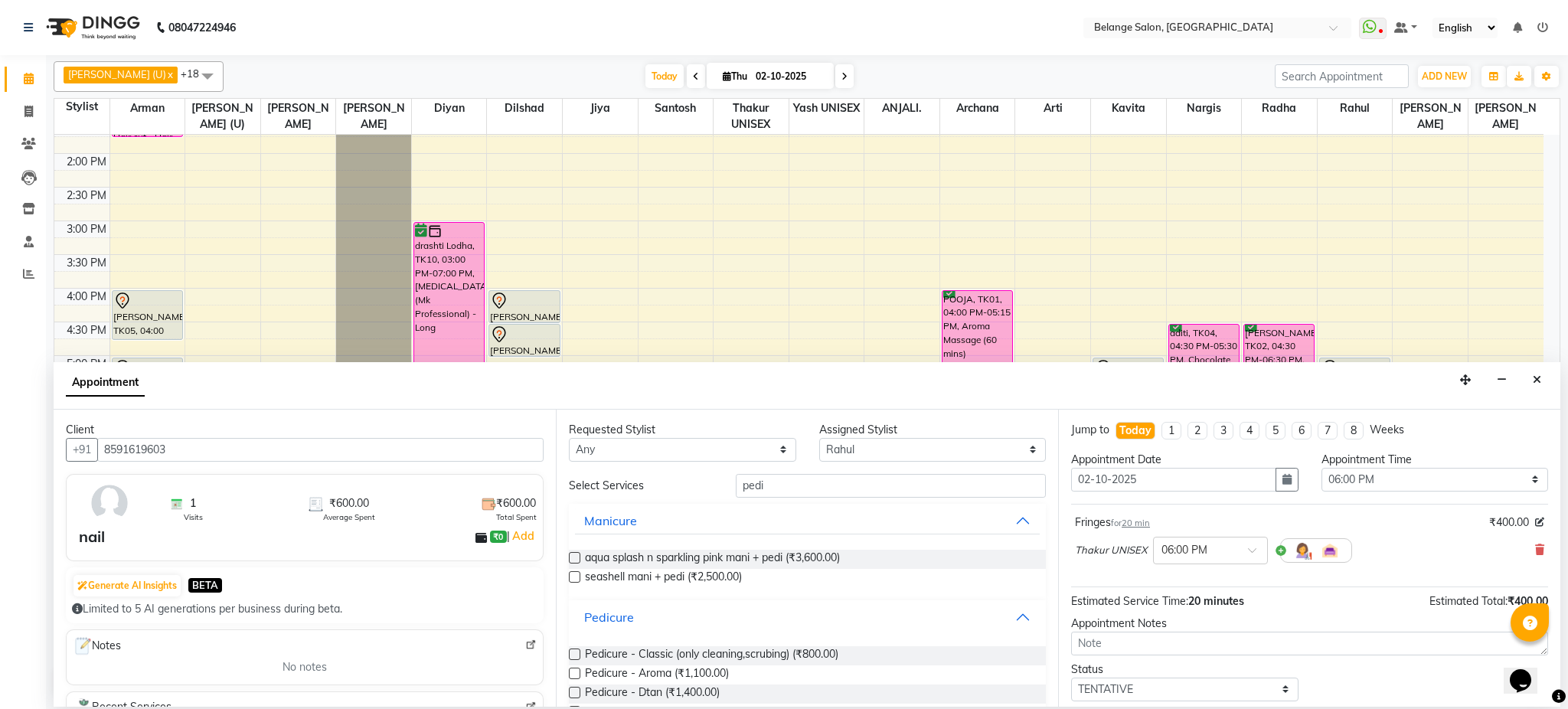
scroll to position [98, 0]
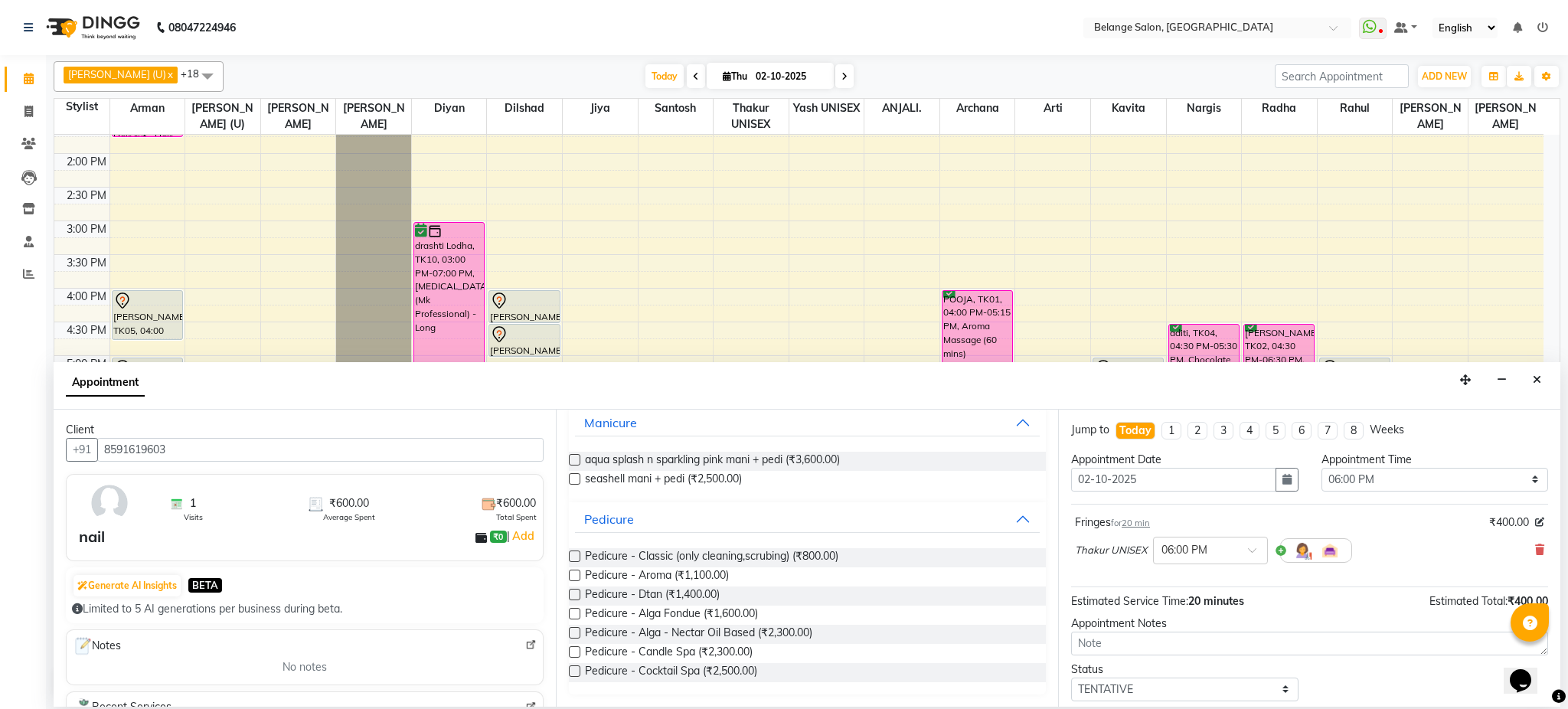
click at [574, 552] on label at bounding box center [574, 556] width 12 height 12
click at [574, 552] on input "checkbox" at bounding box center [574, 557] width 10 height 10
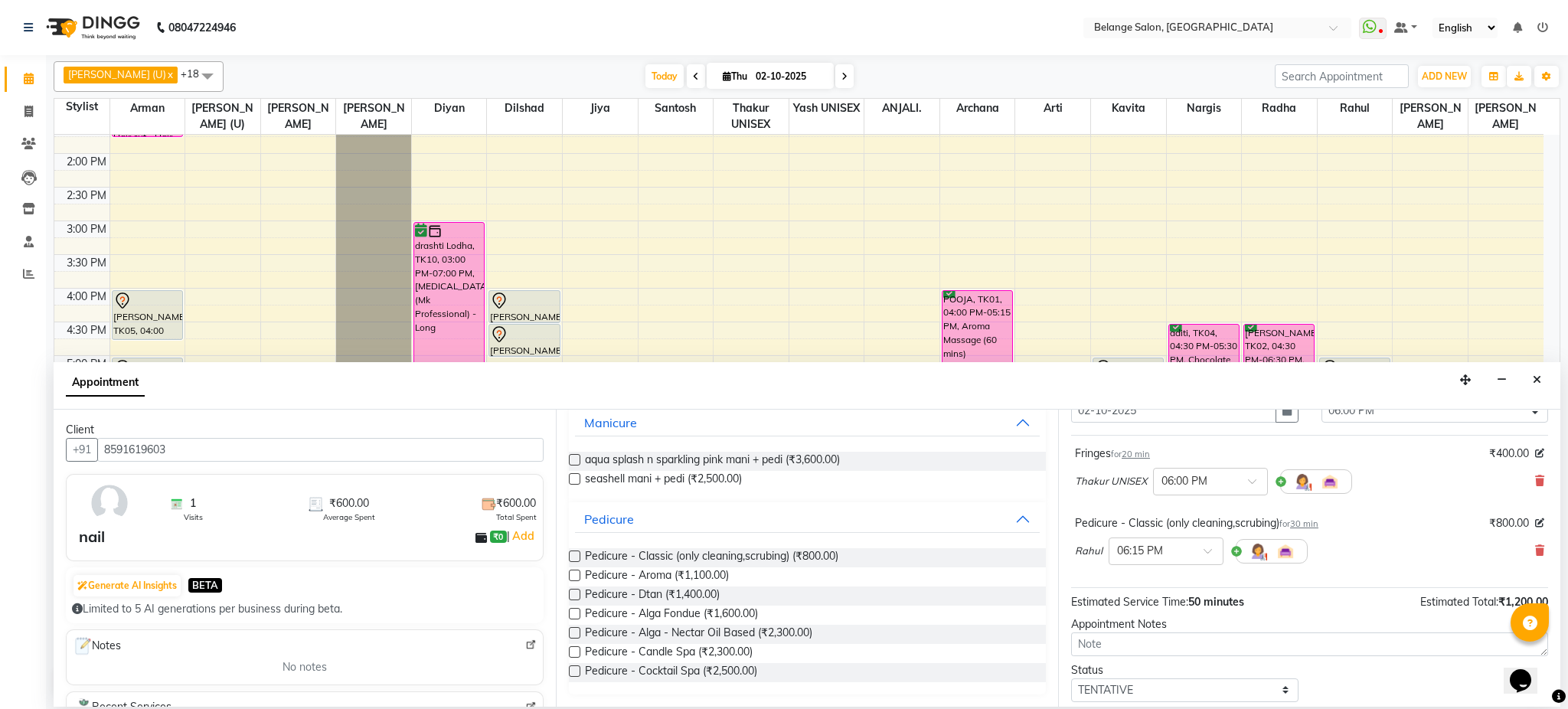
scroll to position [95, 0]
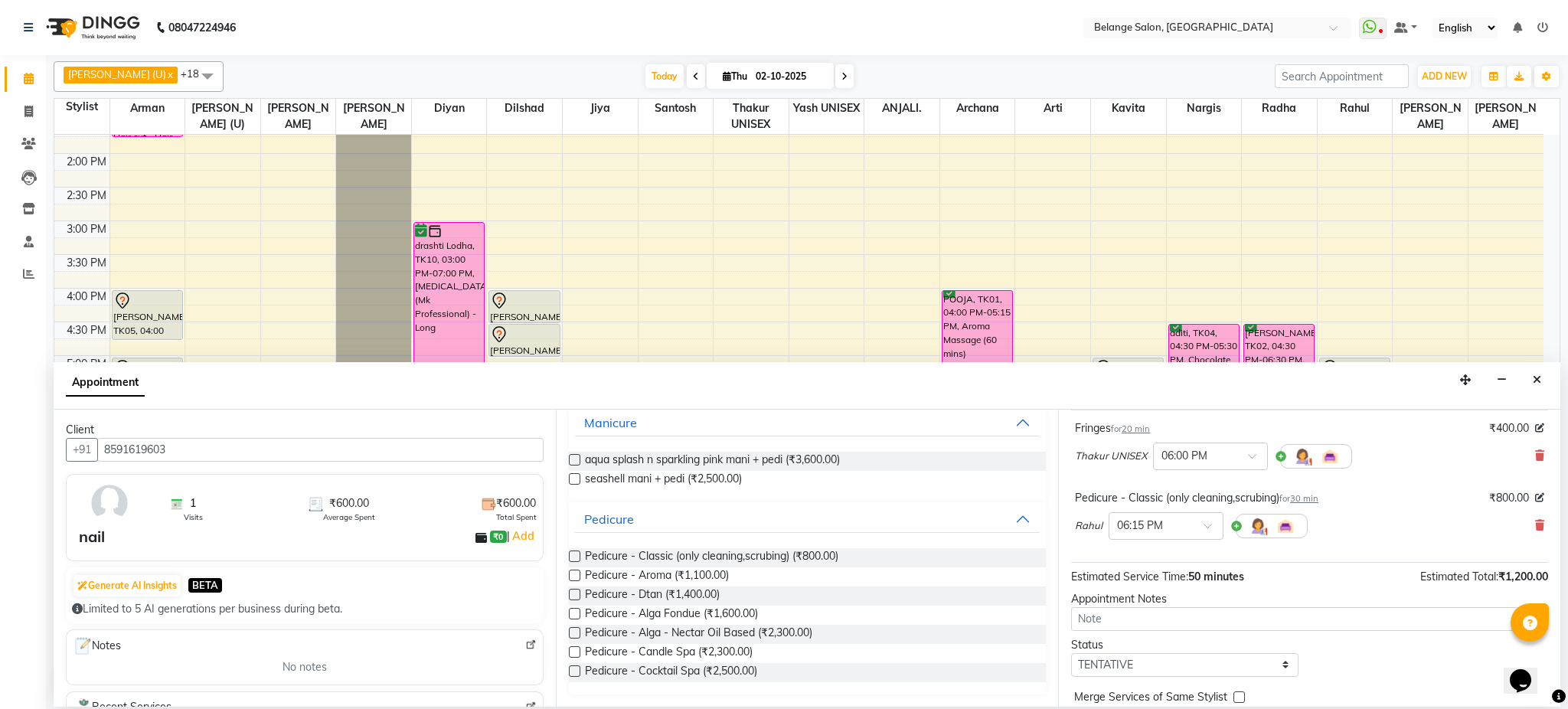
click at [576, 557] on label at bounding box center [574, 556] width 12 height 12
click at [576, 557] on input "checkbox" at bounding box center [574, 557] width 10 height 10
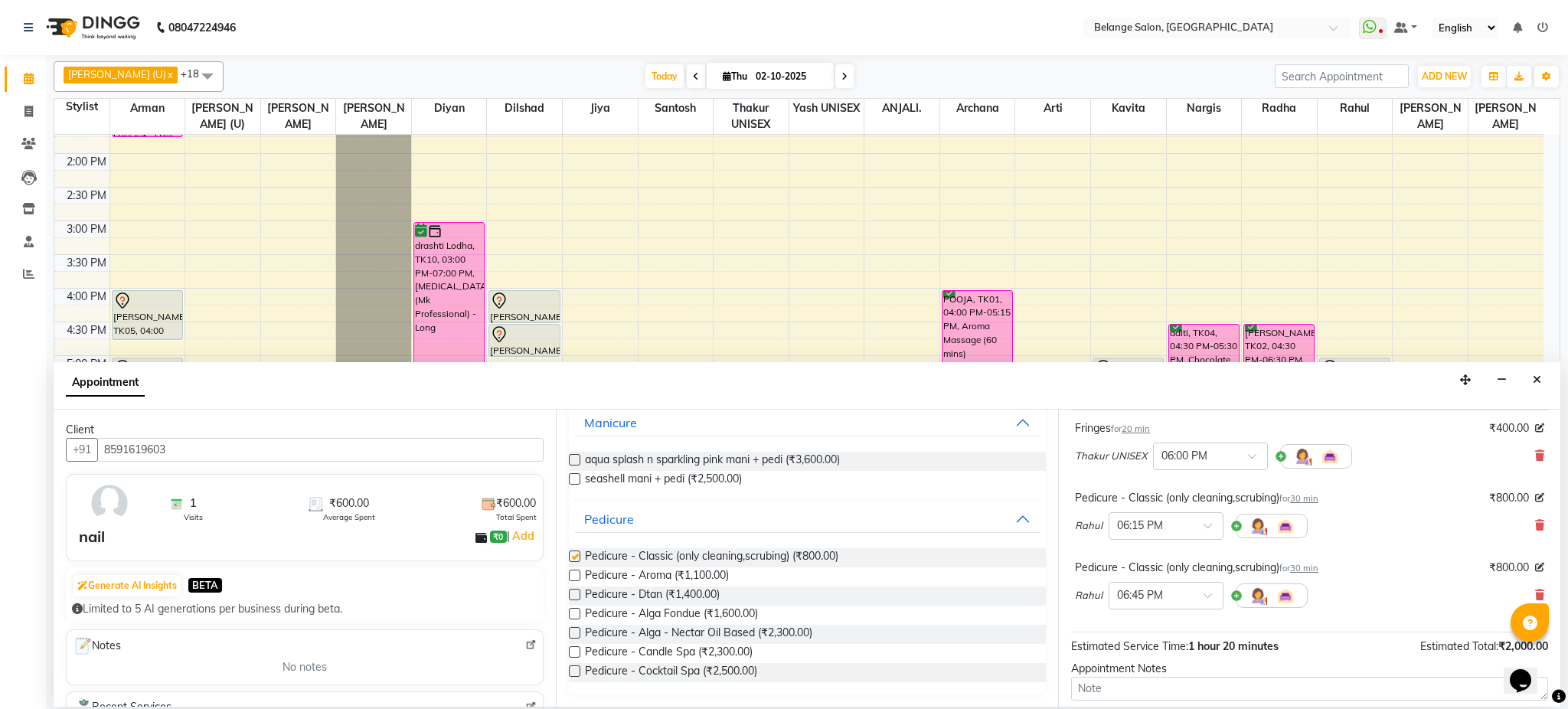
checkbox input "false"
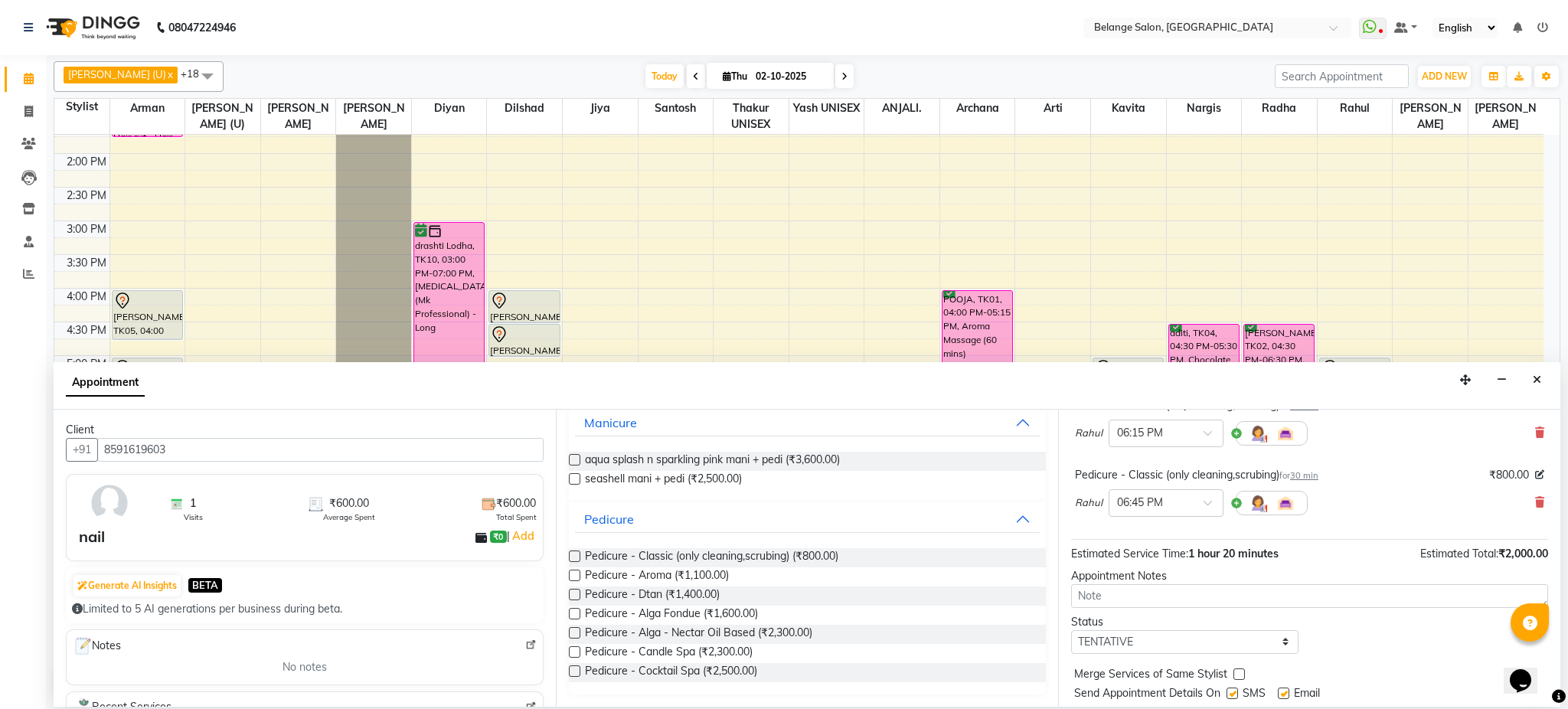
scroll to position [229, 0]
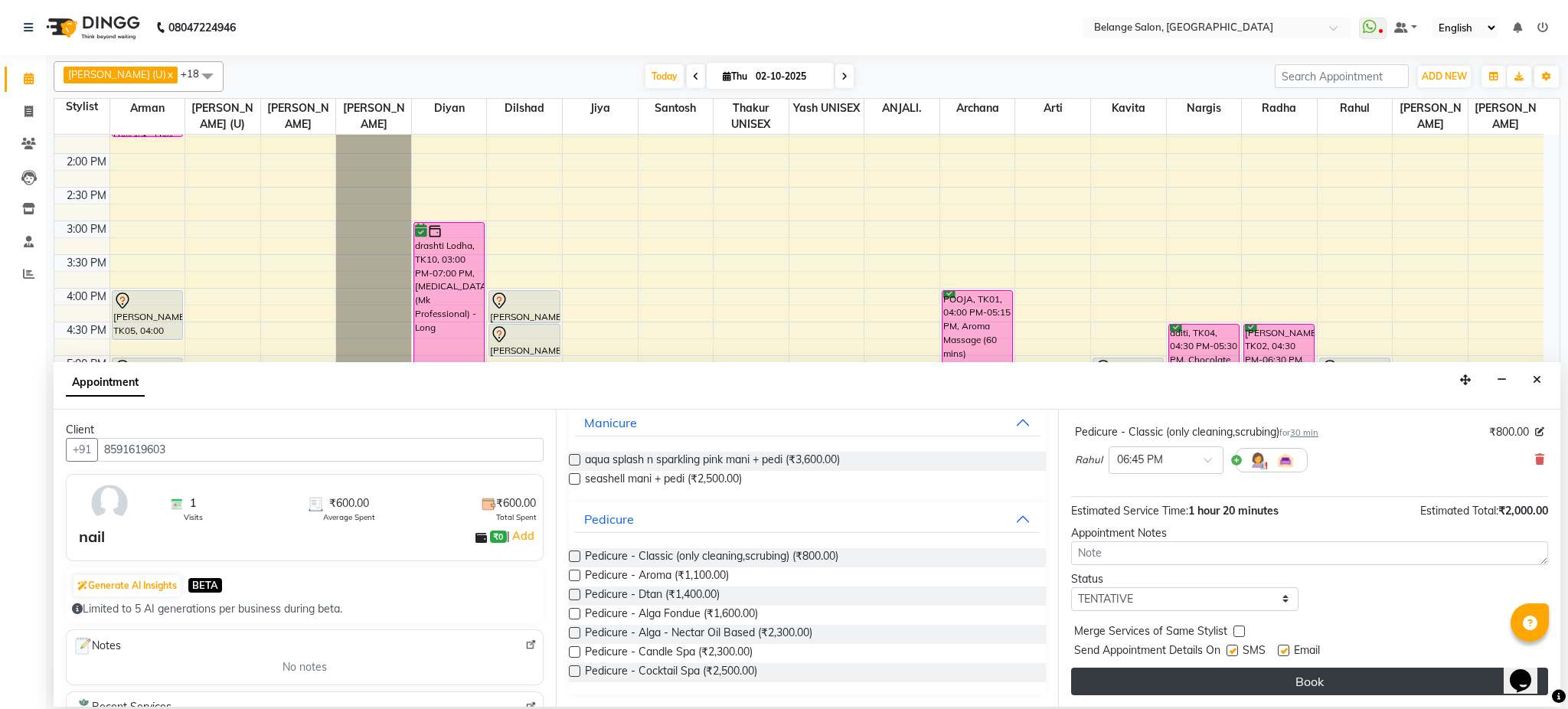
click at [1317, 673] on button "Book" at bounding box center [1310, 682] width 477 height 28
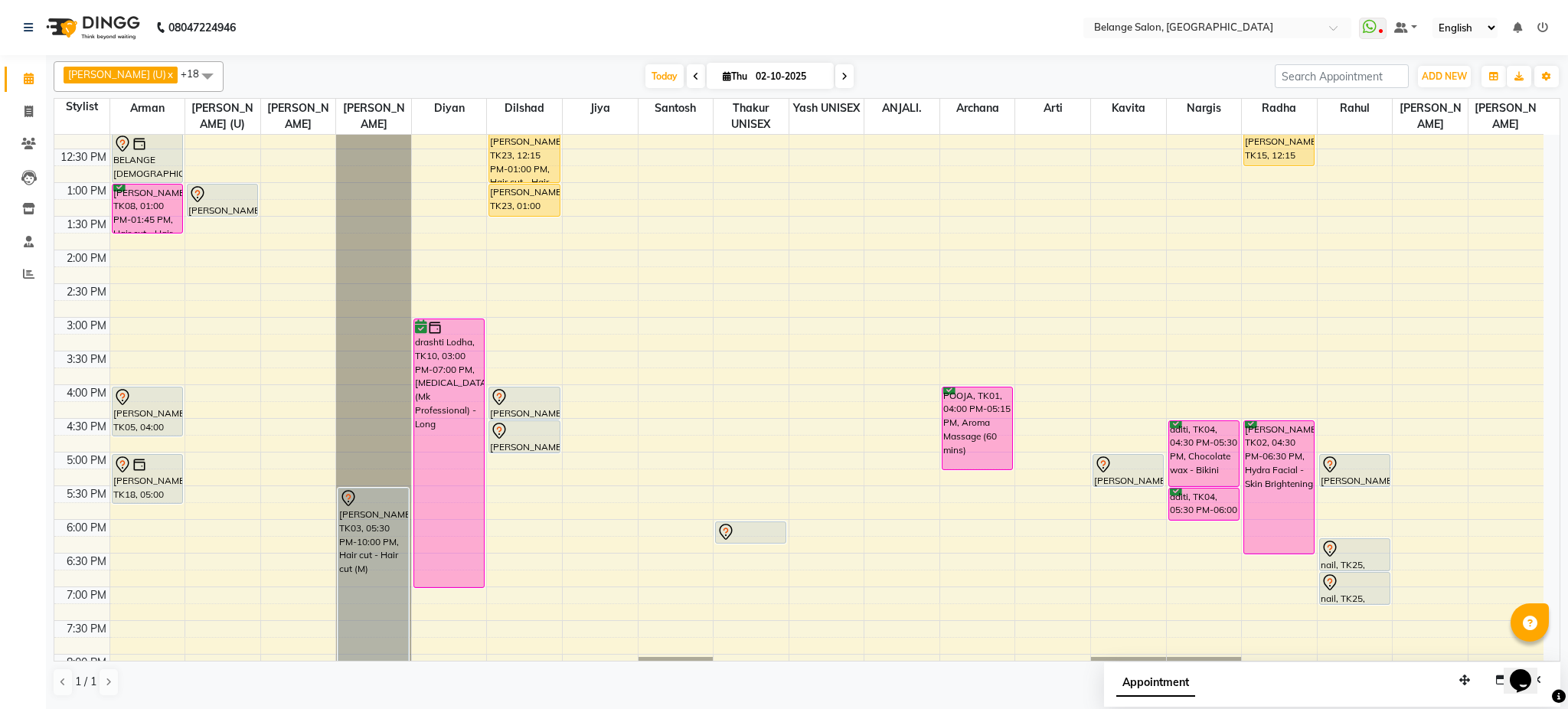
scroll to position [294, 0]
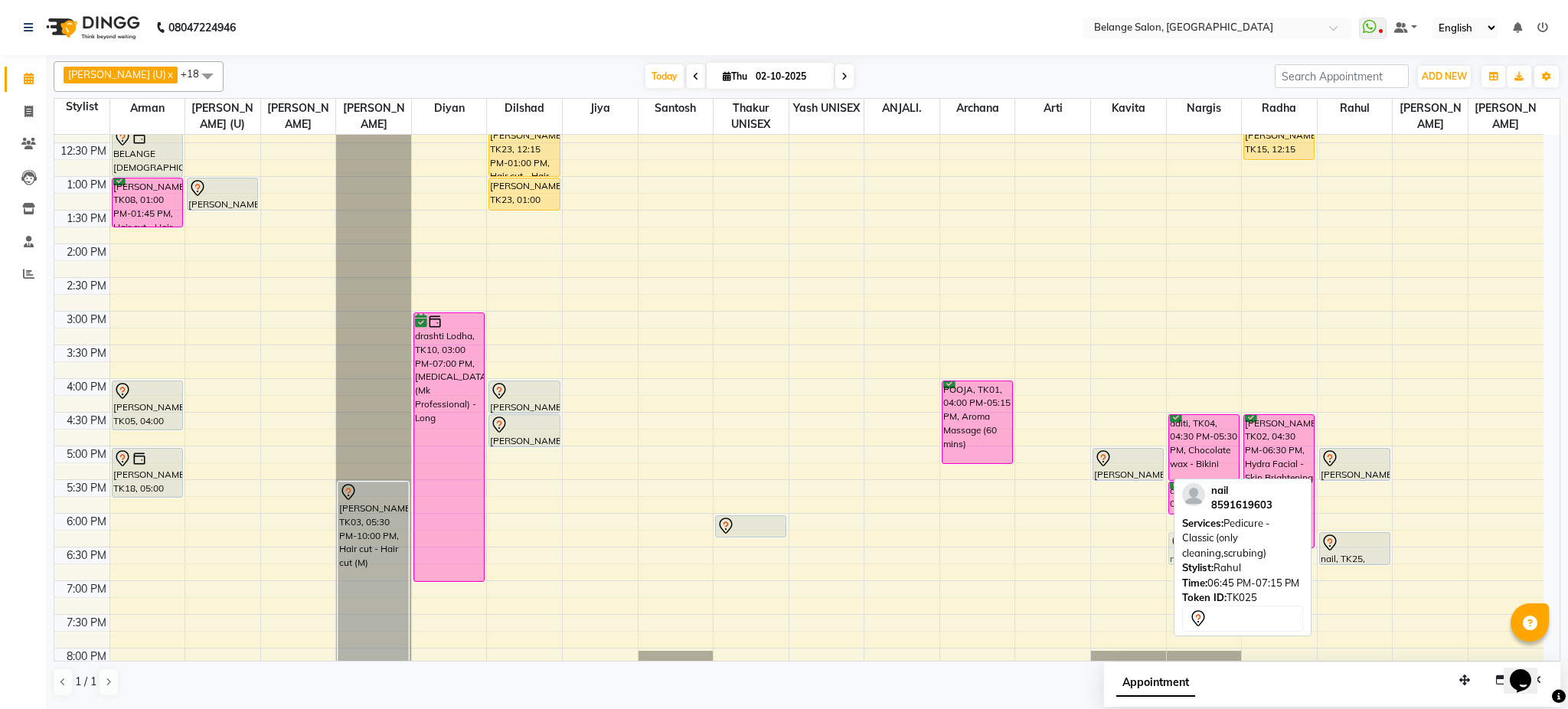
drag, startPoint x: 1349, startPoint y: 587, endPoint x: 1174, endPoint y: 559, distance: 177.2
click at [1174, 559] on div "aftab (U) x Ali x amit x ANJALI. x Archana x Arman x Arti x dilshad x Jiya x Ka…" at bounding box center [807, 379] width 1507 height 648
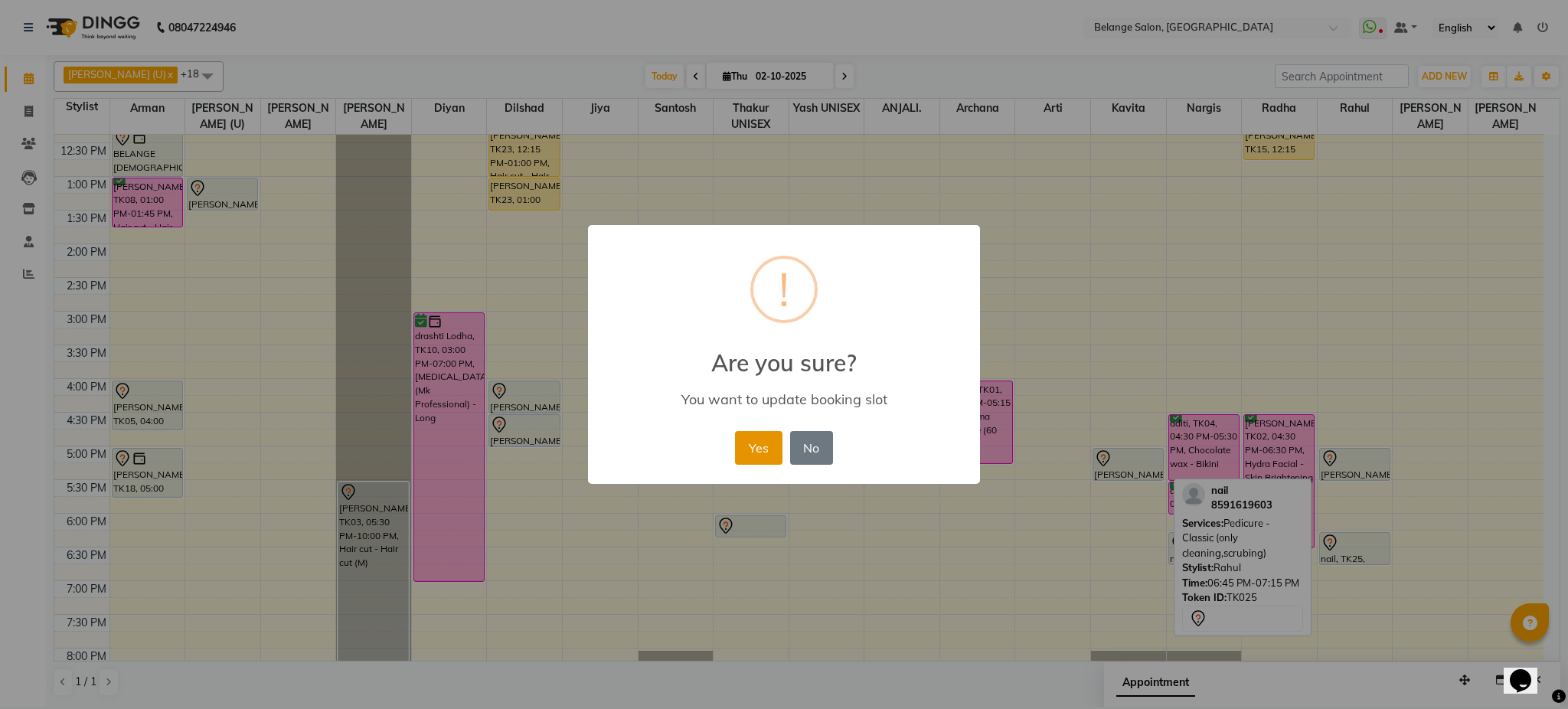
click at [763, 445] on button "Yes" at bounding box center [758, 447] width 47 height 33
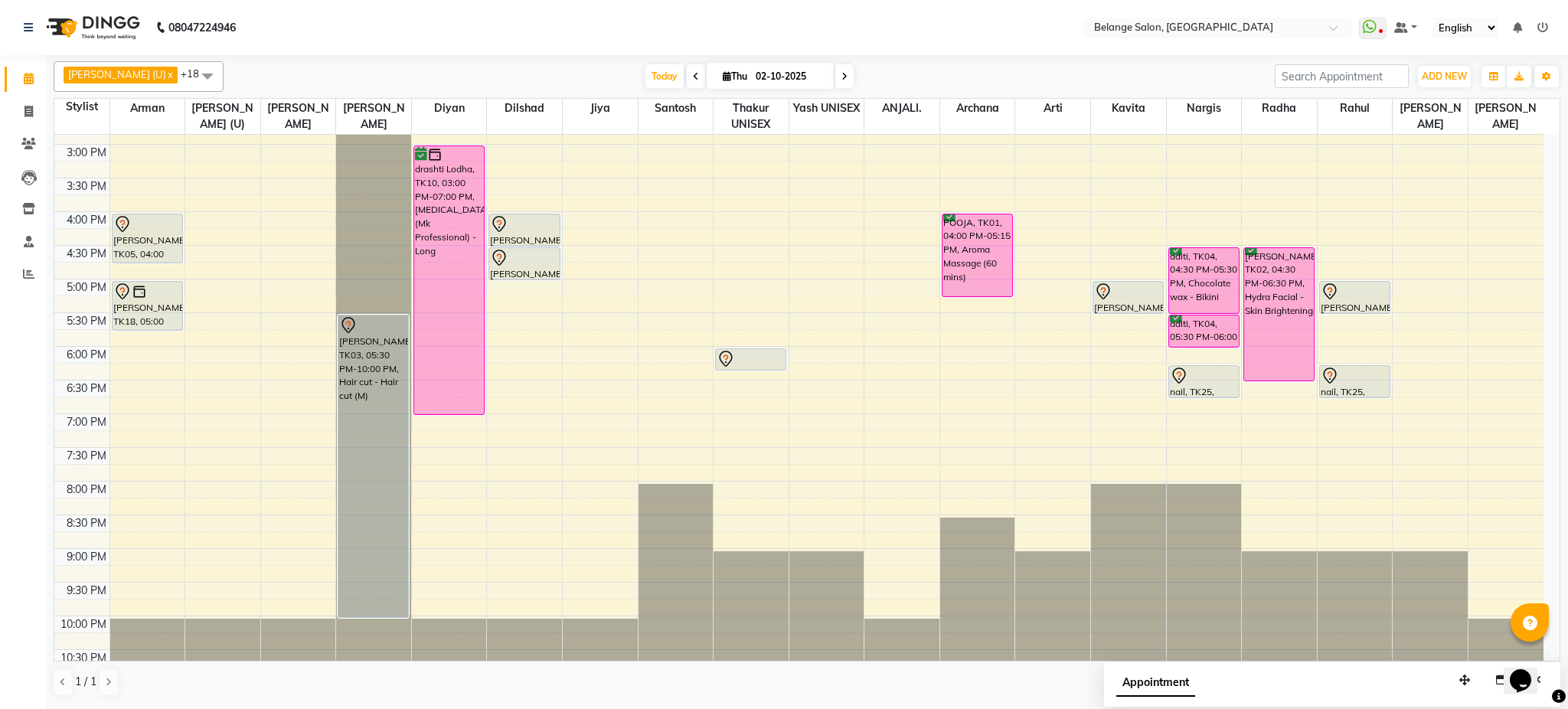
scroll to position [461, 0]
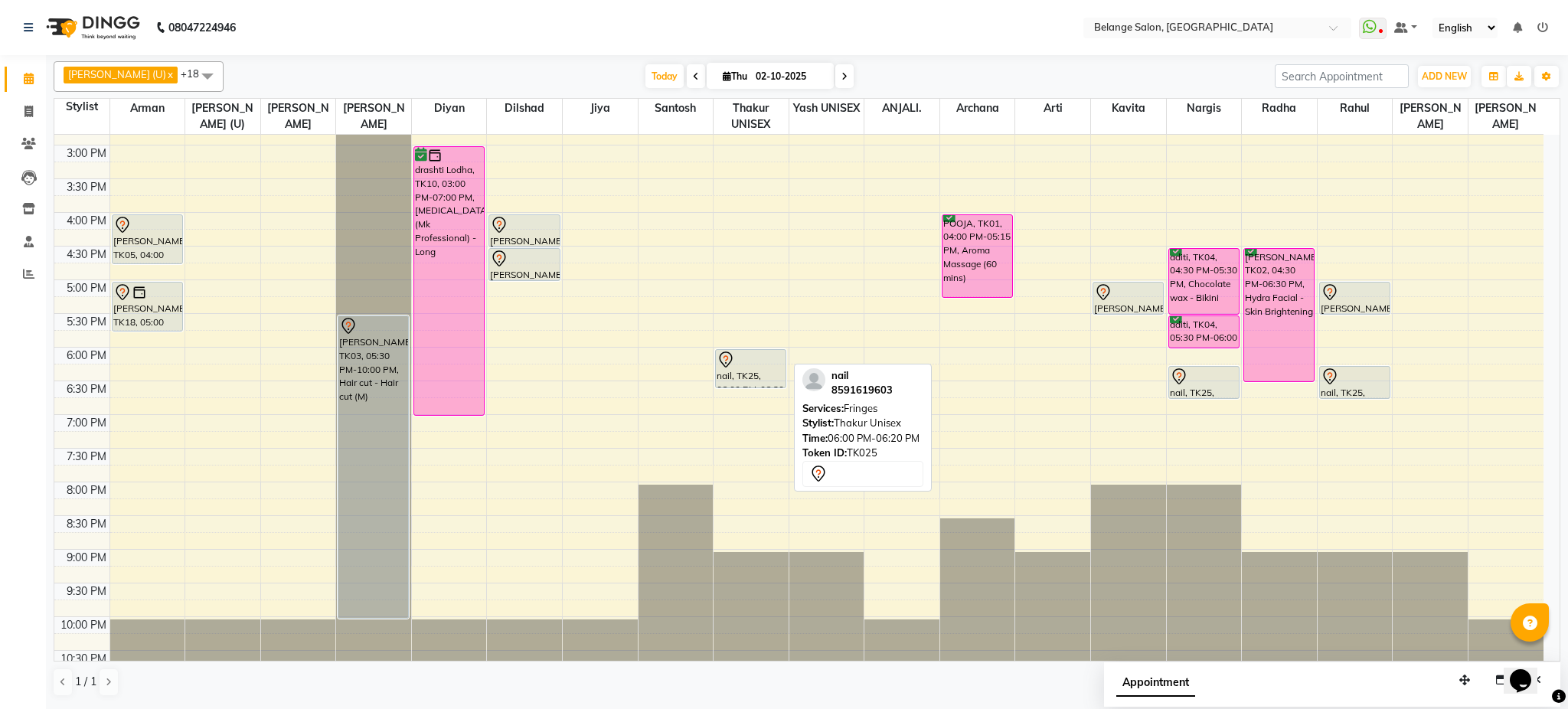
click at [742, 373] on div "8:00 AM 8:30 AM 9:00 AM 9:30 AM 10:00 AM 10:30 AM 11:00 AM 11:30 AM 12:00 PM 12…" at bounding box center [799, 178] width 1490 height 1010
click at [747, 367] on div "nail, TK25, 06:00 PM-06:20 PM, Fringes nail, TK25, 06:00 PM-06:20 PM, Fringes" at bounding box center [751, 178] width 75 height 1010
drag, startPoint x: 747, startPoint y: 367, endPoint x: 739, endPoint y: 406, distance: 39.8
click at [739, 406] on div "nail, TK25, 06:00 PM-06:20 PM, Fringes nail, TK25, 06:00 PM-06:20 PM, Fringes" at bounding box center [751, 178] width 75 height 1010
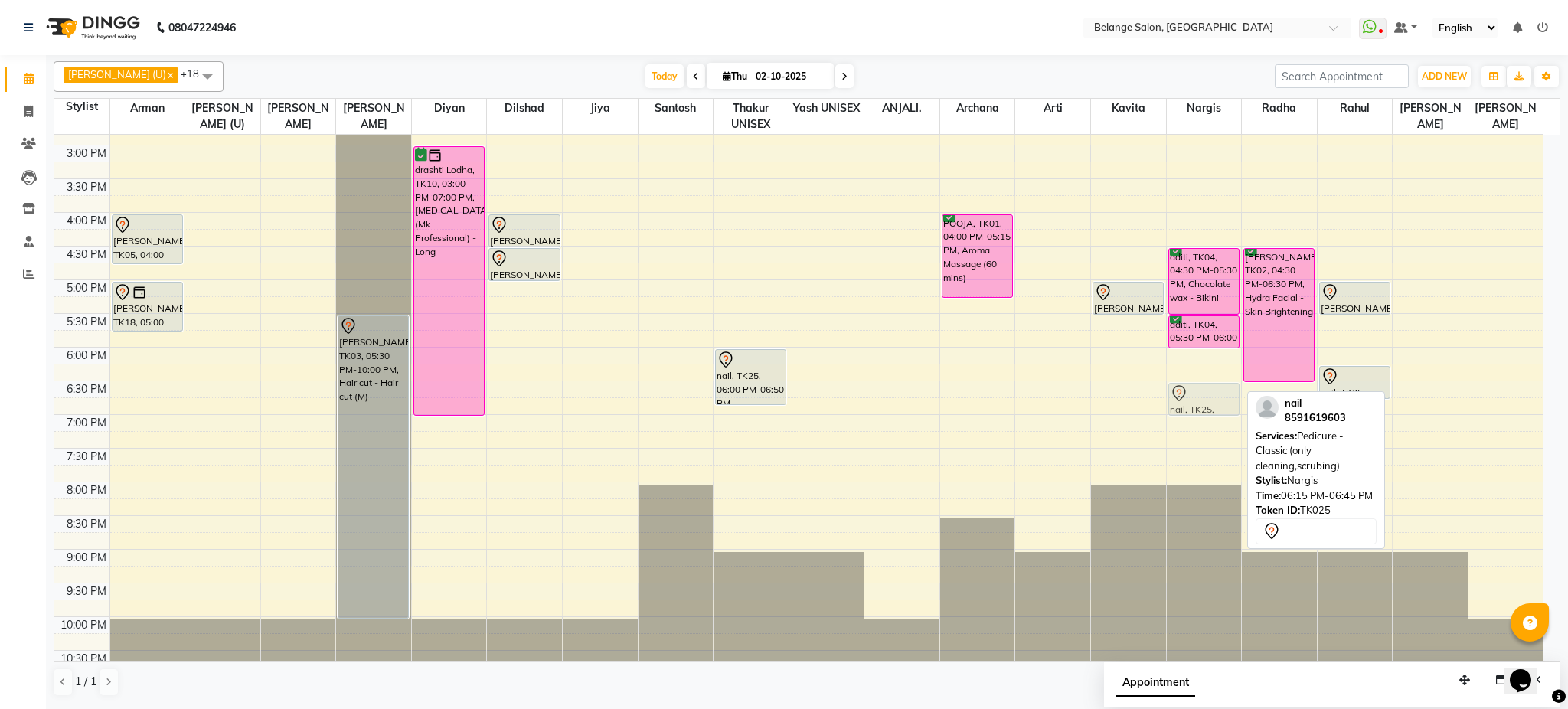
drag, startPoint x: 1201, startPoint y: 385, endPoint x: 1203, endPoint y: 399, distance: 14.1
click at [1203, 399] on div "aditi, TK04, 04:30 PM-05:30 PM, Chocolate wax - Bikini aditi, TK04, 05:30 PM-06…" at bounding box center [1204, 178] width 75 height 1010
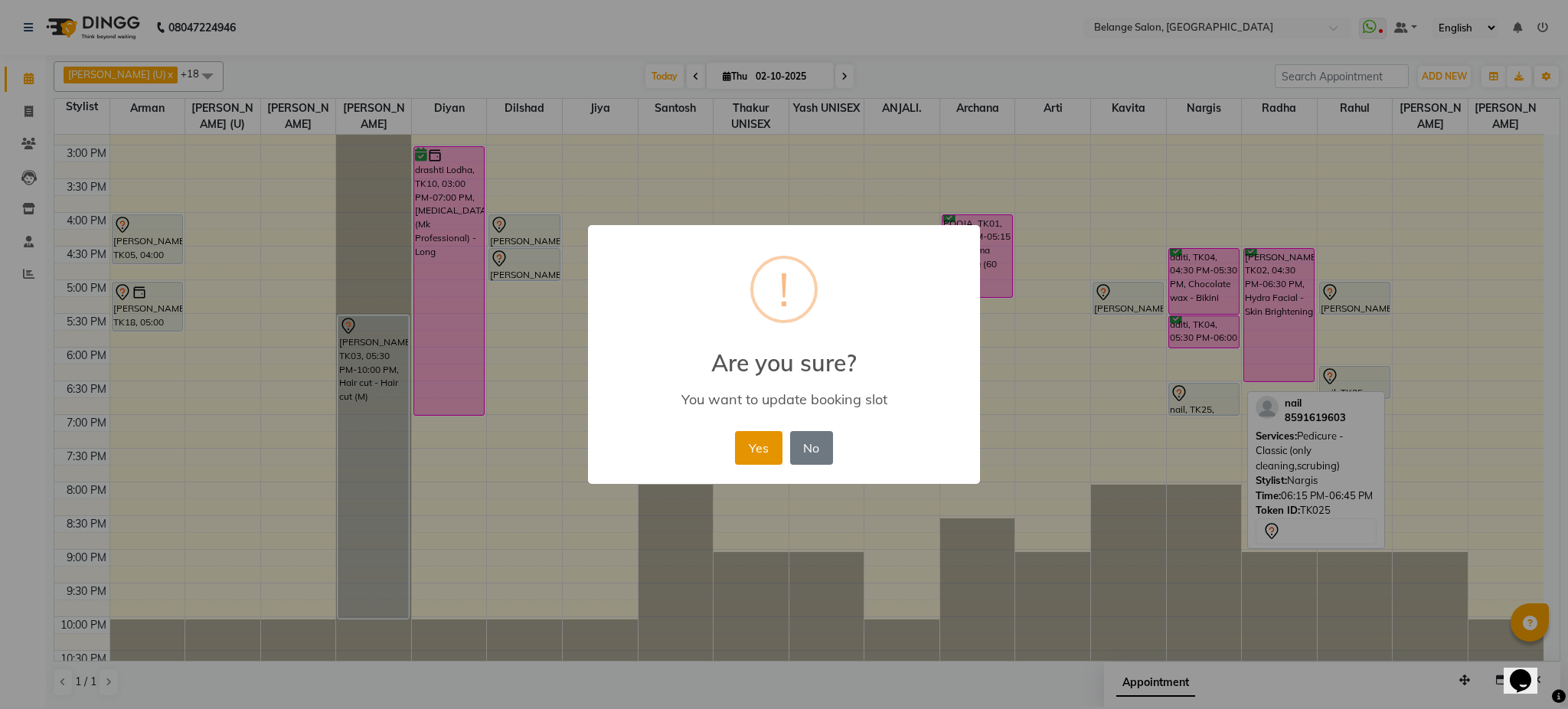
click at [750, 440] on button "Yes" at bounding box center [758, 447] width 47 height 33
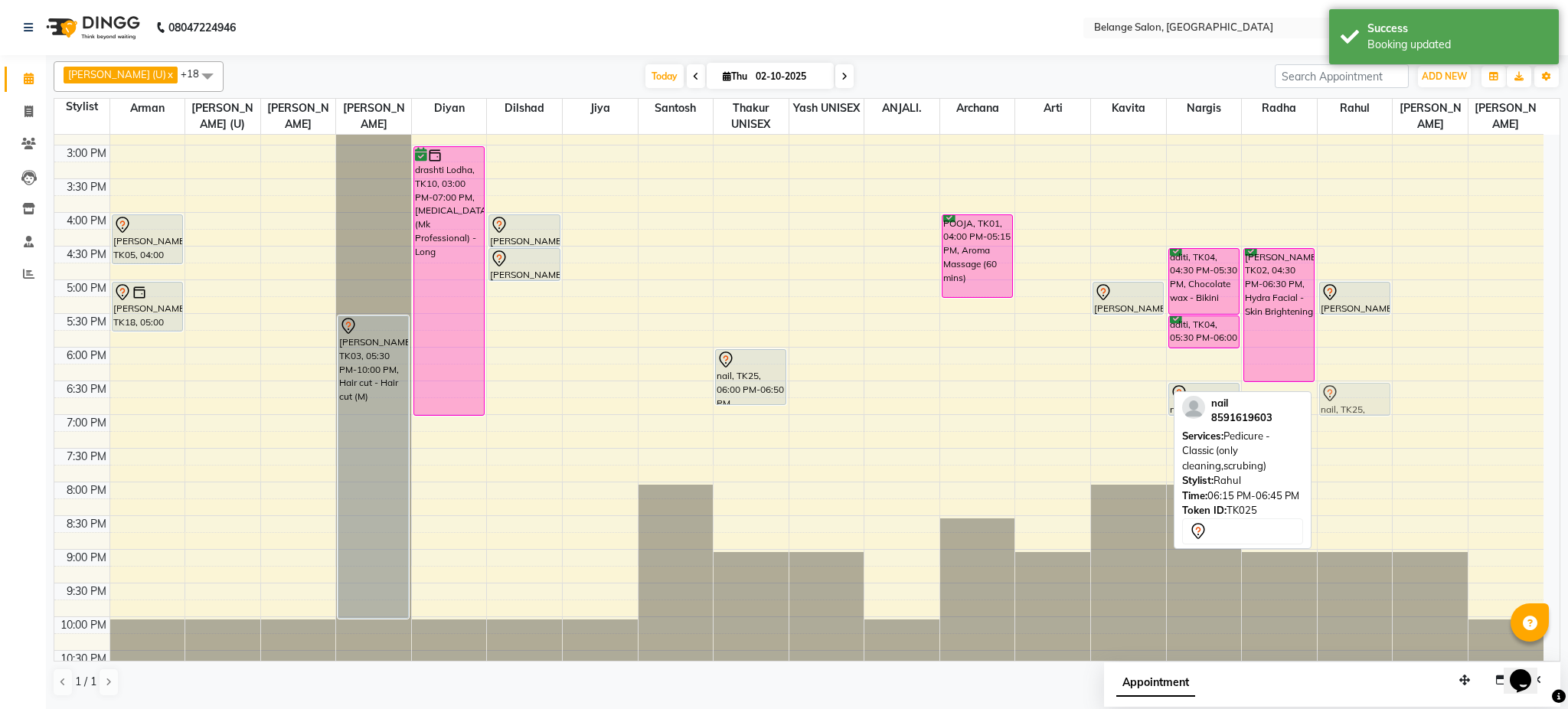
drag, startPoint x: 1363, startPoint y: 385, endPoint x: 1369, endPoint y: 397, distance: 13.4
click at [1369, 397] on div "Nikhita, TK06, 05:00 PM-05:30 PM, Pedicure - Classic (only cleaning,scrubing) n…" at bounding box center [1355, 178] width 75 height 1010
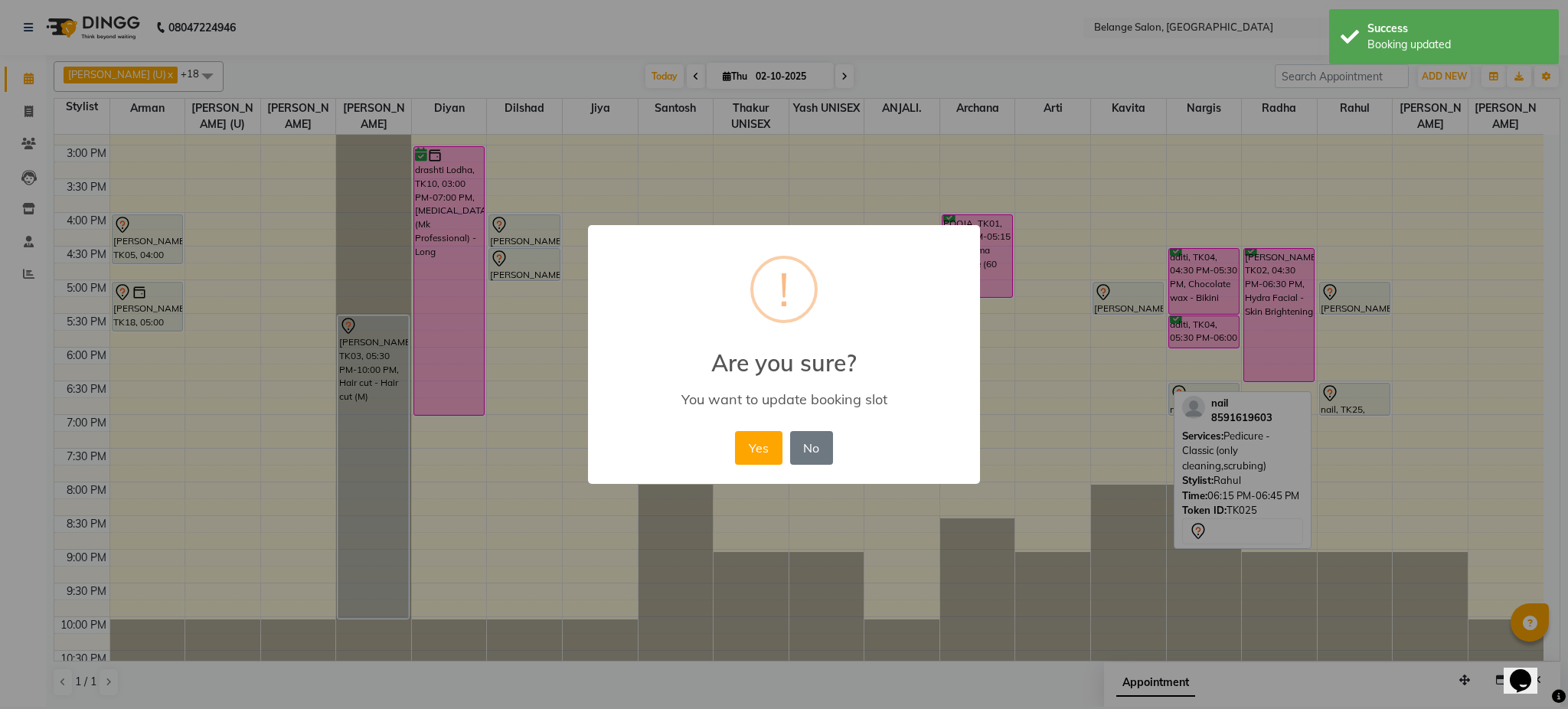
click at [1369, 397] on div "× ! Are you sure? You want to update booking slot Yes No No" at bounding box center [784, 354] width 1568 height 709
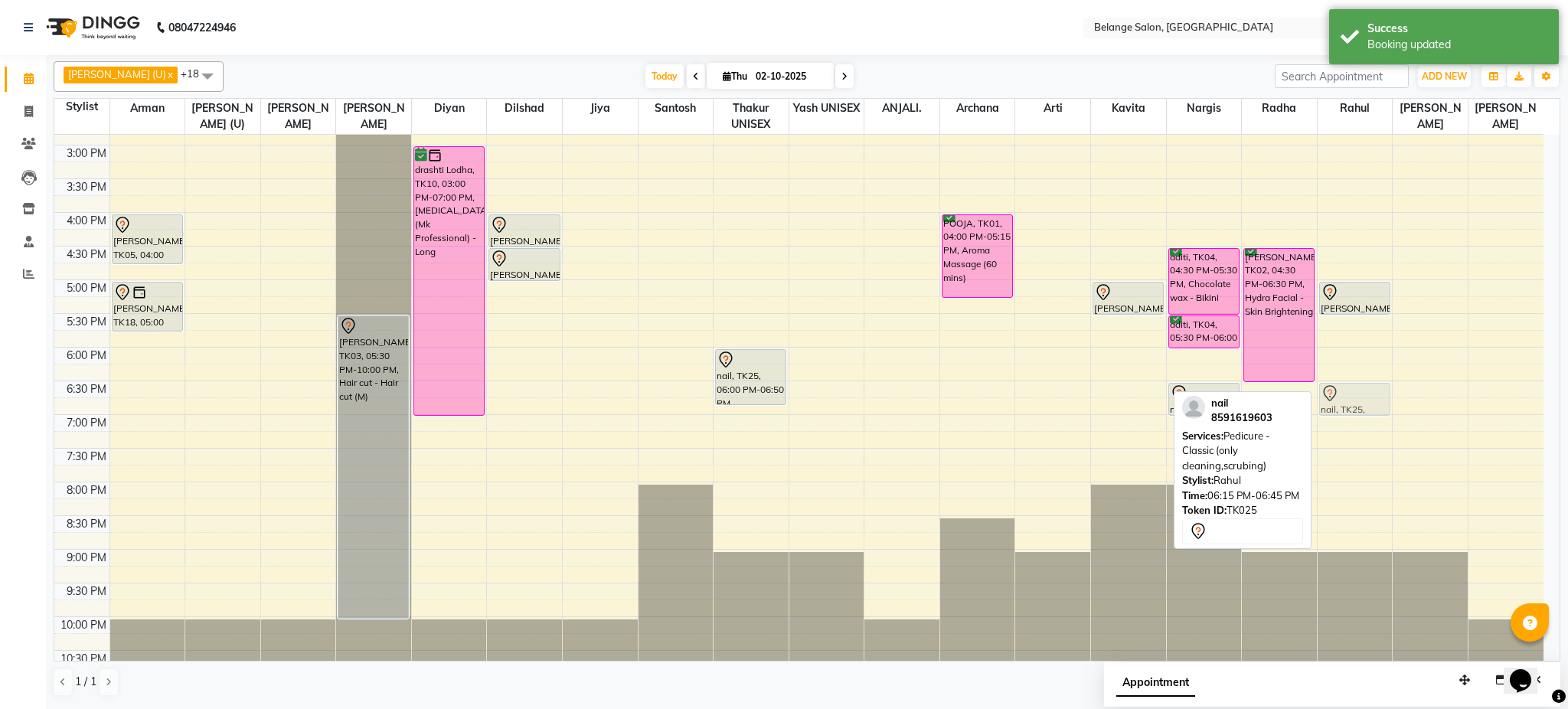
drag, startPoint x: 1346, startPoint y: 381, endPoint x: 1351, endPoint y: 399, distance: 18.7
click at [1351, 399] on div "Nikhita, TK06, 05:00 PM-05:30 PM, Pedicure - Classic (only cleaning,scrubing) n…" at bounding box center [1355, 178] width 75 height 1010
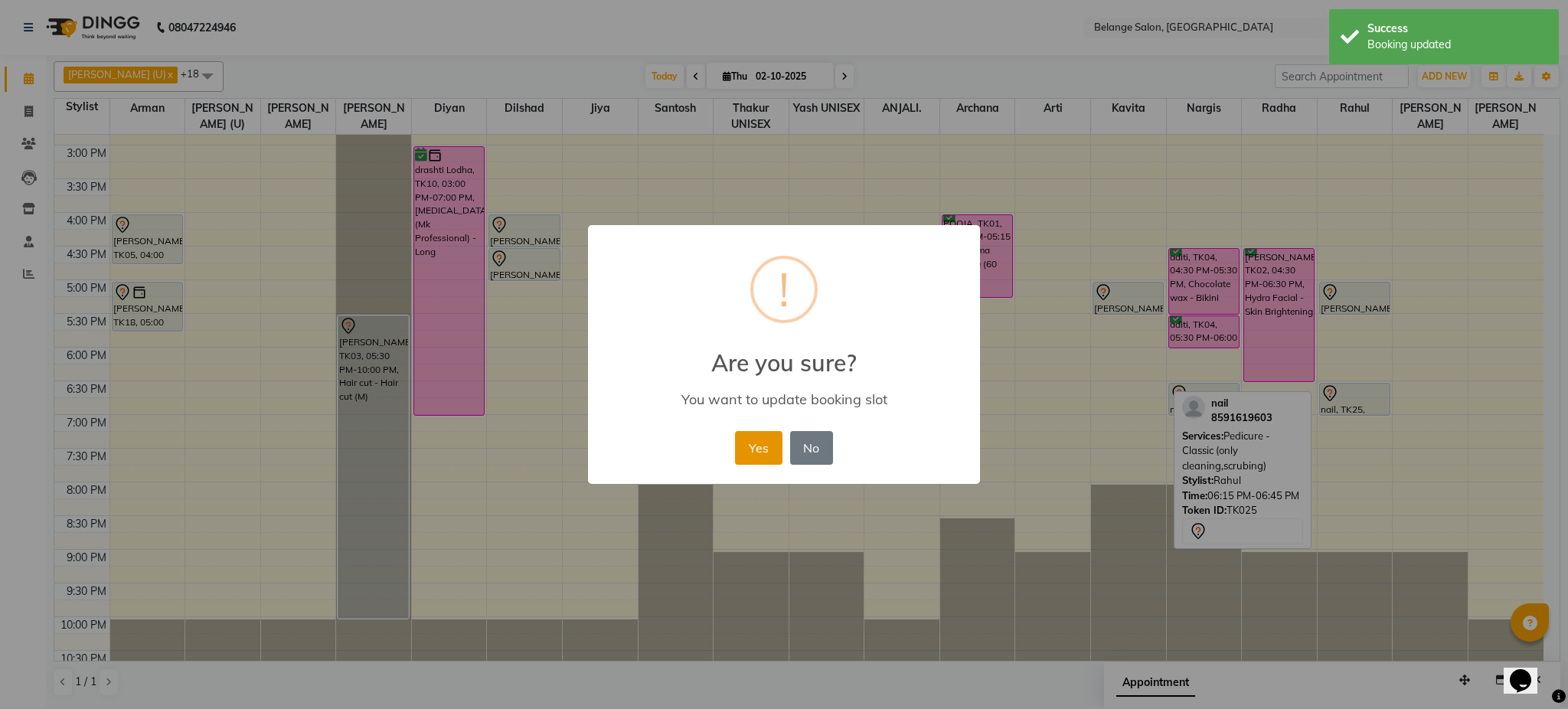
click at [735, 450] on button "Yes" at bounding box center [758, 447] width 47 height 33
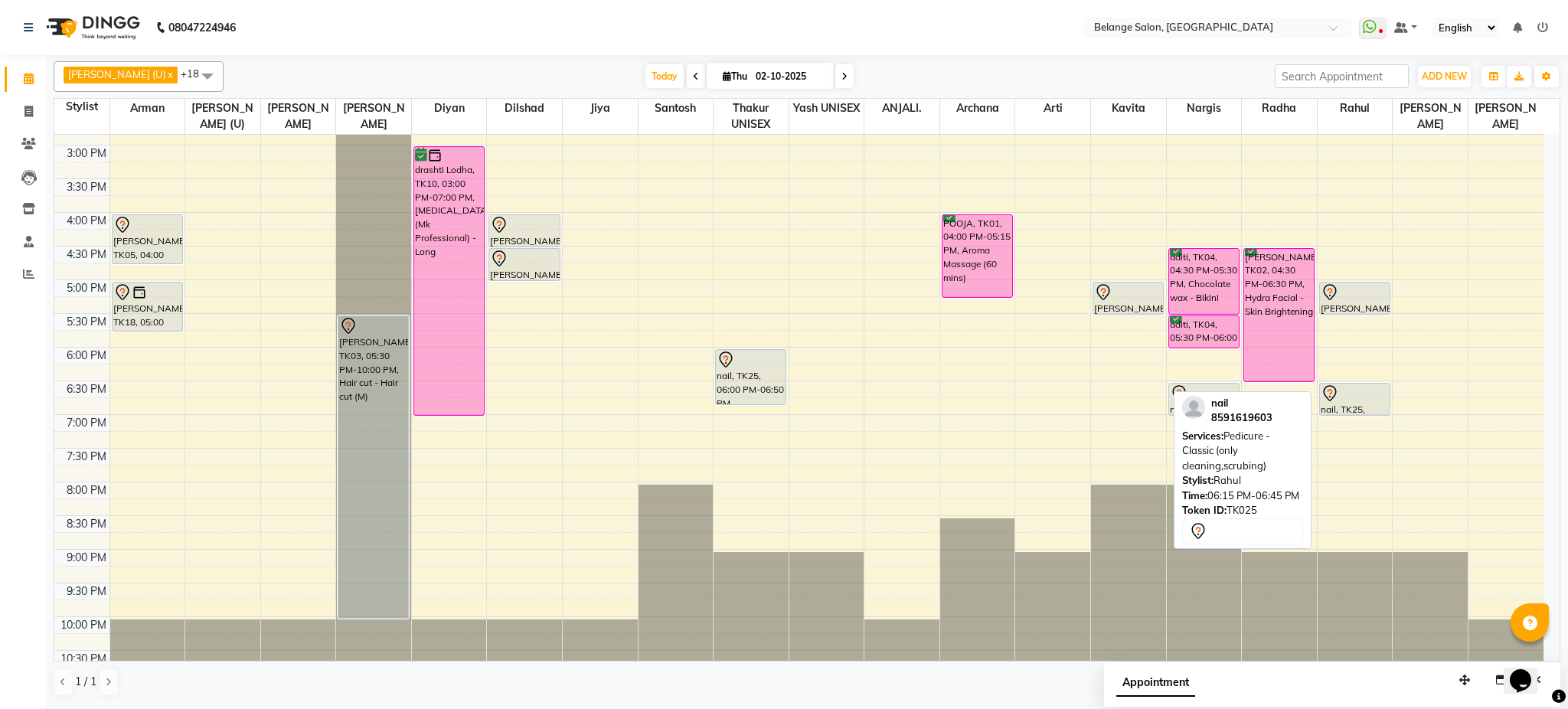
click at [912, 80] on div "Today Thu 02-10-2025" at bounding box center [749, 77] width 1036 height 23
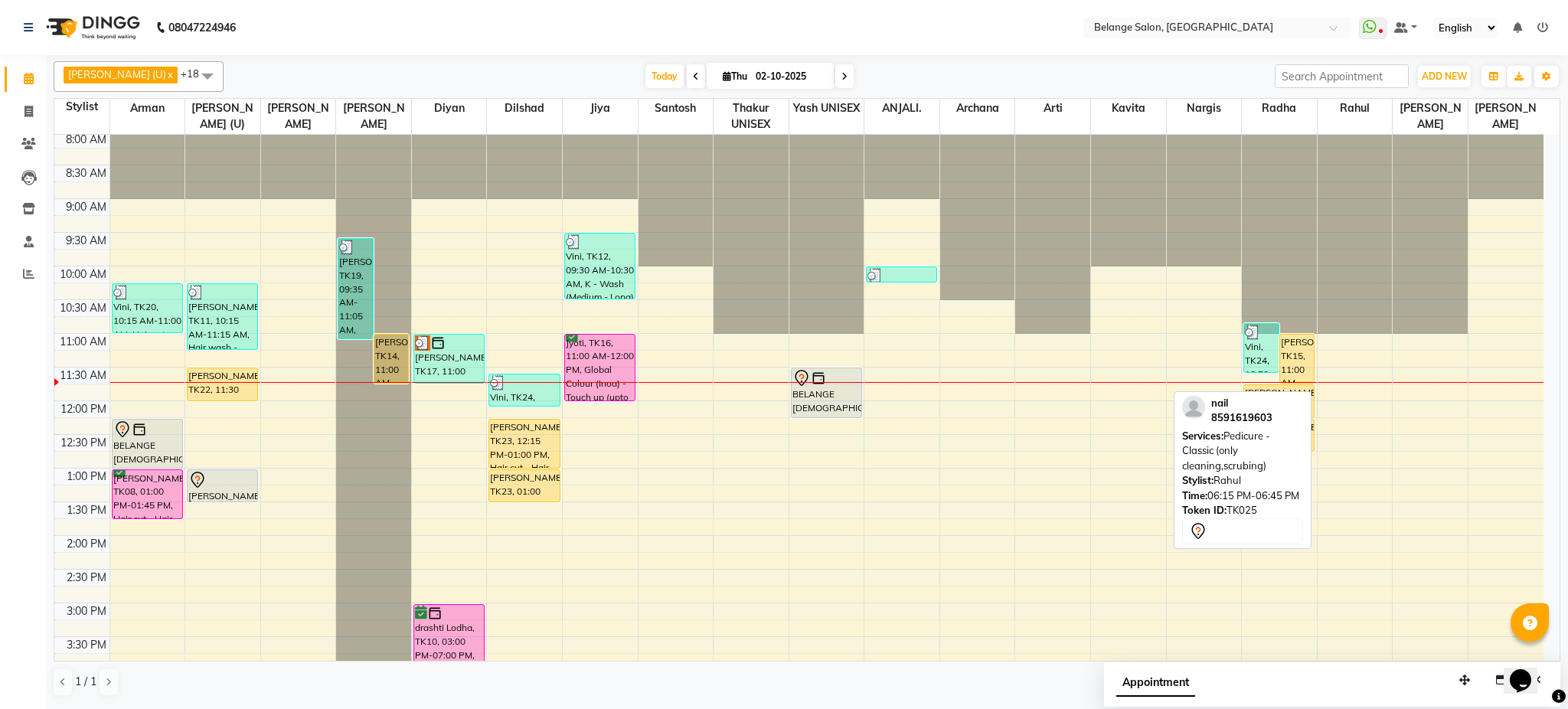
scroll to position [19, 0]
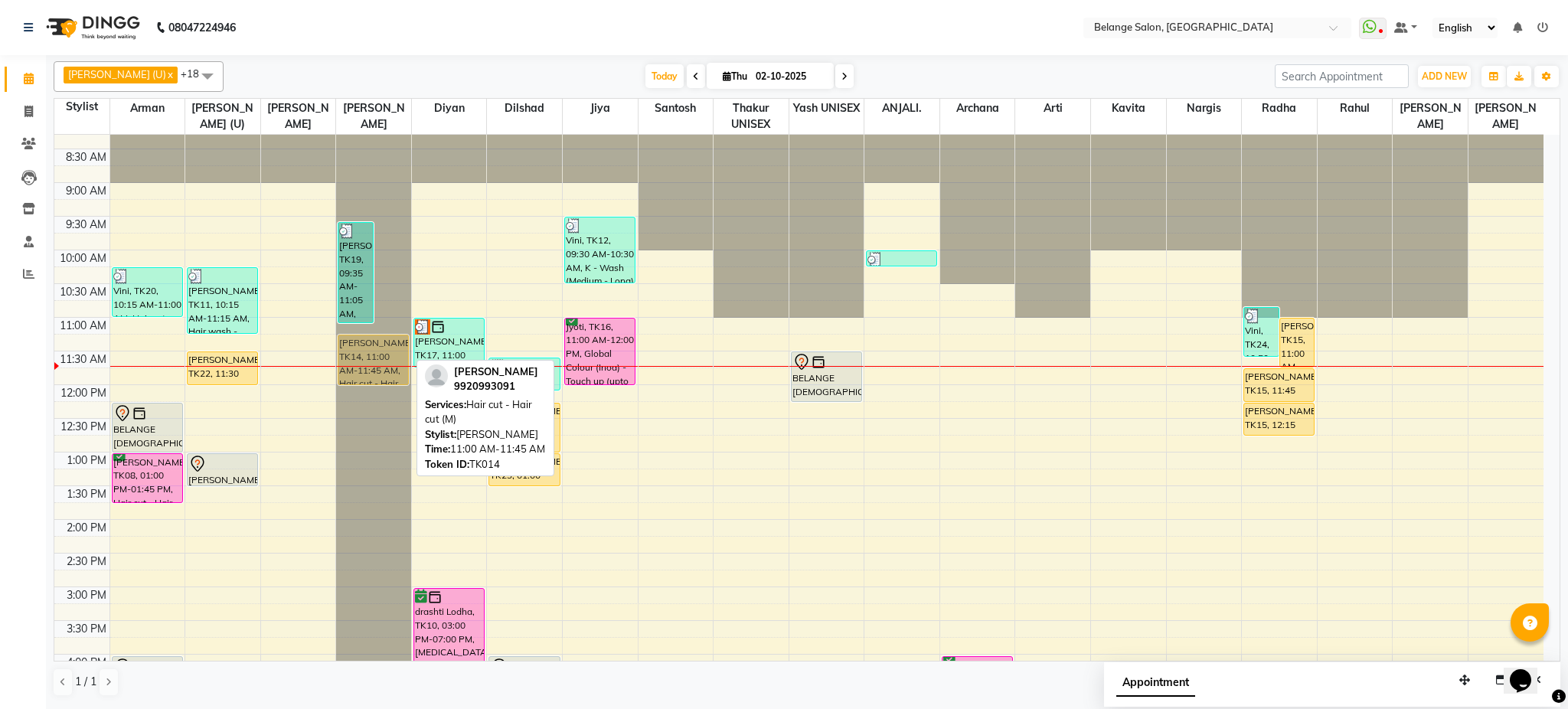
drag, startPoint x: 398, startPoint y: 351, endPoint x: 405, endPoint y: 372, distance: 22.1
click at [405, 372] on div "Urvil, TK19, 09:35 AM-11:05 AM, Beard Styling (₹300),Hair cut - Hair cut (M) (₹…" at bounding box center [374, 620] width 75 height 1010
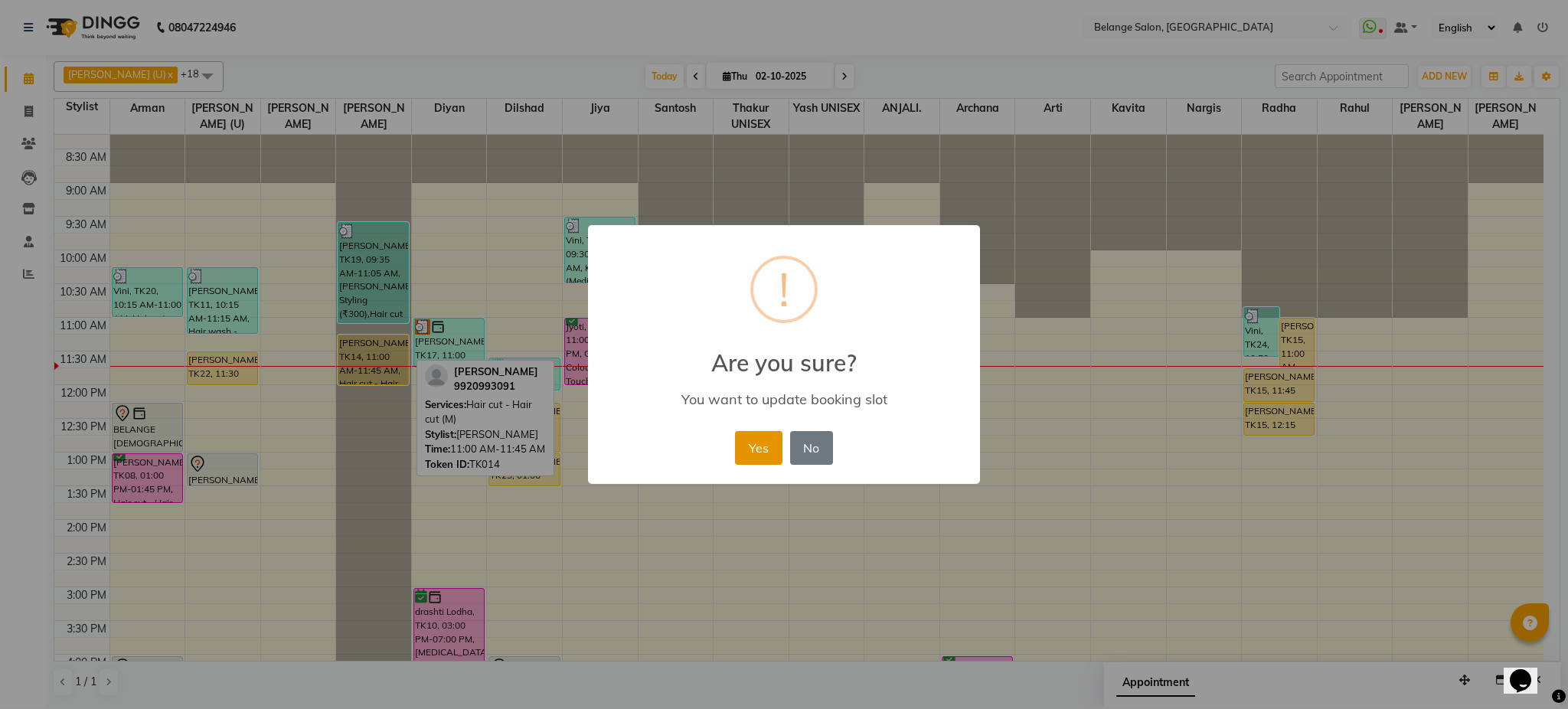
click at [757, 451] on button "Yes" at bounding box center [758, 447] width 47 height 33
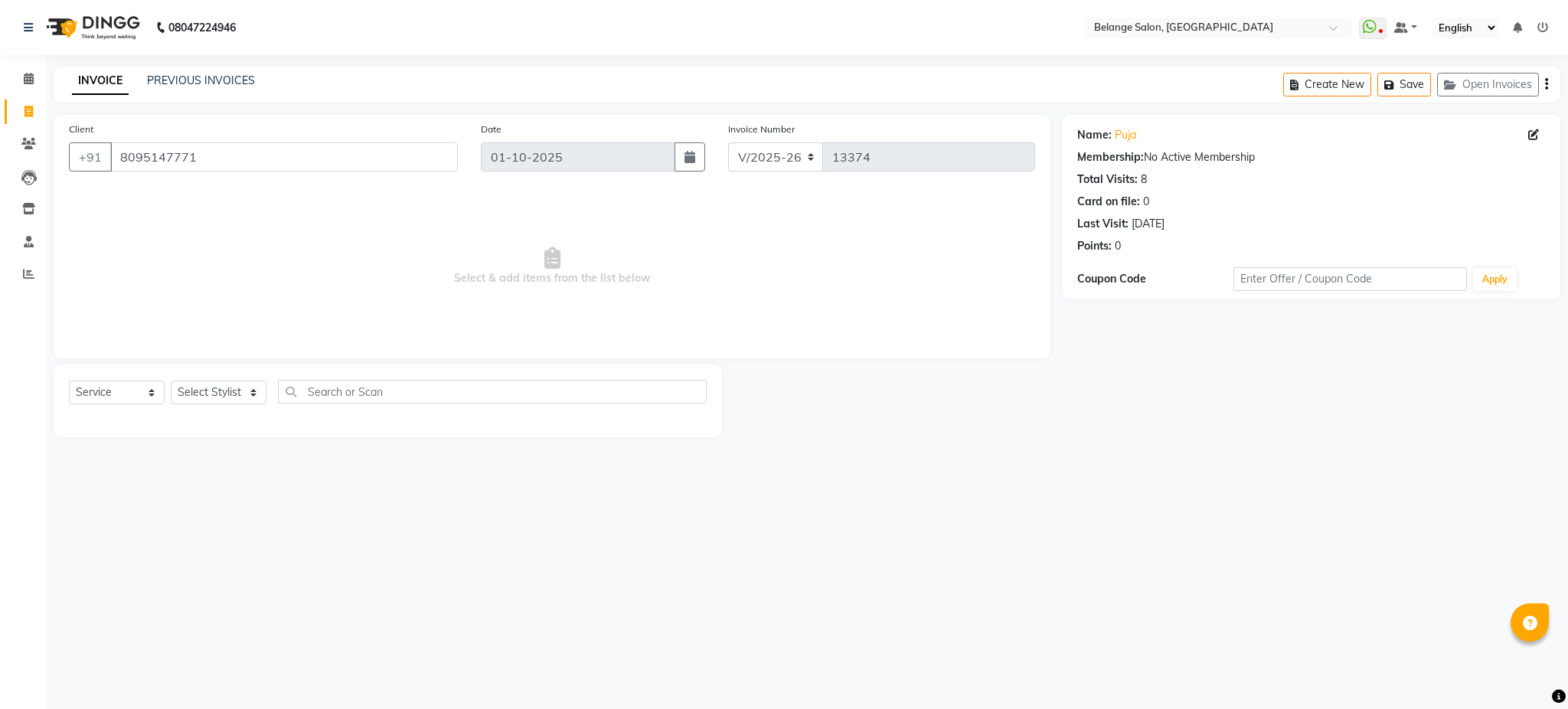
select select "5076"
select select "service"
select select "5076"
select select "service"
select select "1: Object"
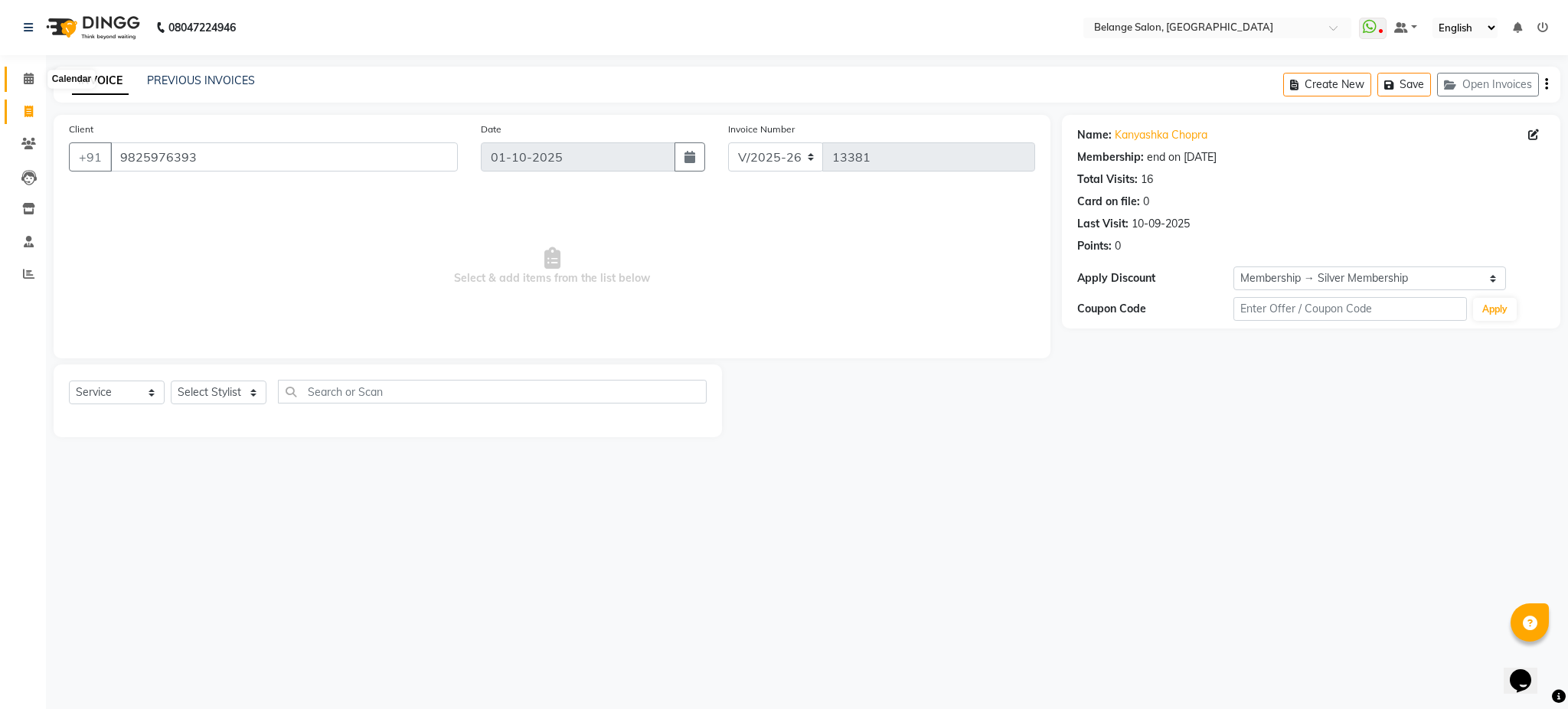
click at [33, 81] on span at bounding box center [29, 79] width 27 height 18
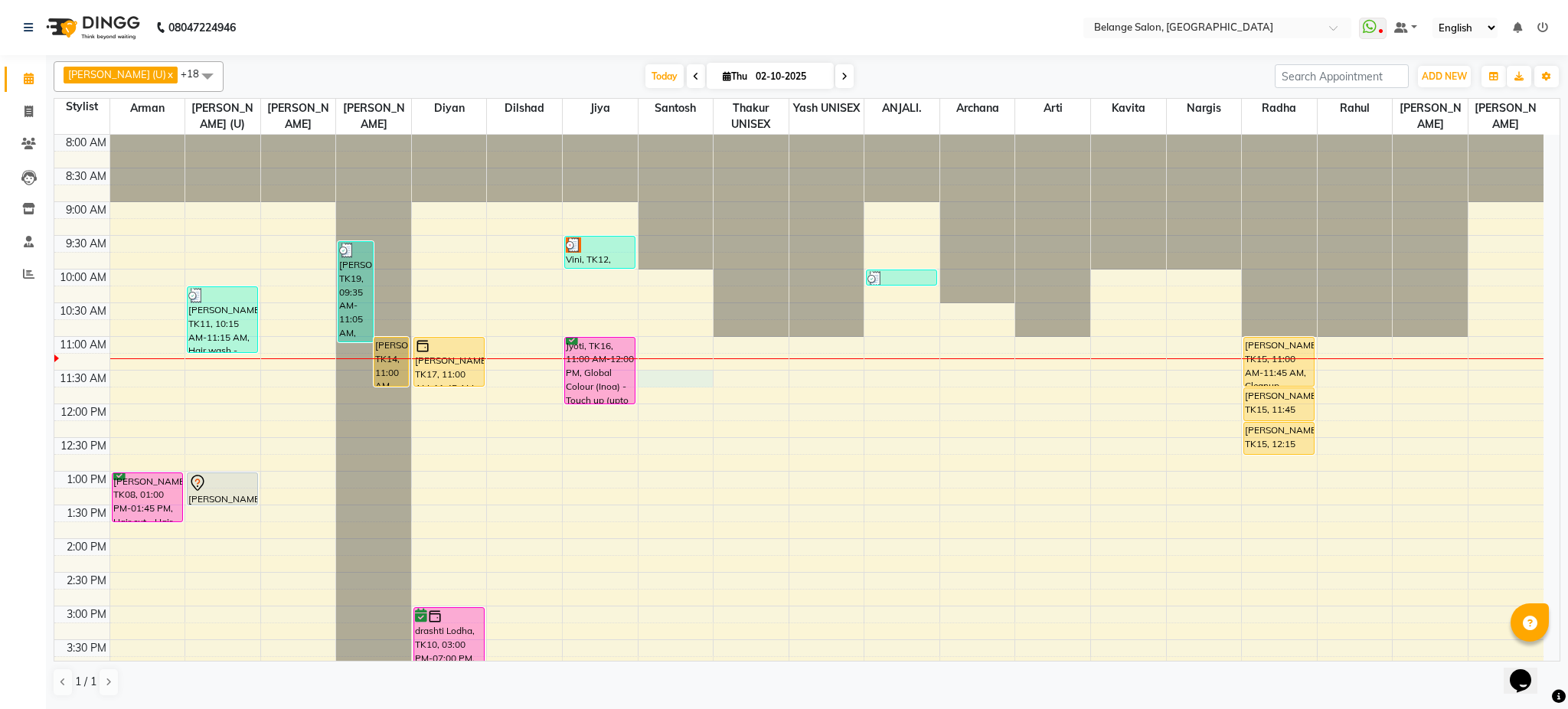
click at [672, 371] on div "8:00 AM 8:30 AM 9:00 AM 9:30 AM 10:00 AM 10:30 AM 11:00 AM 11:30 AM 12:00 PM 12…" at bounding box center [799, 639] width 1490 height 1010
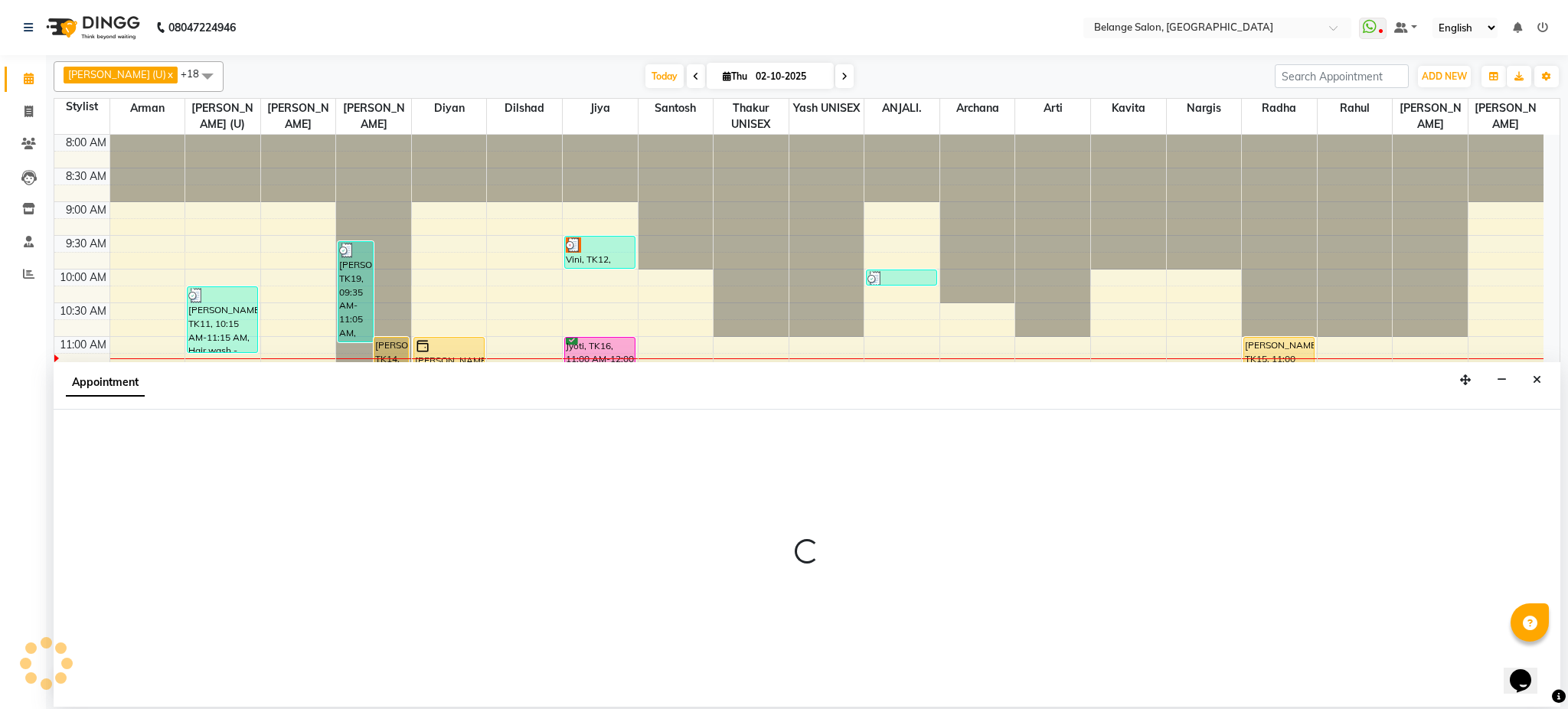
select select "45203"
select select "tentative"
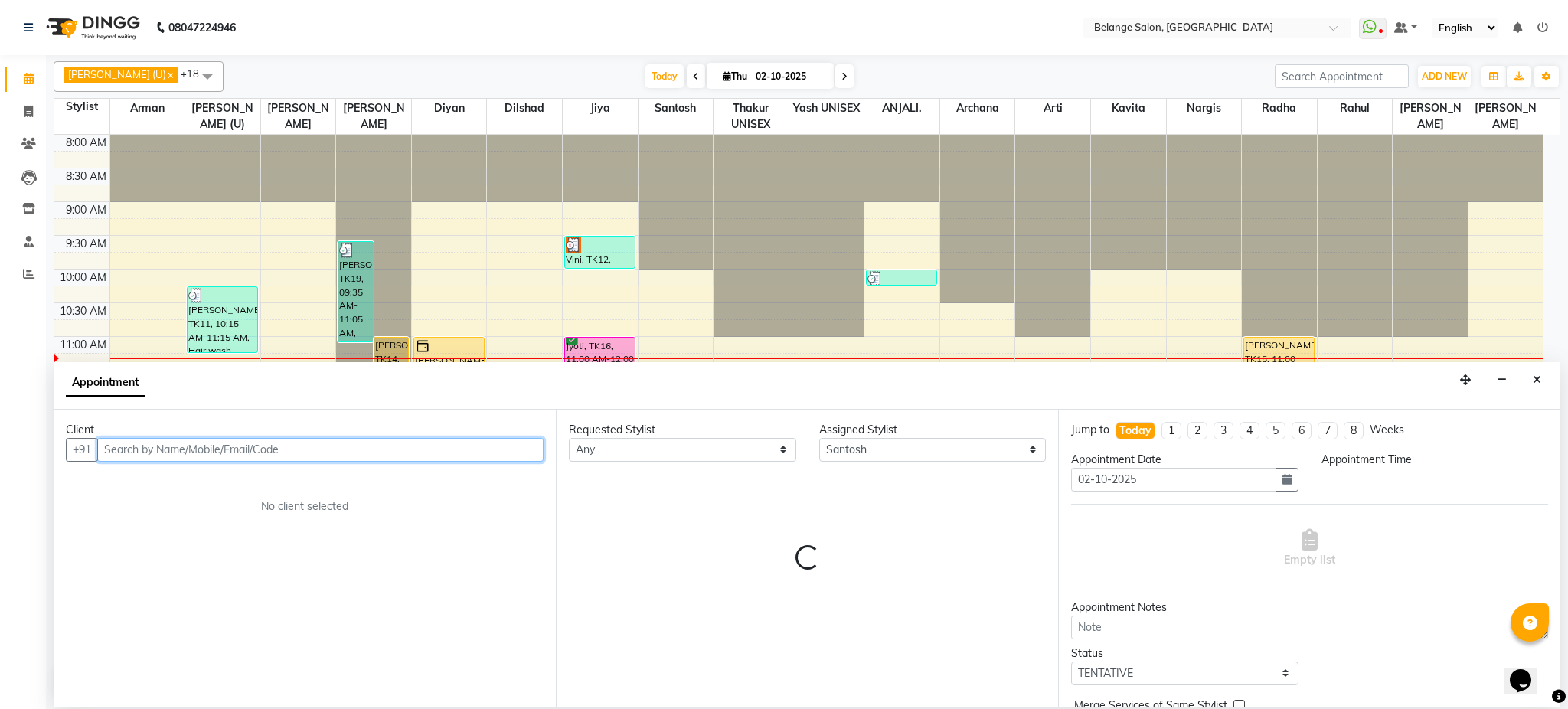
select select "690"
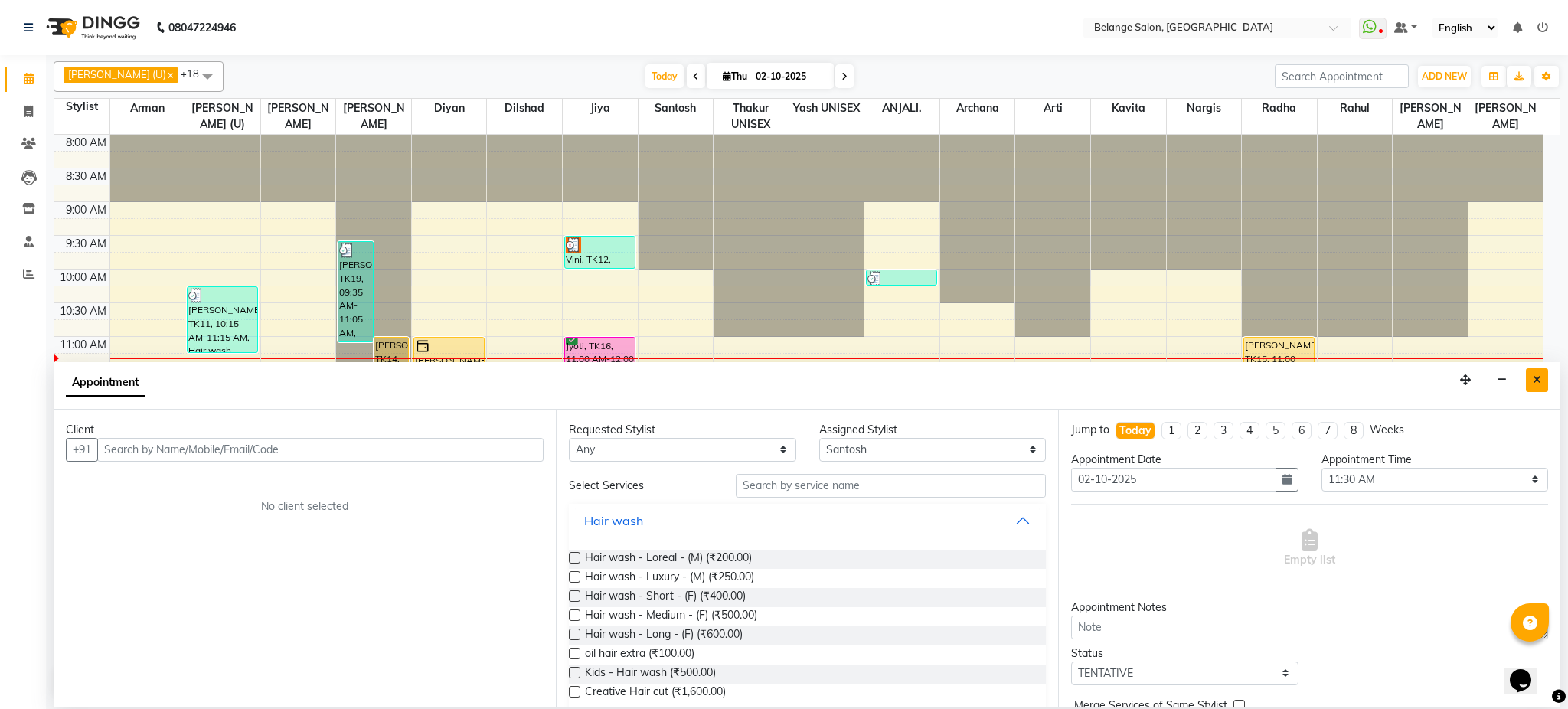
click at [1544, 383] on button "Close" at bounding box center [1537, 380] width 22 height 24
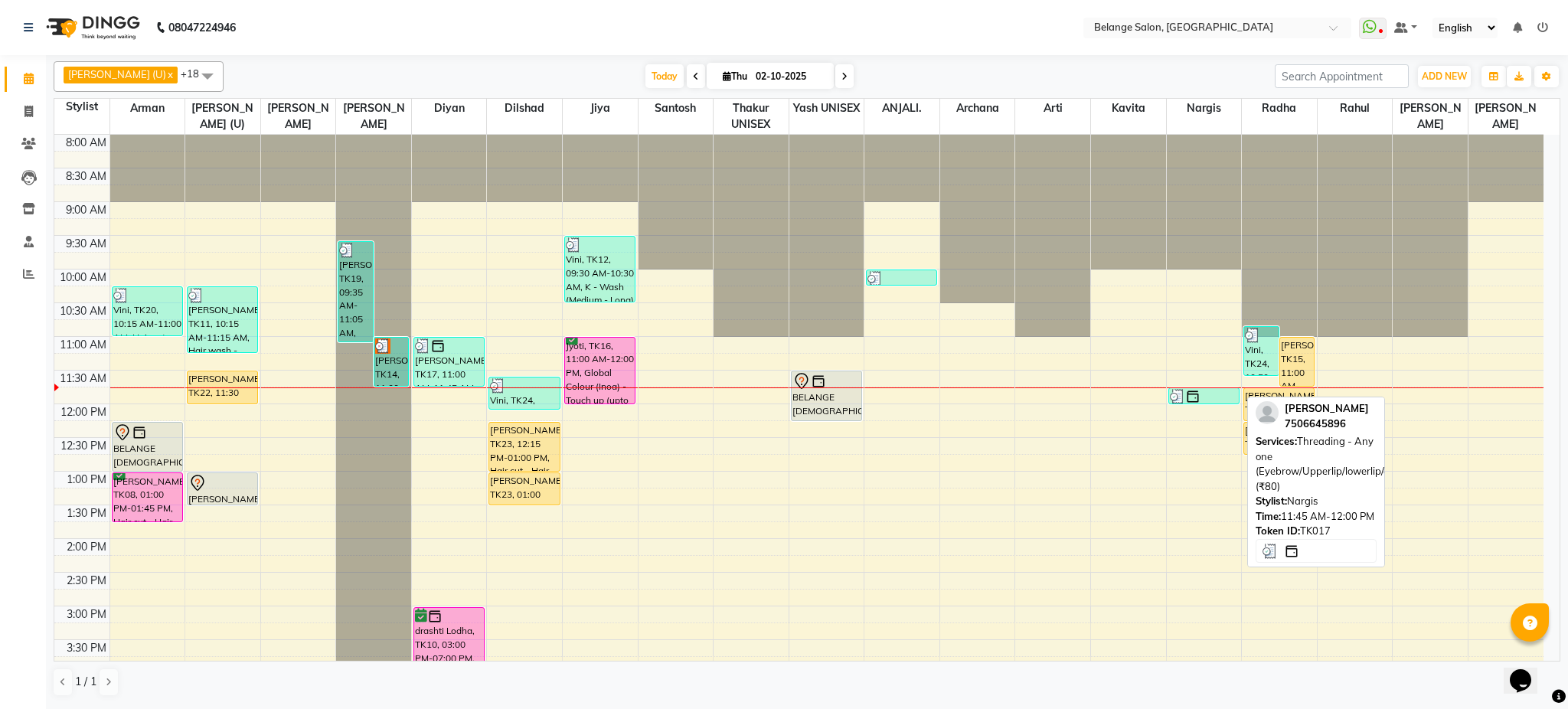
click at [1213, 400] on div at bounding box center [1204, 397] width 68 height 15
select select "3"
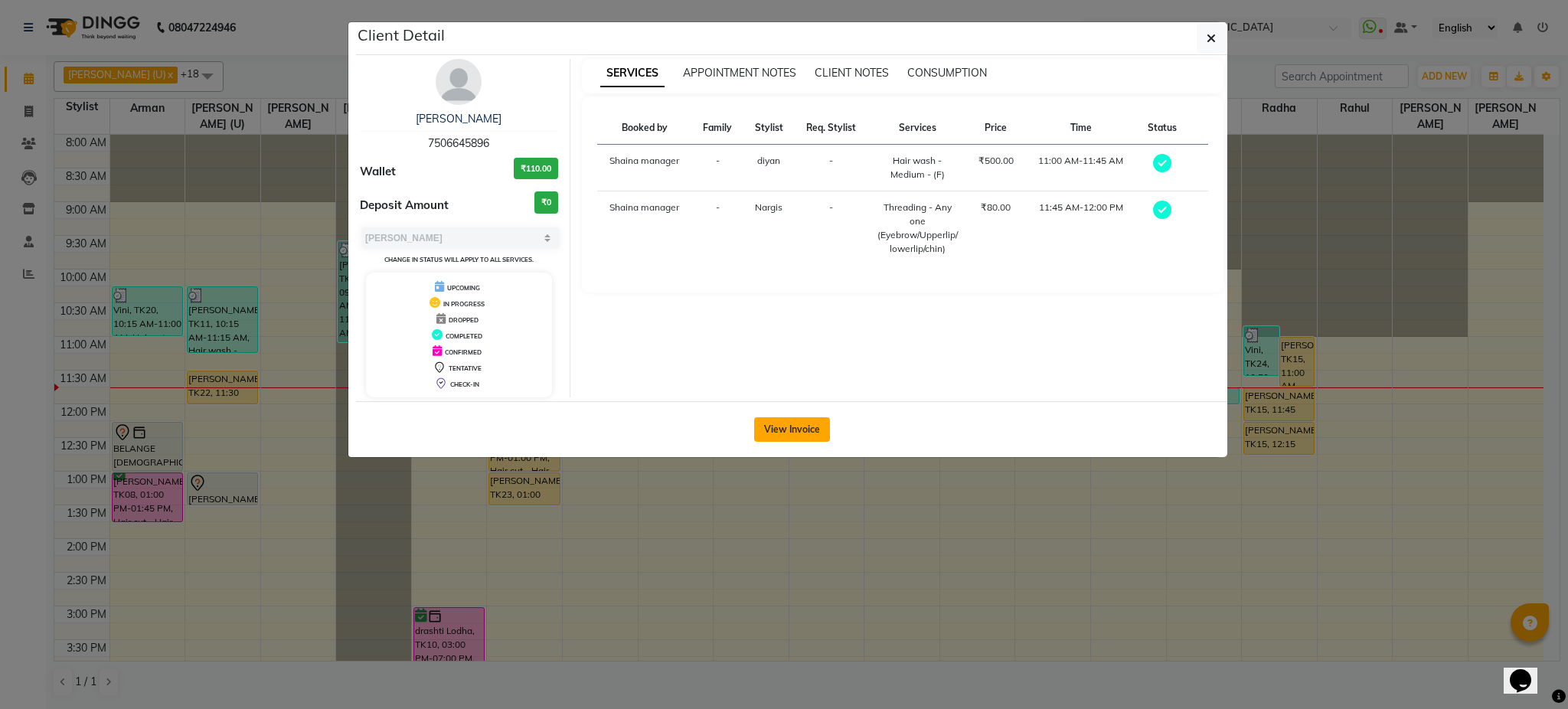
click at [801, 423] on button "View Invoice" at bounding box center [792, 429] width 76 height 25
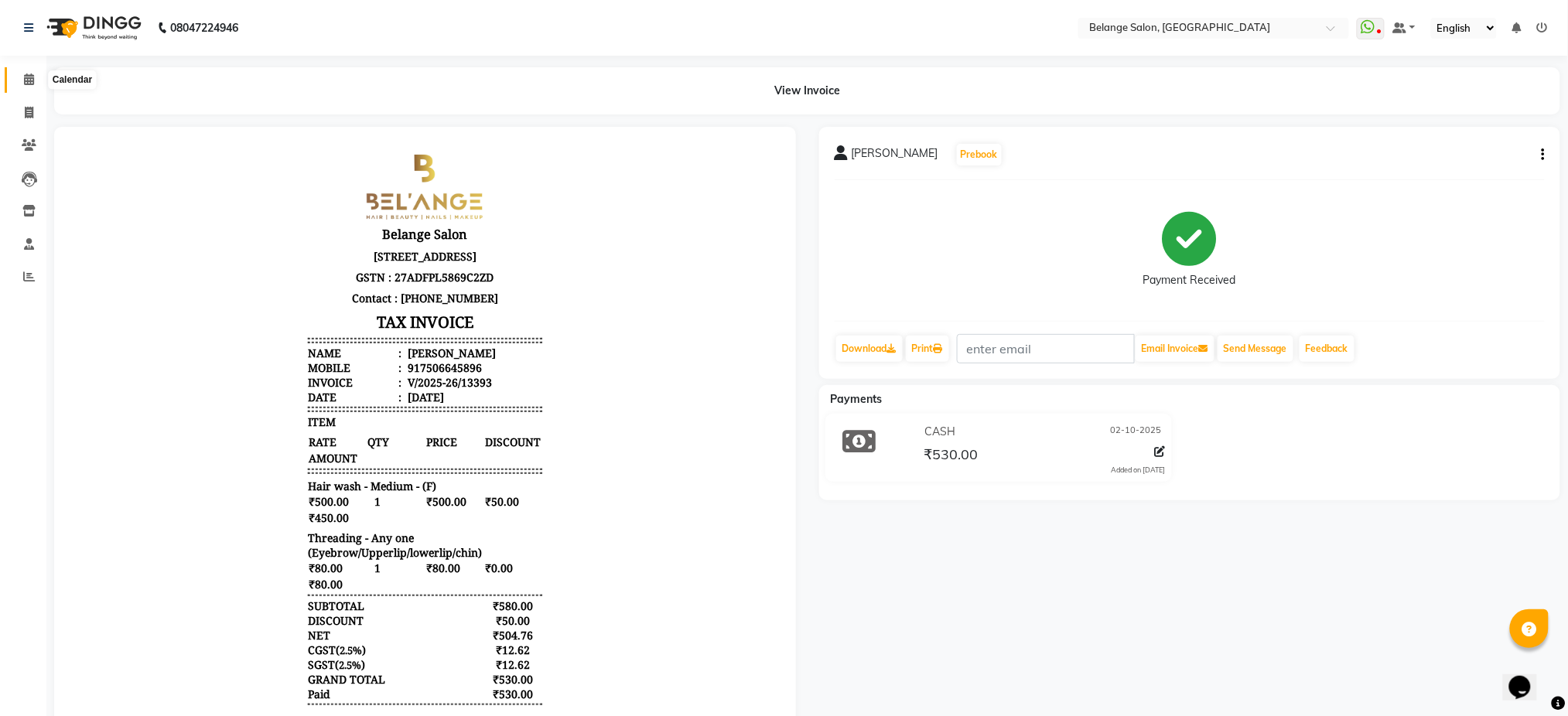
click at [27, 75] on icon at bounding box center [29, 79] width 10 height 12
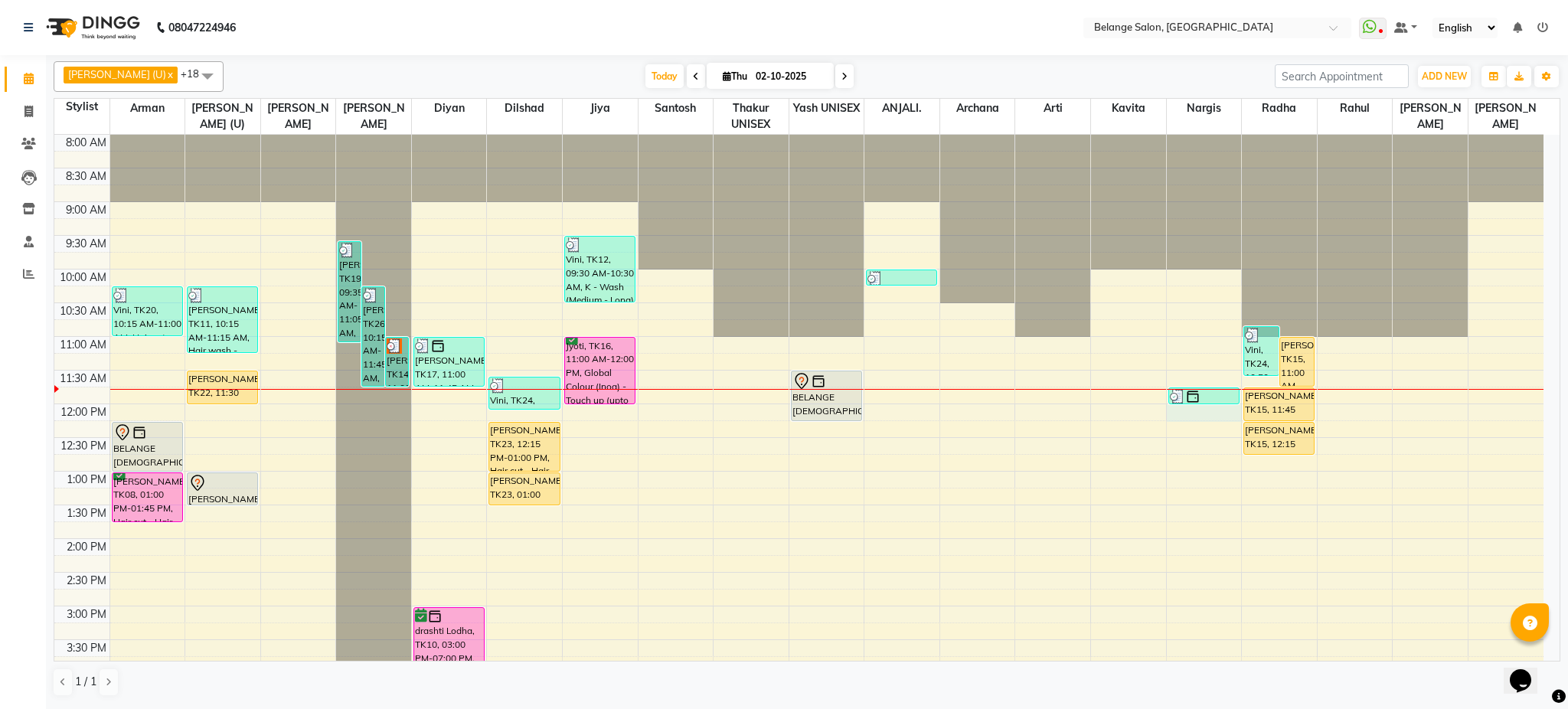
click at [1194, 417] on div "8:00 AM 8:30 AM 9:00 AM 9:30 AM 10:00 AM 10:30 AM 11:00 AM 11:30 AM 12:00 PM 12…" at bounding box center [799, 639] width 1490 height 1010
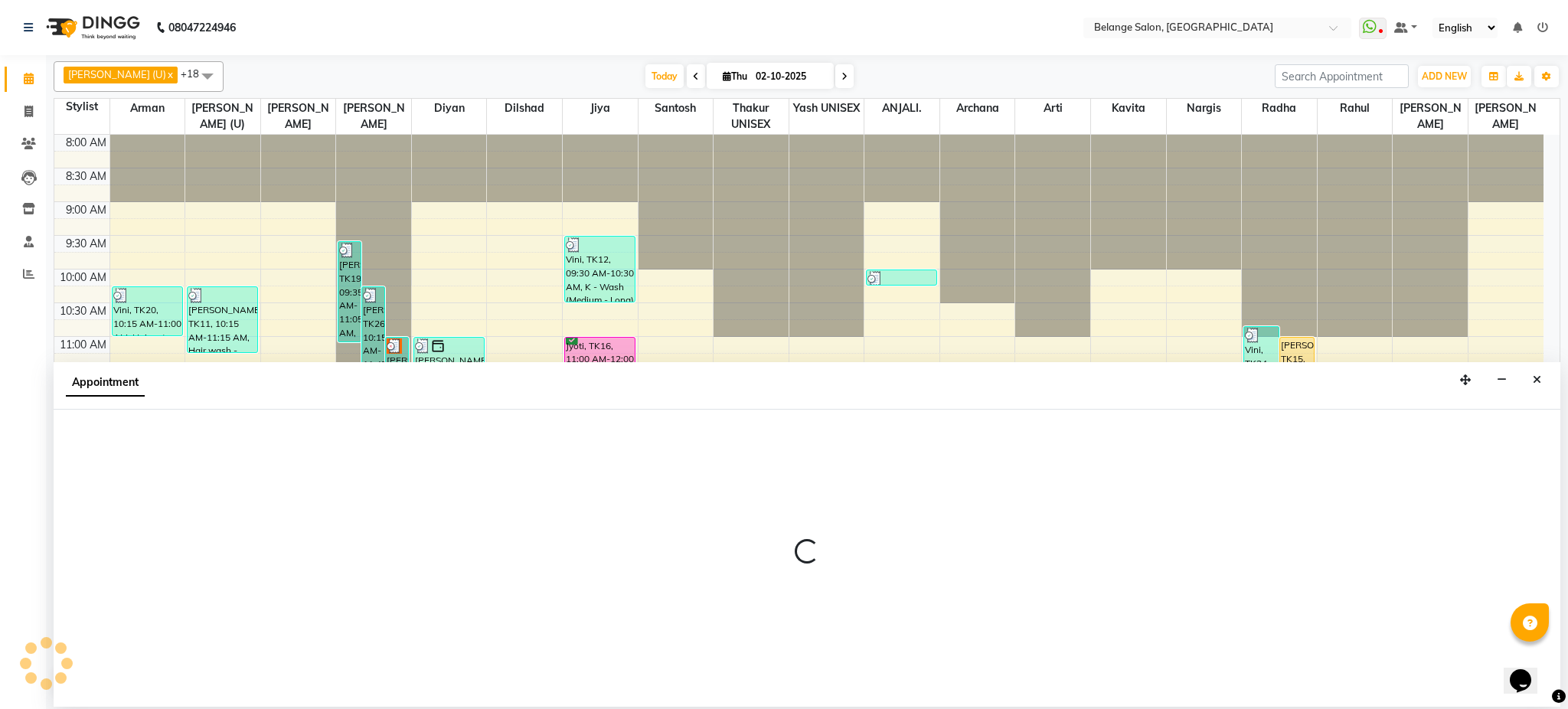
select select "33845"
select select "tentative"
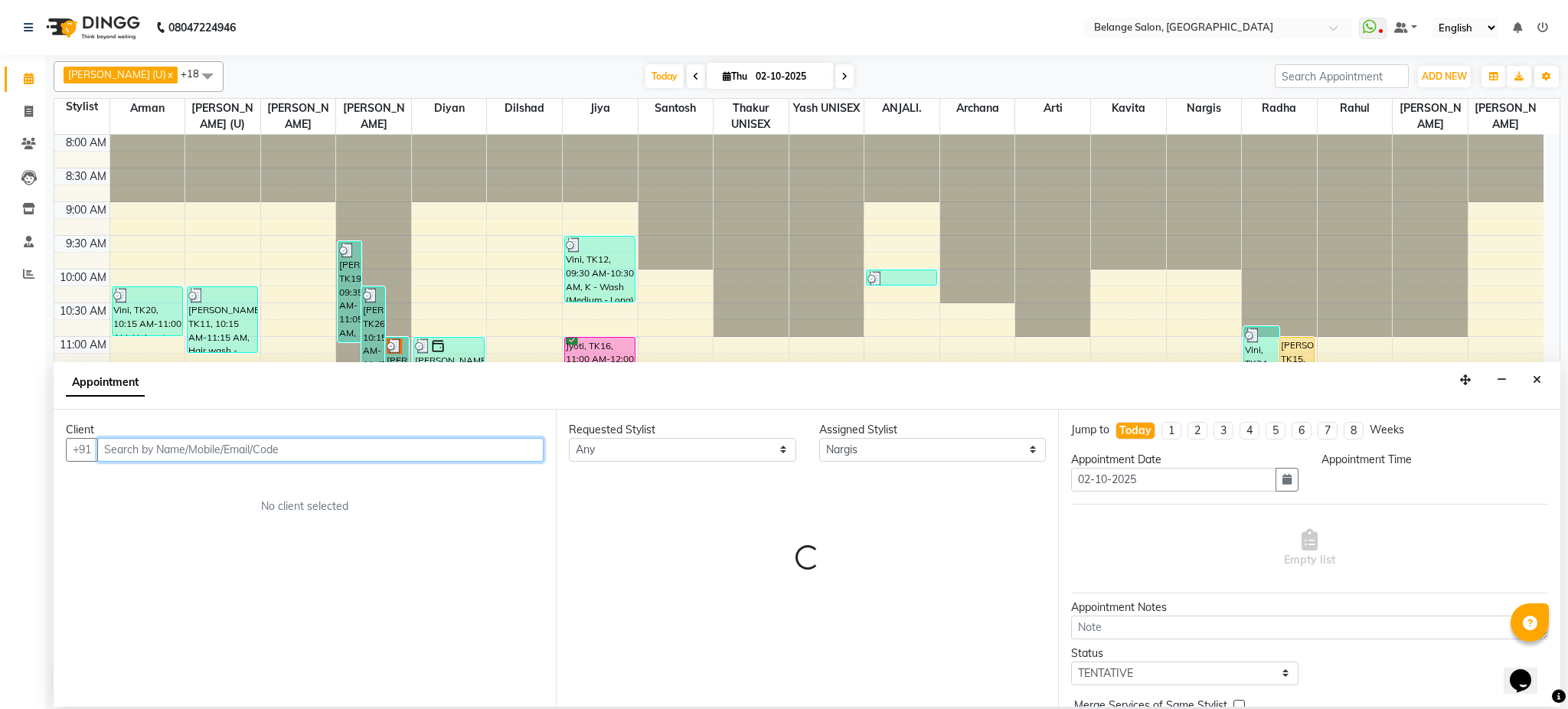
select select "720"
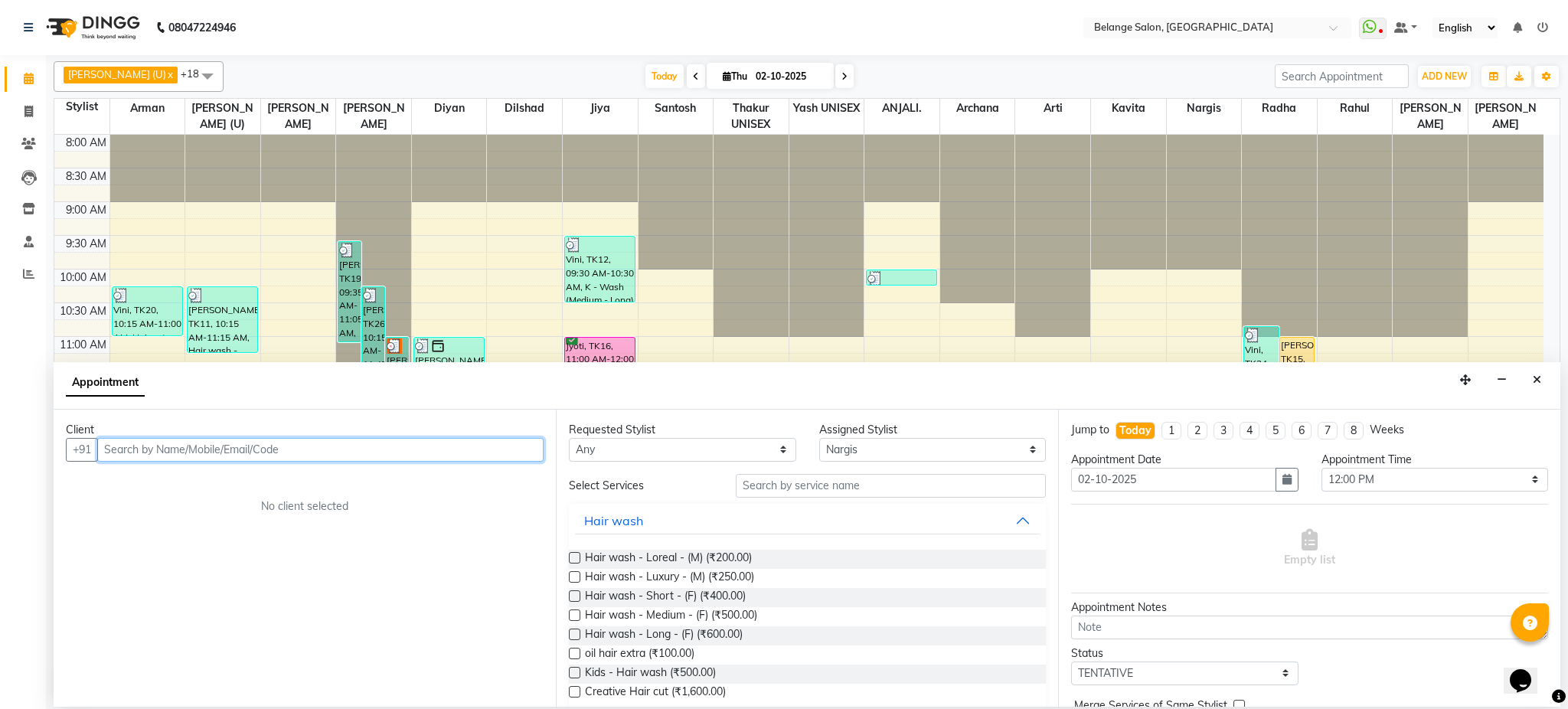
click at [446, 449] on input "text" at bounding box center [320, 449] width 446 height 24
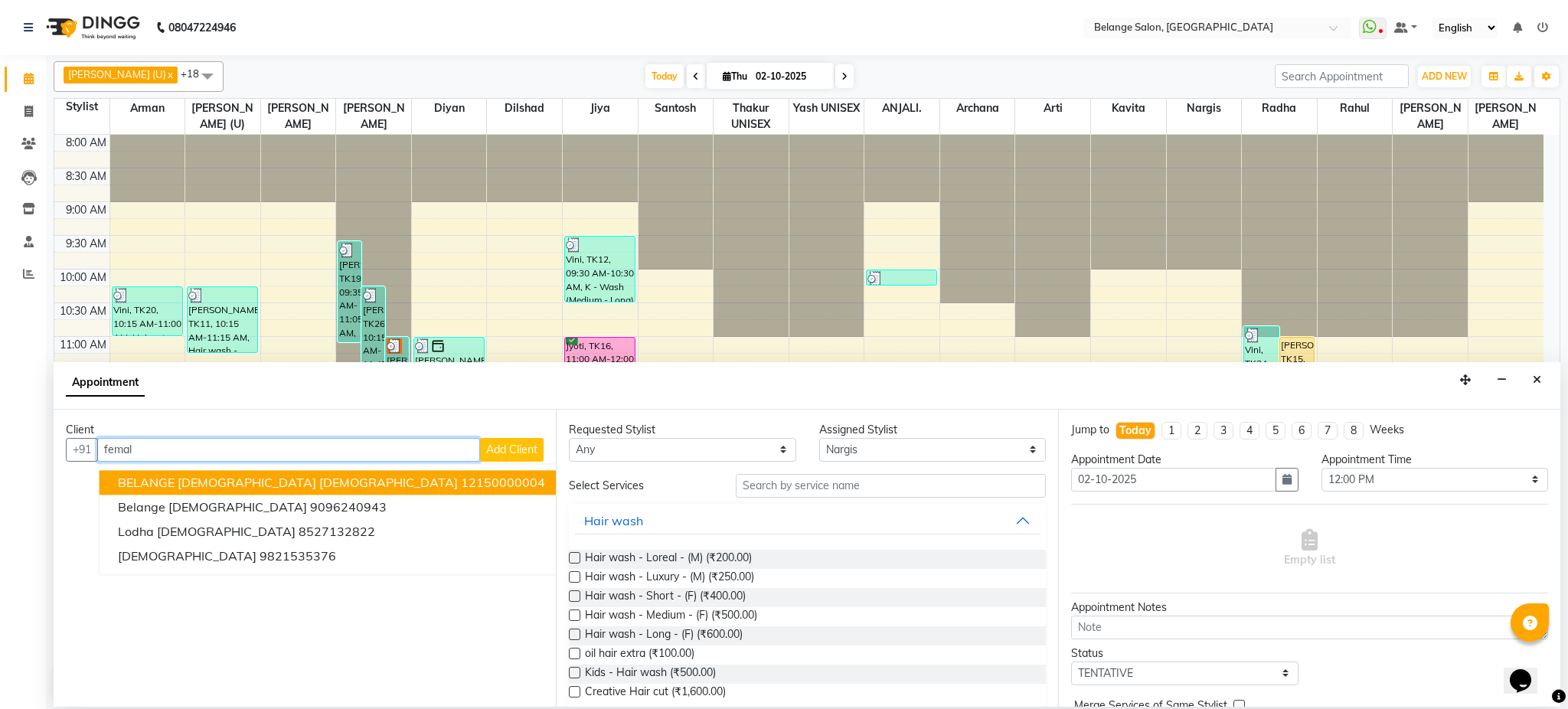
click at [461, 475] on ngb-highlight "12150000004" at bounding box center [503, 483] width 84 height 15
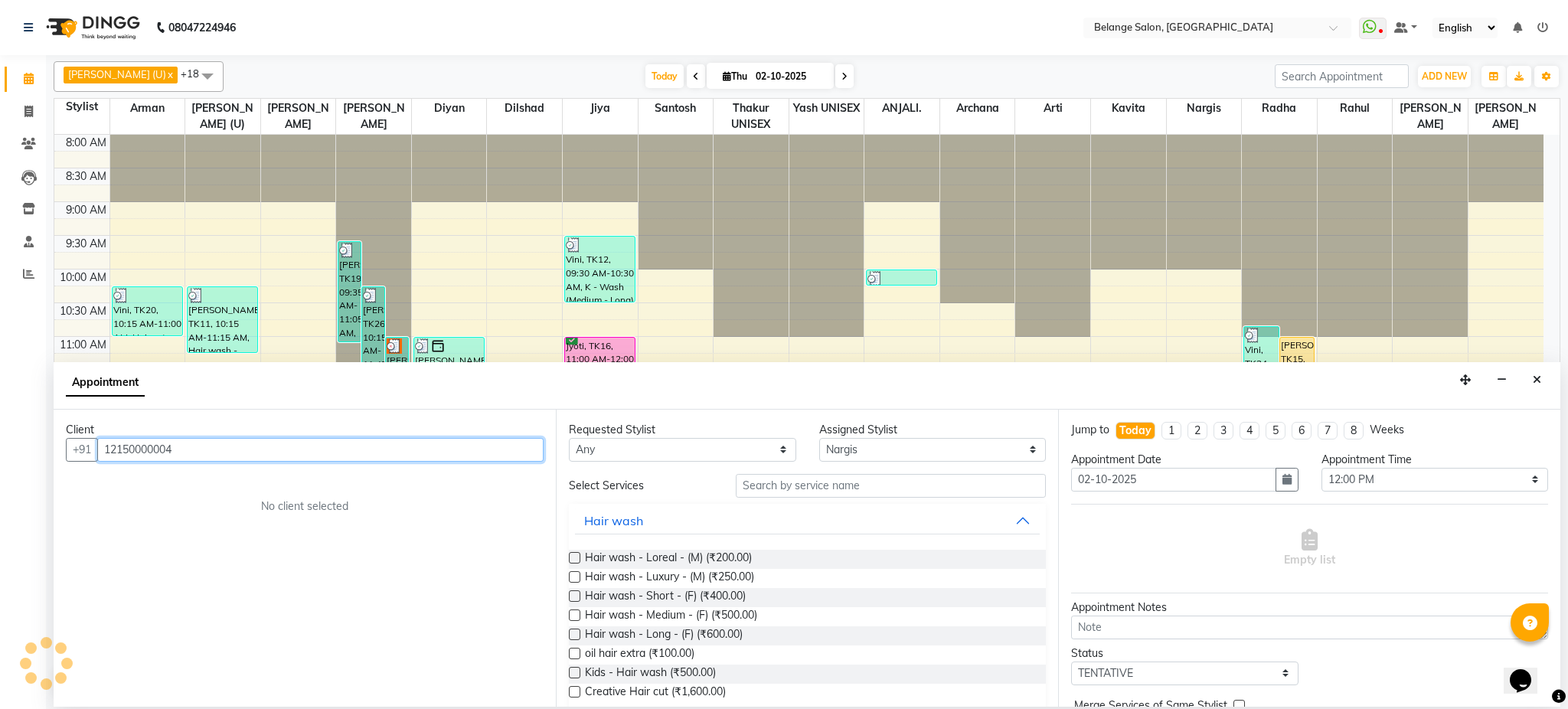
type input "12150000004"
drag, startPoint x: 766, startPoint y: 499, endPoint x: 772, endPoint y: 488, distance: 12.5
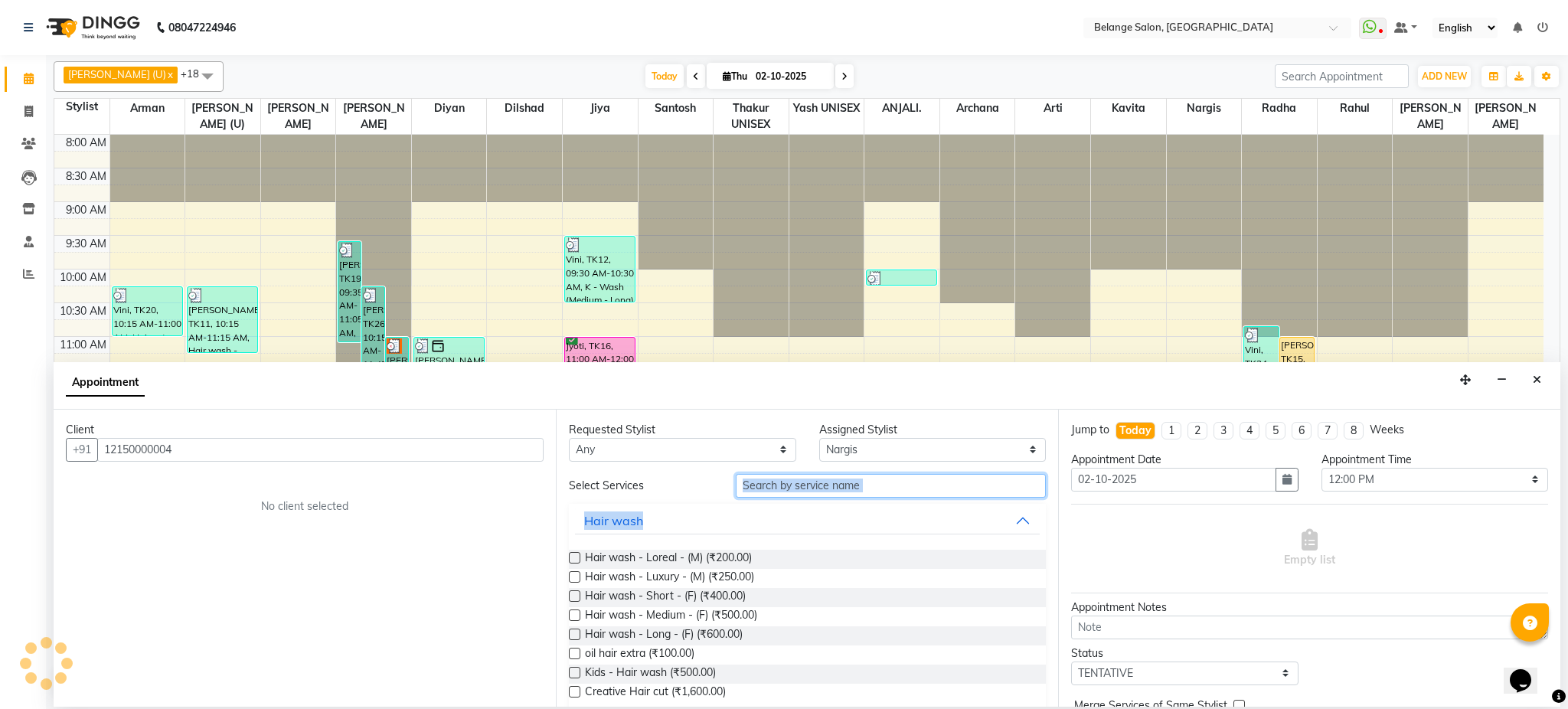
click at [772, 488] on input "text" at bounding box center [891, 486] width 310 height 24
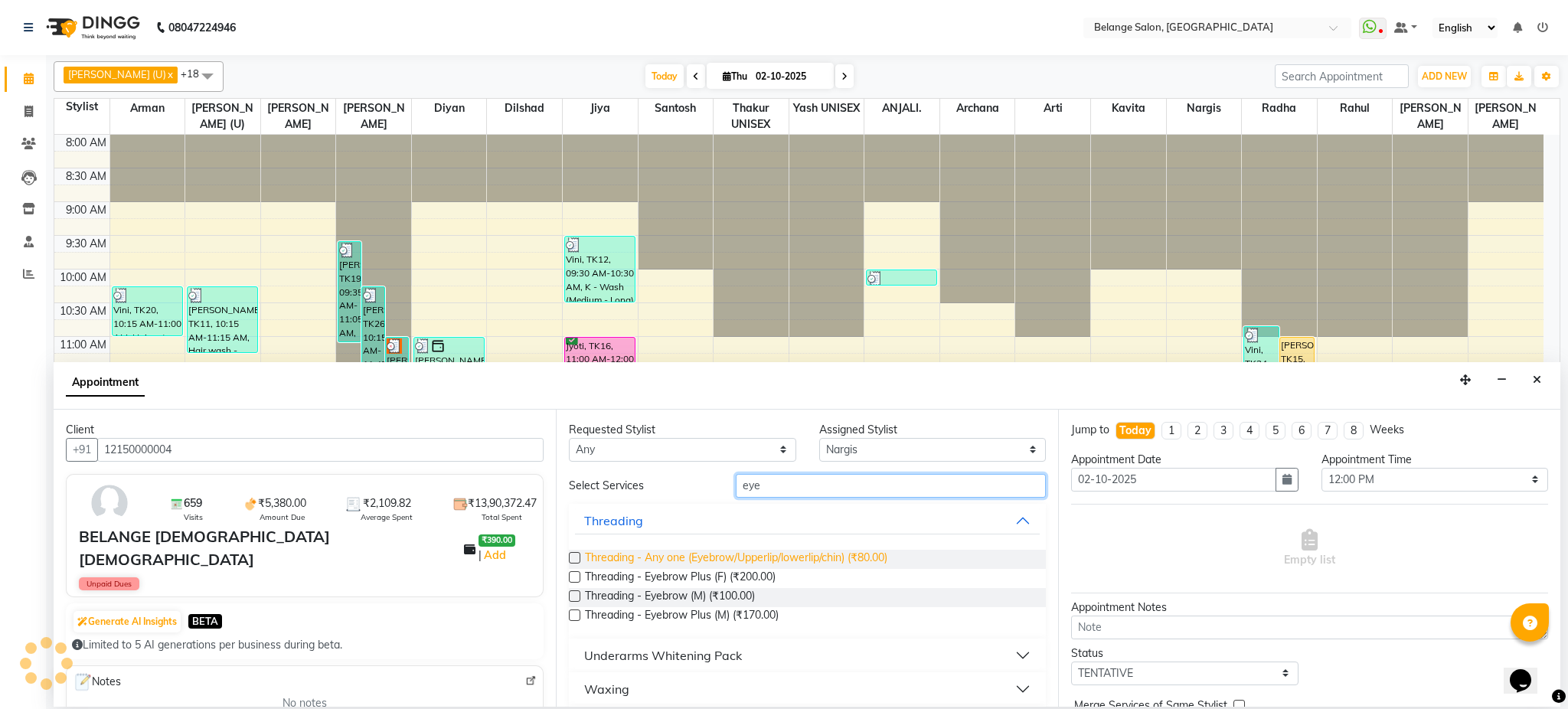
type input "eye"
click at [822, 559] on span "Threading - Any one (Eyebrow/Upperlip/lowerlip/chin) (₹80.00)" at bounding box center [736, 559] width 302 height 19
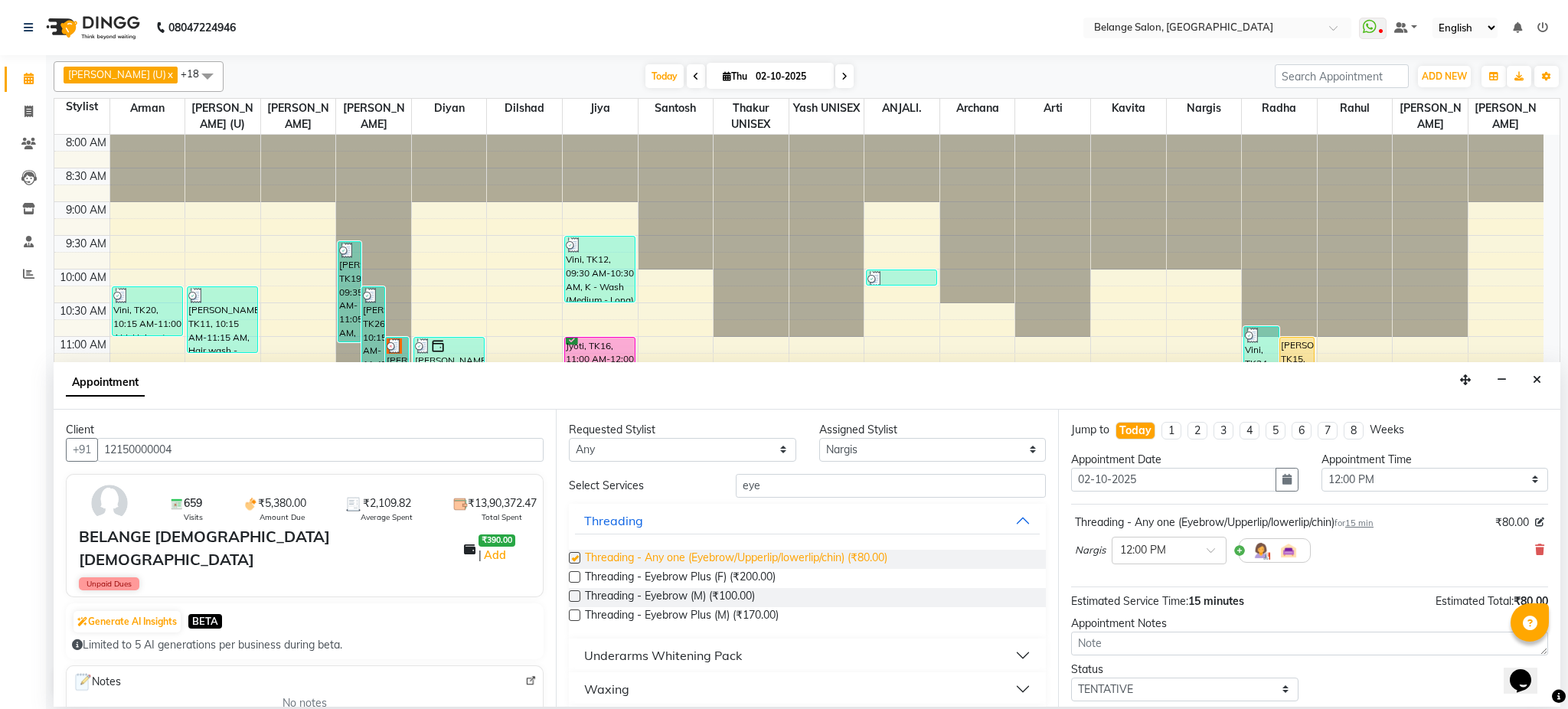
checkbox input "false"
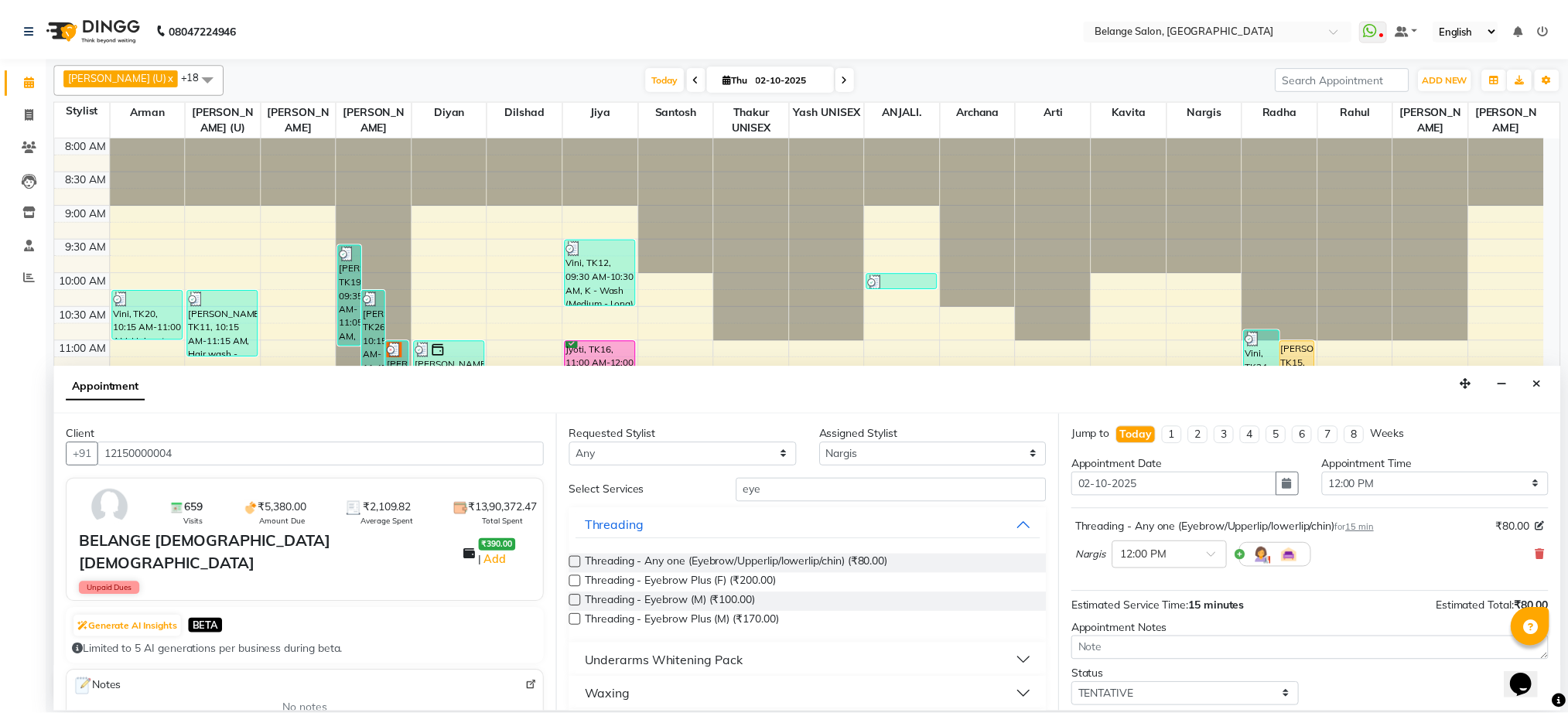
scroll to position [92, 0]
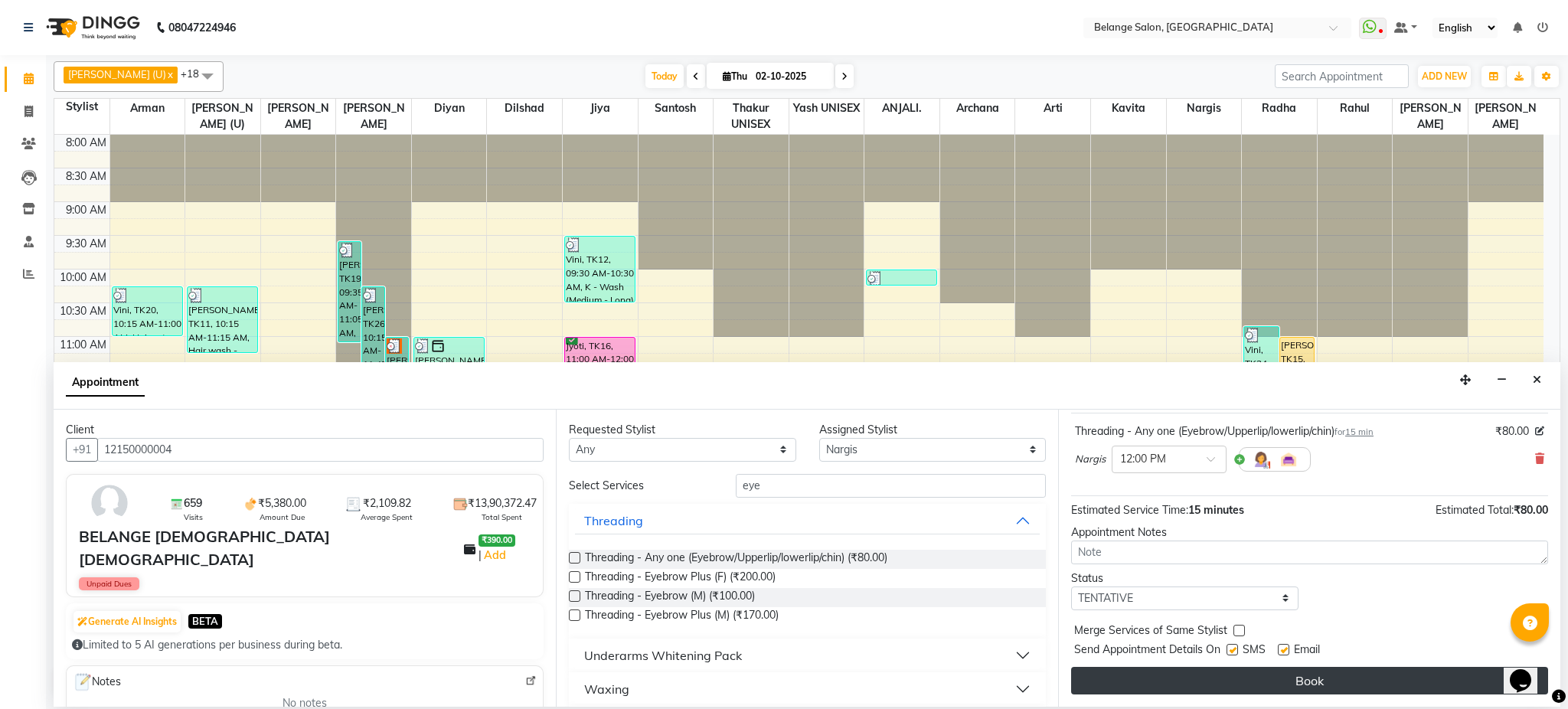
click at [1260, 690] on button "Book" at bounding box center [1310, 681] width 477 height 28
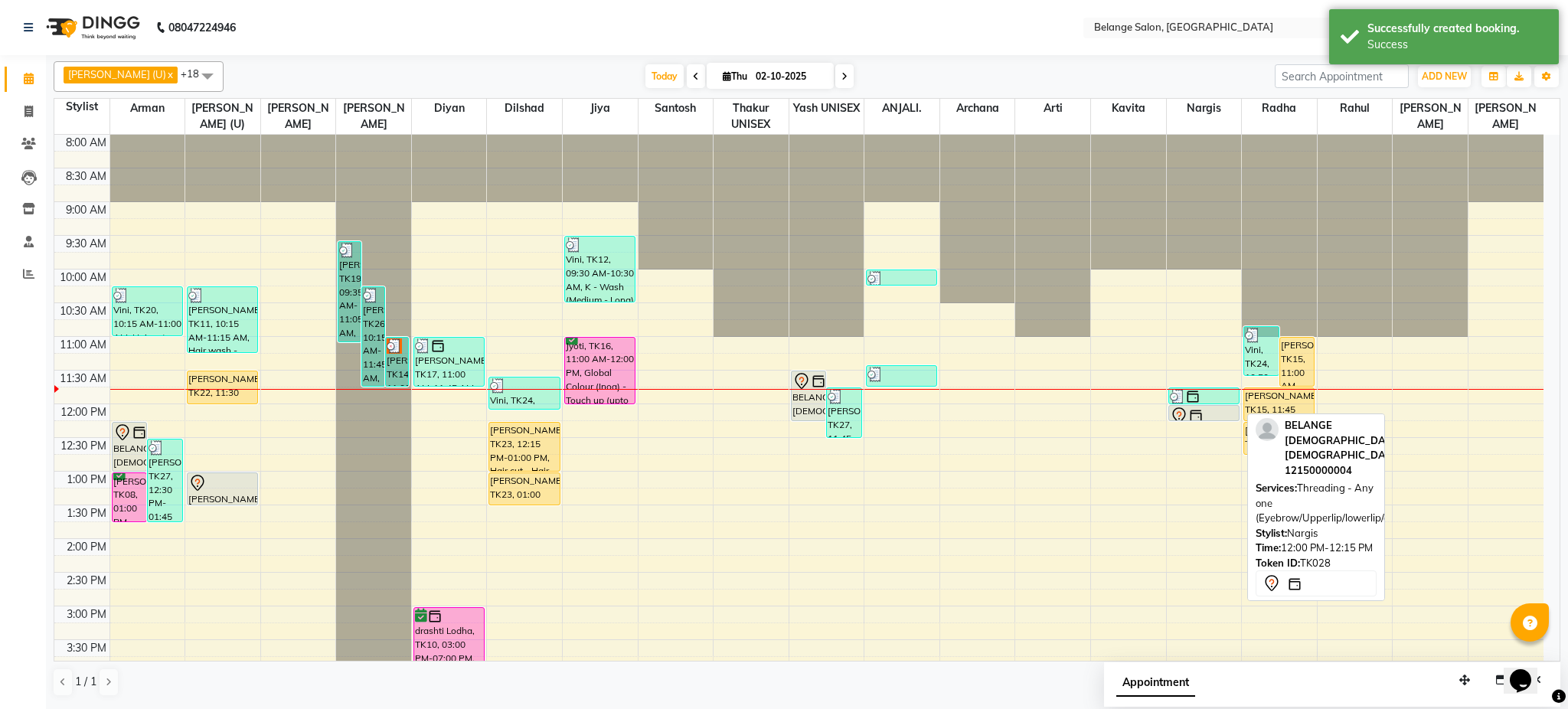
click at [1215, 415] on div at bounding box center [1204, 416] width 68 height 19
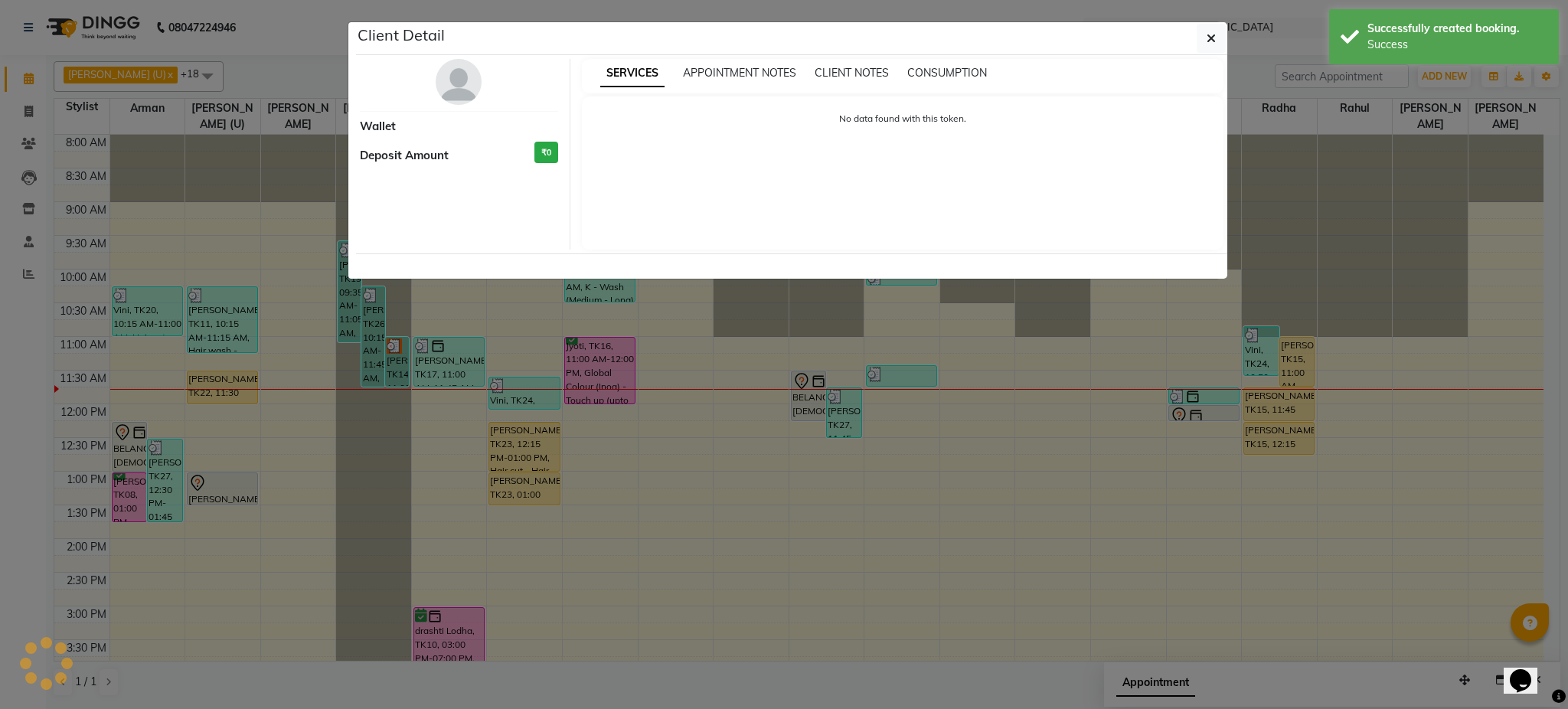
select select "7"
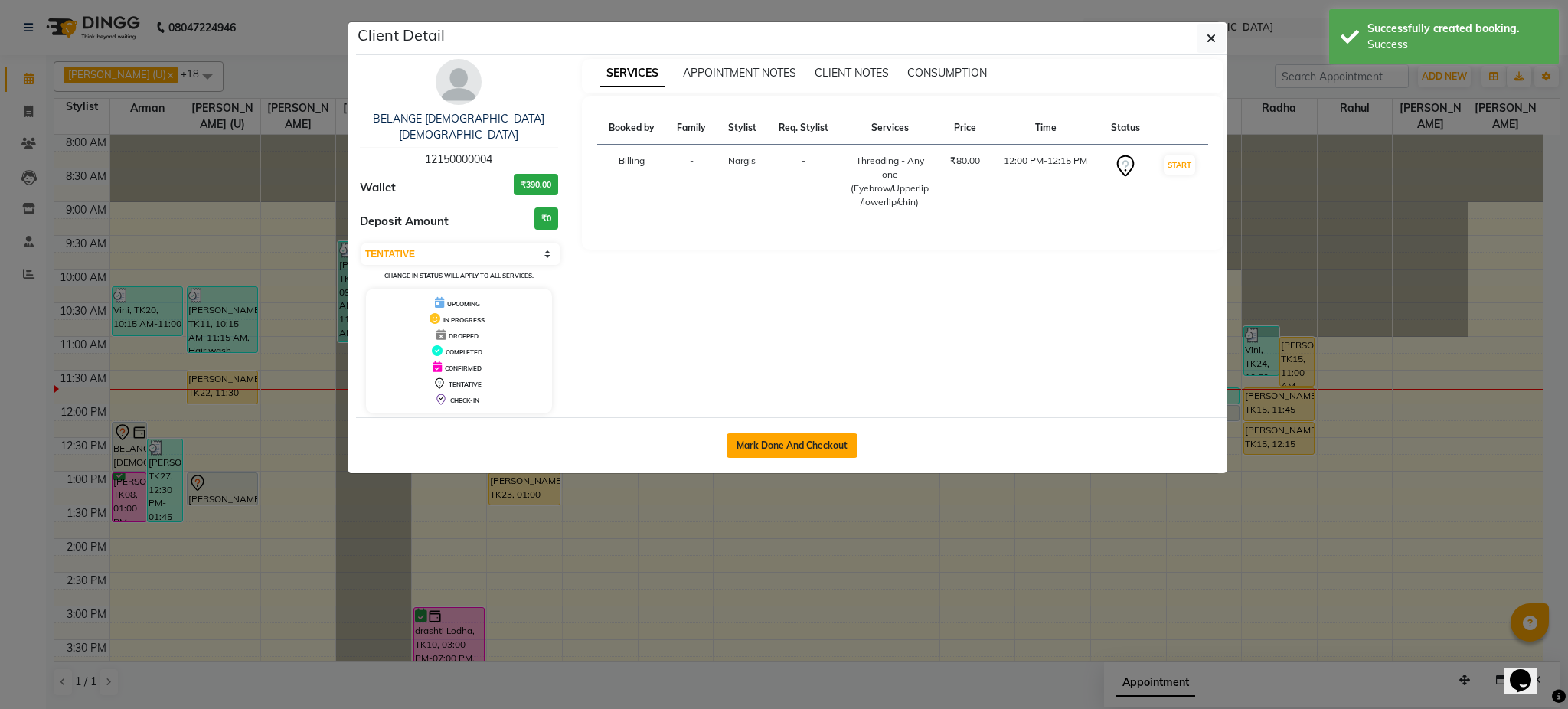
click at [827, 433] on button "Mark Done And Checkout" at bounding box center [792, 446] width 131 height 25
select select "service"
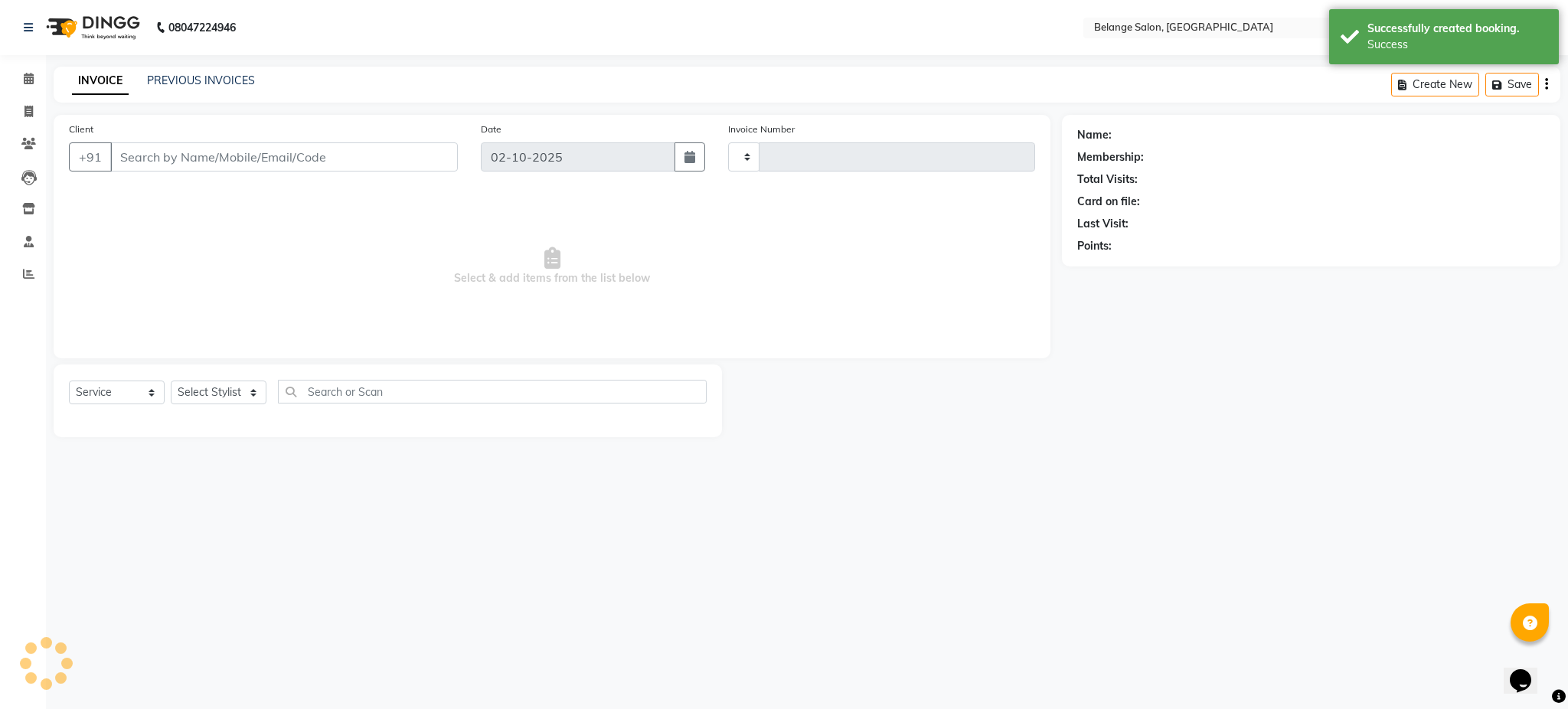
type input "13396"
select select "3"
select select "5076"
type input "12150000004"
select select "33845"
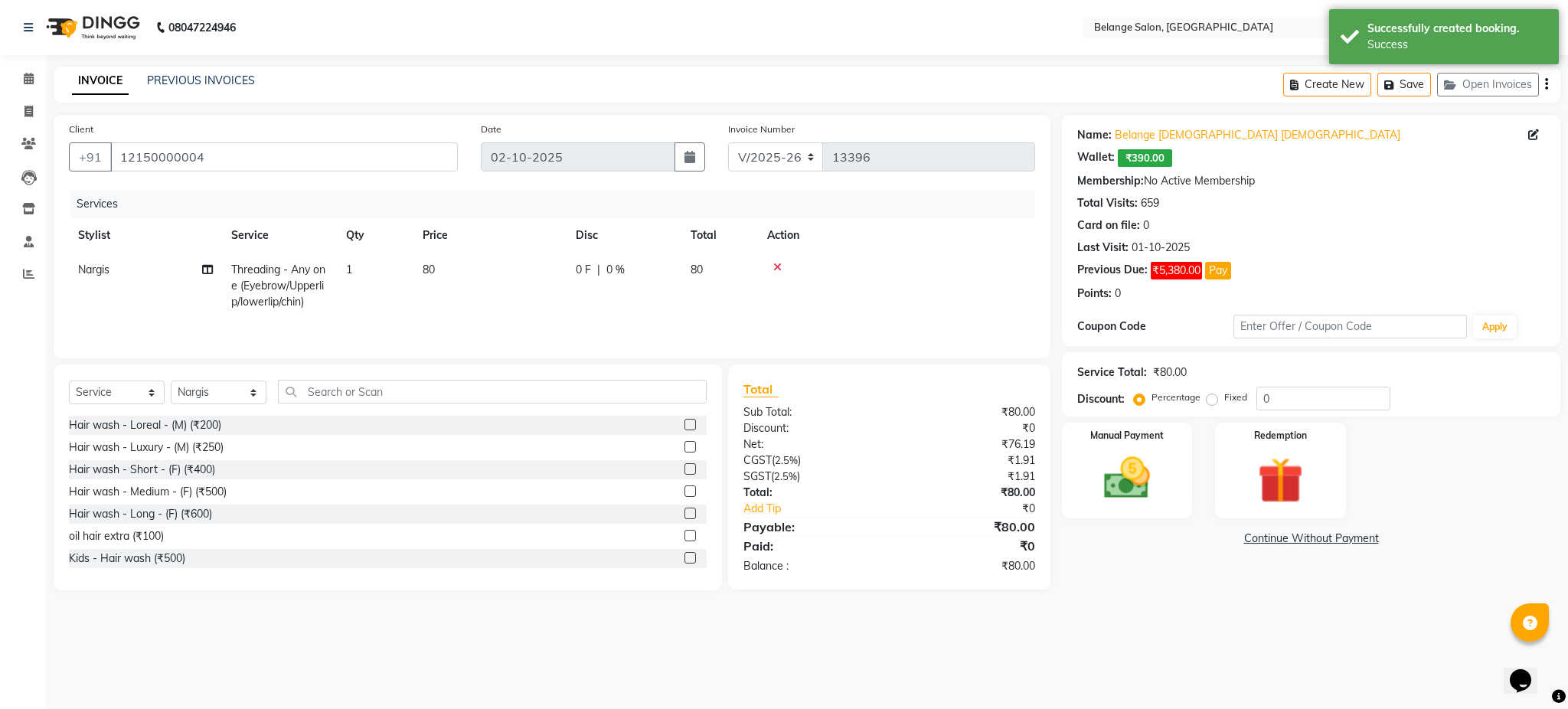
click at [362, 270] on td "1" at bounding box center [375, 286] width 77 height 67
select select "33845"
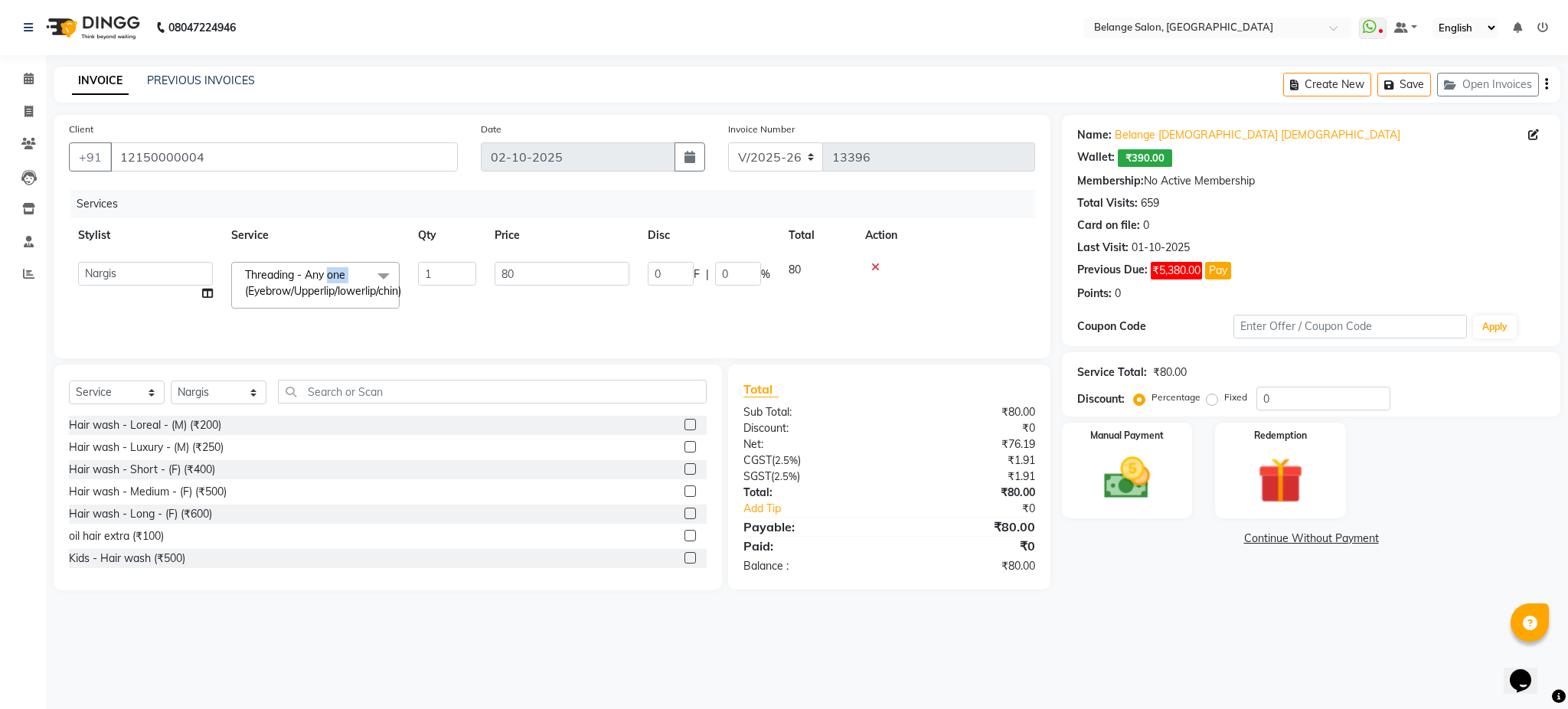
click at [362, 270] on span "Threading - Any one (Eyebrow/Upperlip/lowerlip/chin) x" at bounding box center [326, 284] width 171 height 33
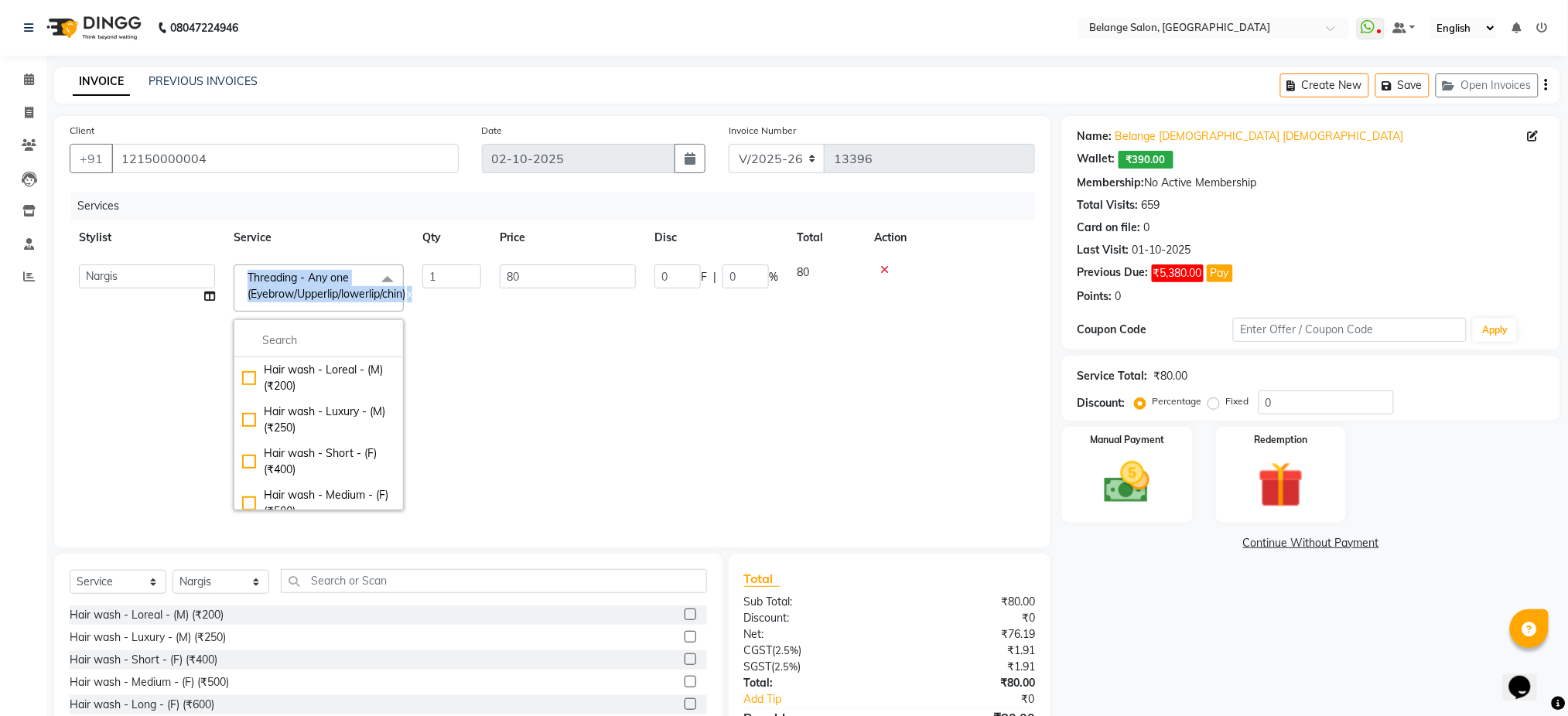
click at [366, 273] on span "Threading - Any one (Eyebrow/Upperlip/lowerlip/chin) x" at bounding box center [330, 286] width 172 height 33
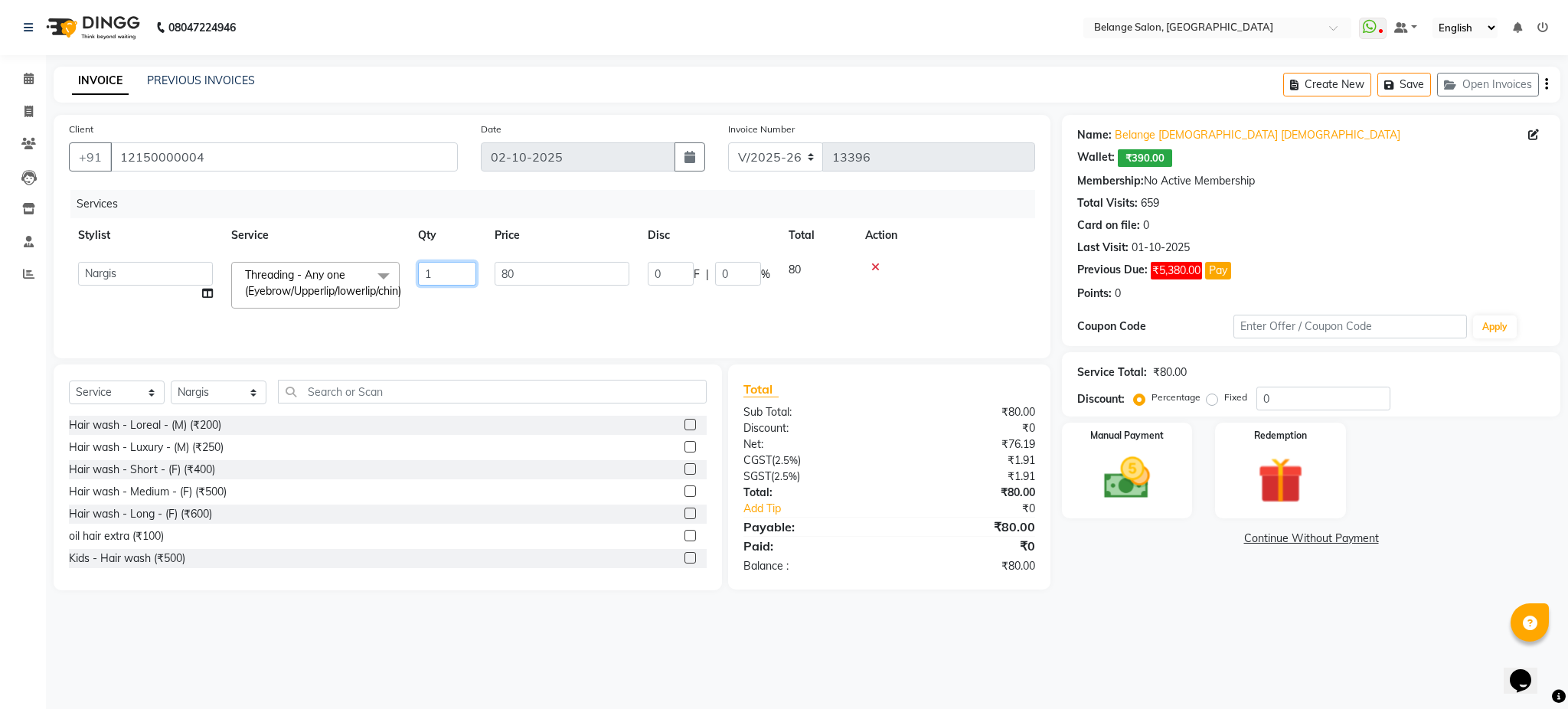
click at [438, 275] on input "1" at bounding box center [446, 274] width 58 height 24
type input "2"
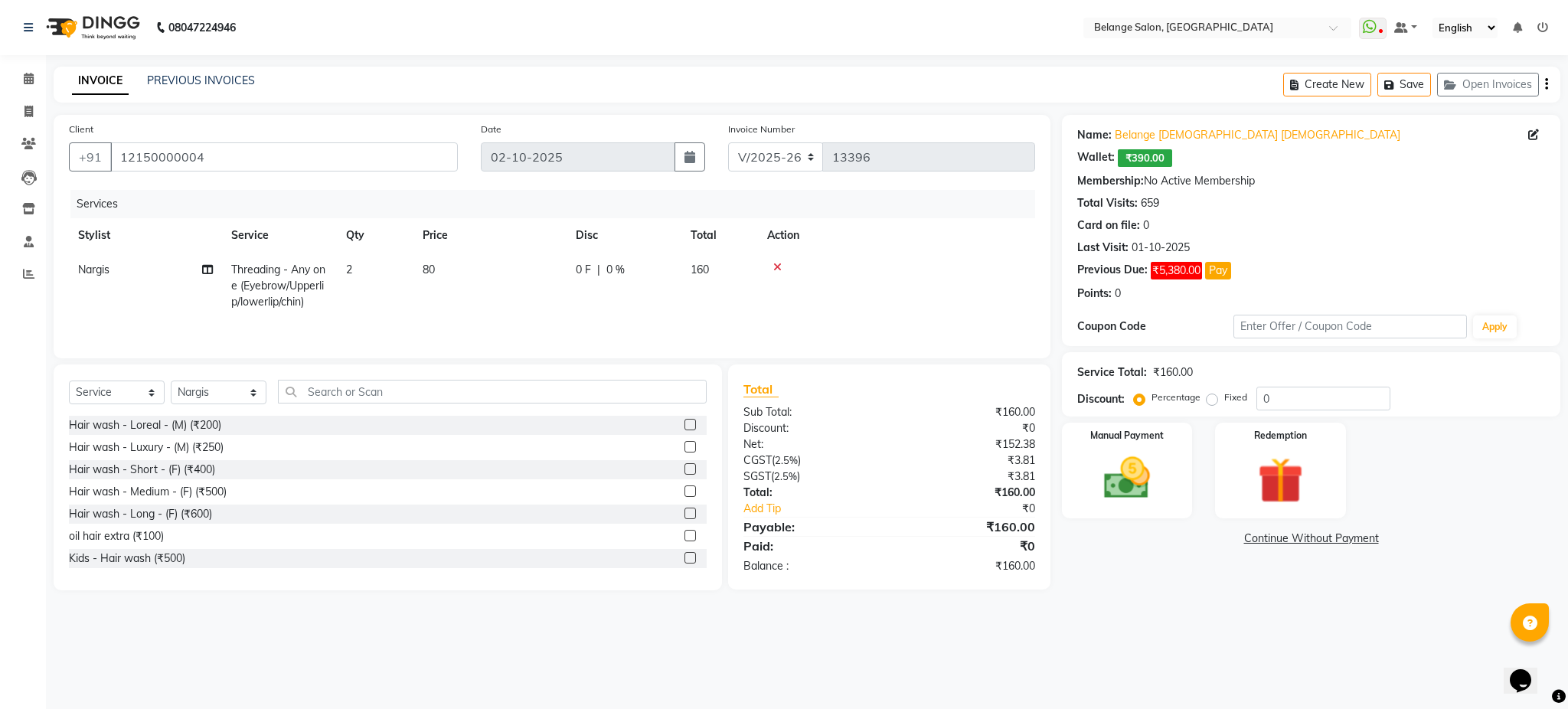
click at [545, 295] on td "80" at bounding box center [491, 286] width 153 height 67
select select "33845"
click at [1097, 487] on img at bounding box center [1127, 478] width 78 height 55
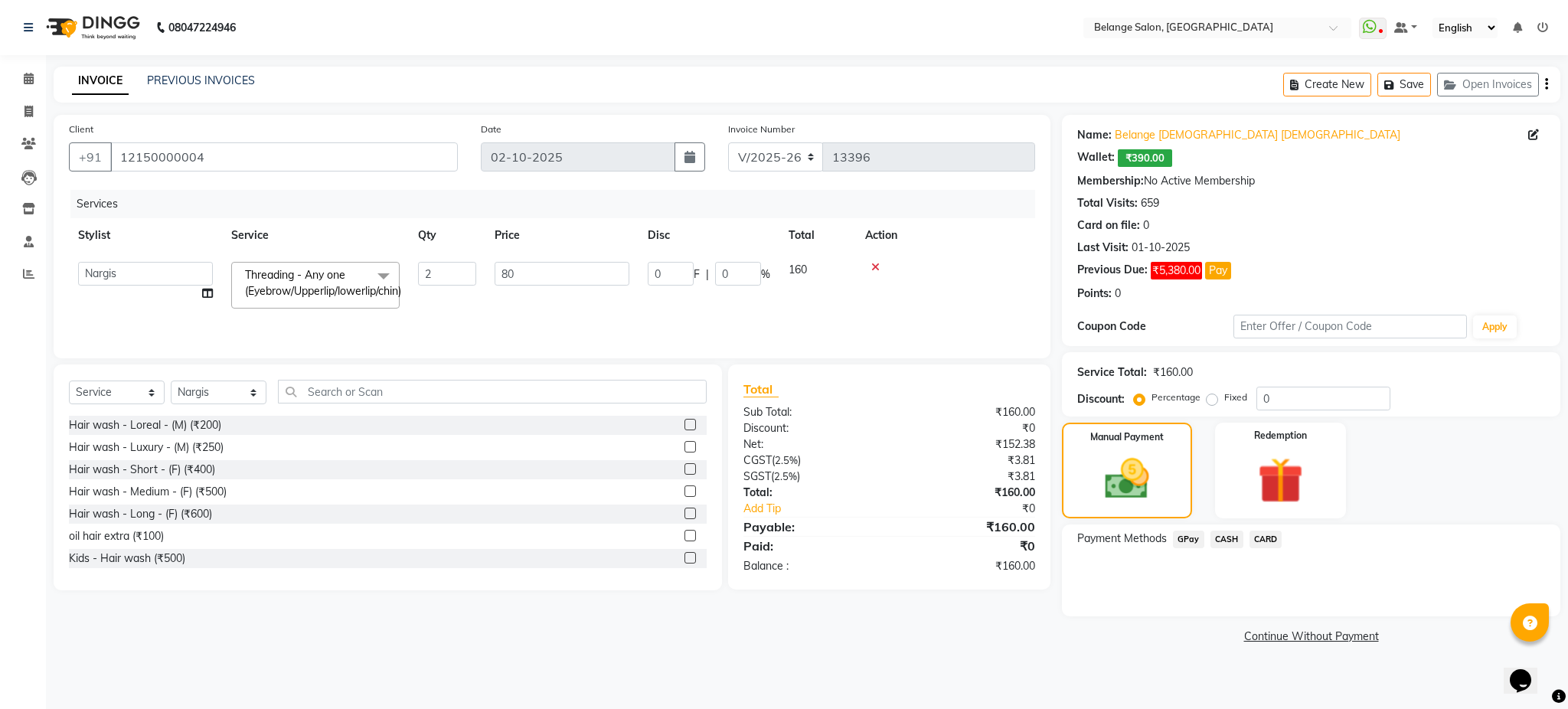
click at [1235, 542] on span "CASH" at bounding box center [1227, 539] width 33 height 18
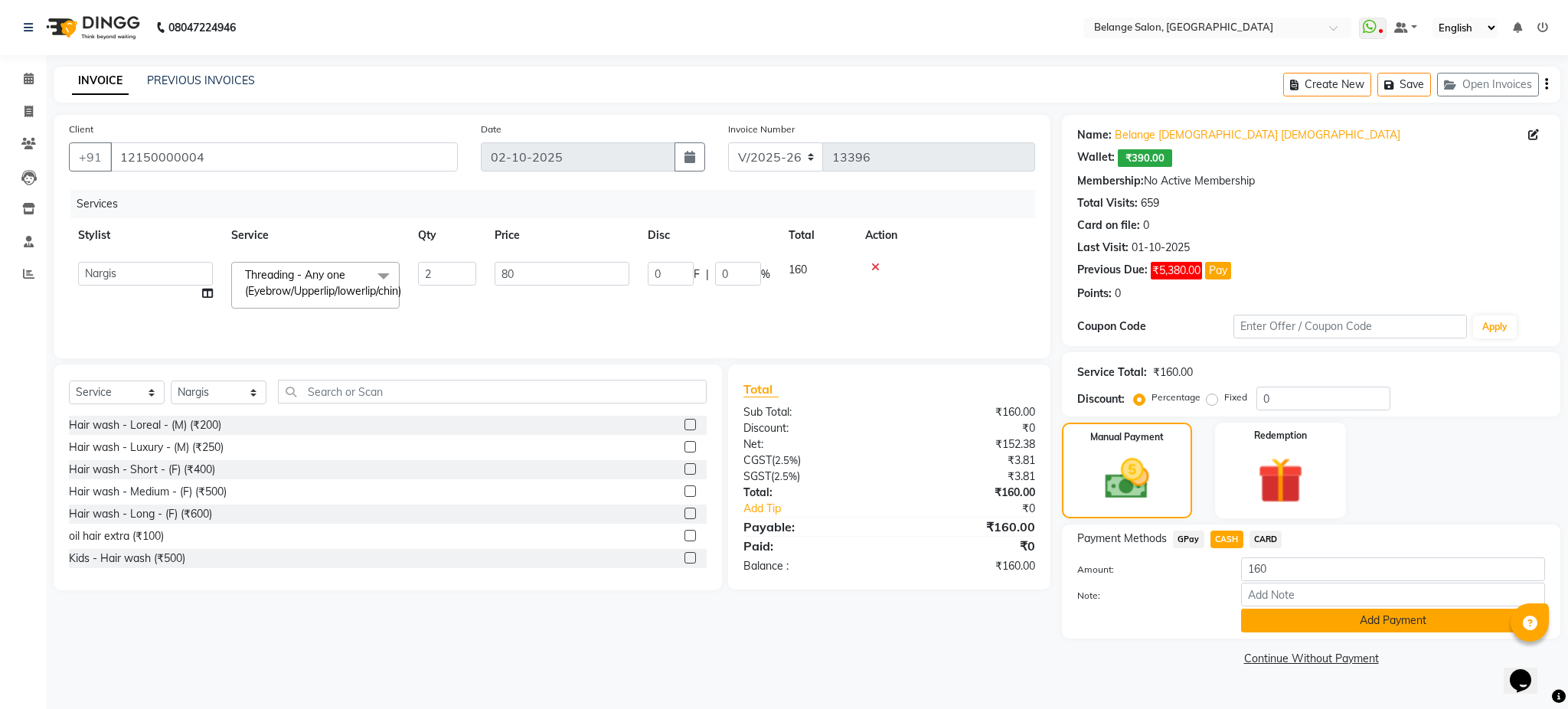
click at [1297, 621] on button "Add Payment" at bounding box center [1394, 620] width 304 height 24
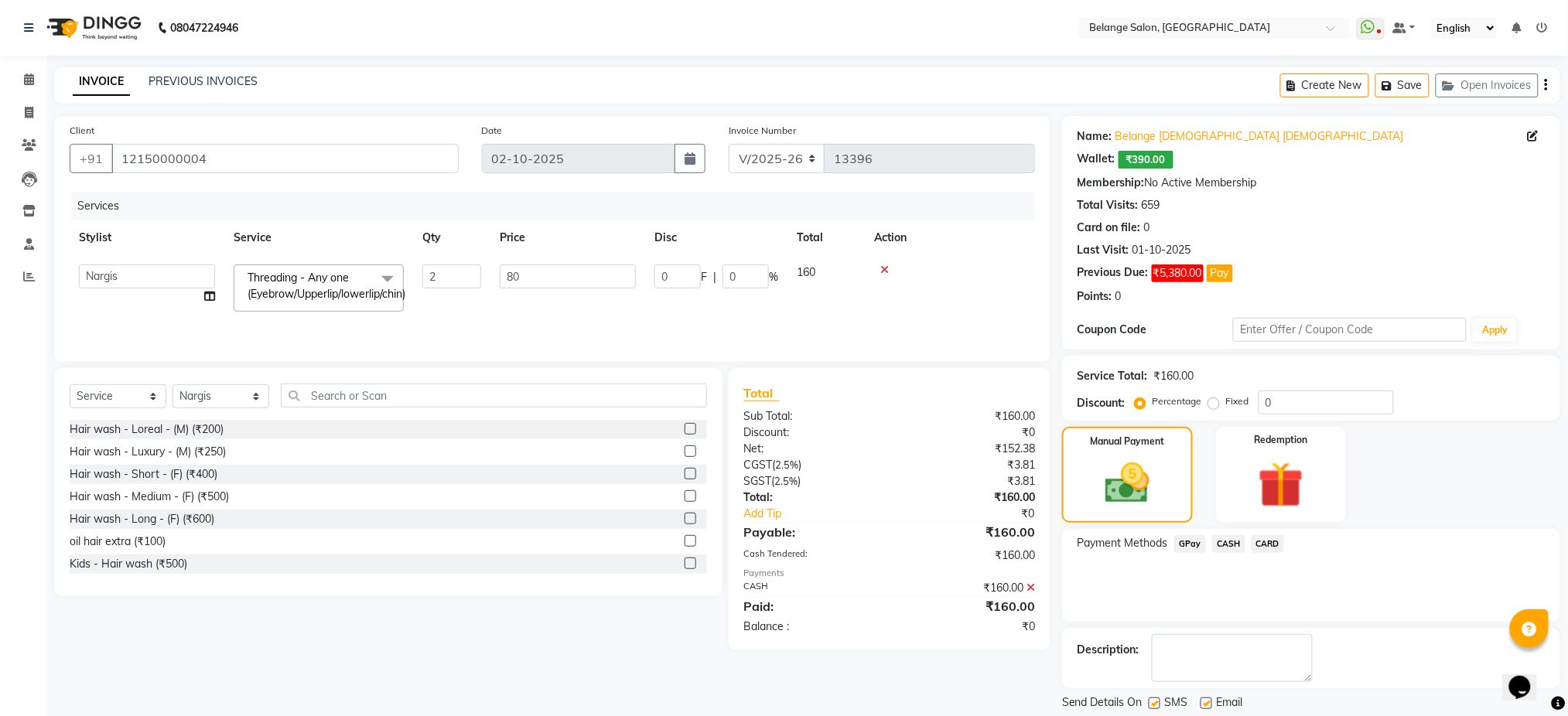
scroll to position [47, 0]
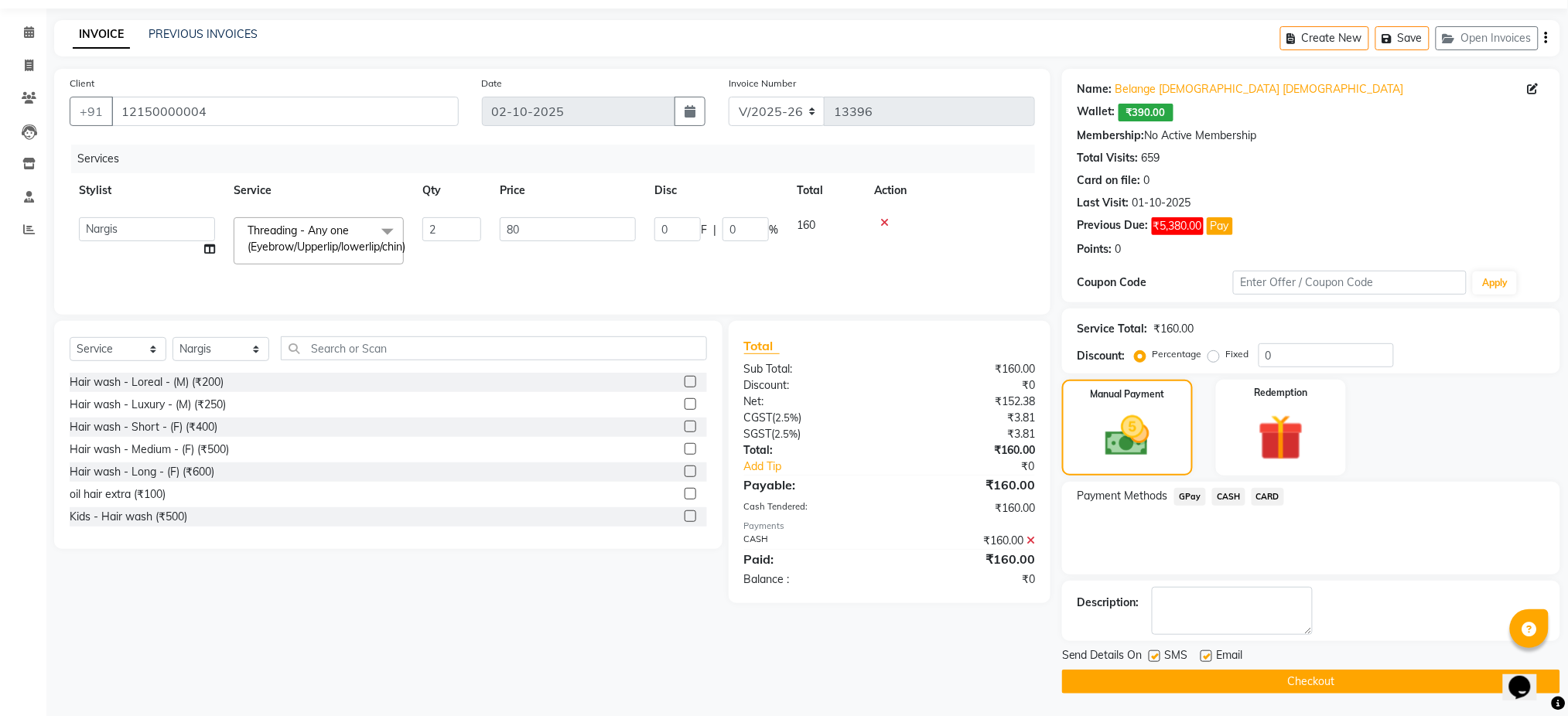
click at [1329, 678] on button "Checkout" at bounding box center [1311, 682] width 498 height 24
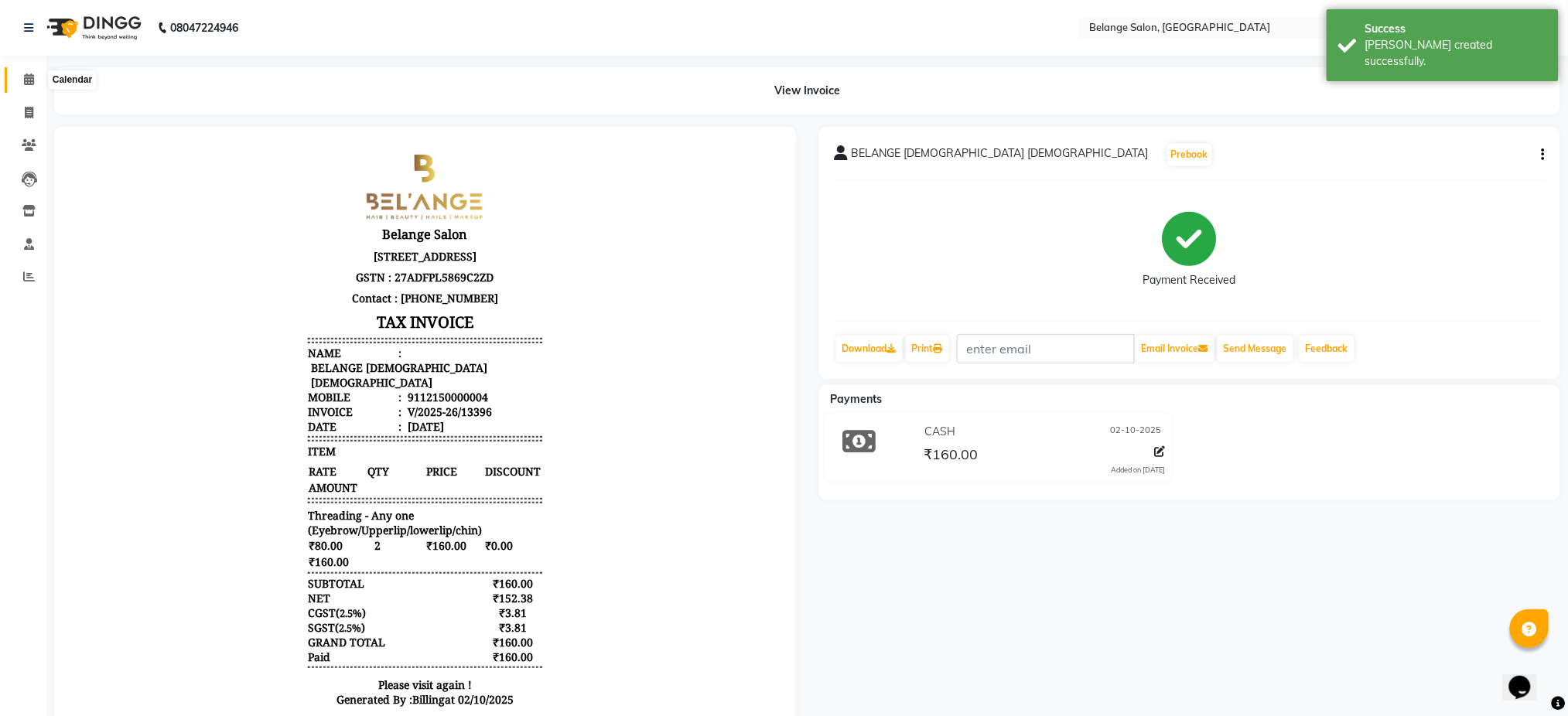
click at [26, 77] on icon at bounding box center [29, 79] width 10 height 12
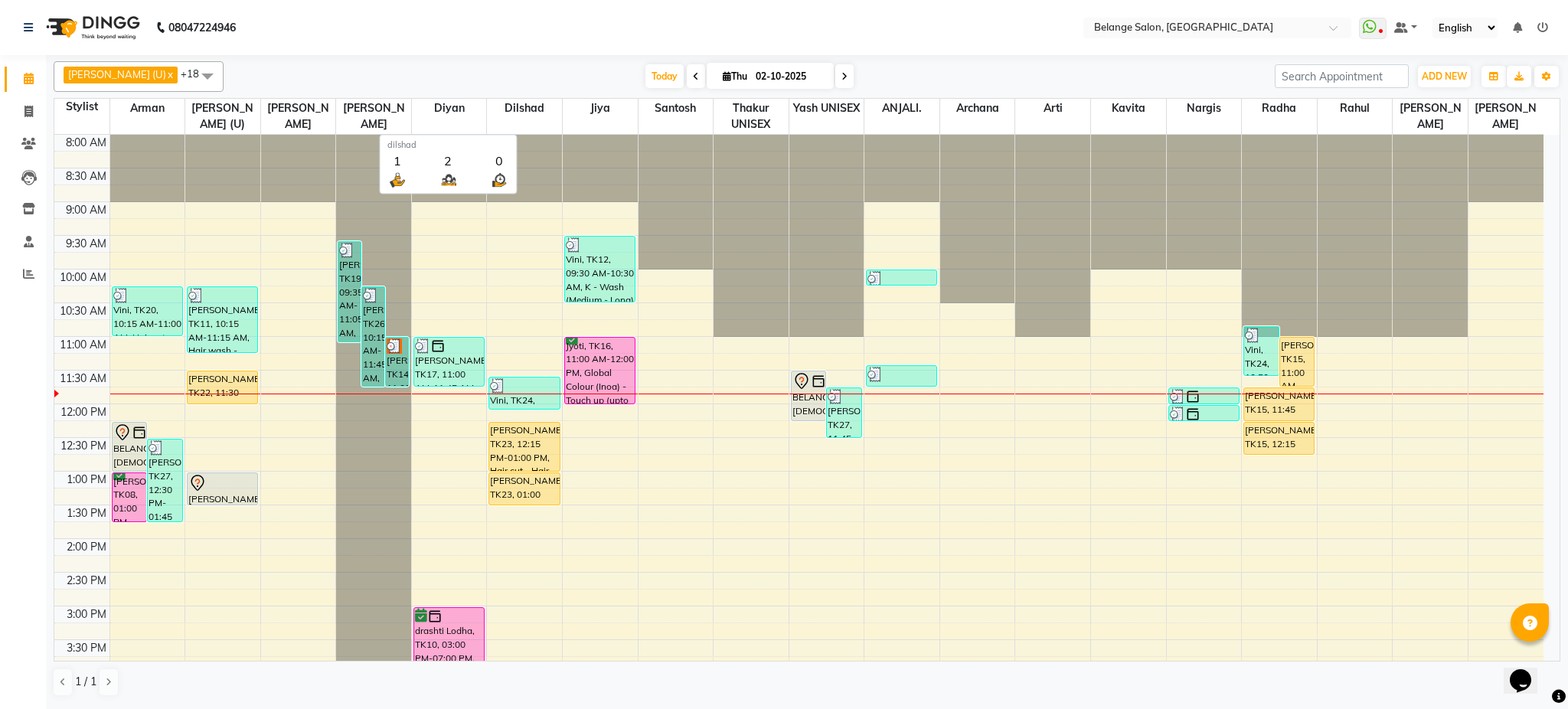
click at [532, 113] on span "dilshad" at bounding box center [524, 108] width 75 height 19
click at [891, 405] on div "8:00 AM 8:30 AM 9:00 AM 9:30 AM 10:00 AM 10:30 AM 11:00 AM 11:30 AM 12:00 PM 12…" at bounding box center [799, 639] width 1490 height 1010
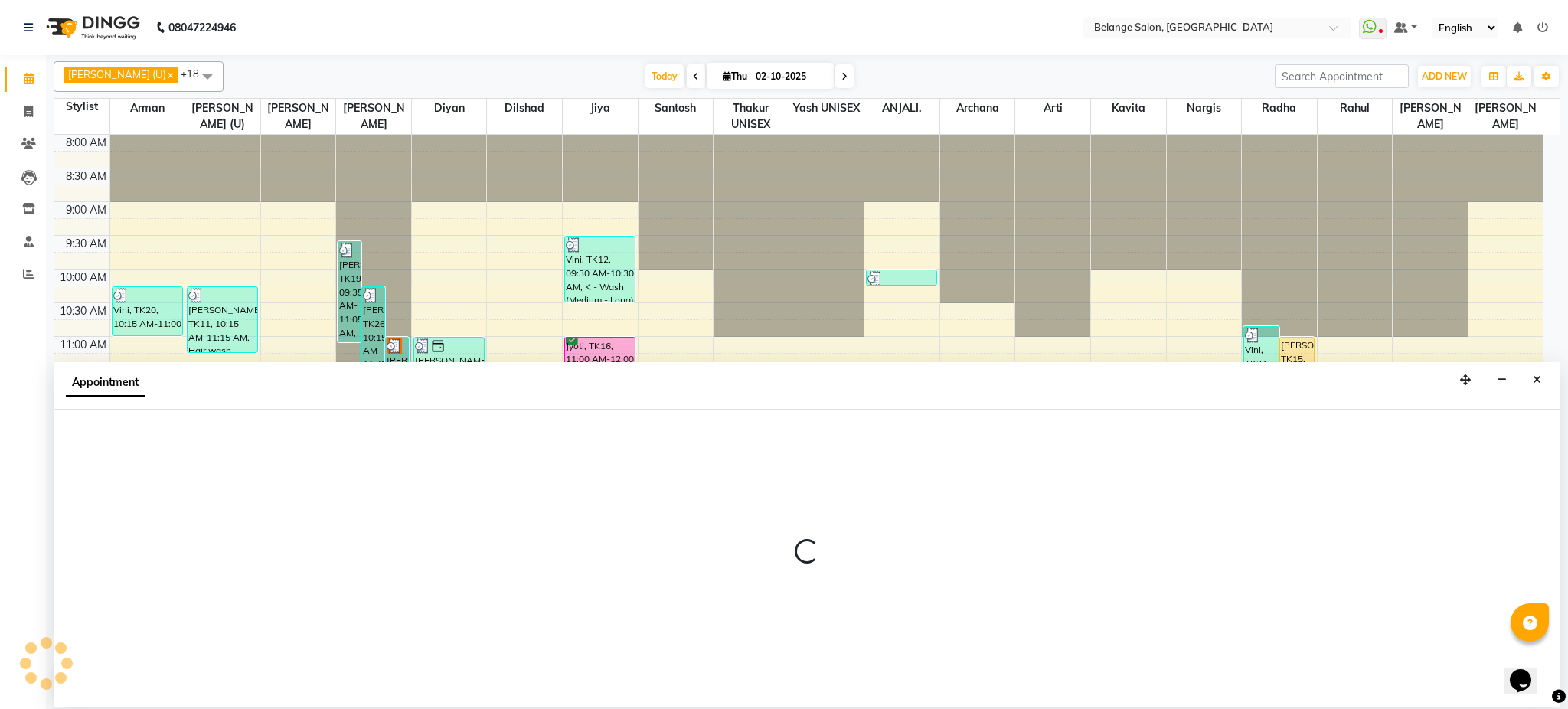
select select "84872"
select select "720"
select select "tentative"
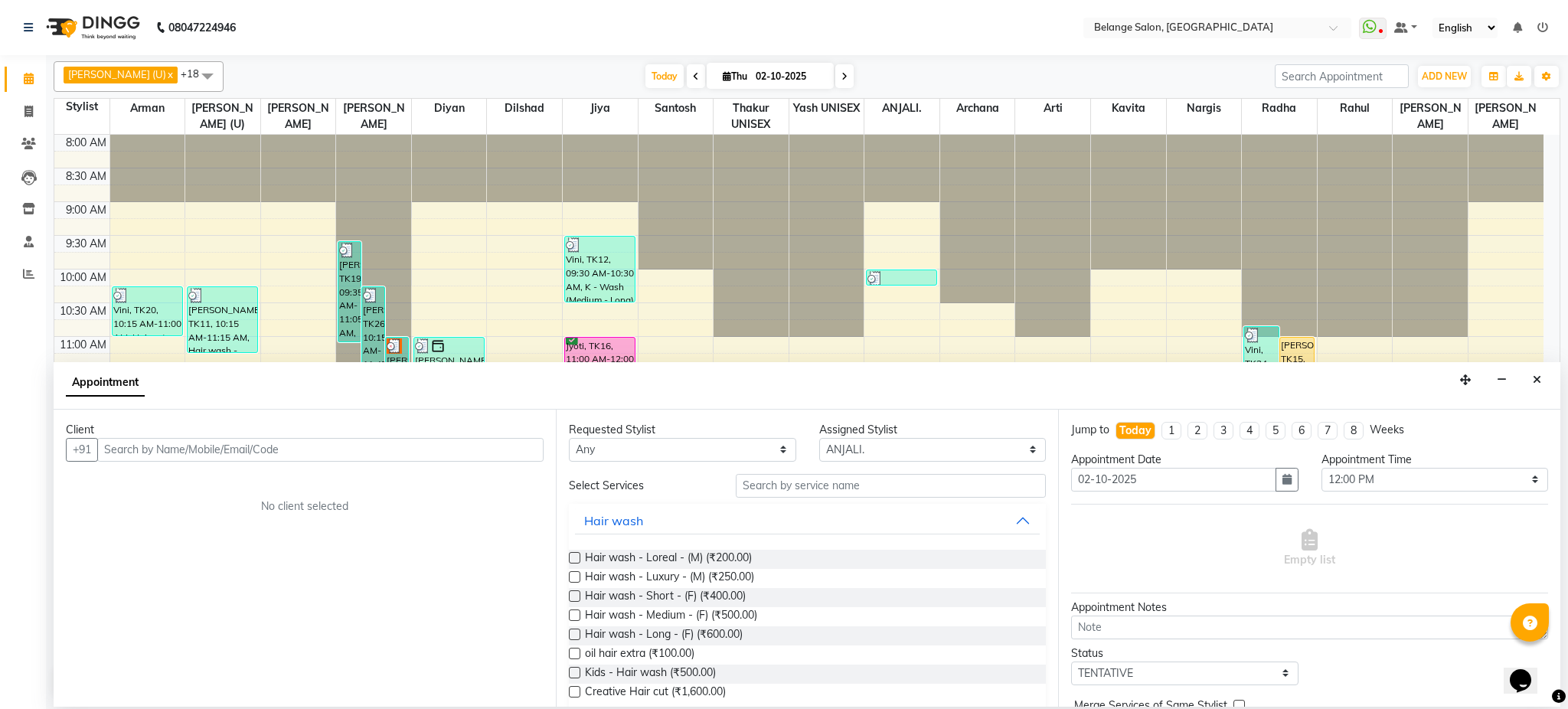
click at [194, 445] on input "text" at bounding box center [320, 449] width 446 height 24
click at [136, 449] on input "9554505332" at bounding box center [288, 449] width 383 height 24
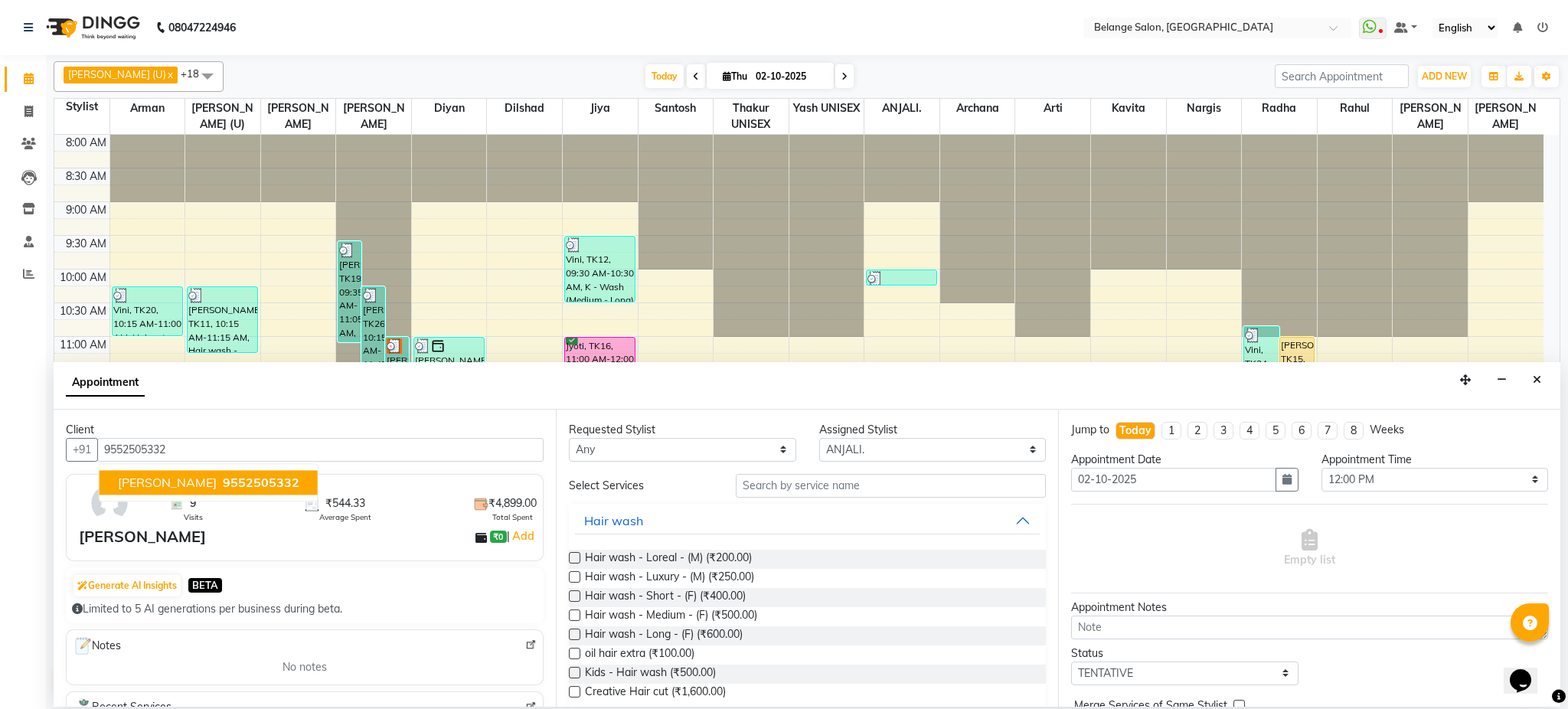
click at [223, 487] on span "9552505332" at bounding box center [261, 483] width 77 height 15
type input "9552505332"
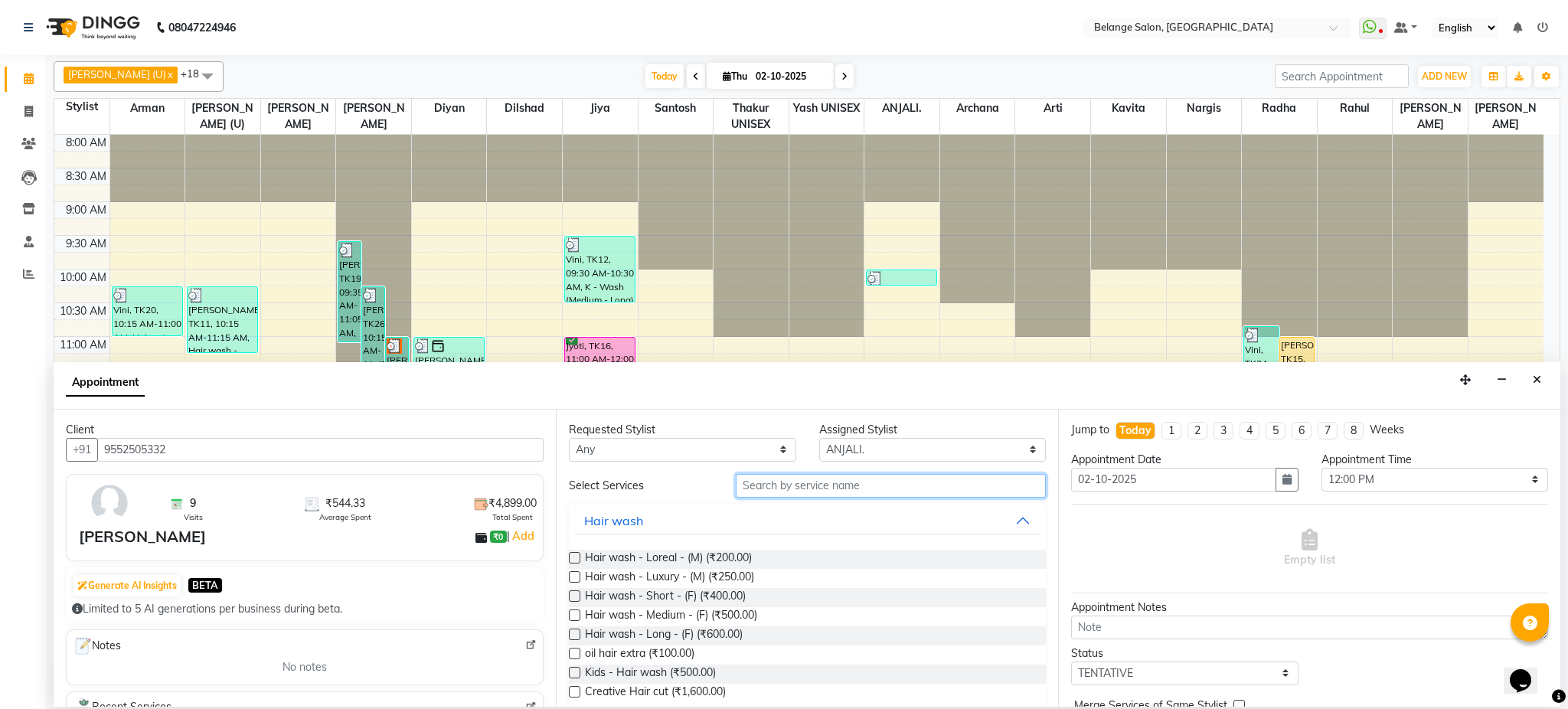
click at [830, 479] on input "text" at bounding box center [891, 486] width 310 height 24
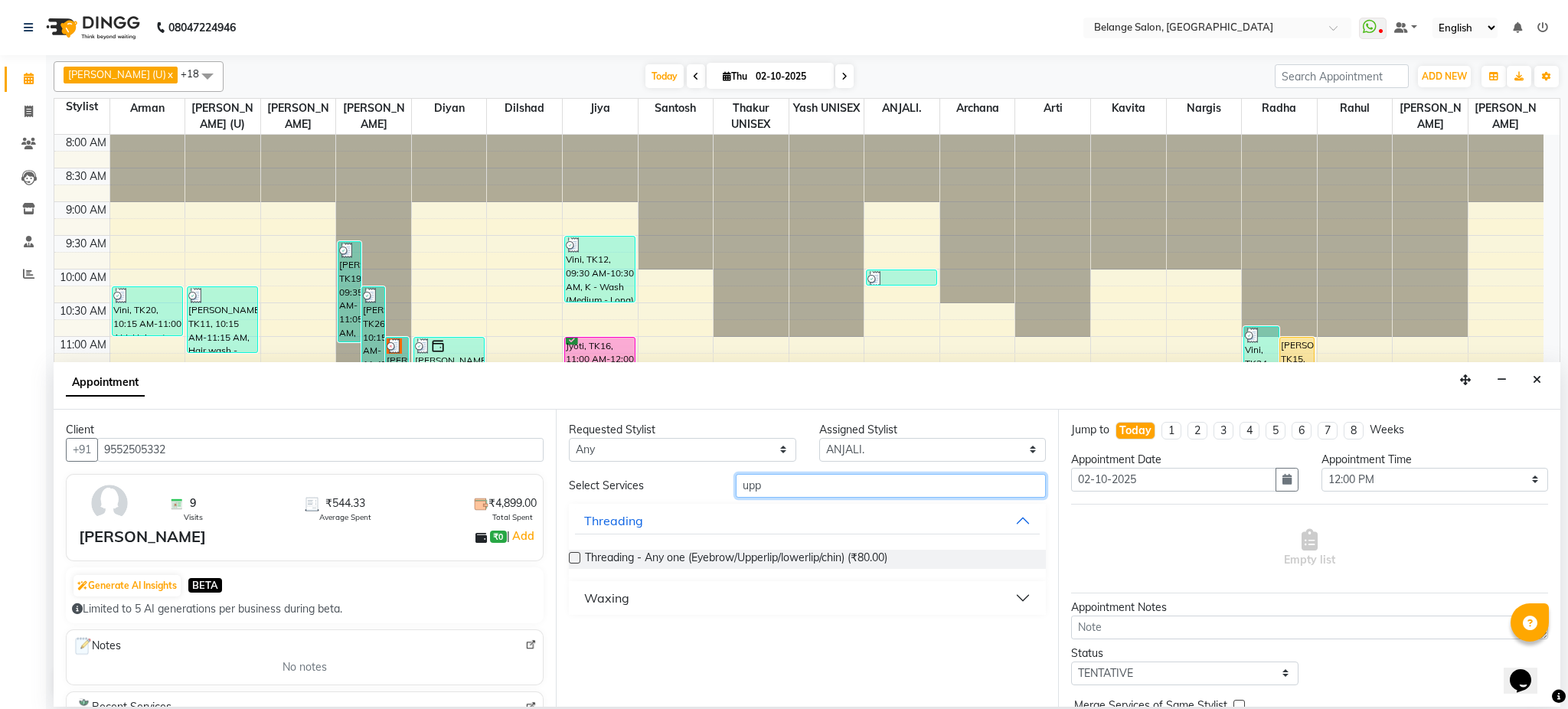
type input "upp"
click at [574, 557] on label at bounding box center [574, 557] width 12 height 12
click at [574, 557] on input "checkbox" at bounding box center [574, 559] width 10 height 10
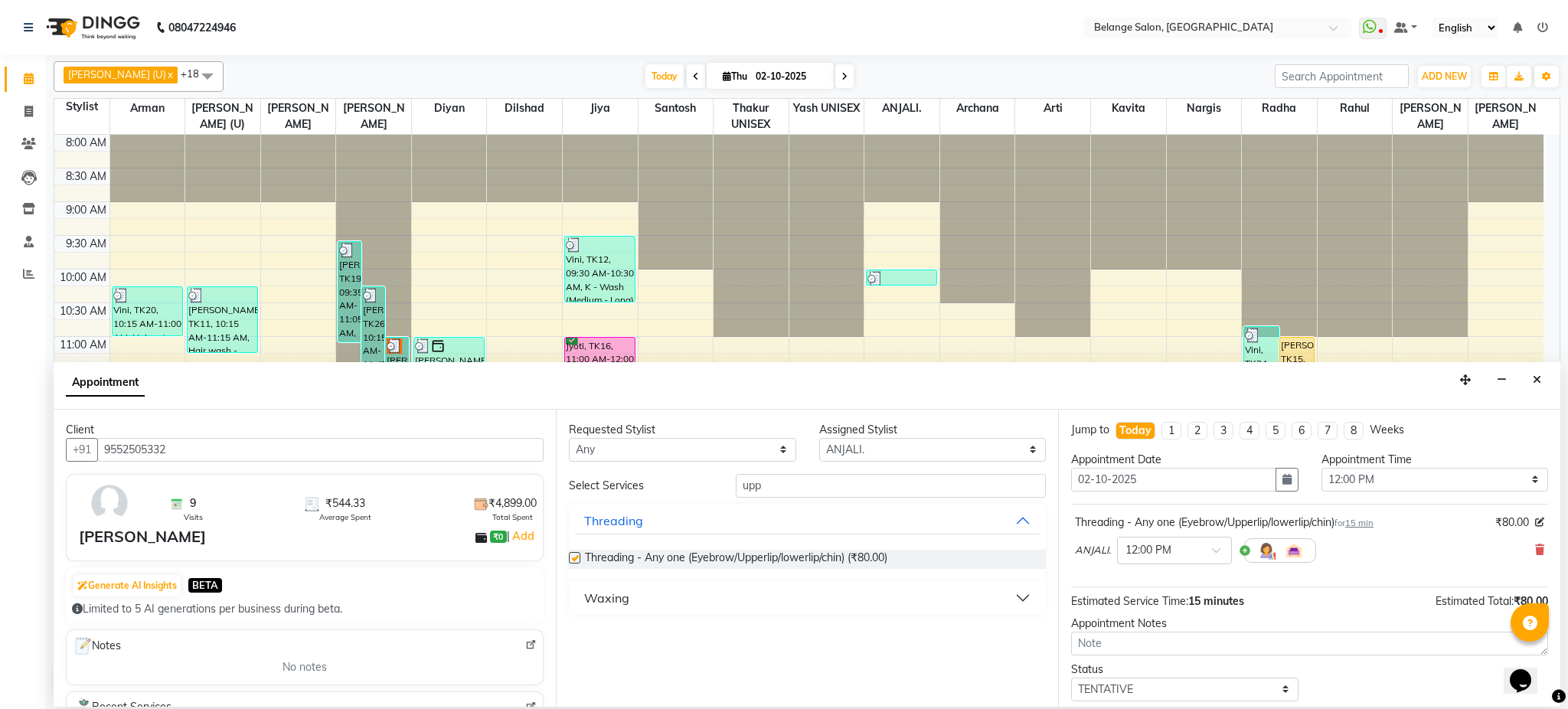
checkbox input "false"
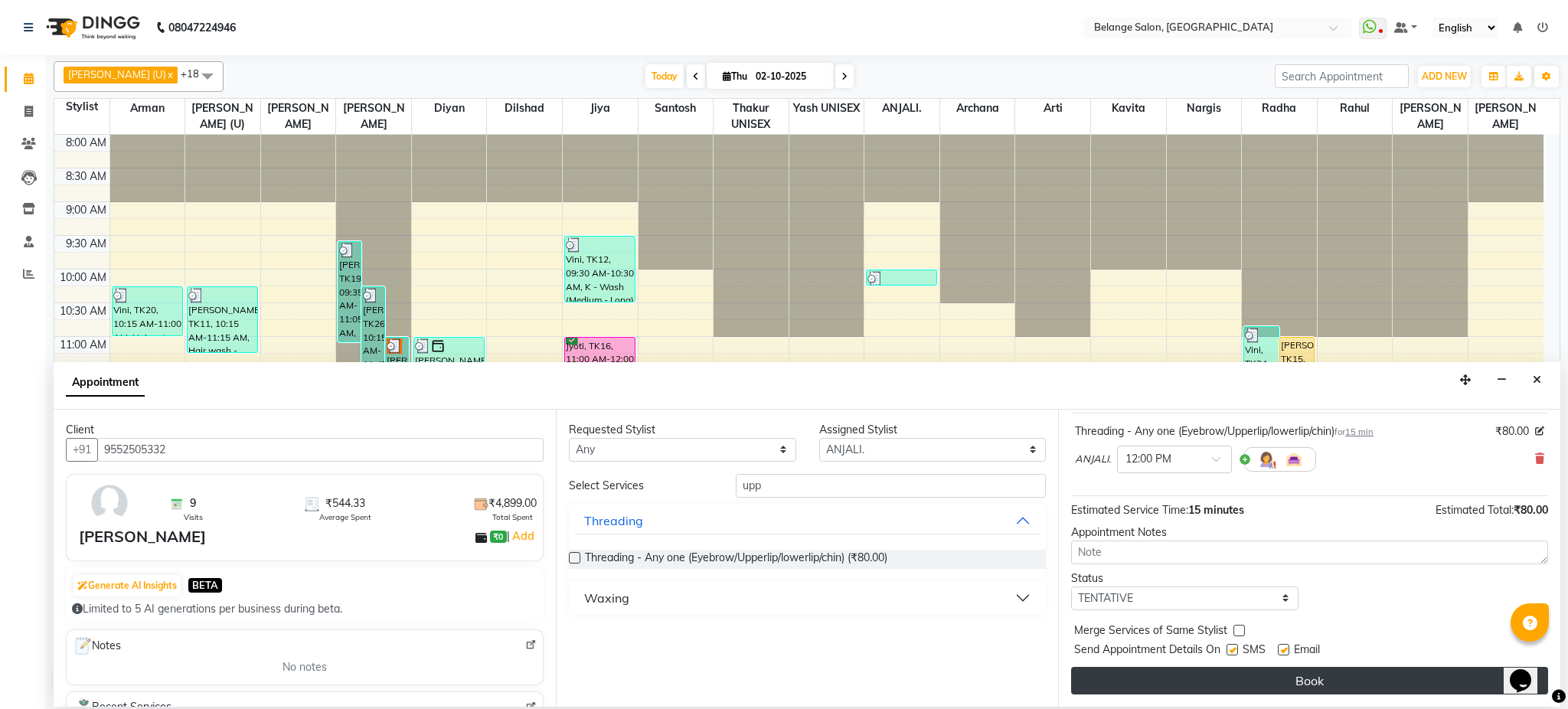
click at [1289, 683] on button "Book" at bounding box center [1310, 681] width 477 height 28
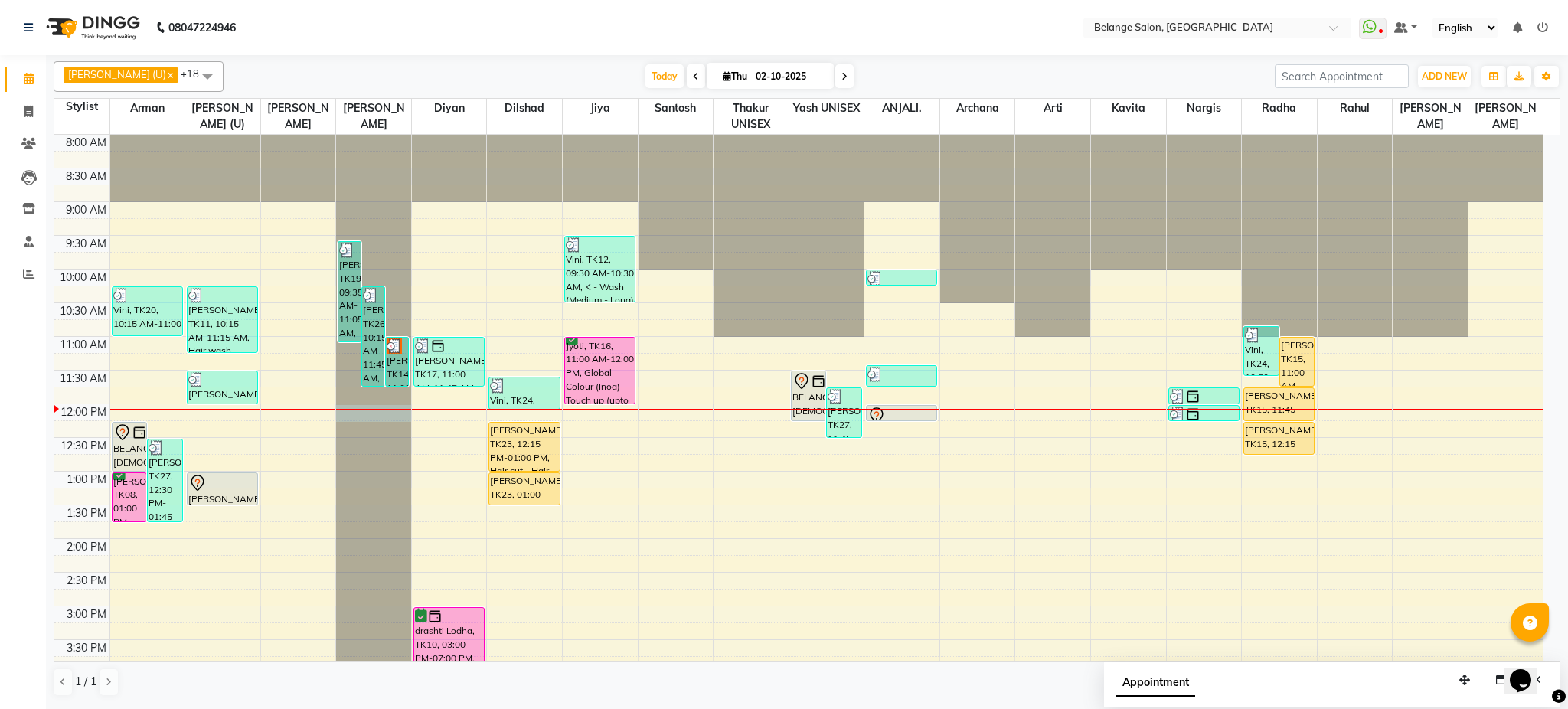
click at [362, 135] on div at bounding box center [374, 135] width 75 height 0
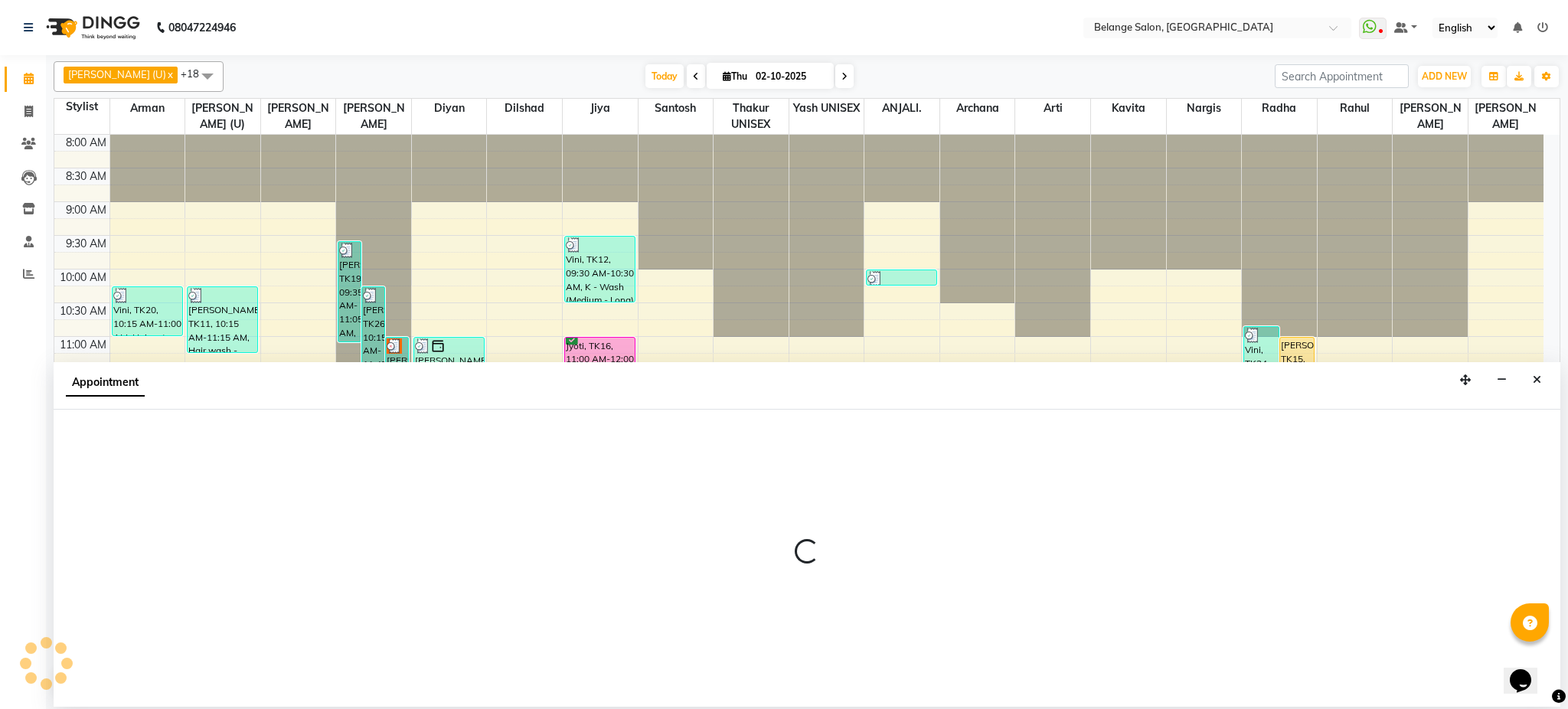
select select "54495"
select select "tentative"
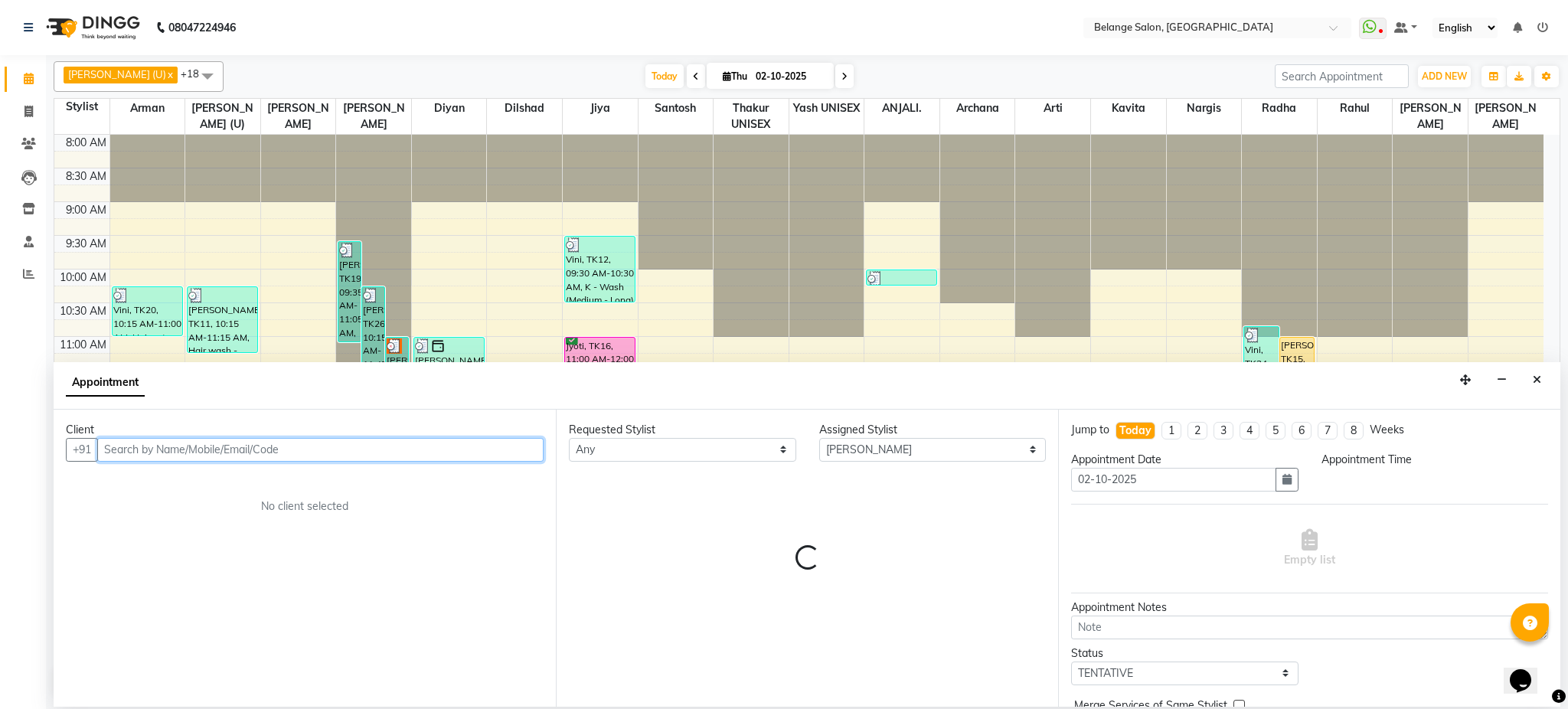
select select "720"
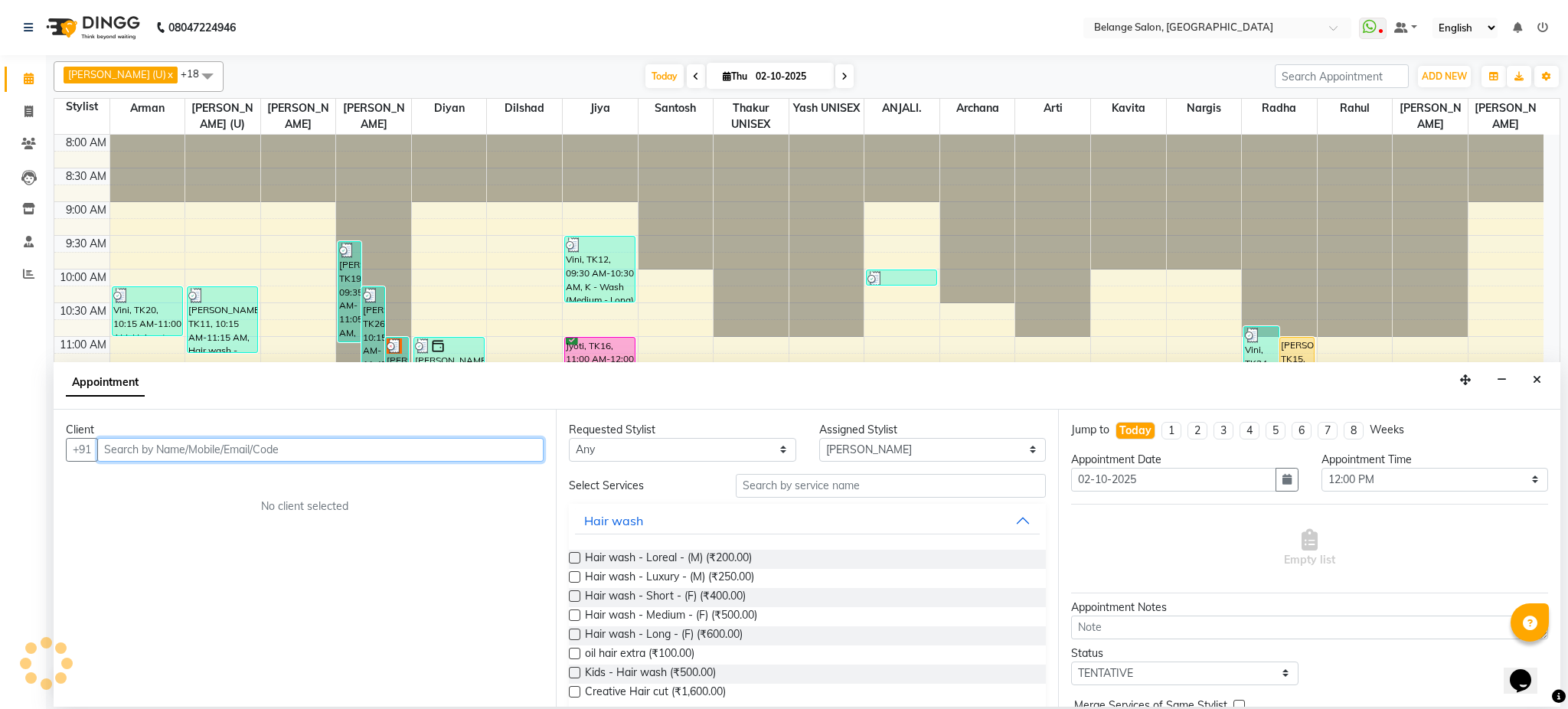
click at [367, 453] on input "text" at bounding box center [320, 449] width 446 height 24
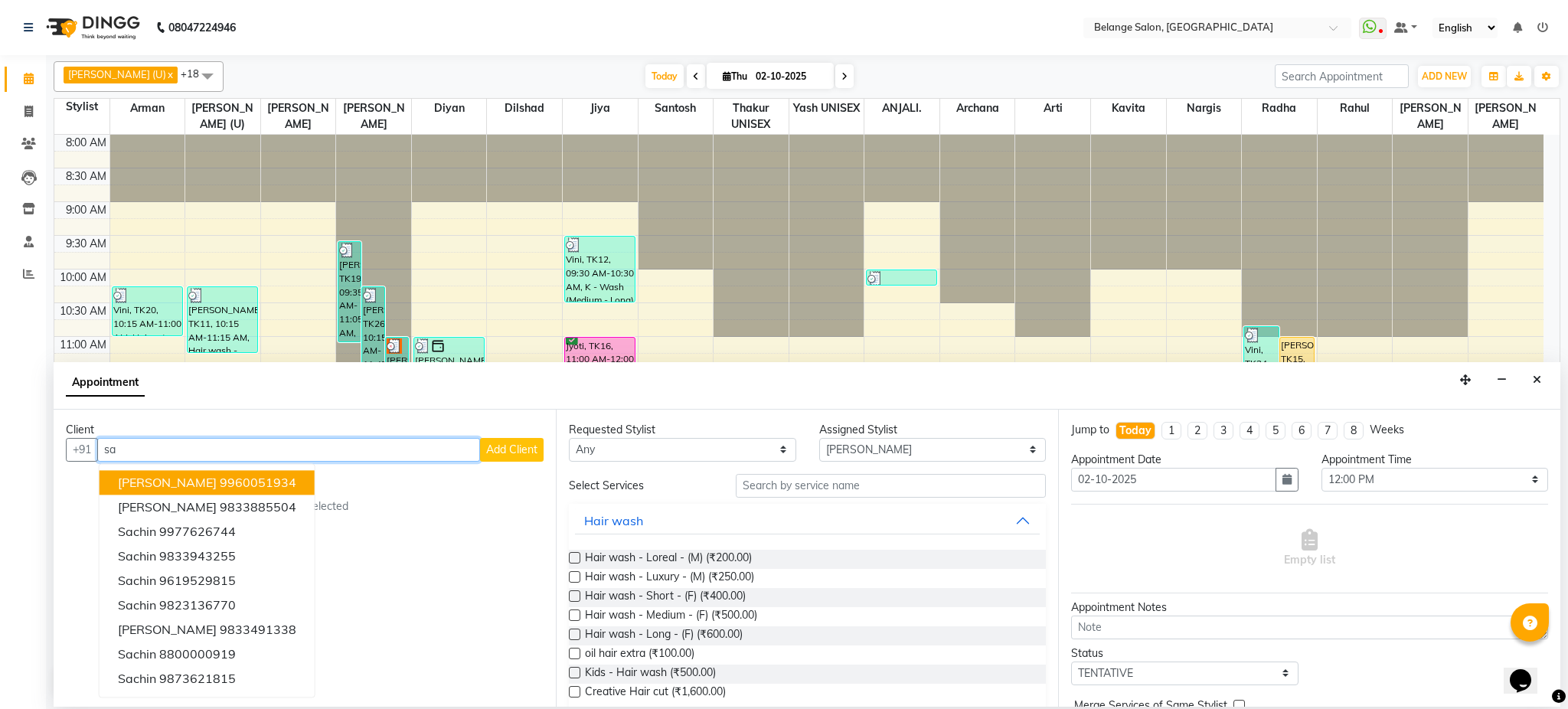
type input "s"
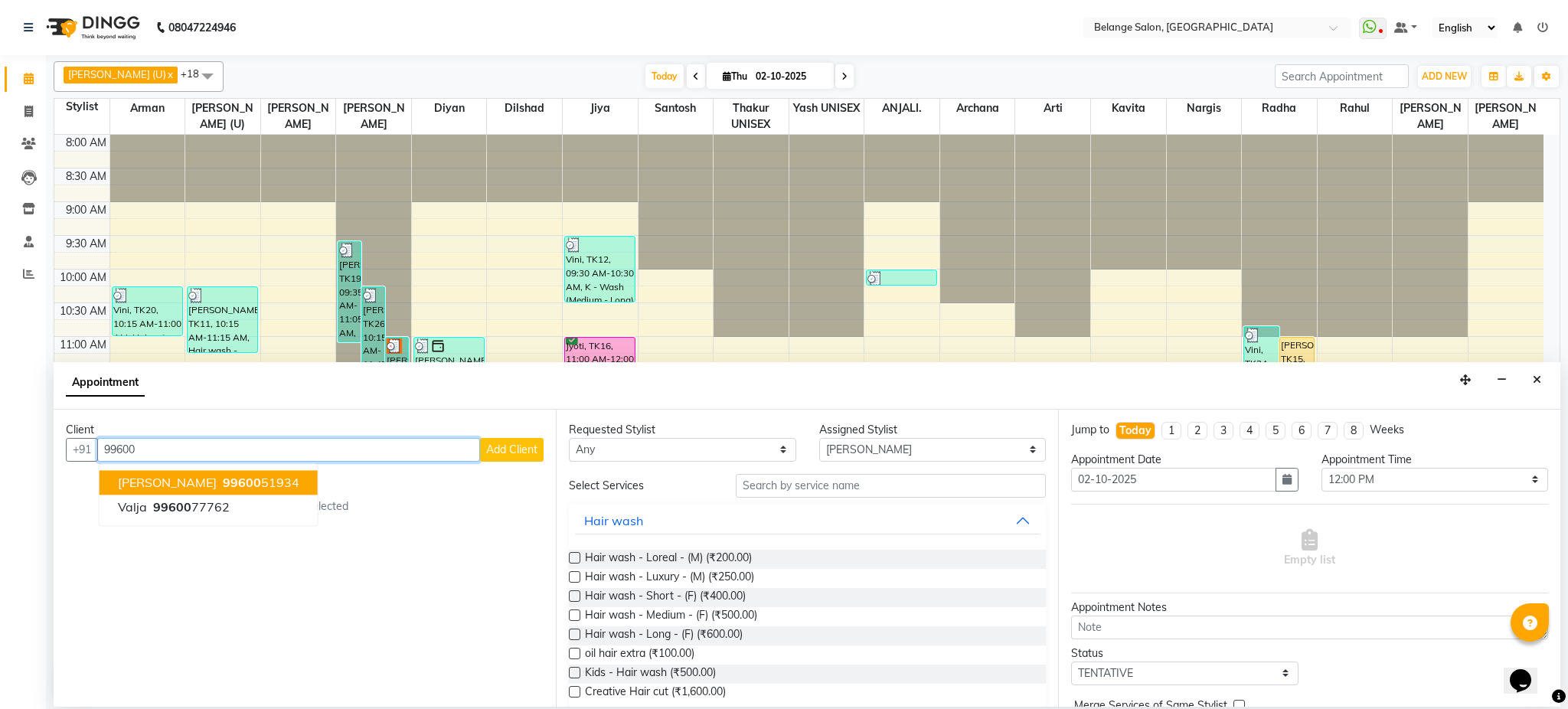
click at [299, 484] on ngb-highlight "99600 51934" at bounding box center [260, 483] width 80 height 15
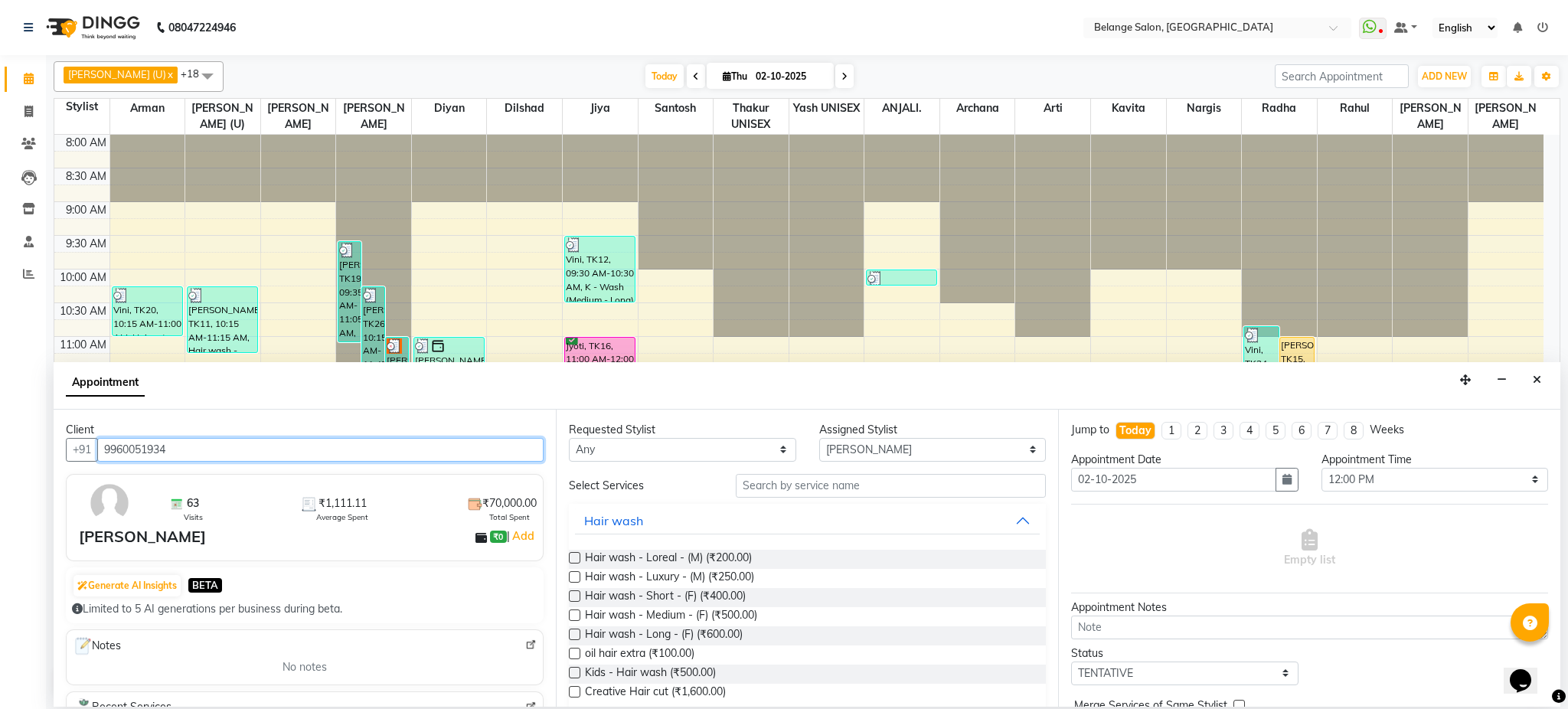
type input "9960051934"
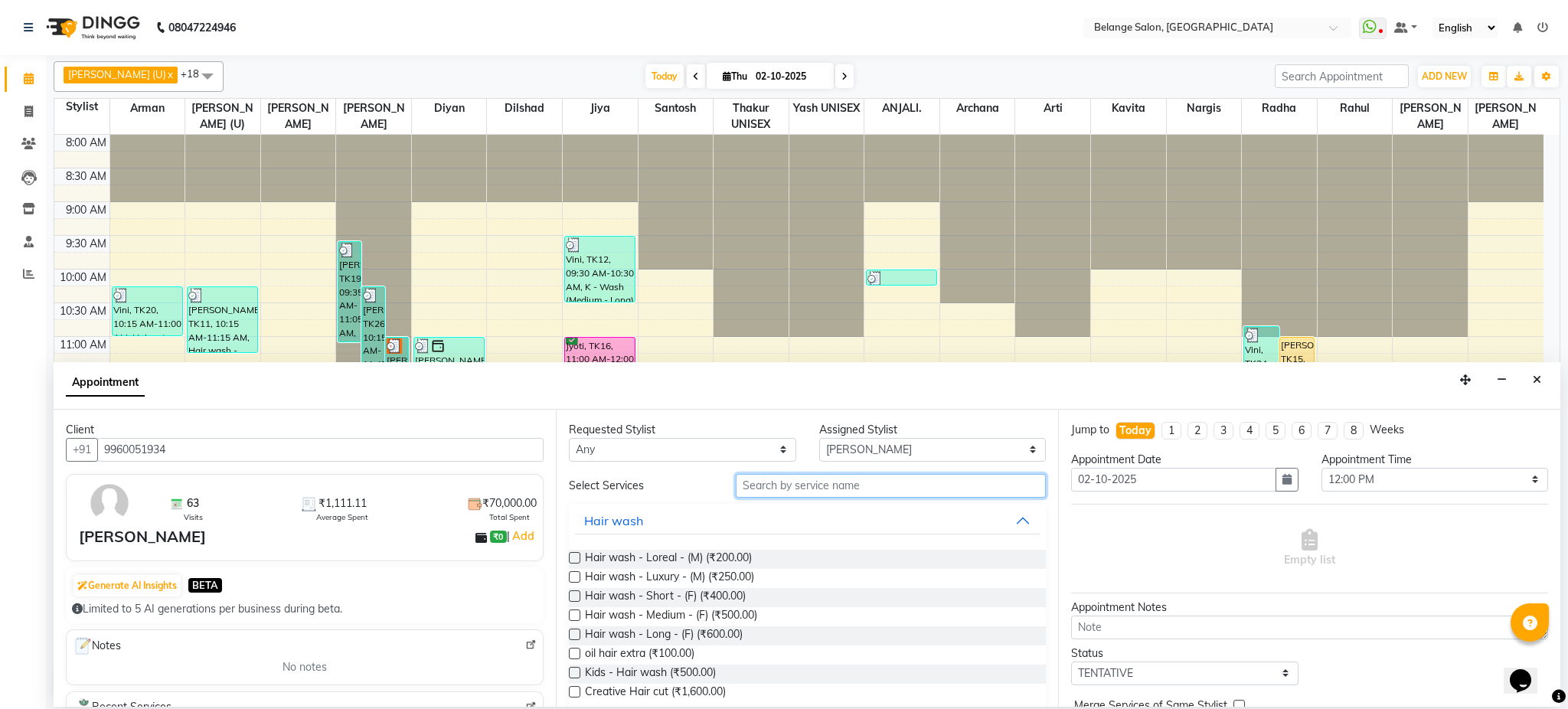
click at [789, 487] on input "text" at bounding box center [891, 486] width 310 height 24
type input "wash"
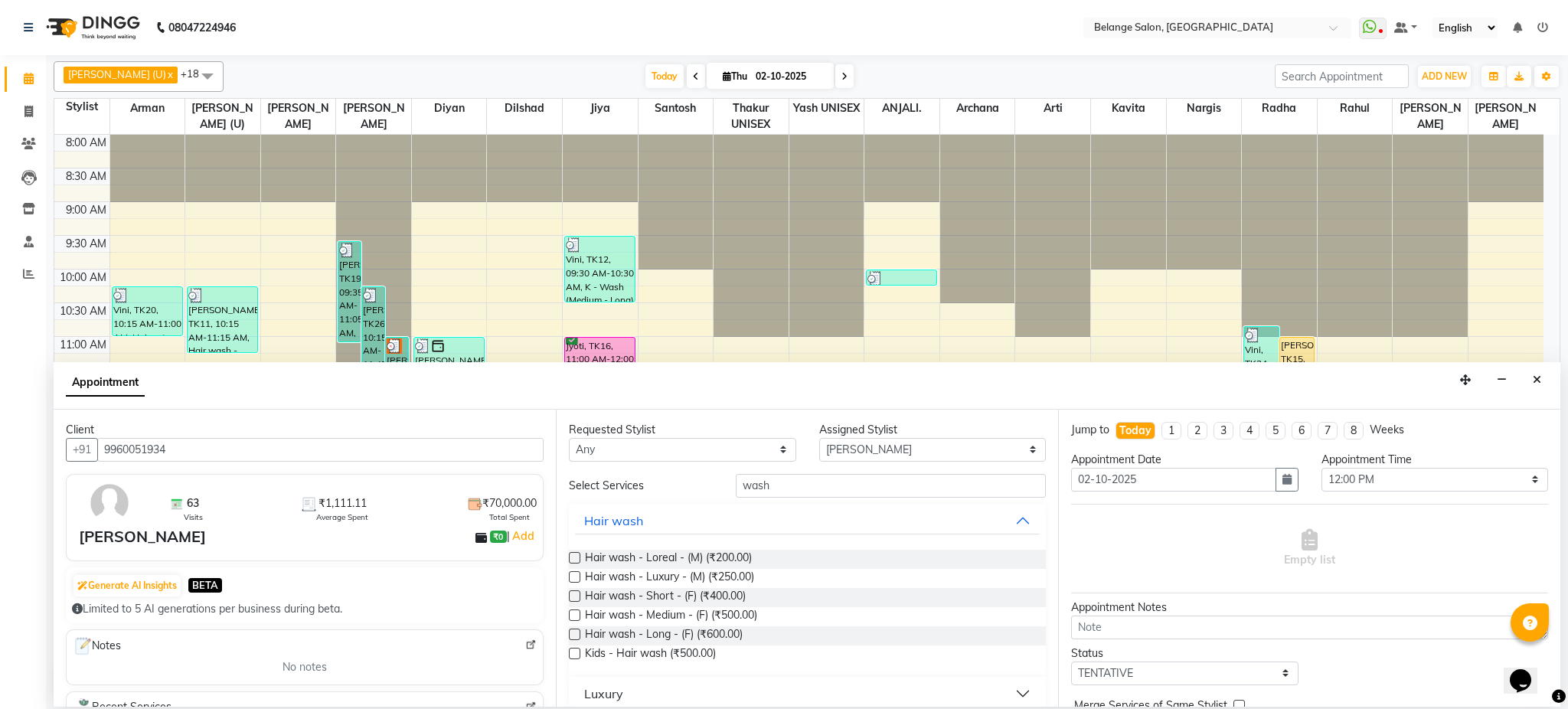
click at [579, 558] on label at bounding box center [574, 557] width 12 height 12
click at [579, 558] on input "checkbox" at bounding box center [574, 559] width 10 height 10
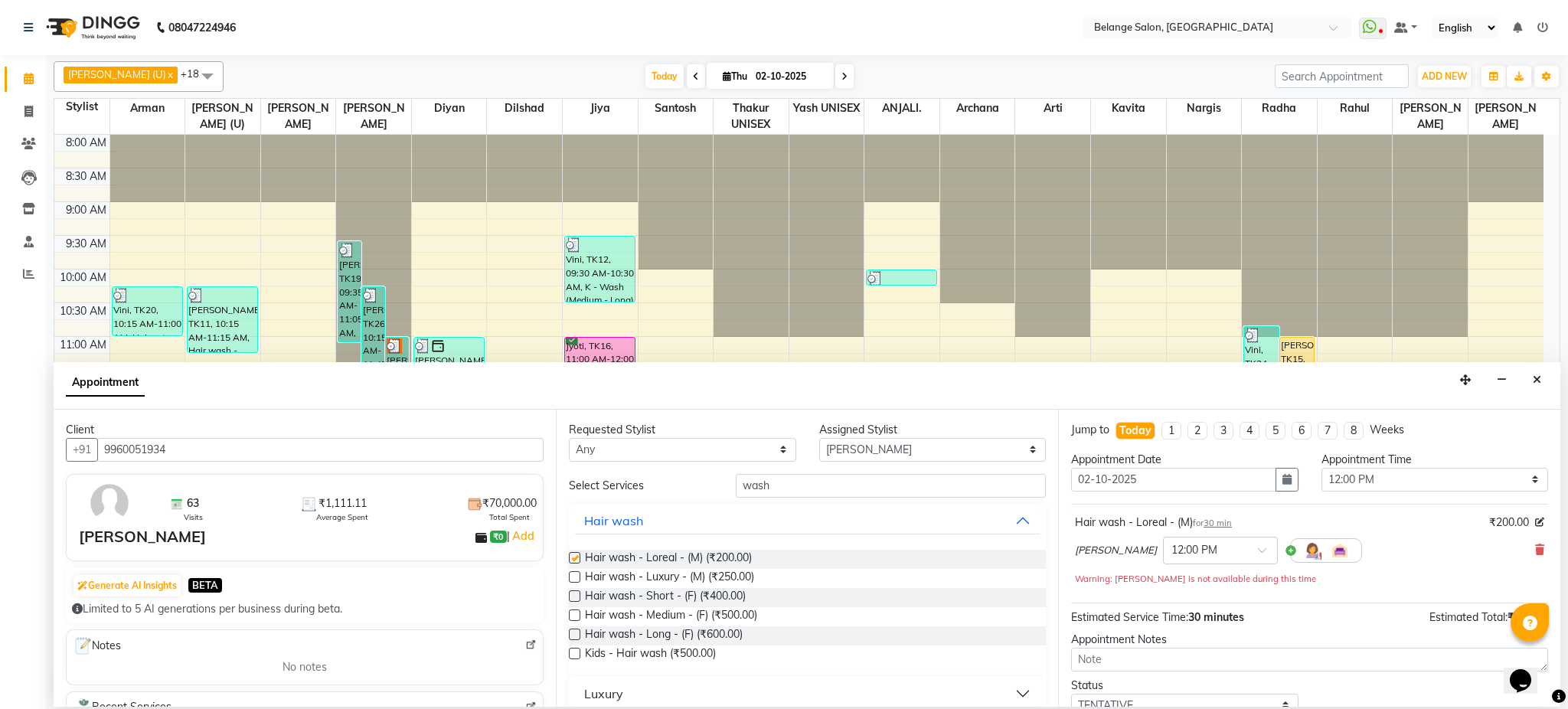
checkbox input "false"
click at [839, 481] on input "wash" at bounding box center [891, 486] width 310 height 24
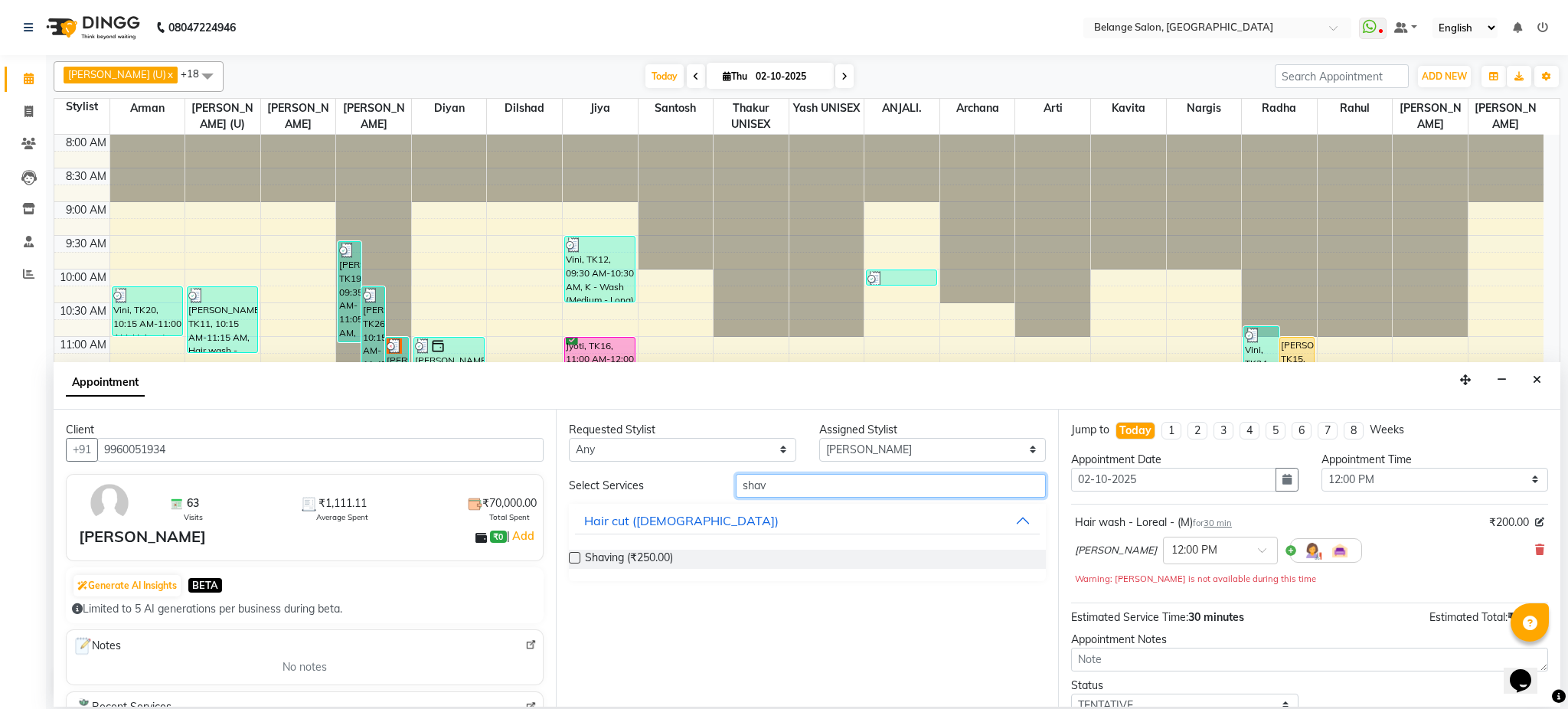
type input "shav"
click at [571, 556] on label at bounding box center [574, 557] width 12 height 12
click at [571, 556] on input "checkbox" at bounding box center [574, 559] width 10 height 10
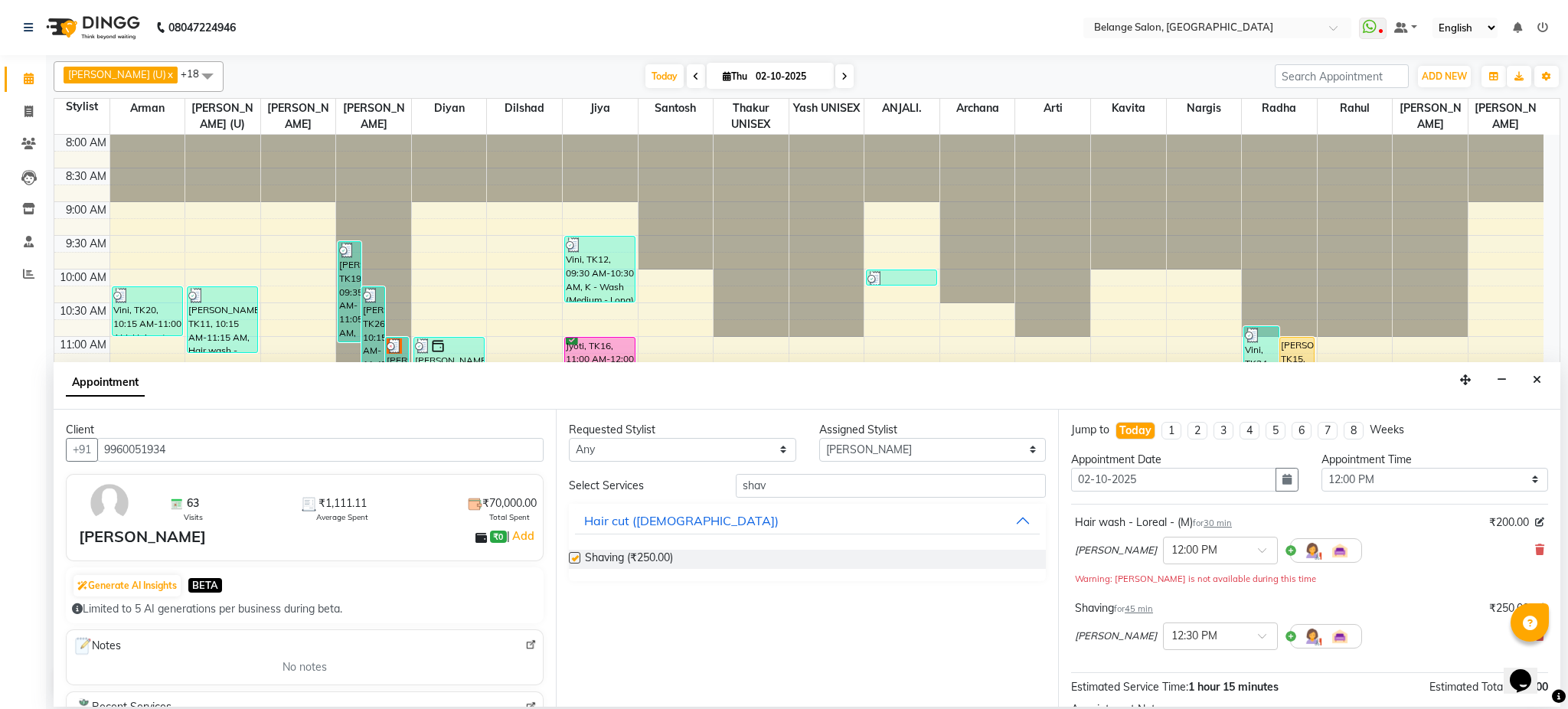
checkbox input "false"
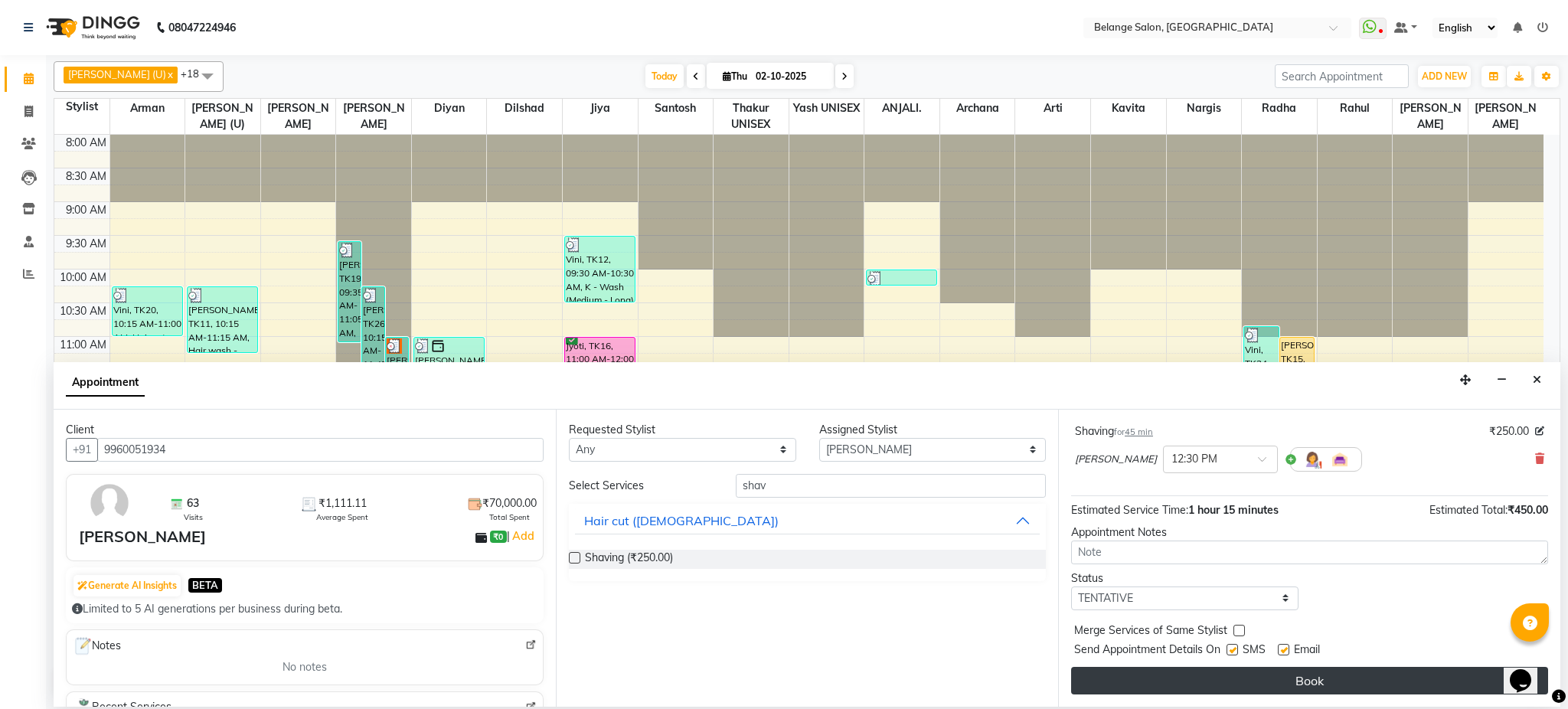
click at [1438, 689] on button "Book" at bounding box center [1310, 681] width 477 height 28
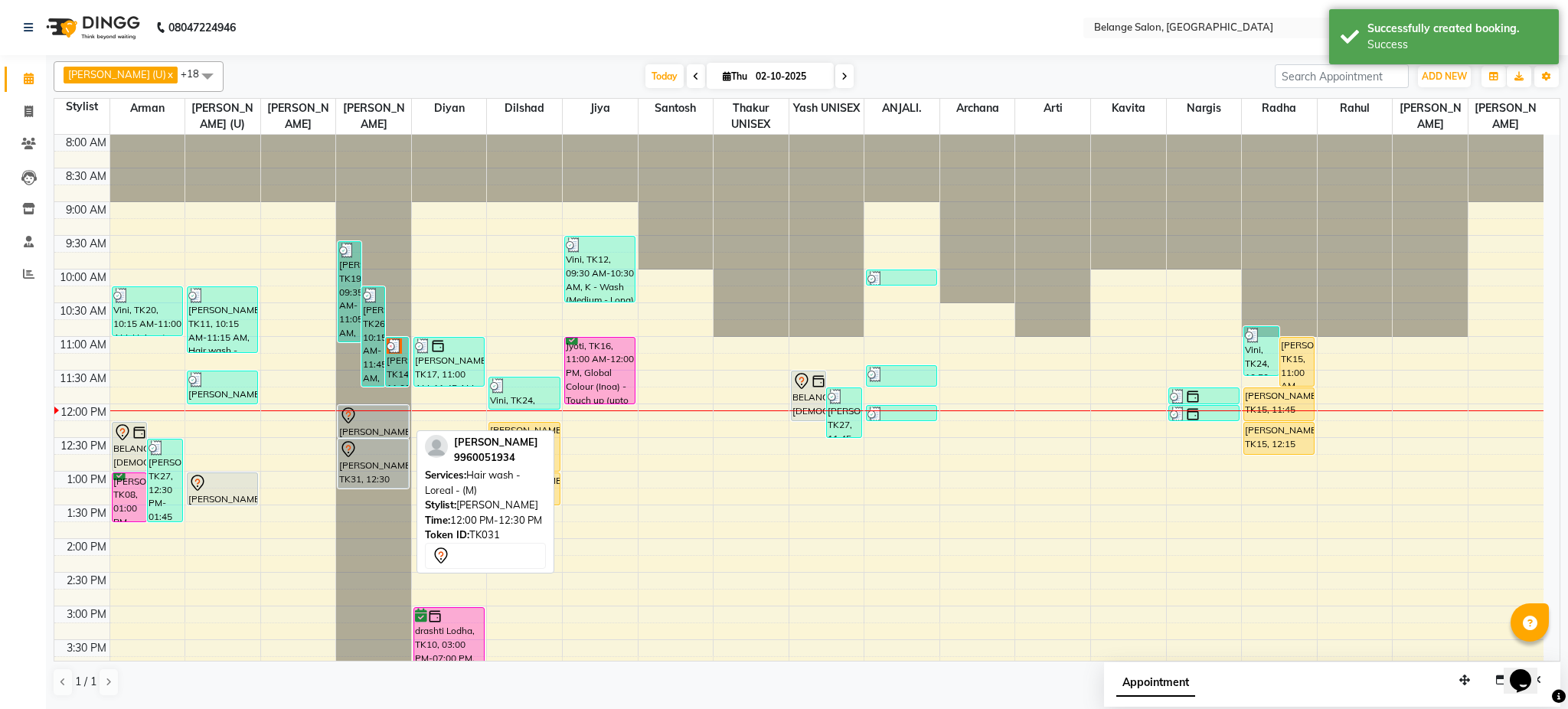
click at [370, 415] on div at bounding box center [374, 416] width 68 height 19
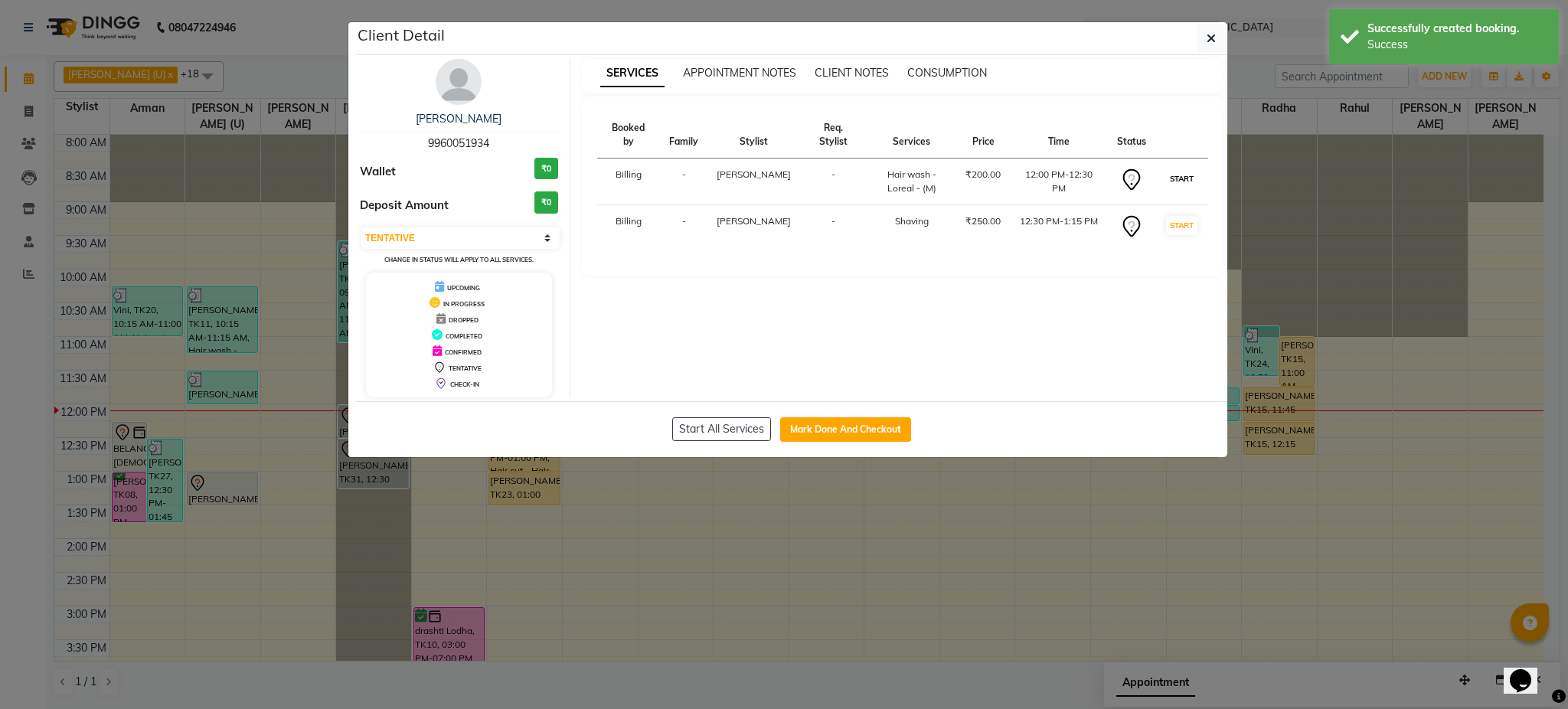
click at [1171, 170] on button "START" at bounding box center [1182, 178] width 32 height 19
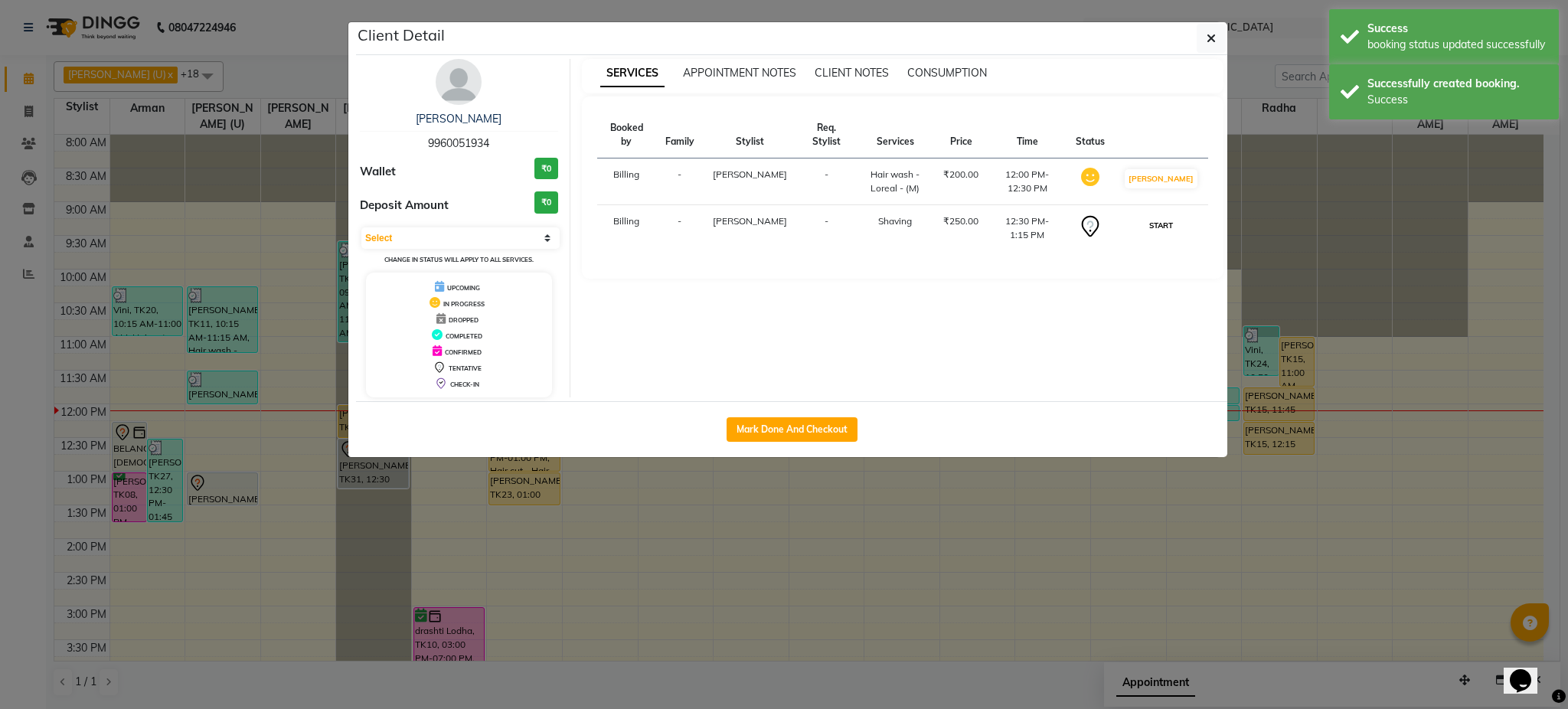
click at [1170, 216] on button "START" at bounding box center [1161, 225] width 32 height 19
select select "1"
click at [1251, 38] on ngb-modal-window "Client Detail sachin [PERSON_NAME] 9960051934 Wallet ₹0 Deposit Amount ₹0 Selec…" at bounding box center [784, 354] width 1568 height 709
